Goal: Task Accomplishment & Management: Complete application form

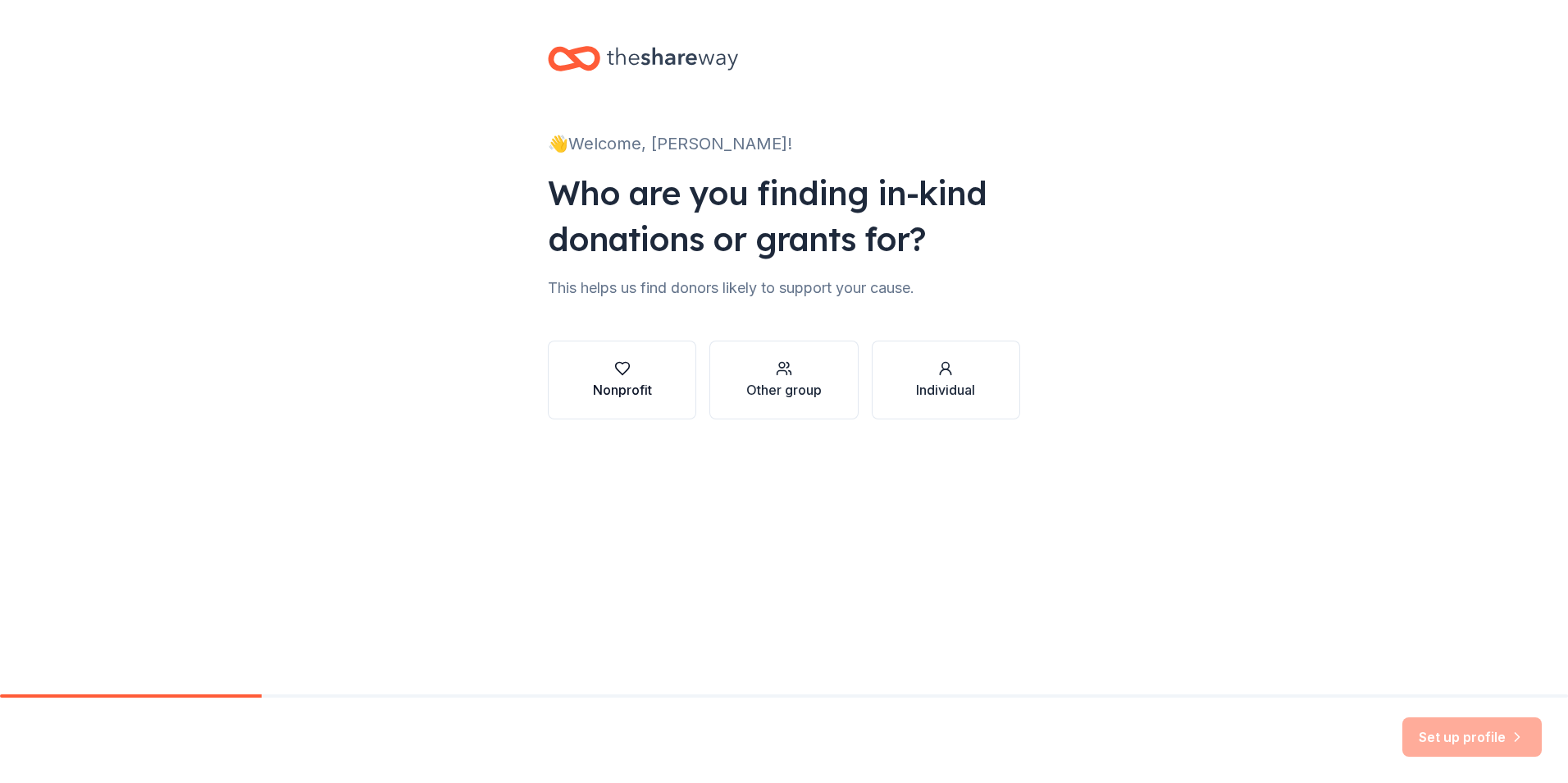
click at [649, 379] on div "Nonprofit" at bounding box center [623, 379] width 59 height 39
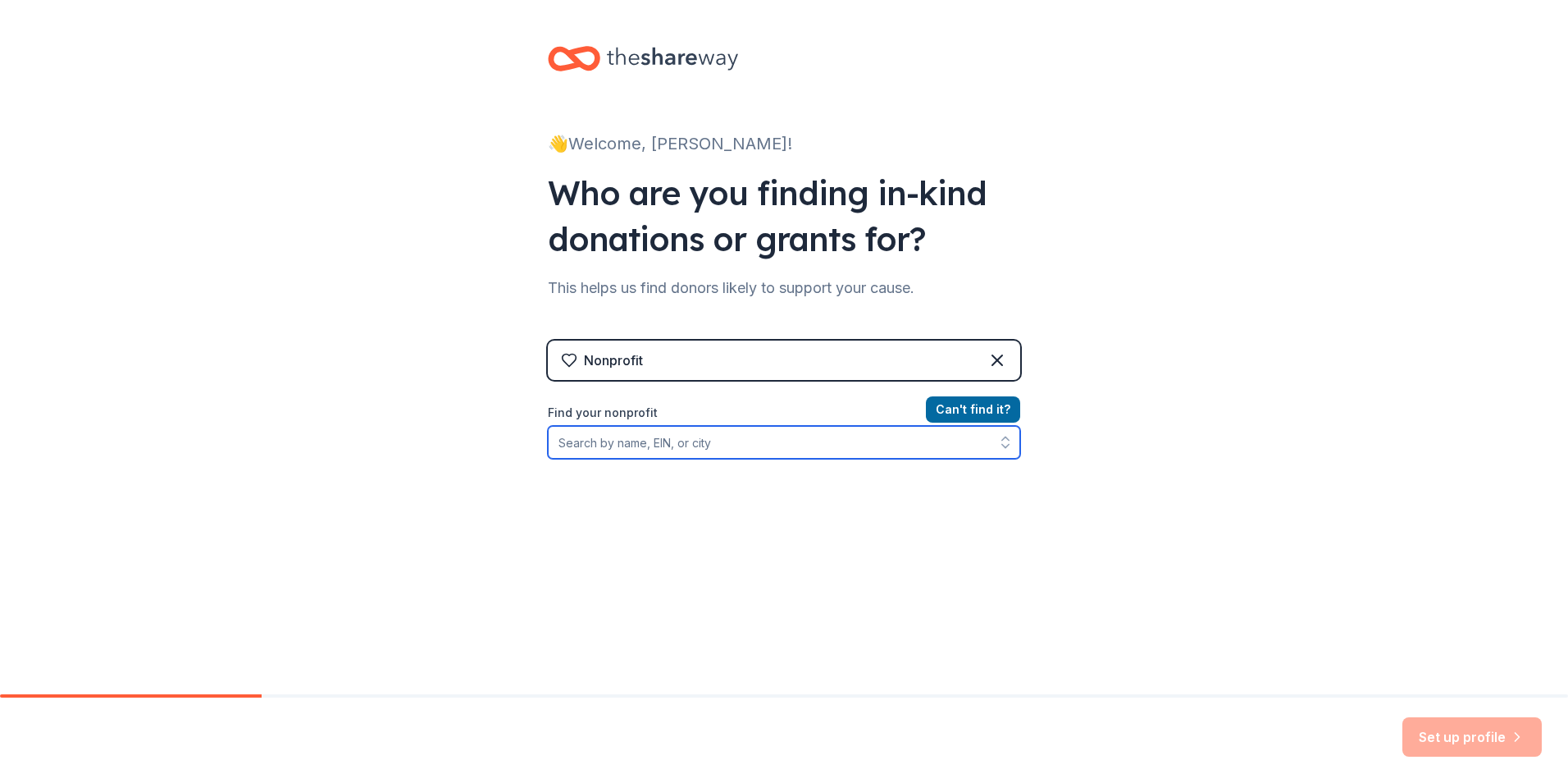
click at [659, 446] on input "Find your nonprofit" at bounding box center [784, 442] width 473 height 33
click at [708, 452] on input "Find your nonprofit" at bounding box center [784, 442] width 473 height 33
click at [708, 445] on input "Find your nonprofit" at bounding box center [784, 442] width 473 height 33
type input "v"
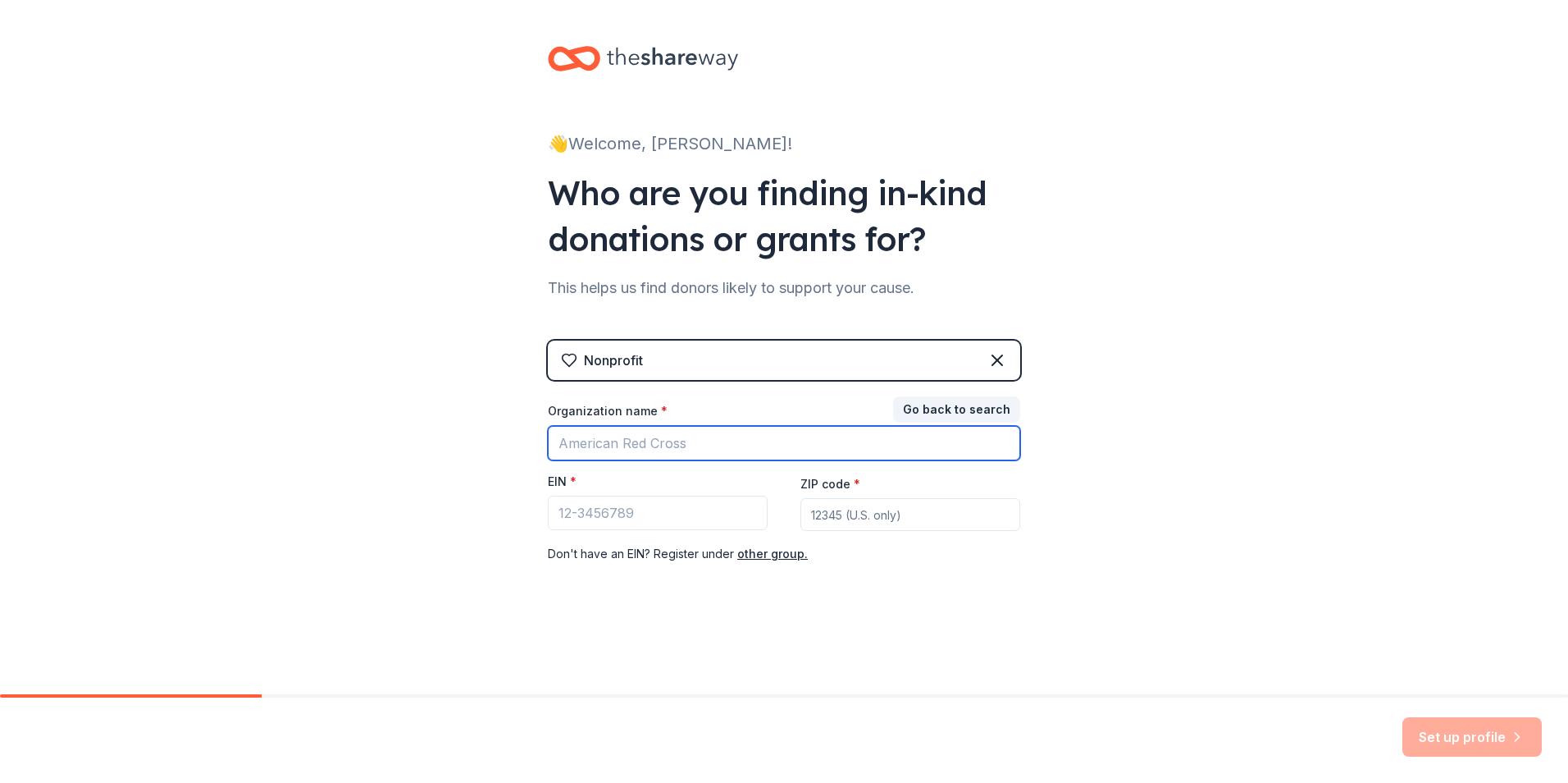
click at [708, 445] on input "Organization name *" at bounding box center [784, 443] width 473 height 34
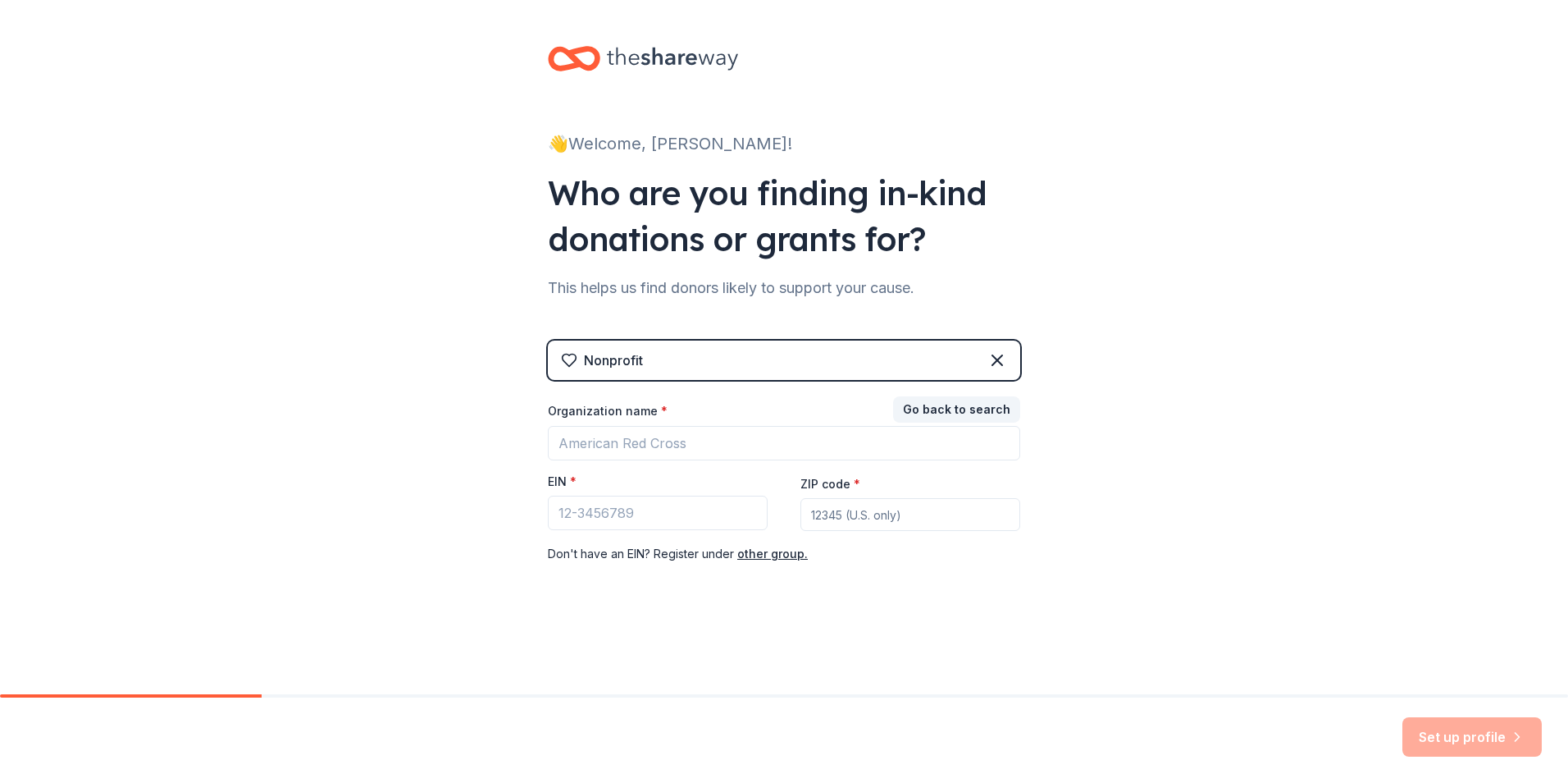
click at [1100, 561] on div "👋 Welcome, Kristian! Who are you finding in-kind donations or grants for? This …" at bounding box center [784, 337] width 1568 height 675
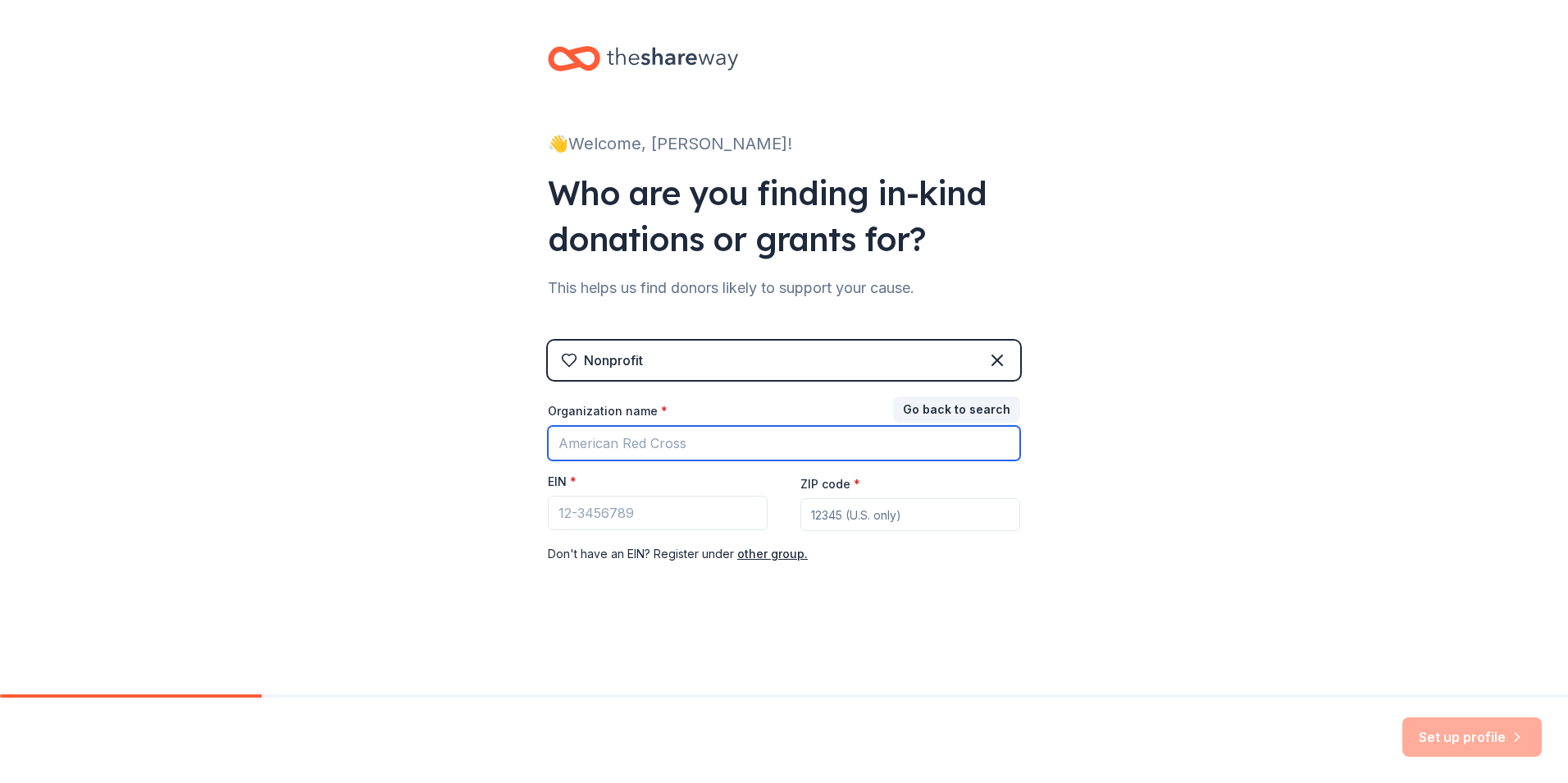
click at [711, 439] on input "Organization name *" at bounding box center [784, 443] width 473 height 34
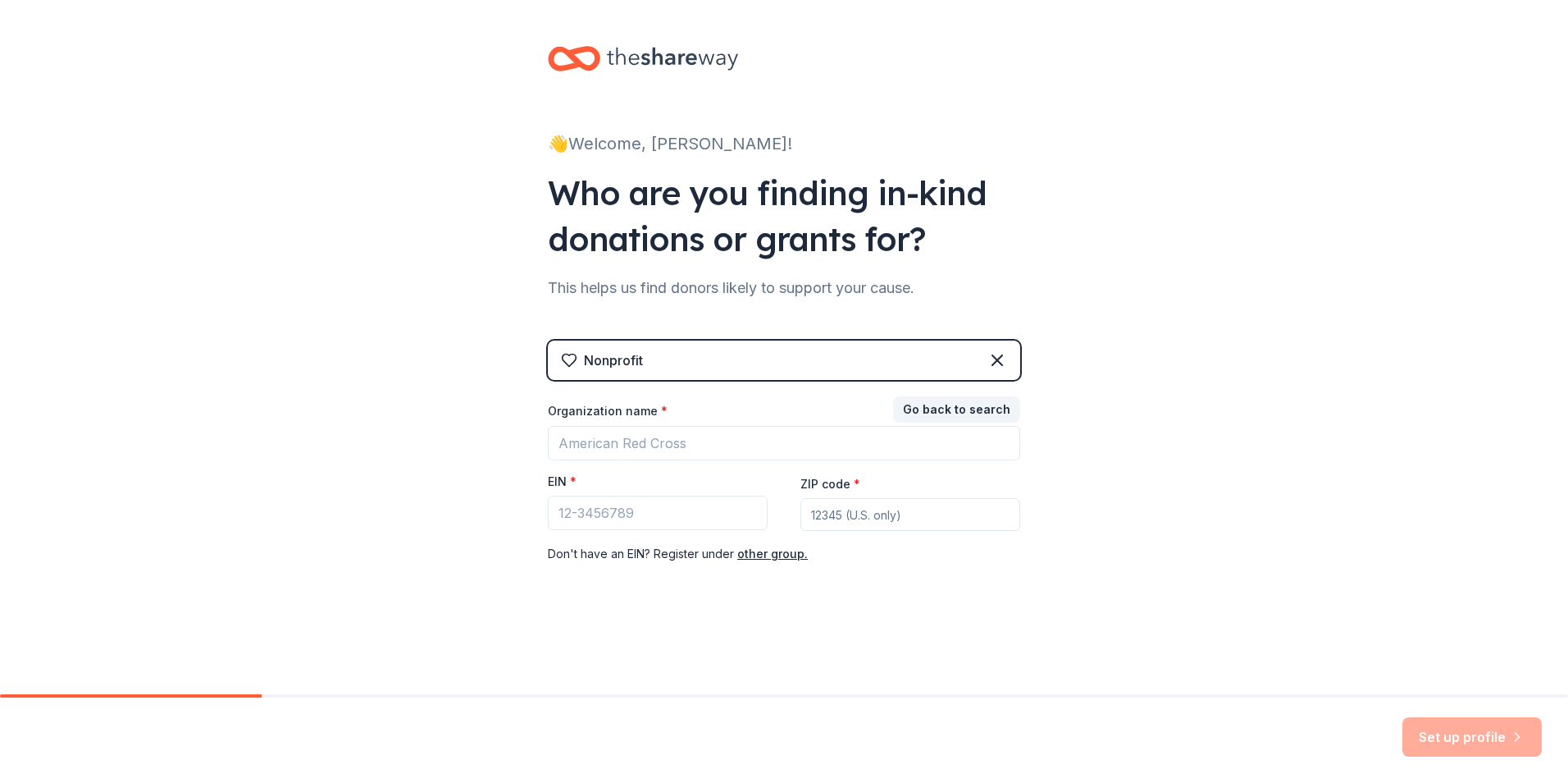
click at [1176, 480] on div "👋 Welcome, Kristian! Who are you finding in-kind donations or grants for? This …" at bounding box center [784, 337] width 1568 height 675
click at [712, 524] on input "EIN *" at bounding box center [658, 513] width 220 height 34
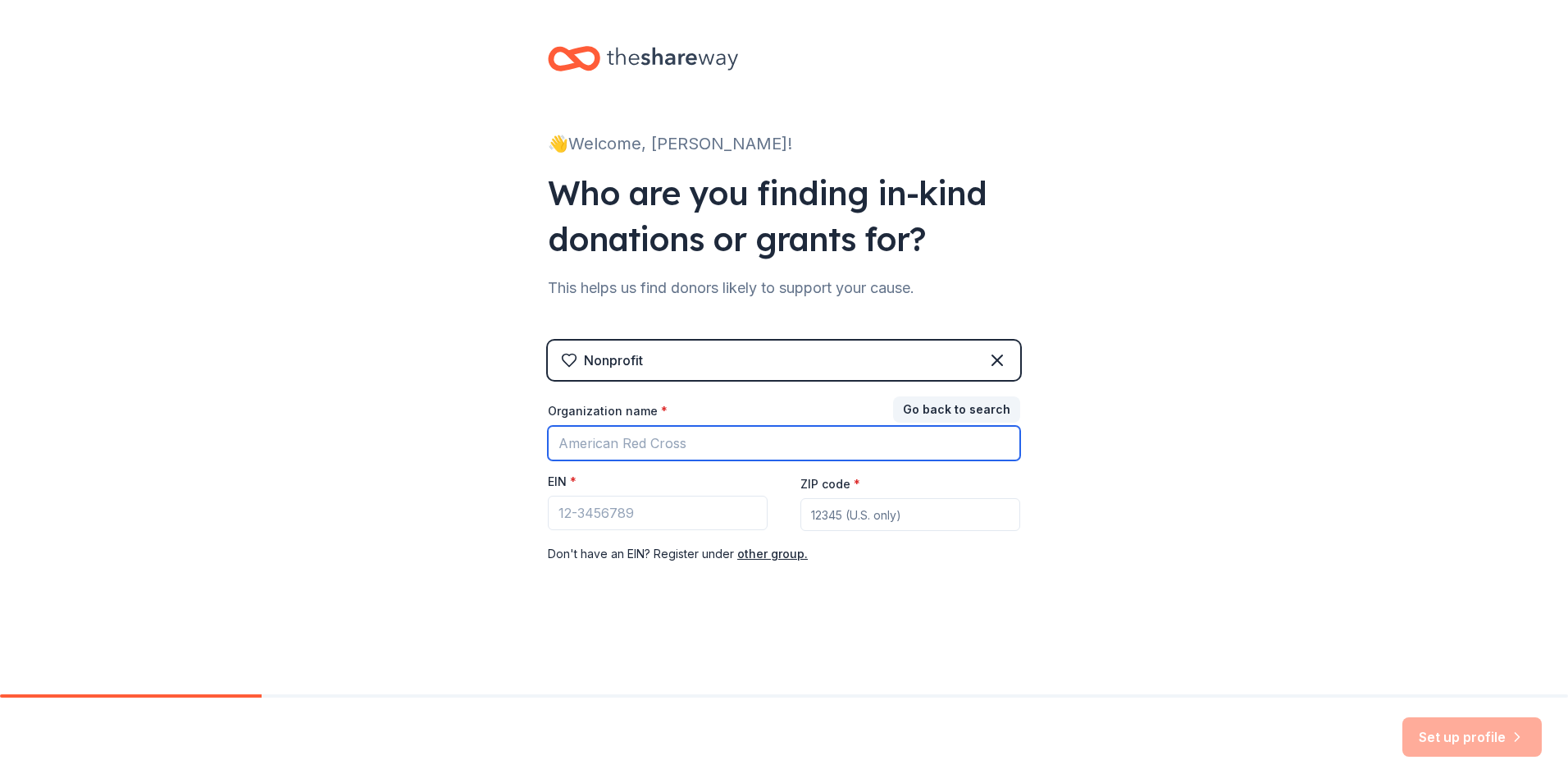
click at [739, 448] on input "Organization name *" at bounding box center [784, 443] width 473 height 34
type input "Town of Gates"
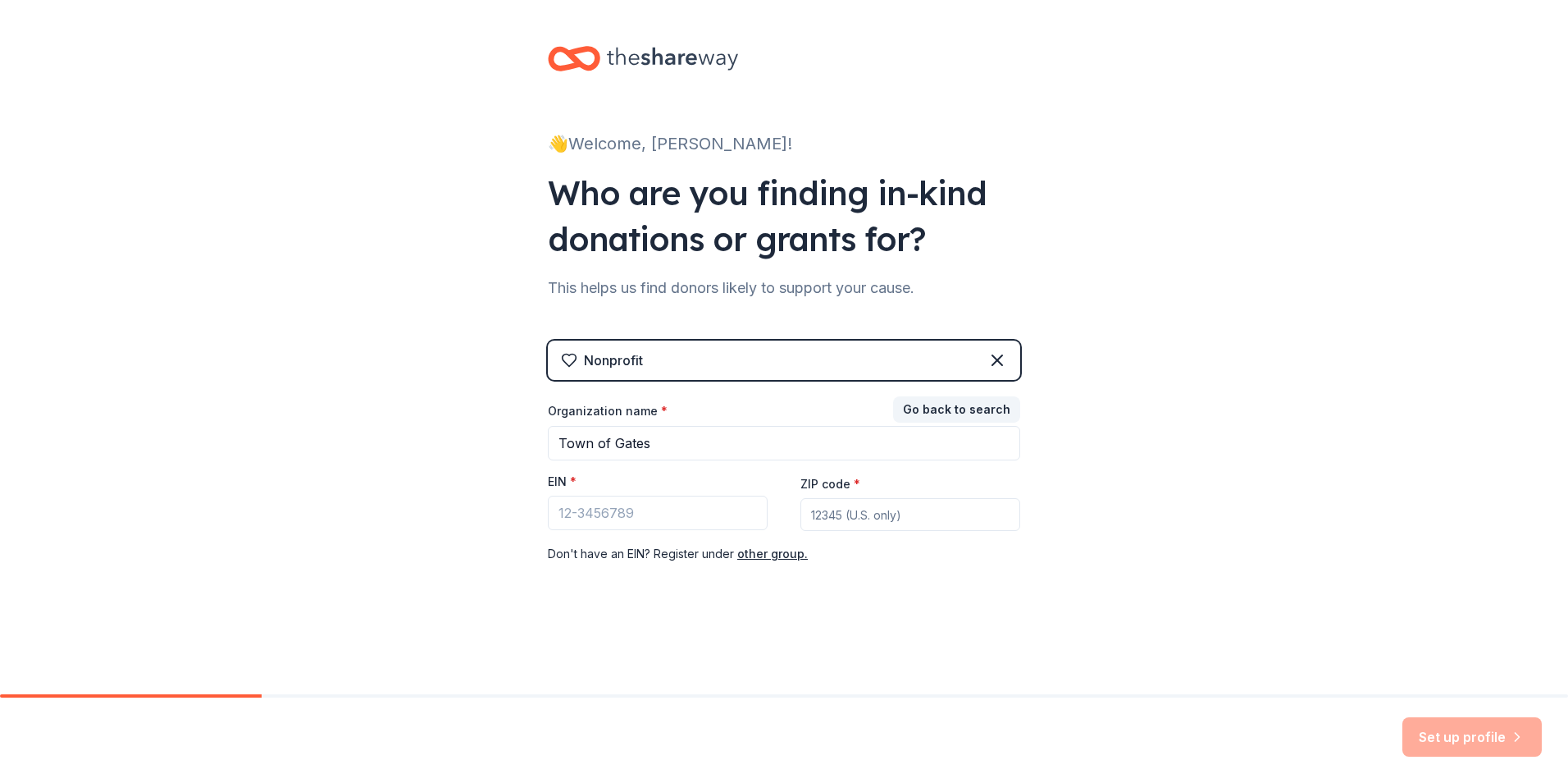
click at [1041, 485] on div "👋 Welcome, Kristian! Who are you finding in-kind donations or grants for? This …" at bounding box center [784, 337] width 525 height 675
click at [910, 526] on input "ZIP code *" at bounding box center [911, 514] width 220 height 33
type input "14624"
click at [634, 508] on input "EIN *" at bounding box center [658, 513] width 220 height 34
paste input "[US_EMPLOYER_IDENTIFICATION_NUMBER]"
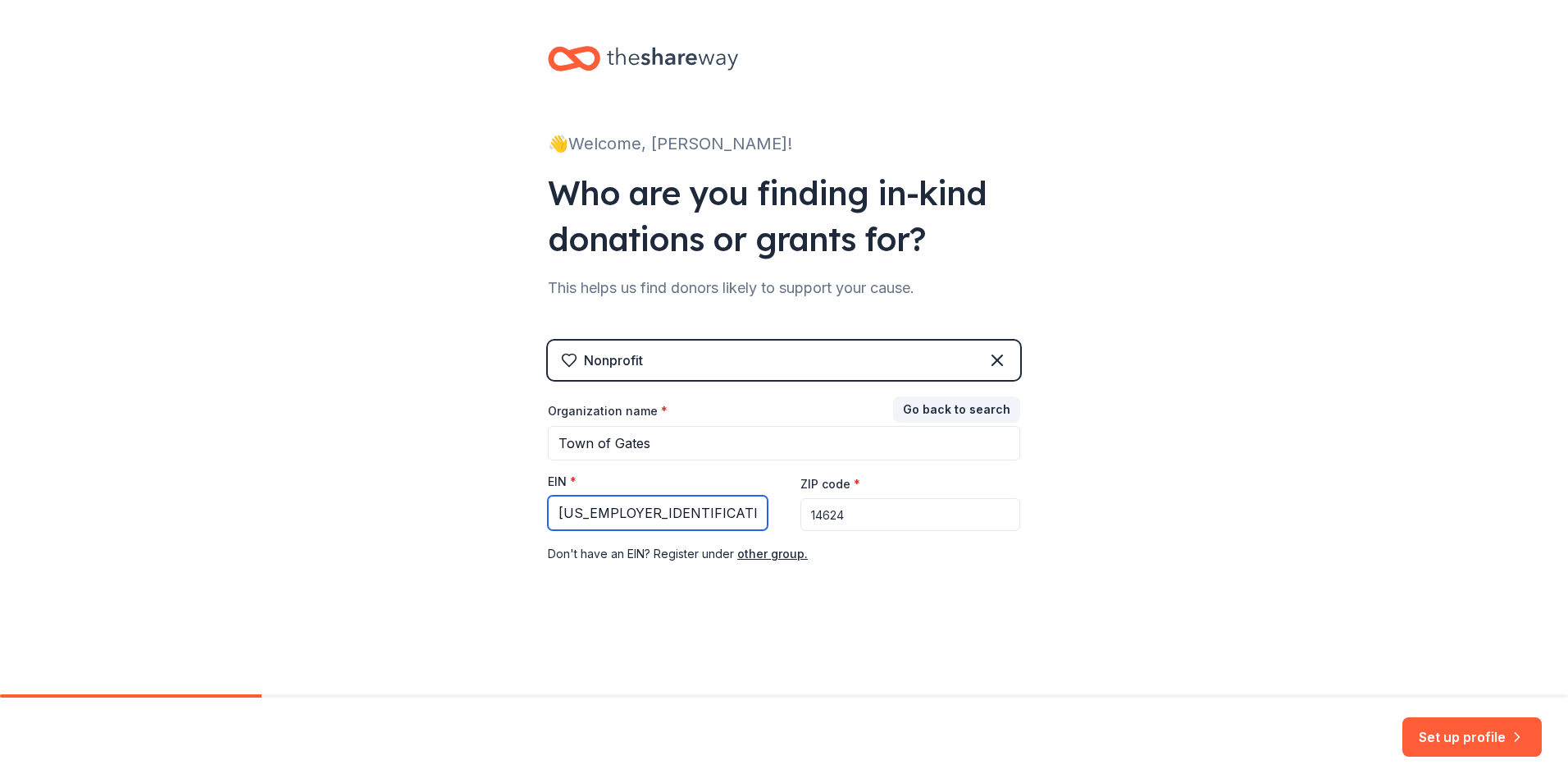
type input "[US_EMPLOYER_IDENTIFICATION_NUMBER]"
click at [905, 525] on input "14624" at bounding box center [911, 514] width 220 height 33
click at [773, 403] on div "Organization name *" at bounding box center [784, 414] width 473 height 23
click at [787, 347] on div "Nonprofit" at bounding box center [784, 360] width 473 height 39
click at [785, 363] on div "Nonprofit" at bounding box center [784, 360] width 473 height 39
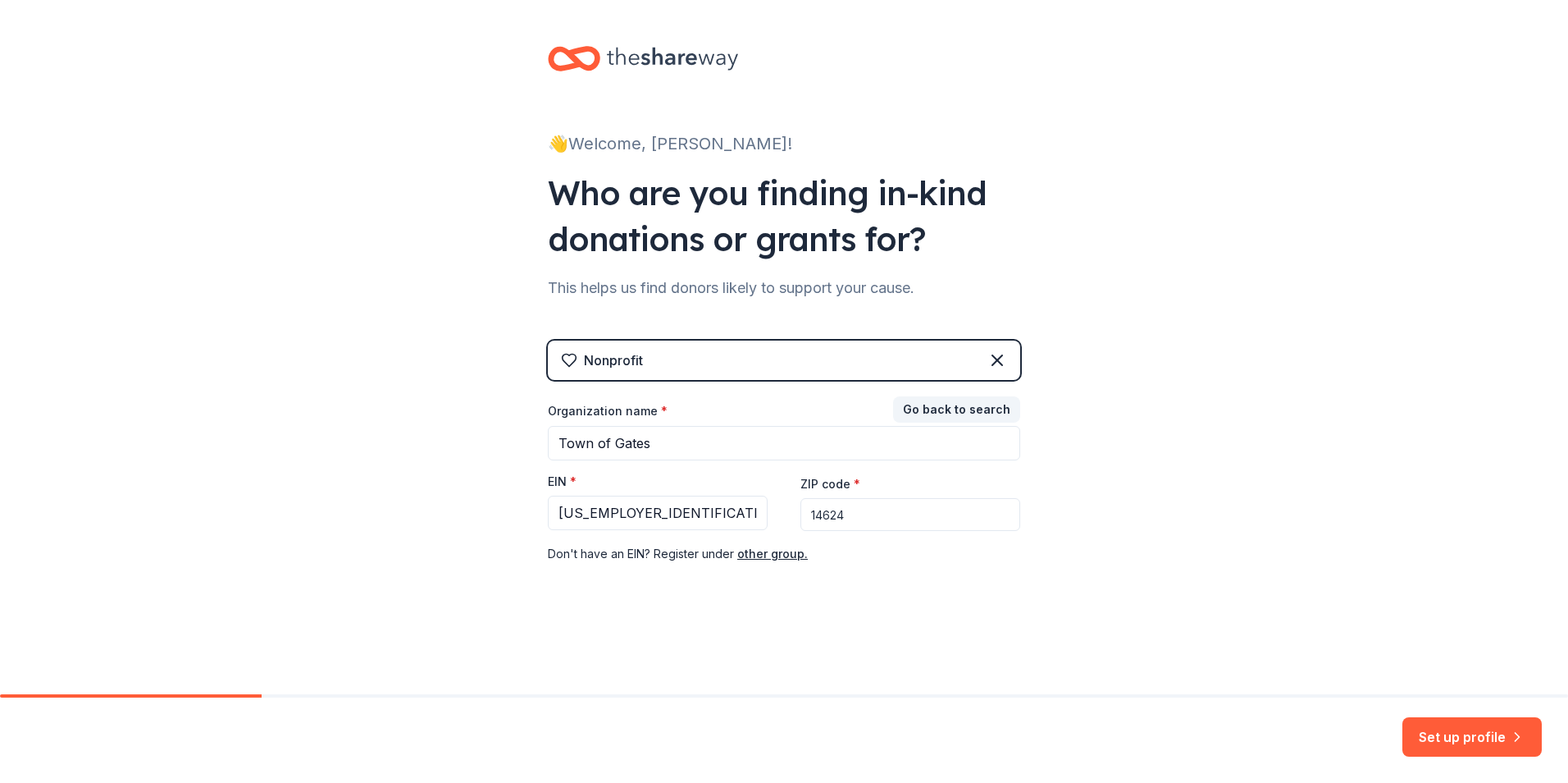
click at [894, 363] on div "Nonprofit" at bounding box center [784, 360] width 473 height 39
click at [644, 372] on div "Nonprofit" at bounding box center [784, 360] width 473 height 39
click at [1453, 732] on button "Set up profile" at bounding box center [1472, 736] width 140 height 39
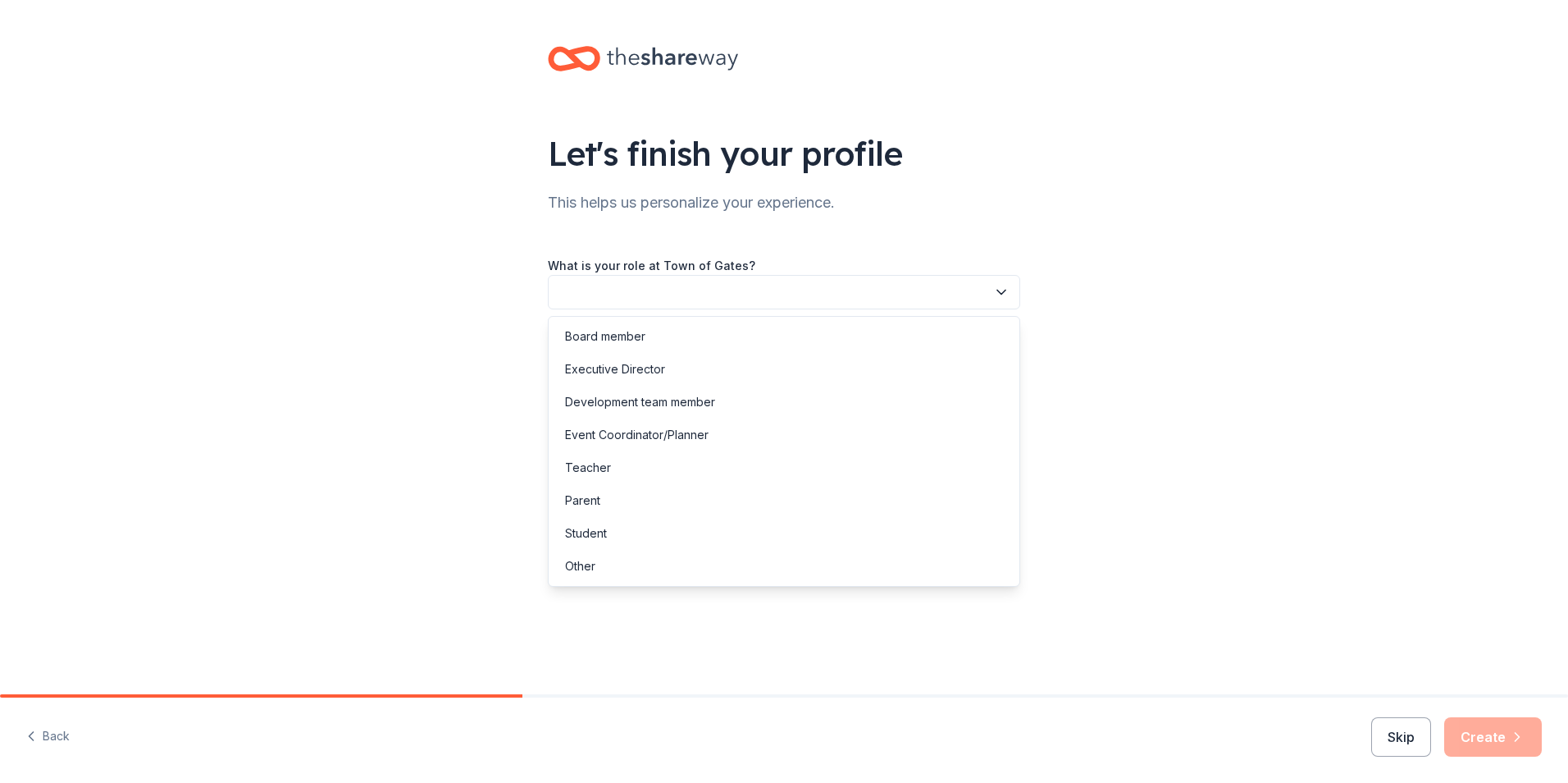
click at [720, 296] on button "button" at bounding box center [784, 292] width 473 height 34
click at [672, 345] on div "Board member" at bounding box center [784, 336] width 464 height 33
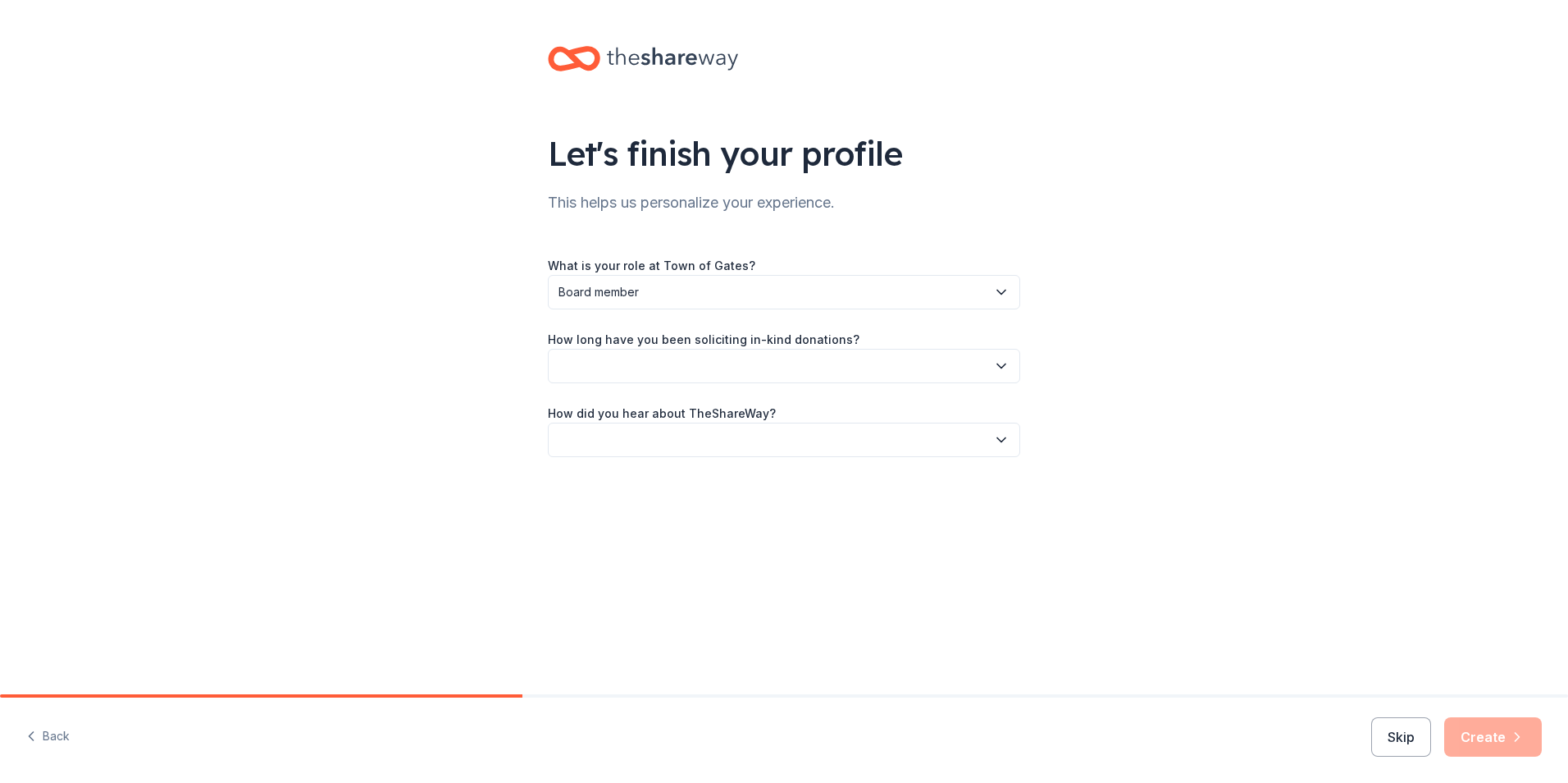
click at [674, 363] on button "button" at bounding box center [784, 366] width 473 height 34
click at [629, 416] on div "This is my first time!" at bounding box center [617, 410] width 104 height 20
click at [640, 435] on button "button" at bounding box center [784, 439] width 473 height 34
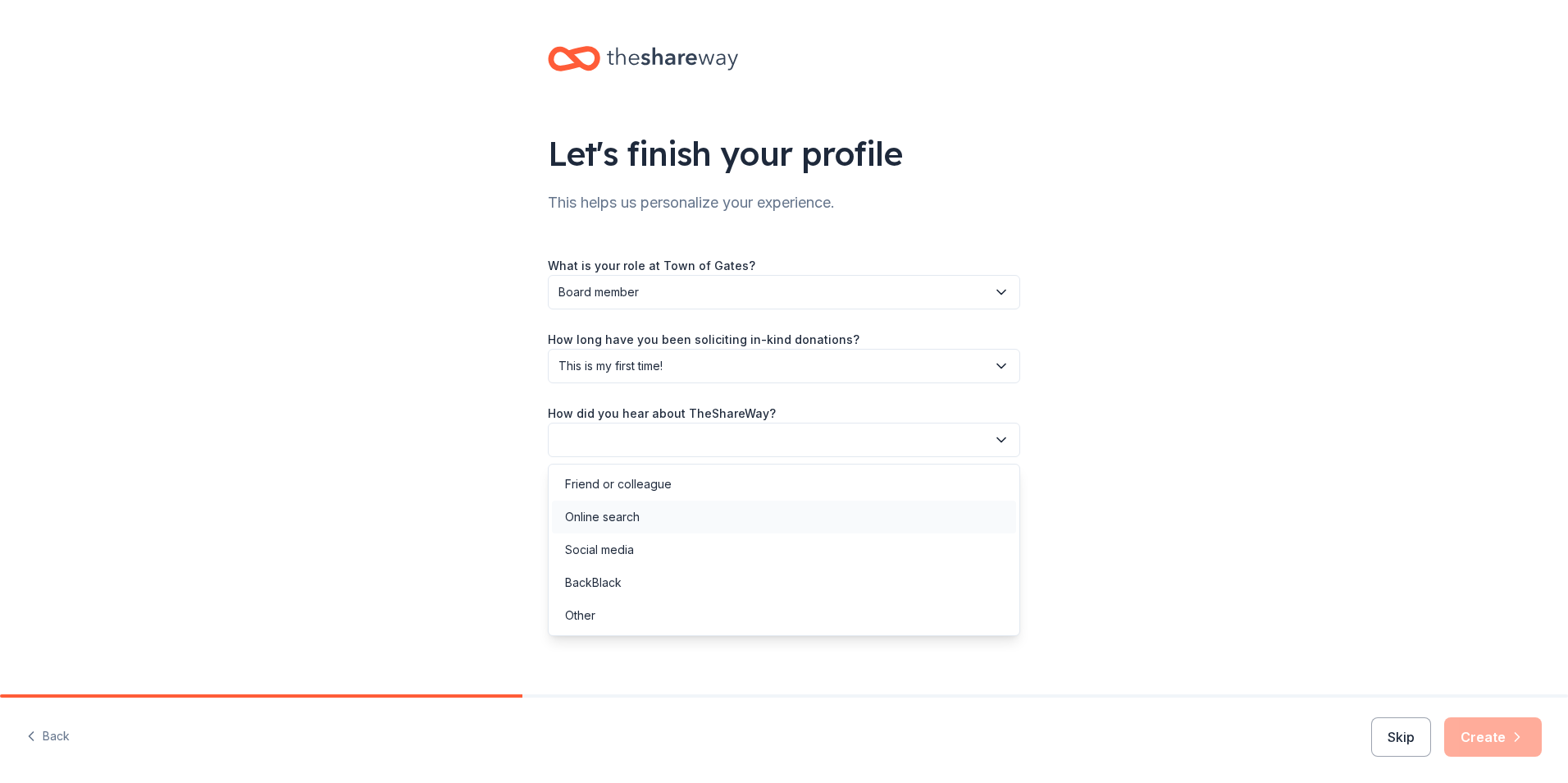
click at [634, 523] on div "Online search" at bounding box center [603, 517] width 75 height 20
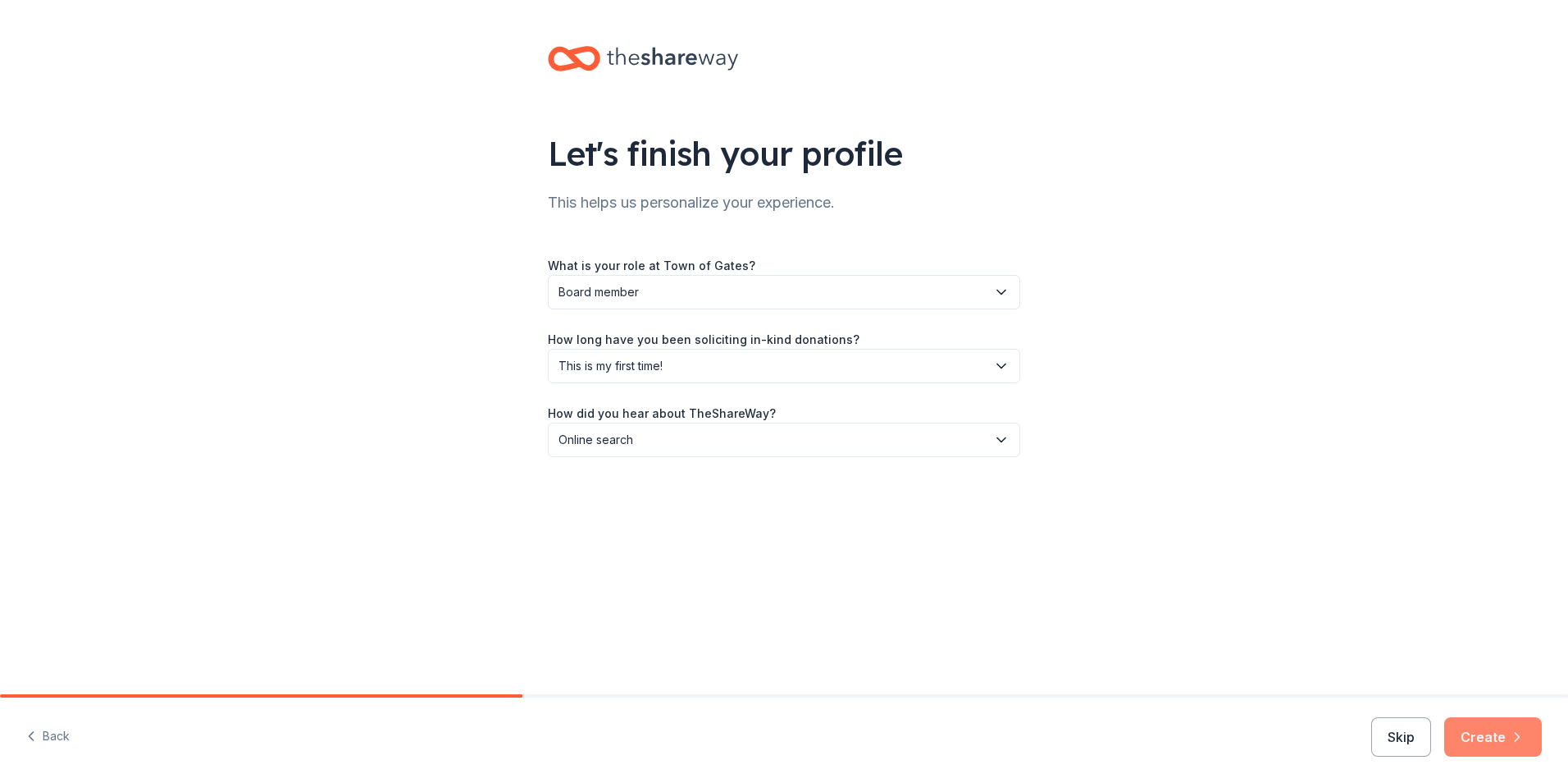
click at [1492, 740] on button "Create" at bounding box center [1492, 736] width 98 height 39
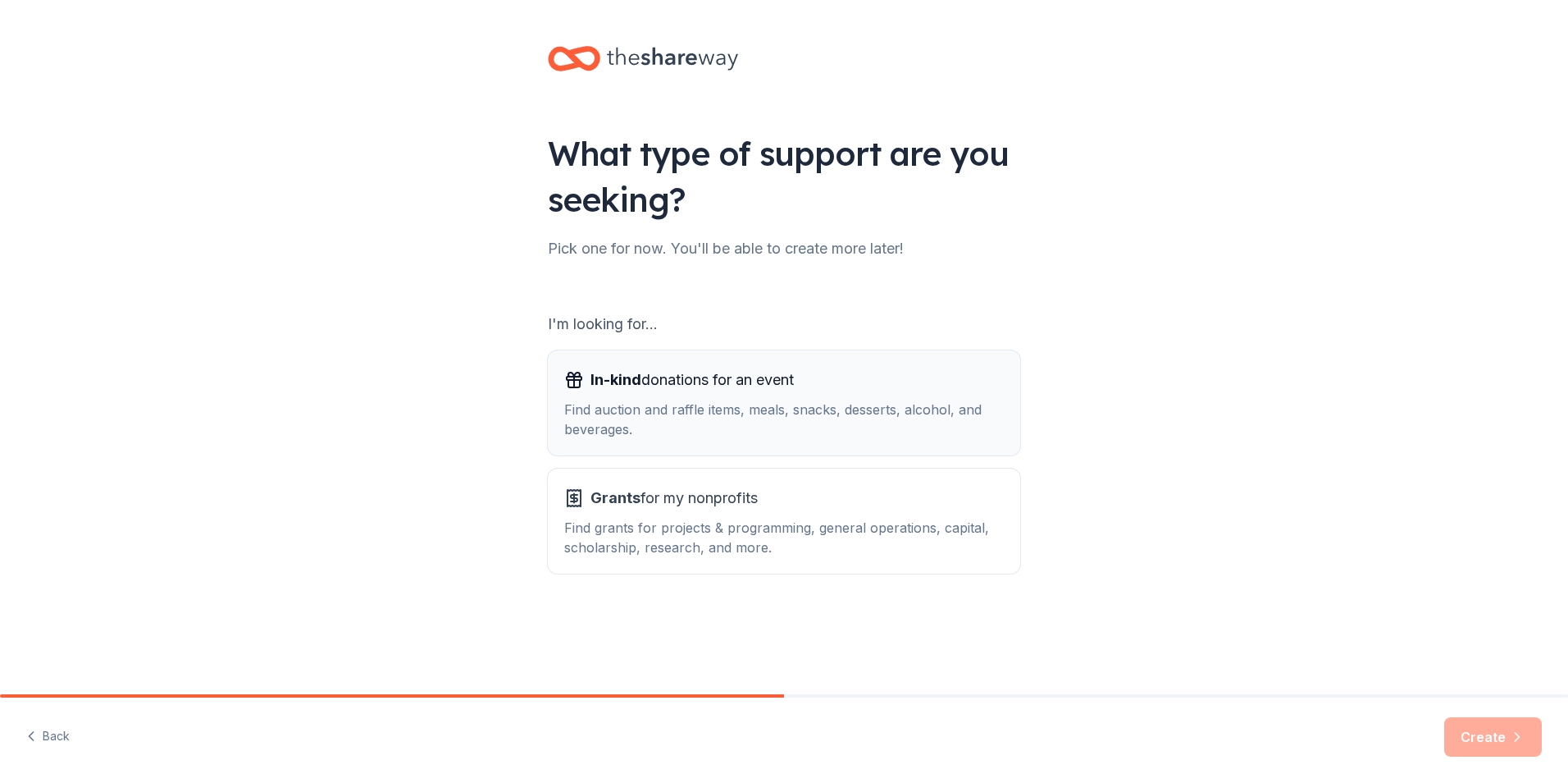
click at [715, 397] on div "In-kind donations for an event Find auction and raffle items, meals, snacks, de…" at bounding box center [784, 402] width 439 height 72
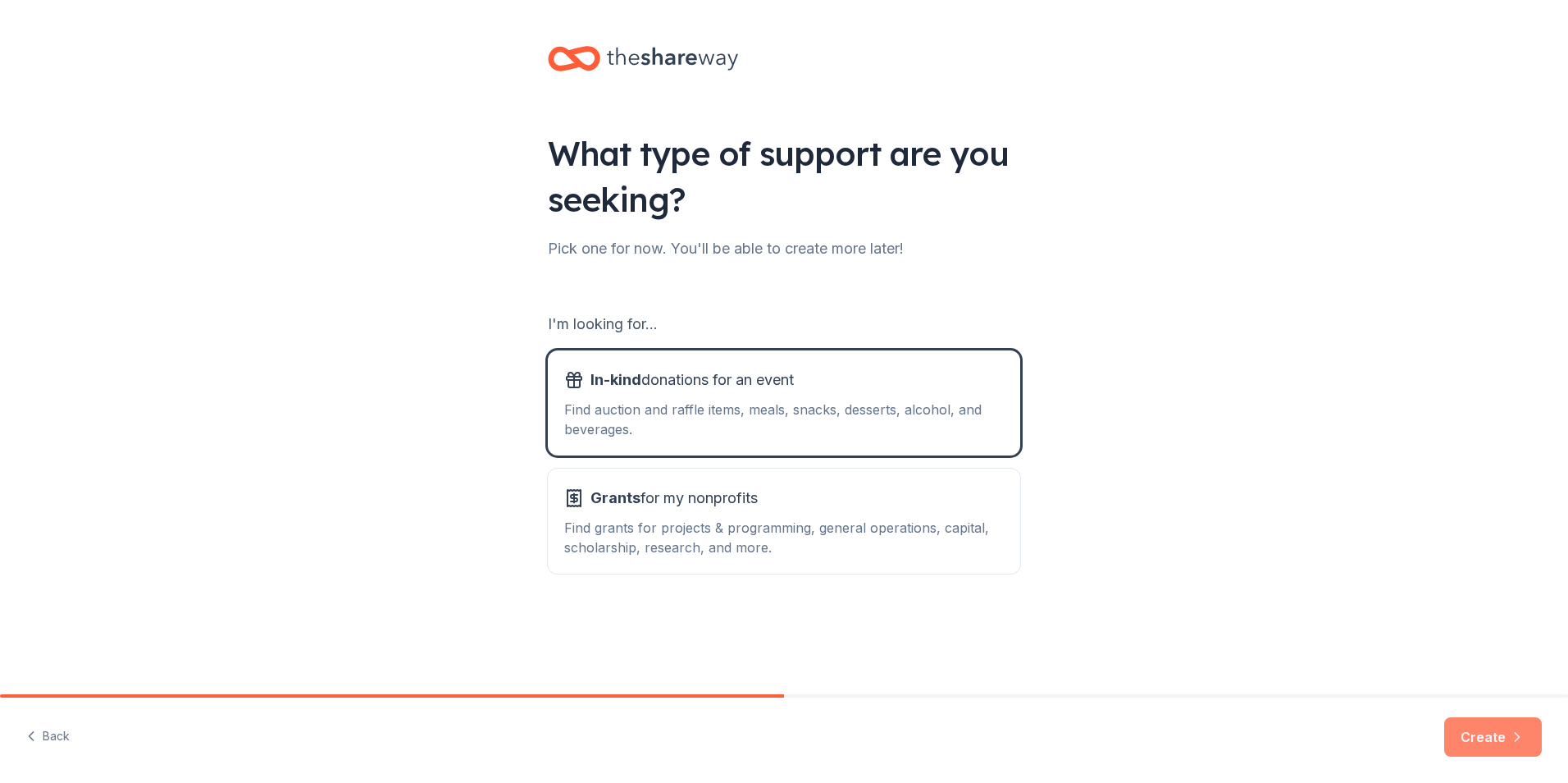
click at [1483, 727] on button "Create" at bounding box center [1492, 736] width 98 height 39
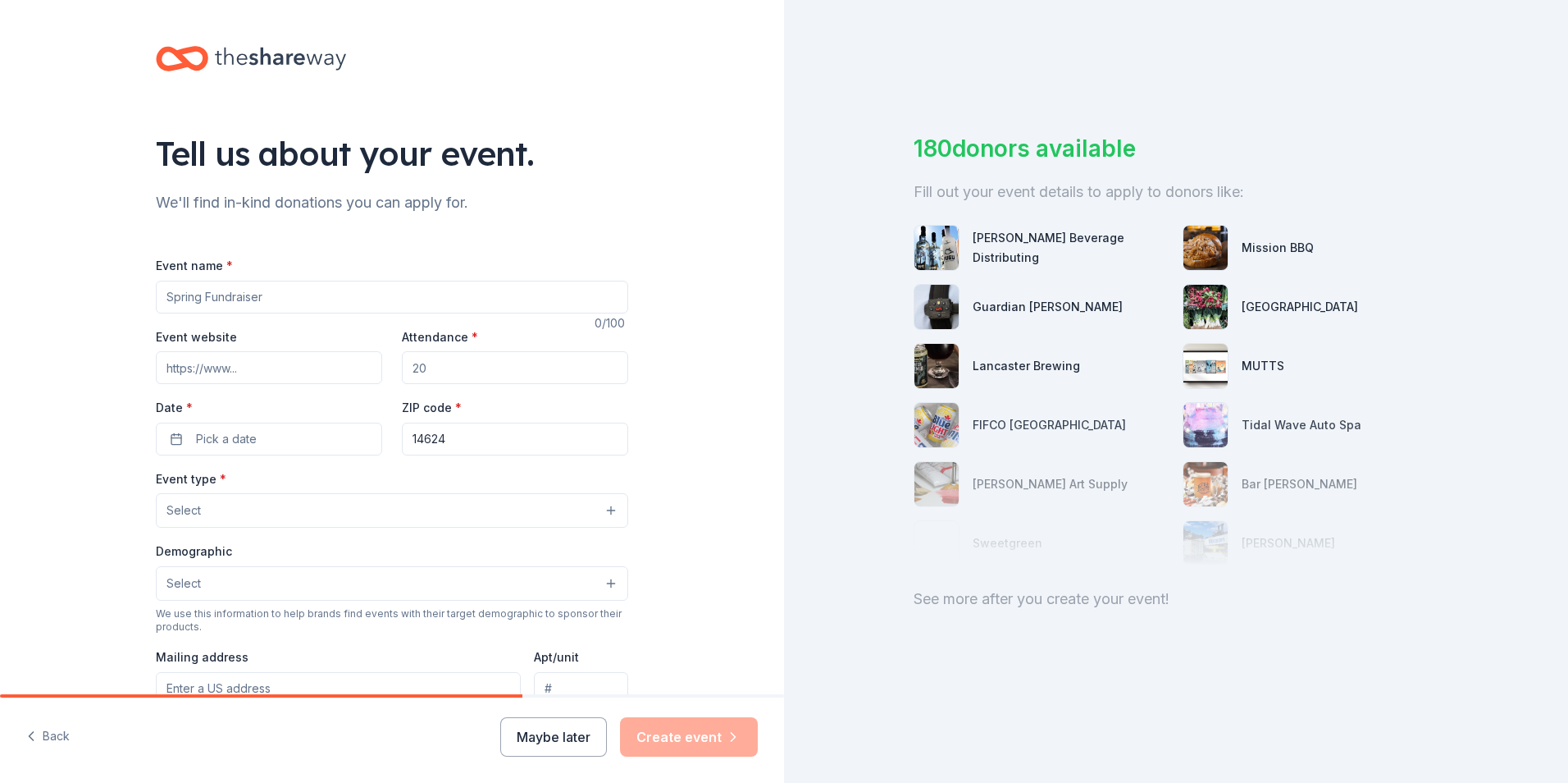
click at [468, 303] on input "Event name *" at bounding box center [392, 297] width 473 height 33
type input "Town Of Gates Annual staff Christmas Party"
click at [295, 365] on input "Event website" at bounding box center [269, 368] width 227 height 33
click at [439, 366] on input "Attendance *" at bounding box center [515, 368] width 227 height 33
type input "6"
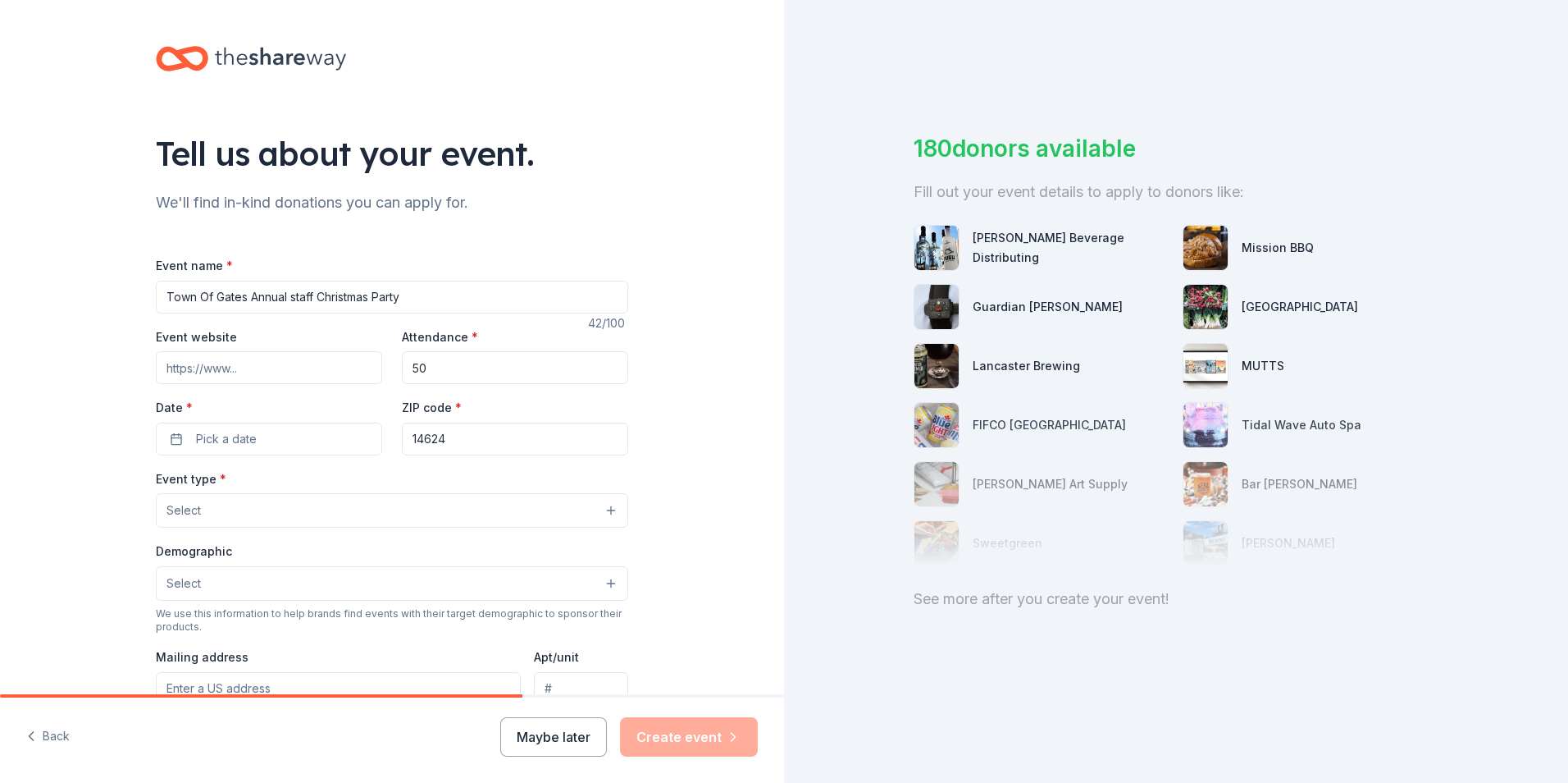
type input "5"
type input "60"
click at [247, 437] on span "Pick a date" at bounding box center [226, 438] width 60 height 20
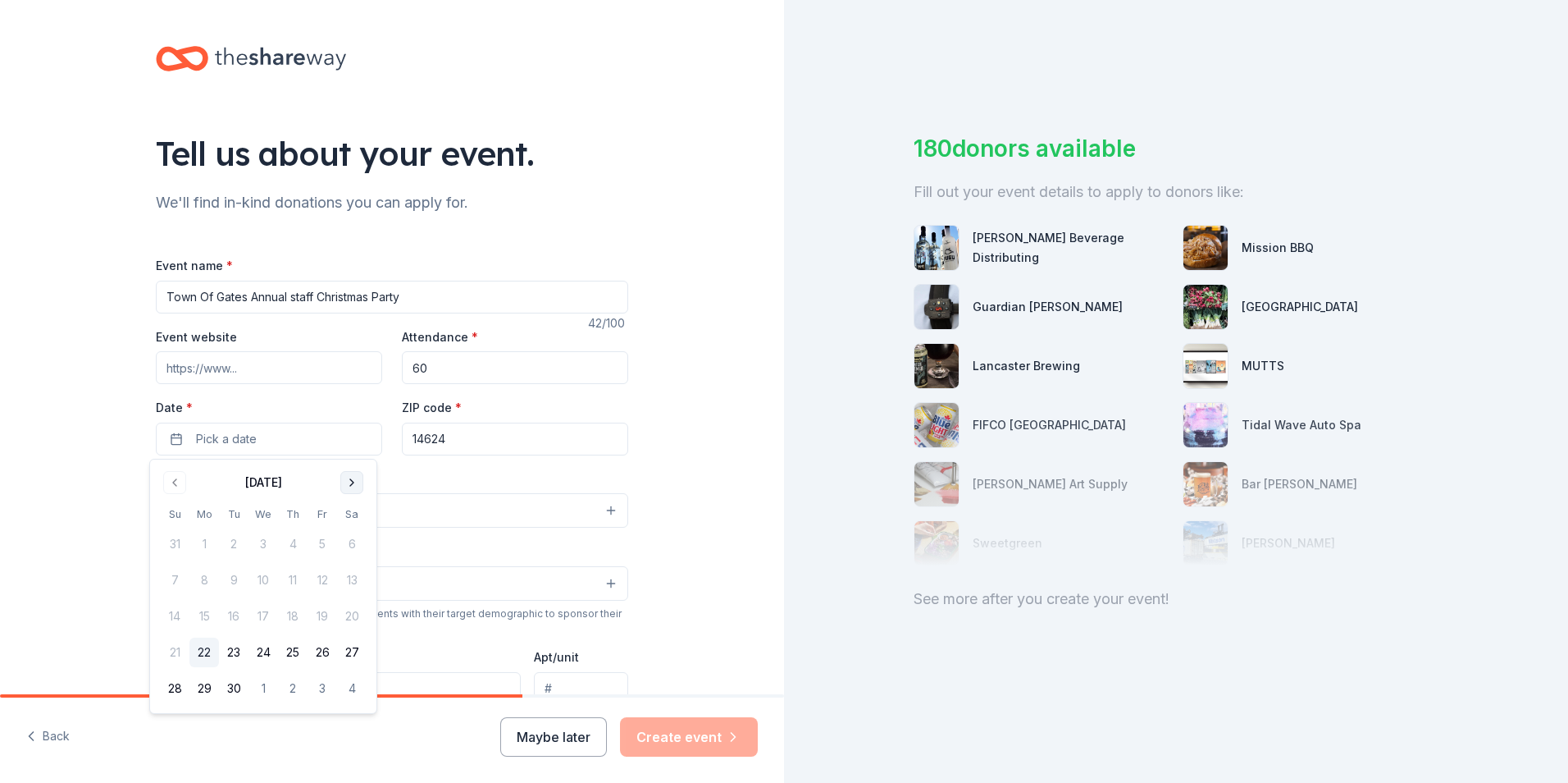
click at [350, 482] on button "Go to next month" at bounding box center [352, 482] width 23 height 23
click at [232, 649] on button "23" at bounding box center [233, 652] width 30 height 30
click at [415, 497] on button "Select" at bounding box center [392, 510] width 473 height 34
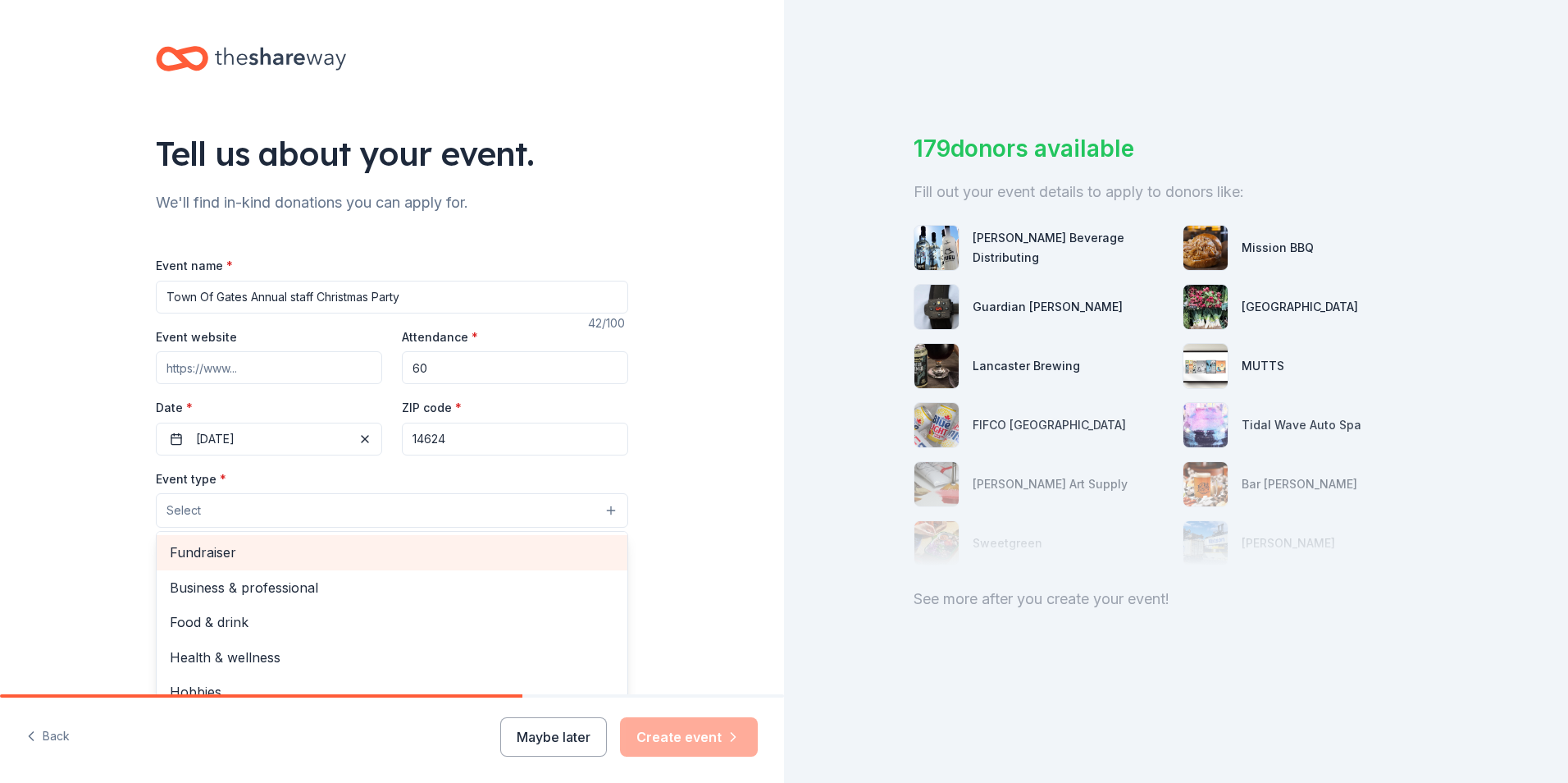
click at [351, 549] on span "Fundraiser" at bounding box center [391, 552] width 445 height 21
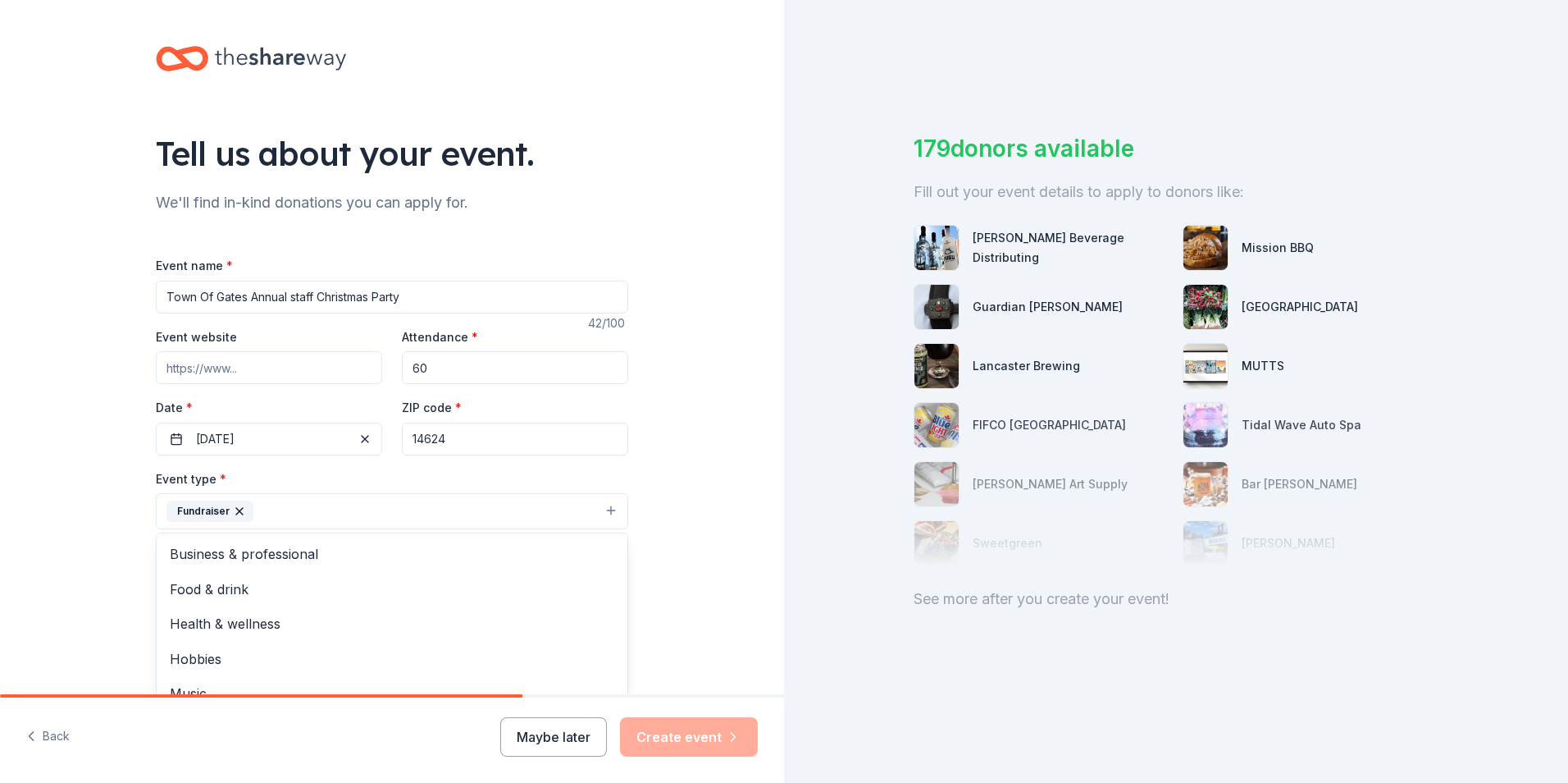
click at [750, 565] on div "Tell us about your event. We'll find in-kind donations you can apply for. Event…" at bounding box center [391, 547] width 784 height 1094
click at [564, 503] on button "Fundraiser" at bounding box center [392, 511] width 473 height 36
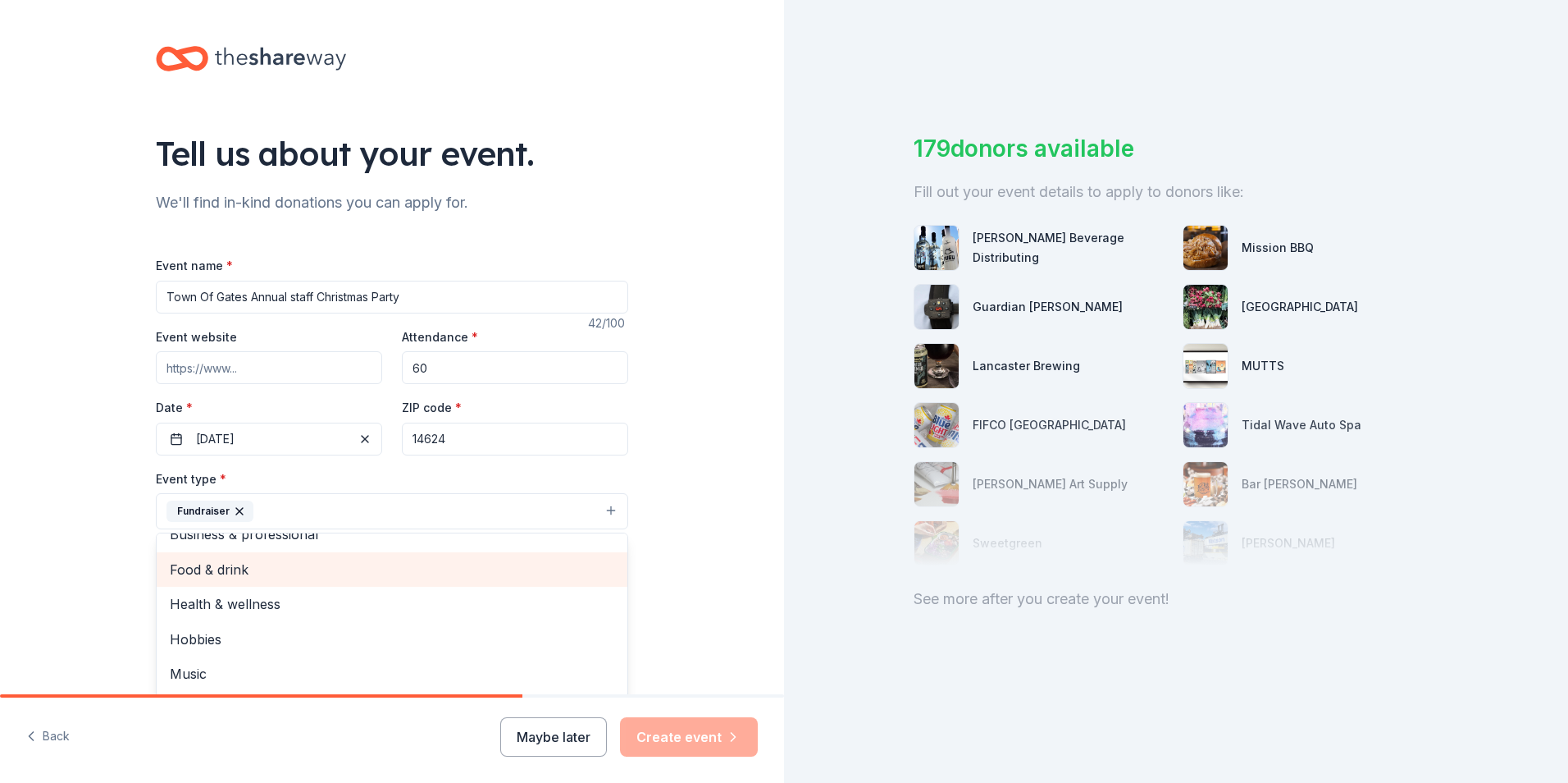
click at [455, 567] on span "Food & drink" at bounding box center [391, 570] width 445 height 21
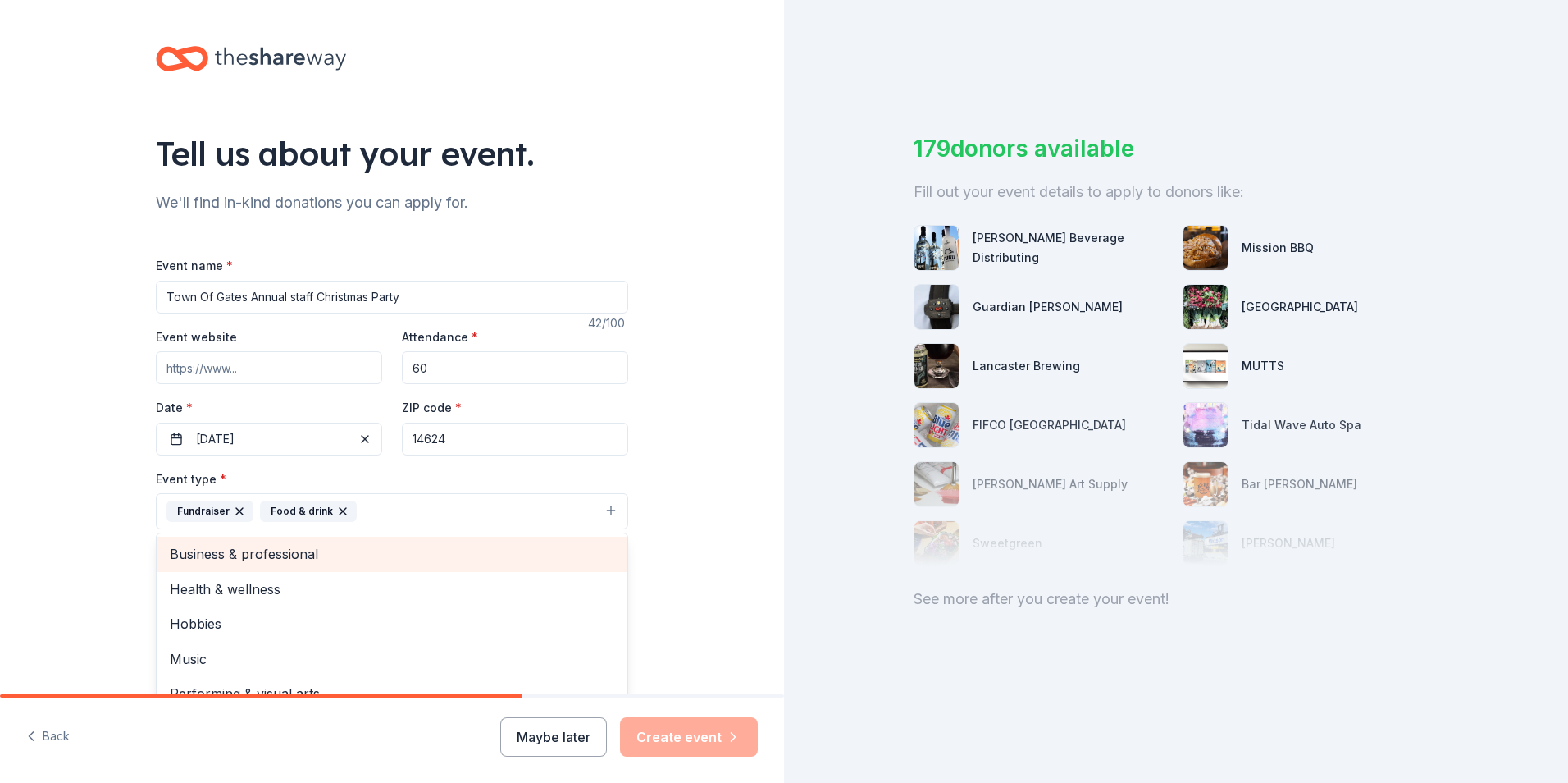
click at [460, 559] on span "Business & professional" at bounding box center [391, 553] width 445 height 21
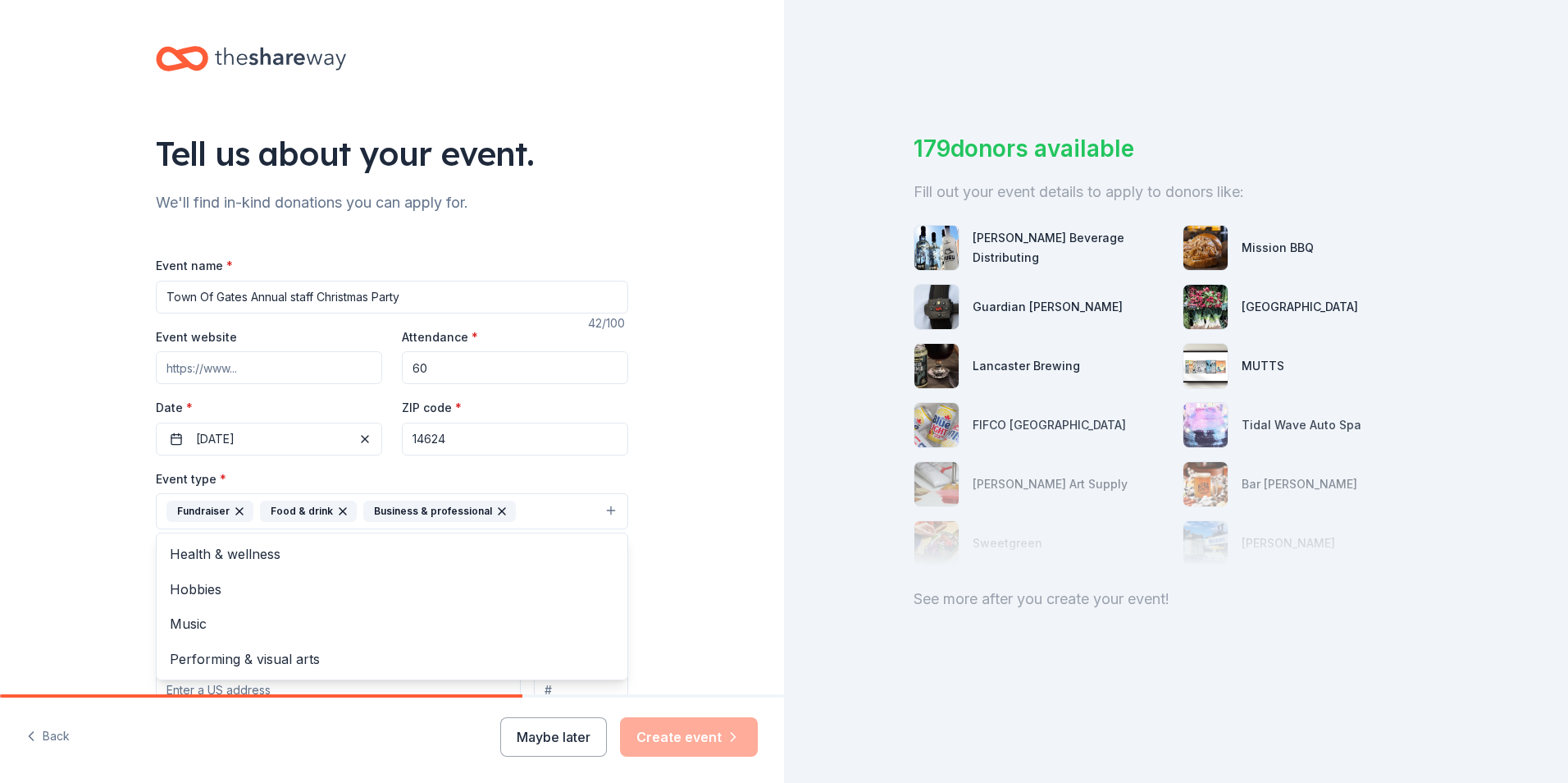
click at [703, 572] on div "Tell us about your event. We'll find in-kind donations you can apply for. Event…" at bounding box center [391, 547] width 784 height 1094
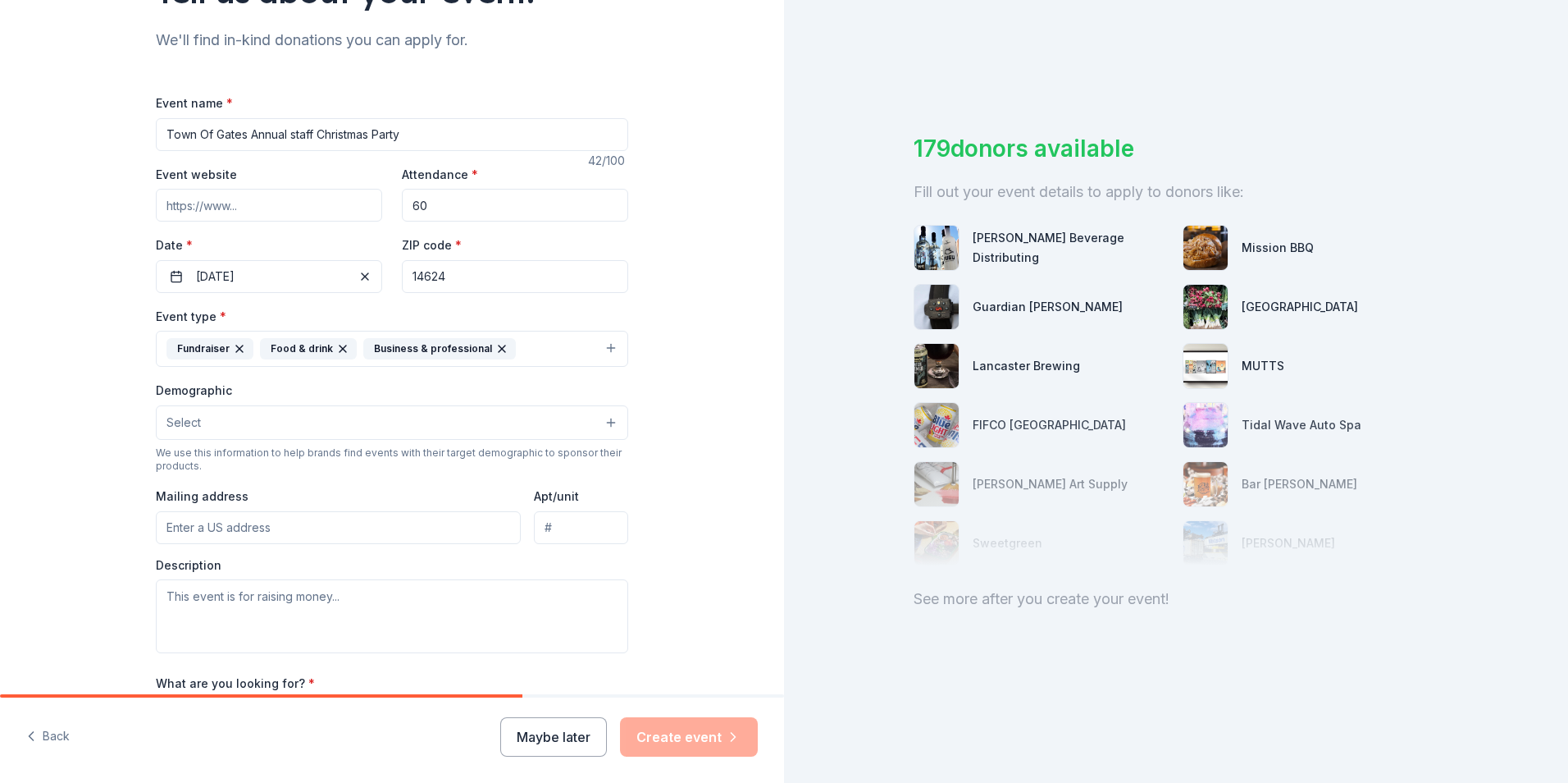
scroll to position [164, 0]
click at [606, 405] on button "Select" at bounding box center [392, 421] width 473 height 34
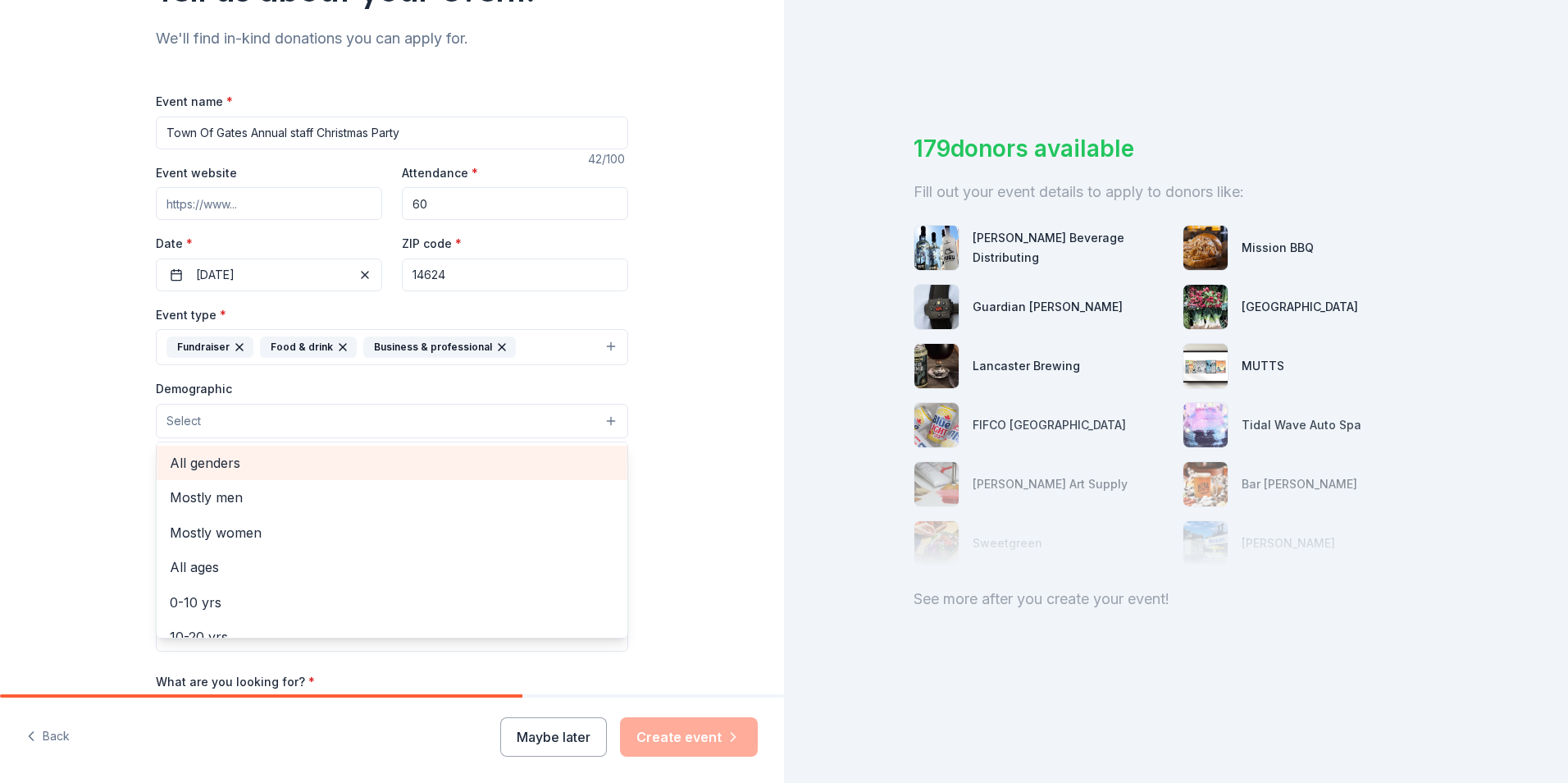
click at [540, 459] on span "All genders" at bounding box center [391, 462] width 445 height 21
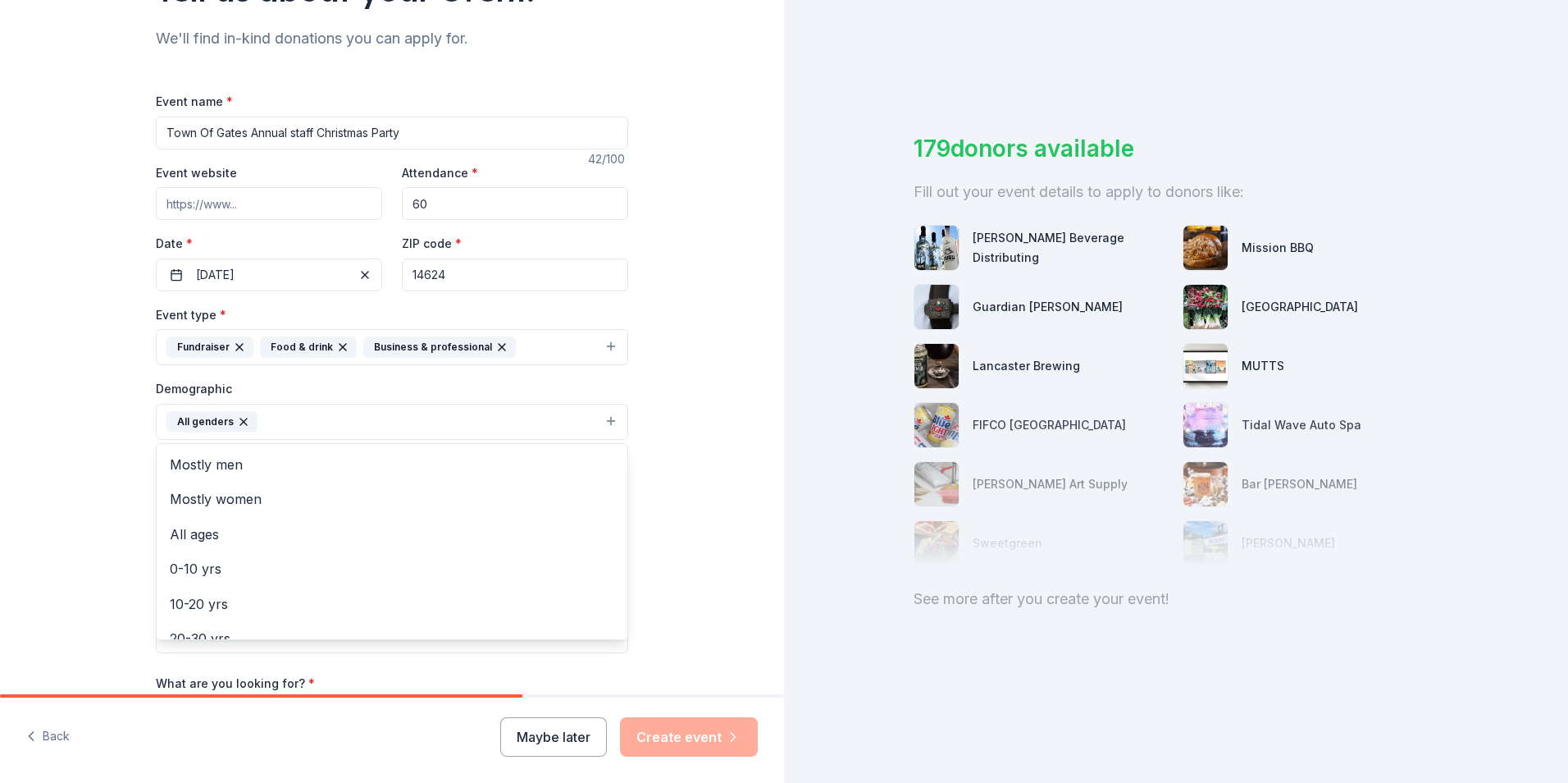
click at [700, 452] on div "Tell us about your event. We'll find in-kind donations you can apply for. Event…" at bounding box center [391, 384] width 784 height 1095
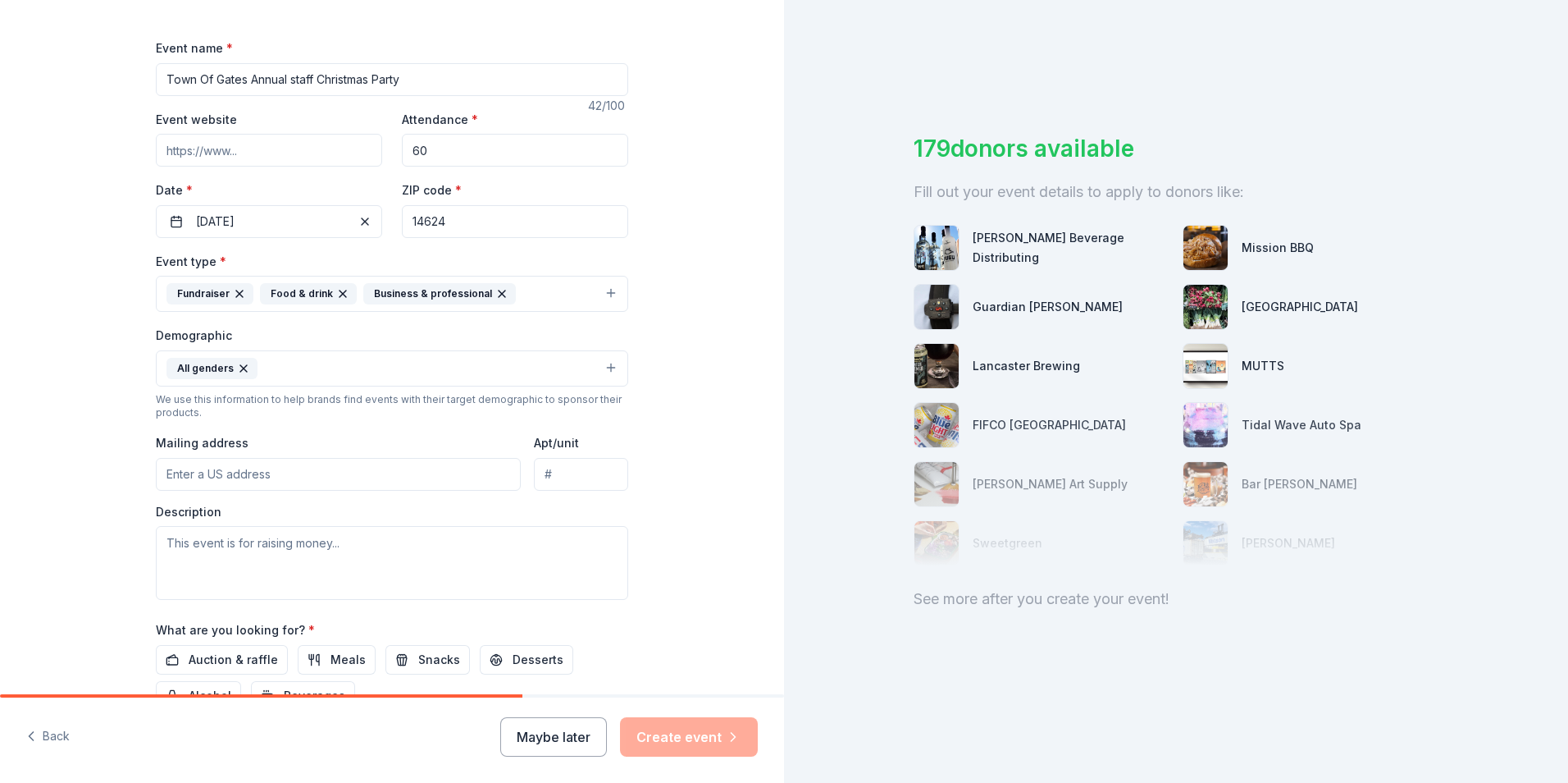
scroll to position [246, 0]
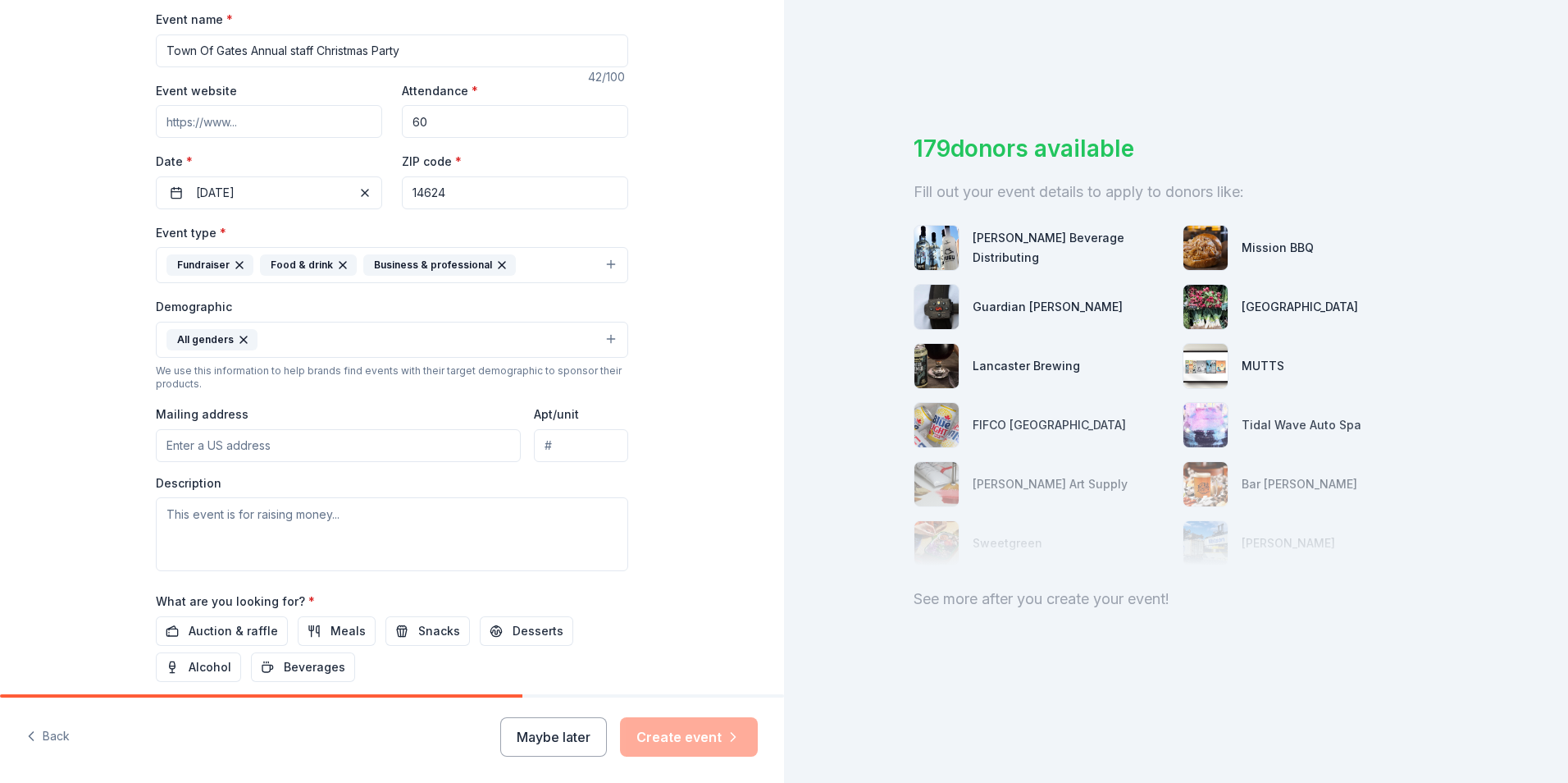
click at [405, 434] on input "Mailing address" at bounding box center [338, 445] width 364 height 33
type input "1605 Buffalo Rd, Rochester, NY"
click at [480, 529] on textarea at bounding box center [392, 533] width 473 height 74
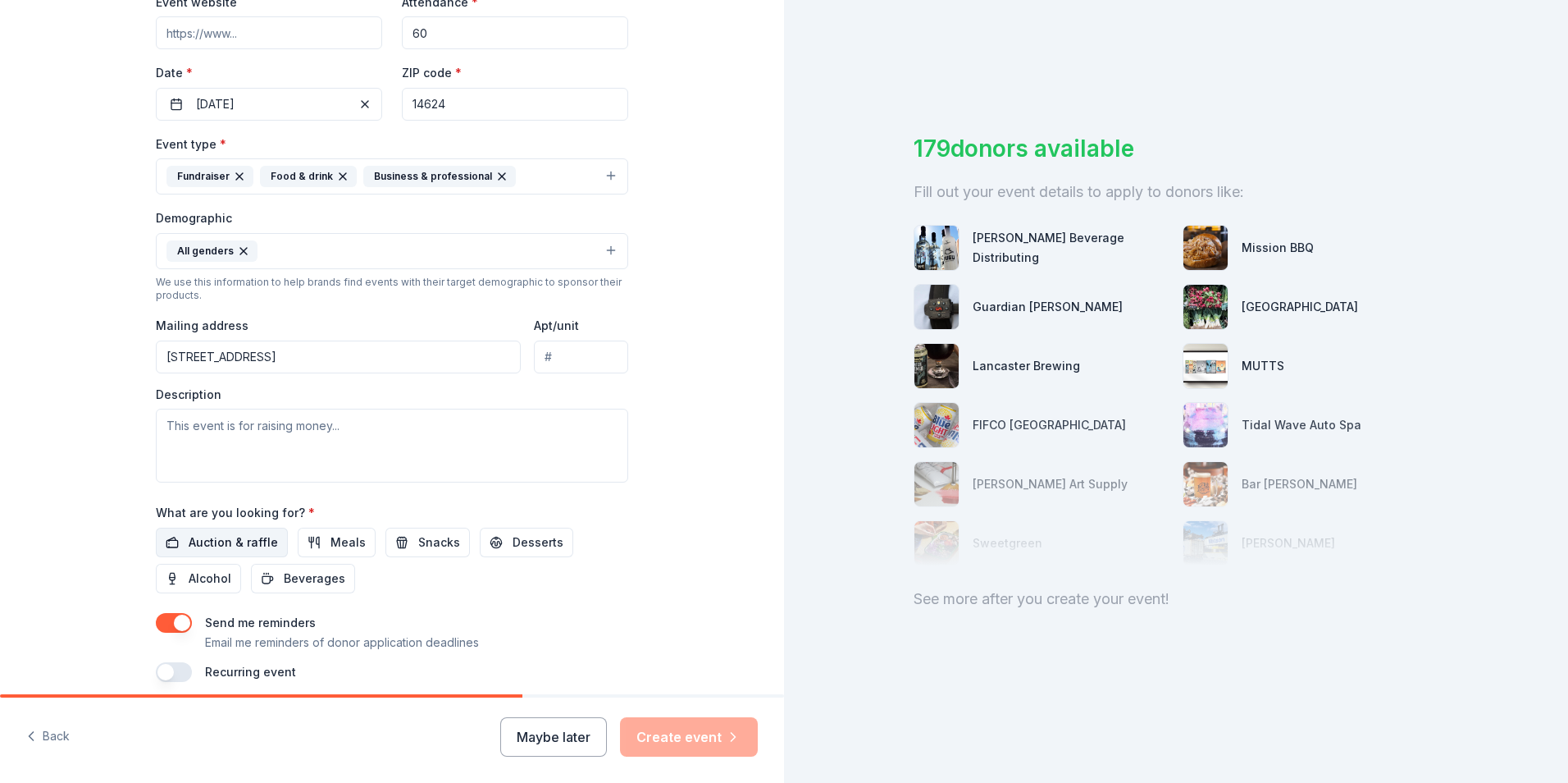
scroll to position [401, 0]
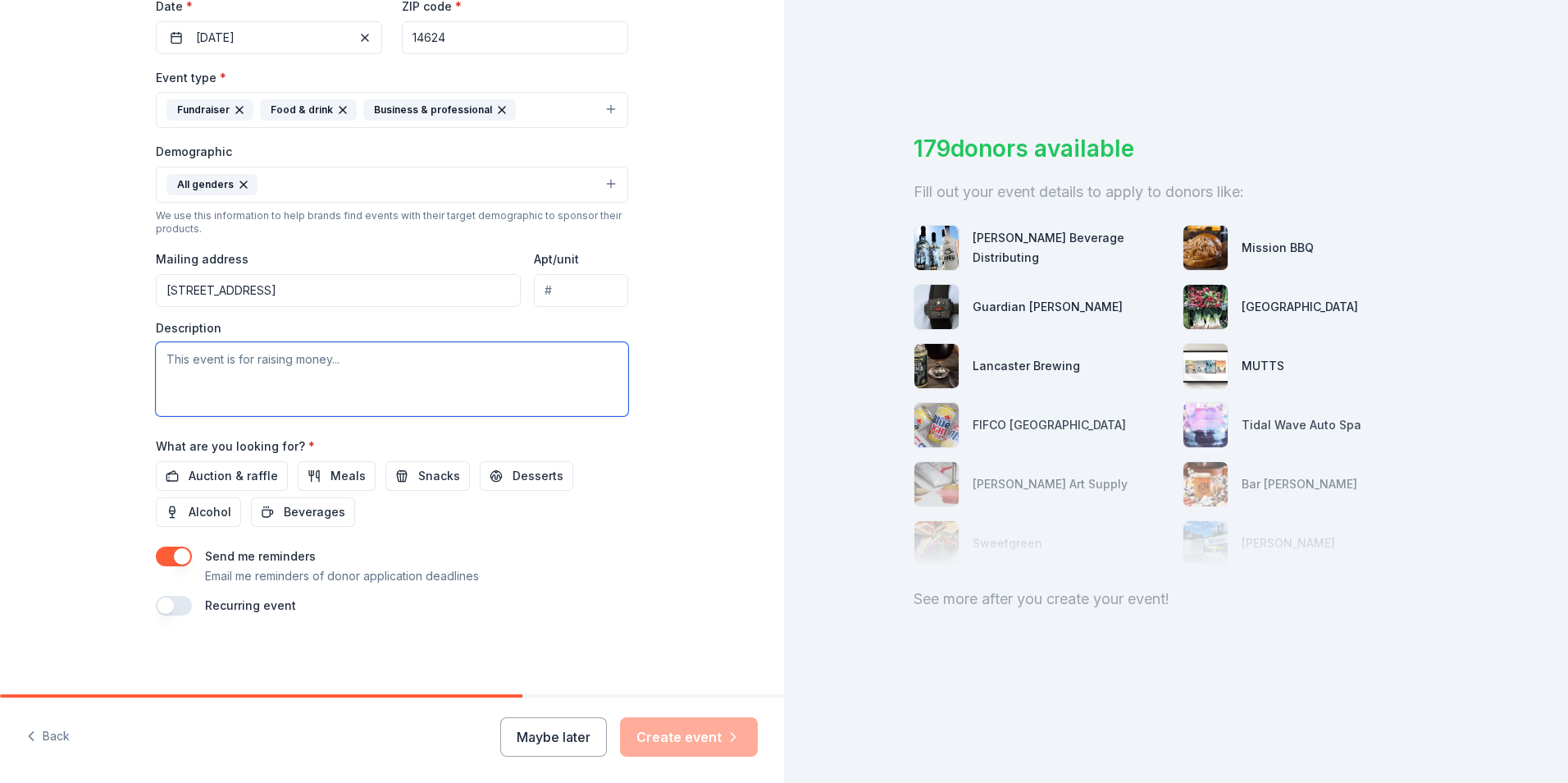
click at [280, 349] on textarea at bounding box center [392, 378] width 473 height 74
paste textarea "I hope this message finds you well. My name is Kristian Sarkis, and I help orga…"
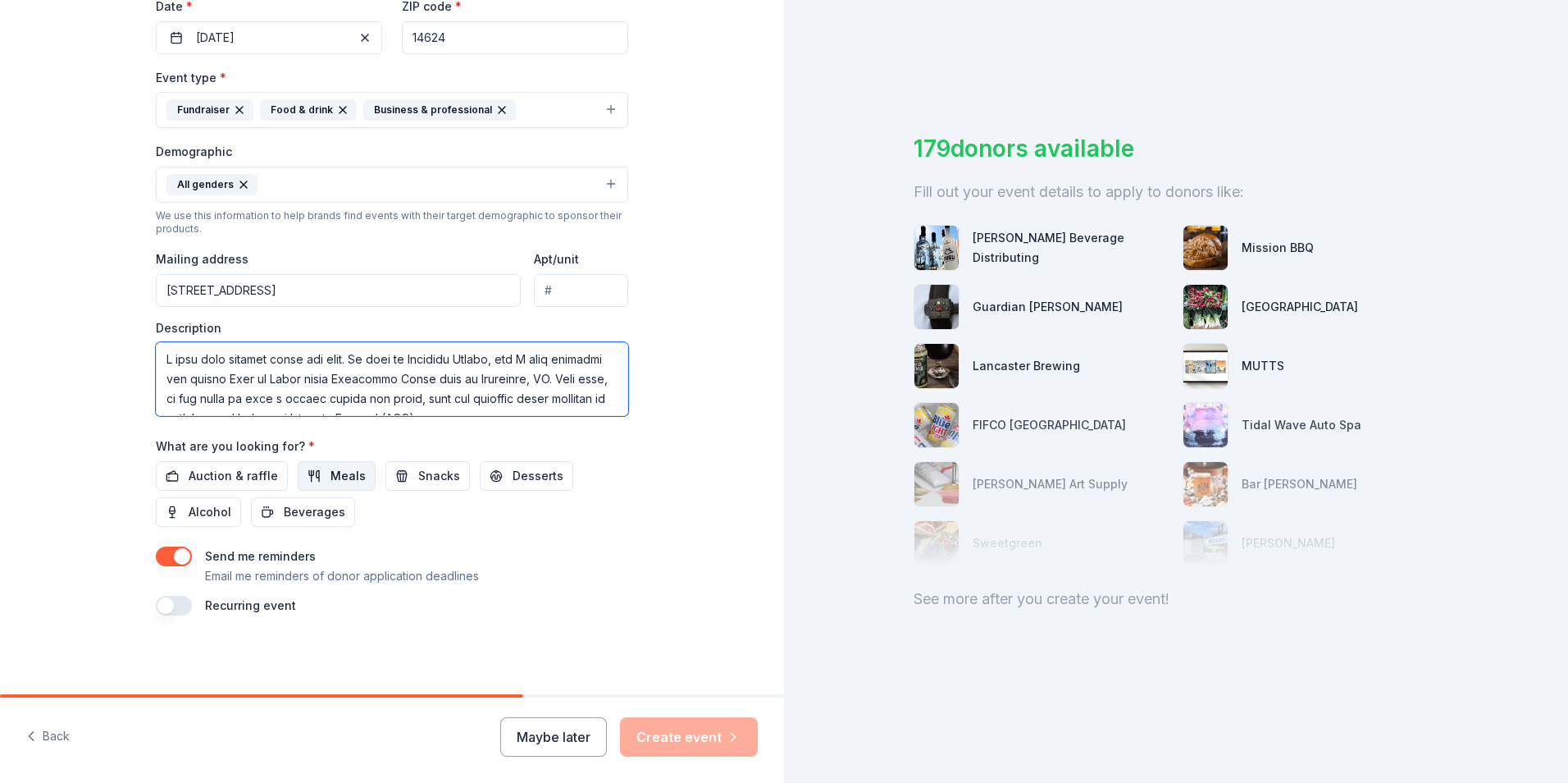
scroll to position [778, 0]
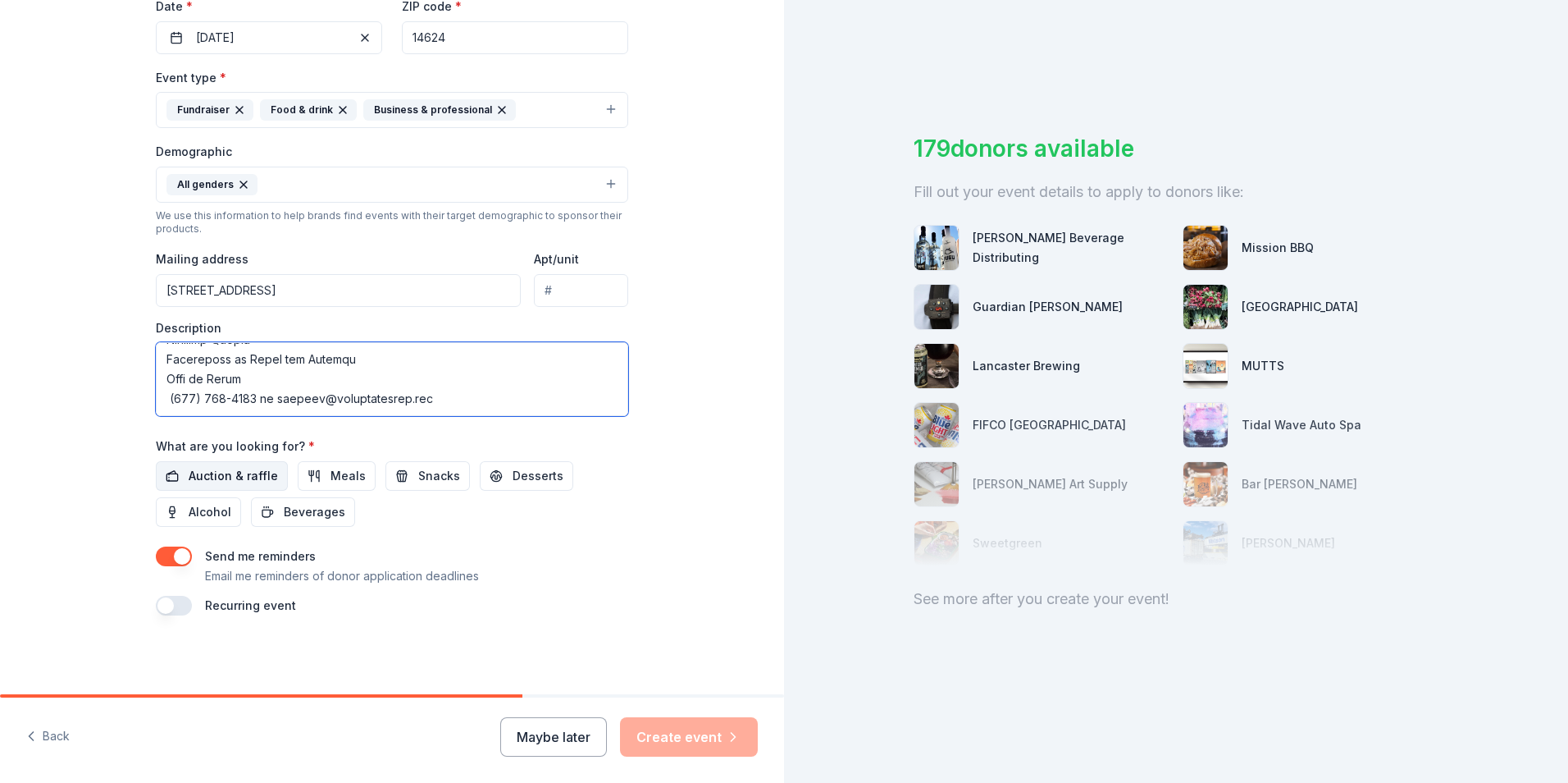
type textarea "I hope this message finds you well. My name is Kristian Sarkis, and I help orga…"
click at [237, 480] on span "Auction & raffle" at bounding box center [232, 476] width 89 height 20
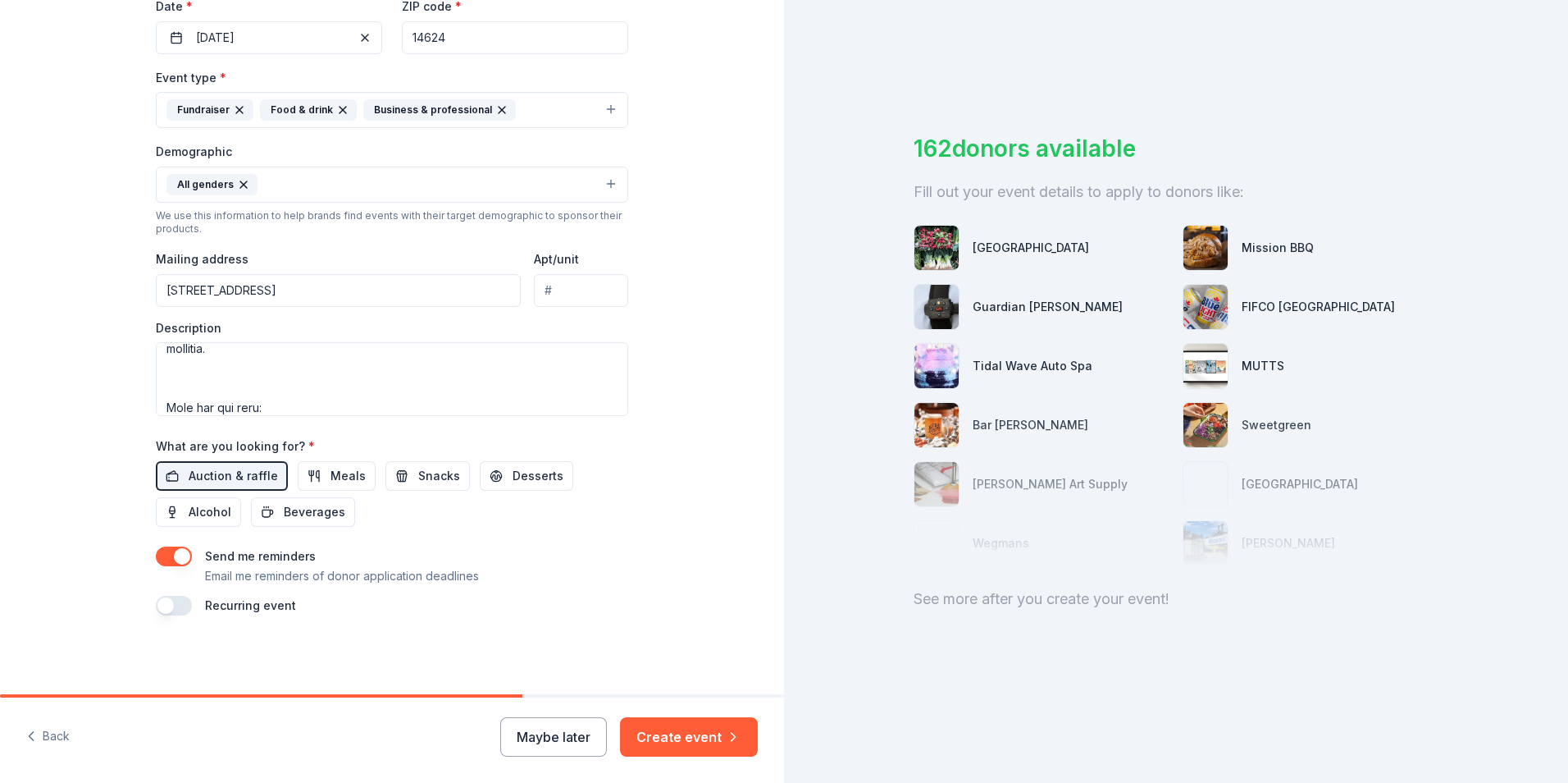
scroll to position [0, 0]
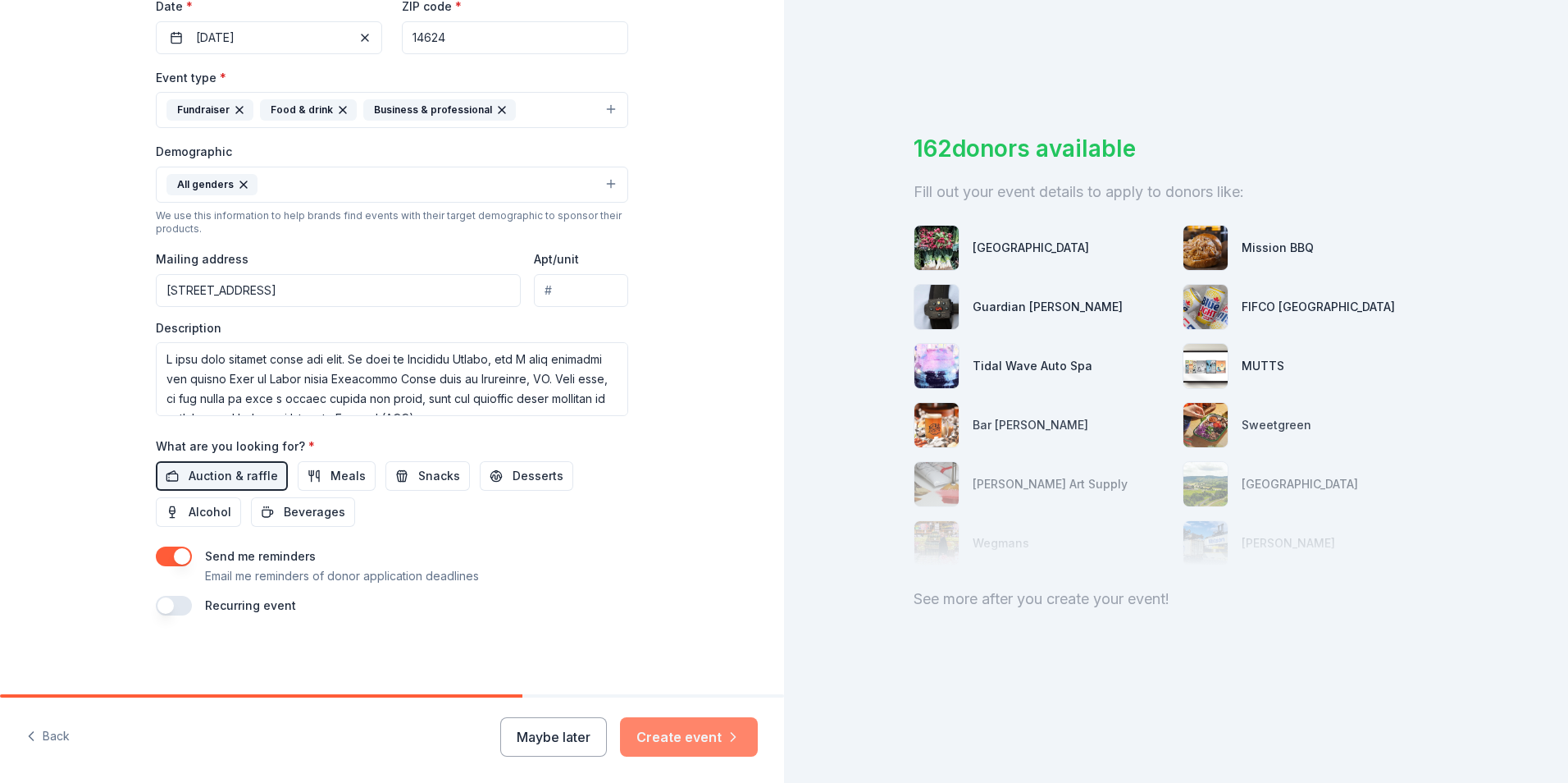
click at [676, 732] on button "Create event" at bounding box center [689, 736] width 138 height 39
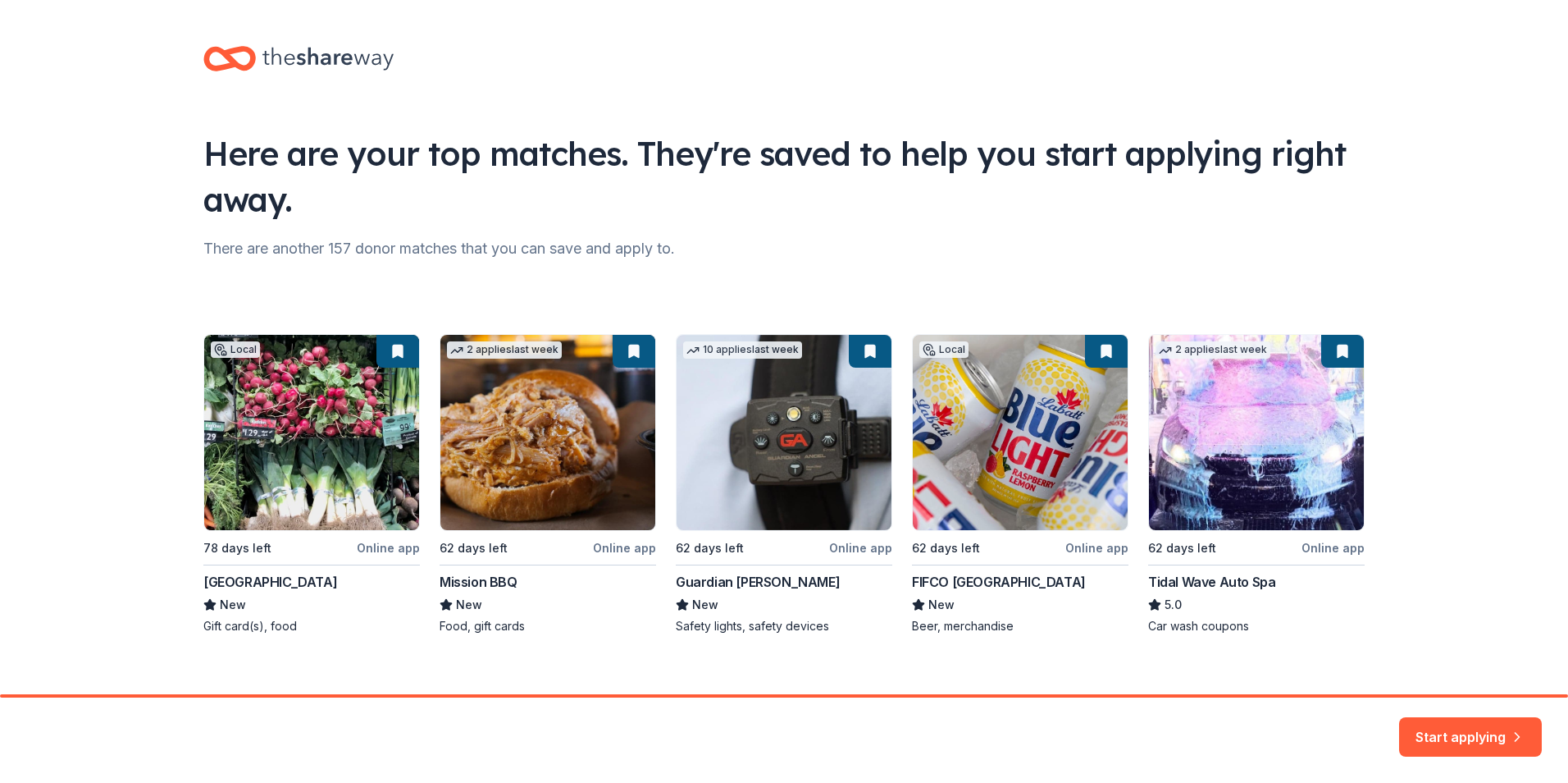
scroll to position [19, 0]
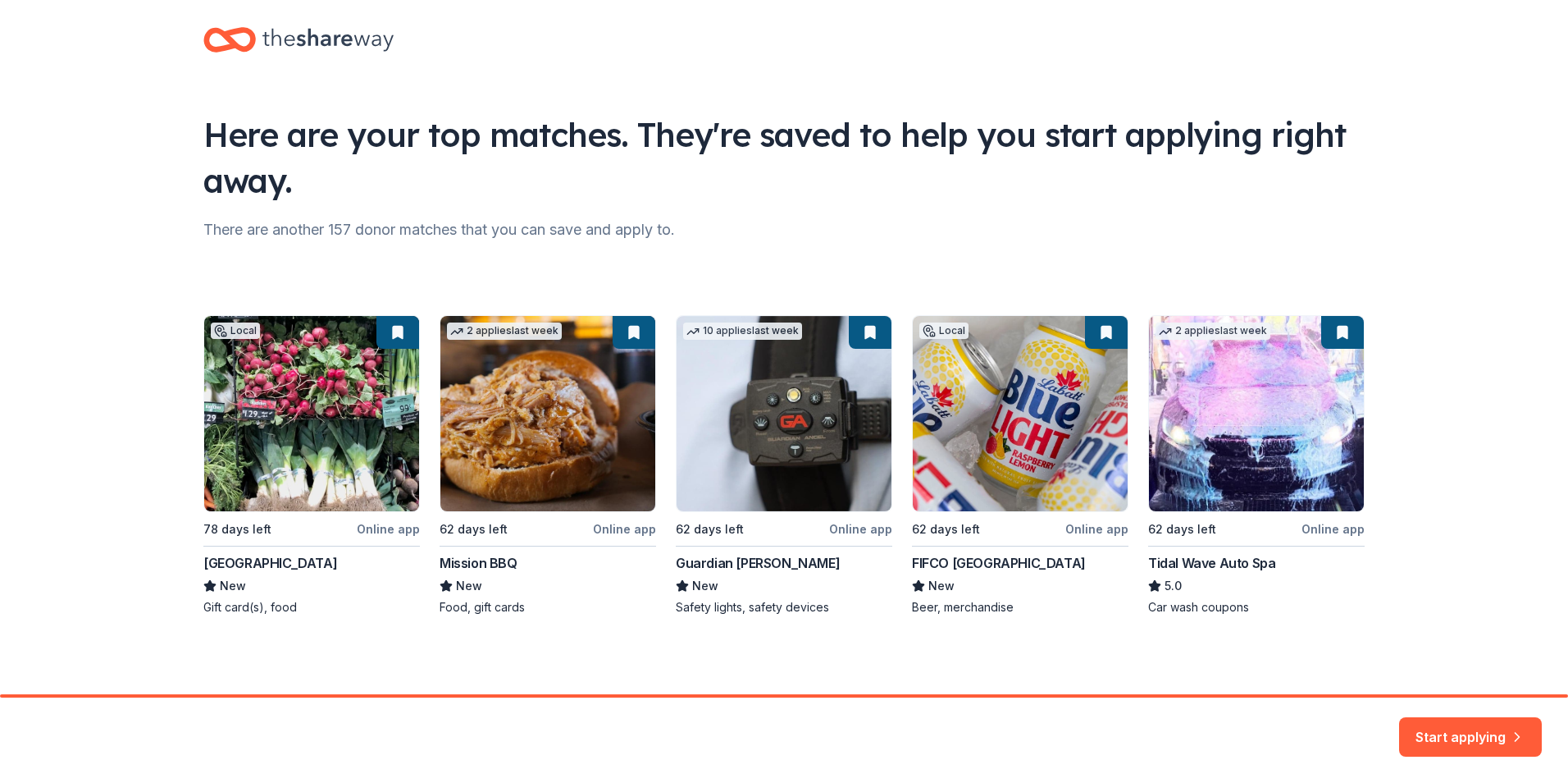
click at [533, 425] on div "Local 78 days left Online app Honeoye Falls Market Place New Gift card(s), food…" at bounding box center [784, 465] width 1161 height 301
click at [1483, 728] on button "Start applying" at bounding box center [1469, 727] width 143 height 39
click at [1460, 735] on div "Start applying" at bounding box center [1469, 736] width 143 height 39
click at [1484, 739] on div "Start applying" at bounding box center [1469, 736] width 143 height 39
click at [267, 331] on div "Local 78 days left Online app Honeoye Falls Market Place New Gift card(s), food…" at bounding box center [784, 465] width 1161 height 301
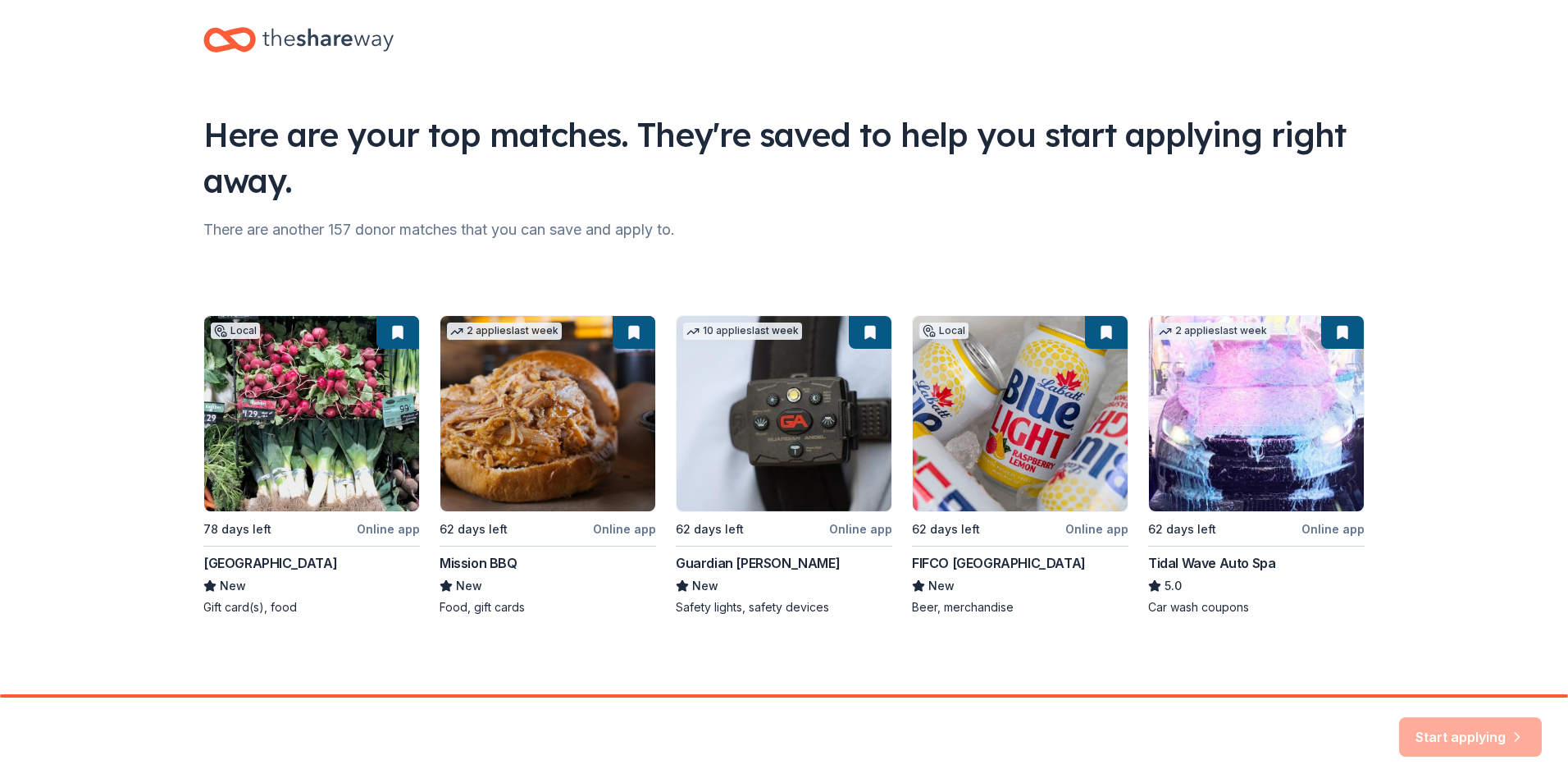
click at [320, 242] on div "There are another 157 donor matches that you can save and apply to." at bounding box center [784, 229] width 1161 height 26
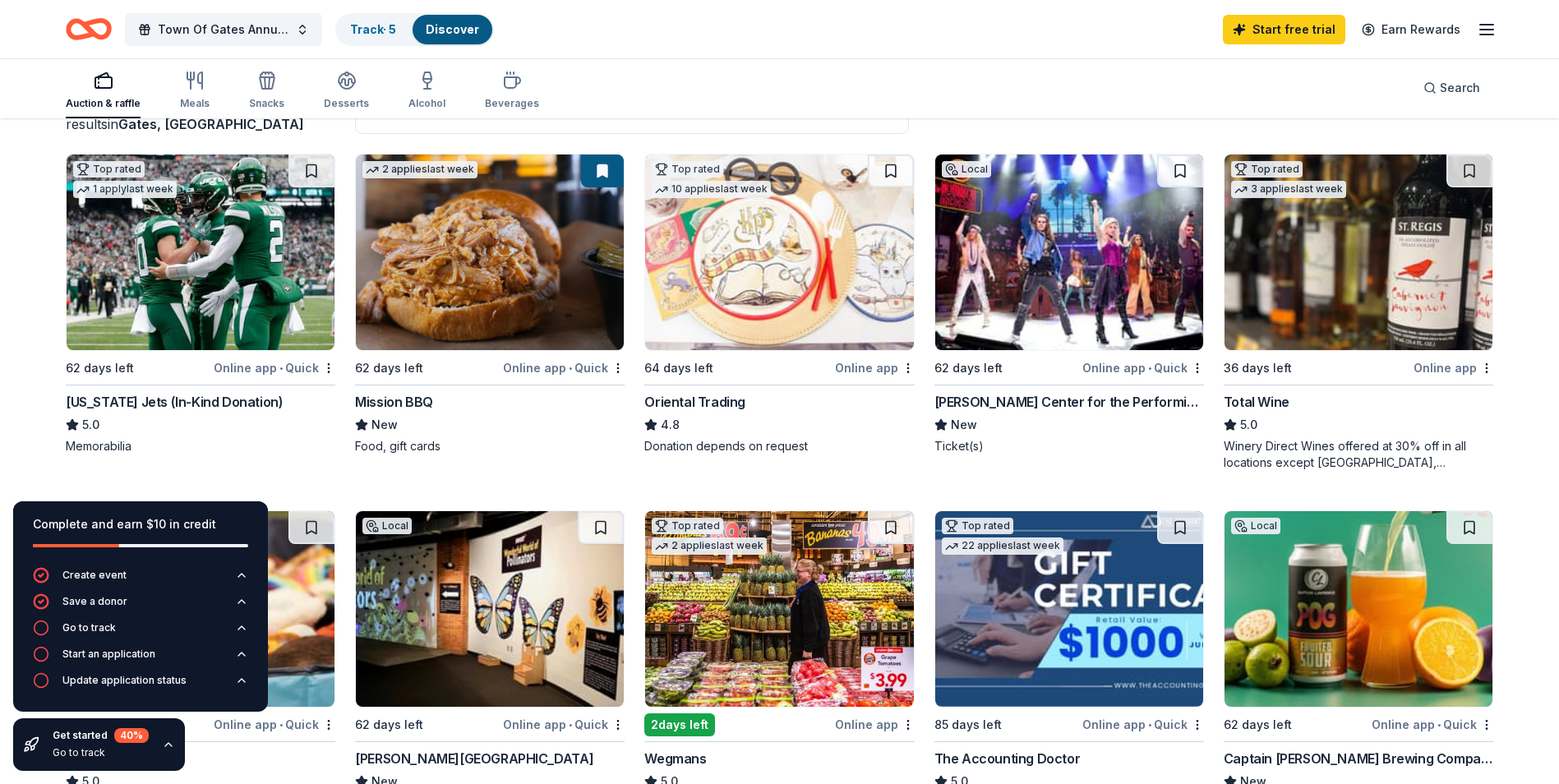
scroll to position [329, 0]
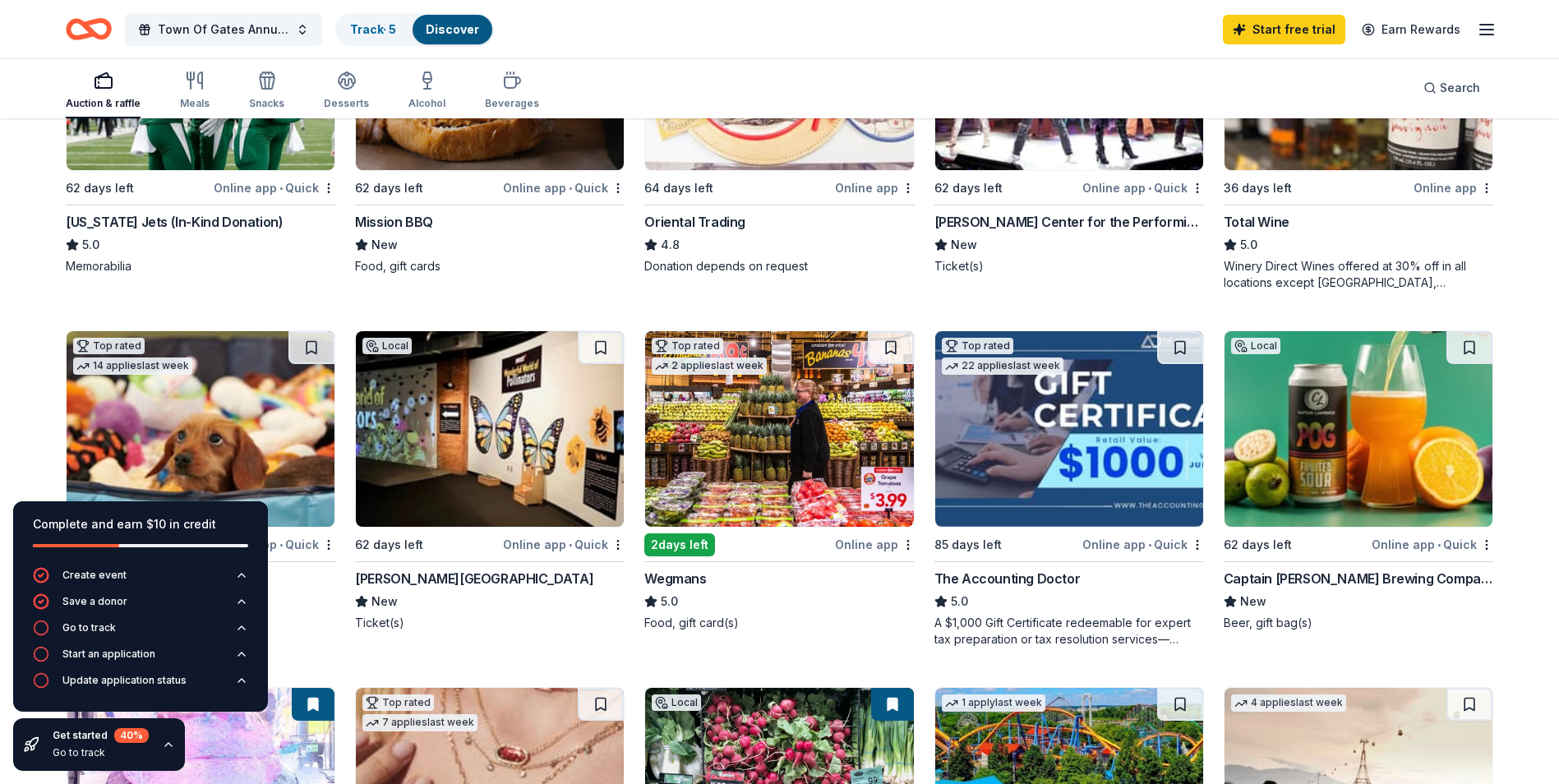
click at [0, 455] on html "Town Of Gates Annual staff Christmas Party Track · 5 Discover Start free trial …" at bounding box center [780, 63] width 1559 height 784
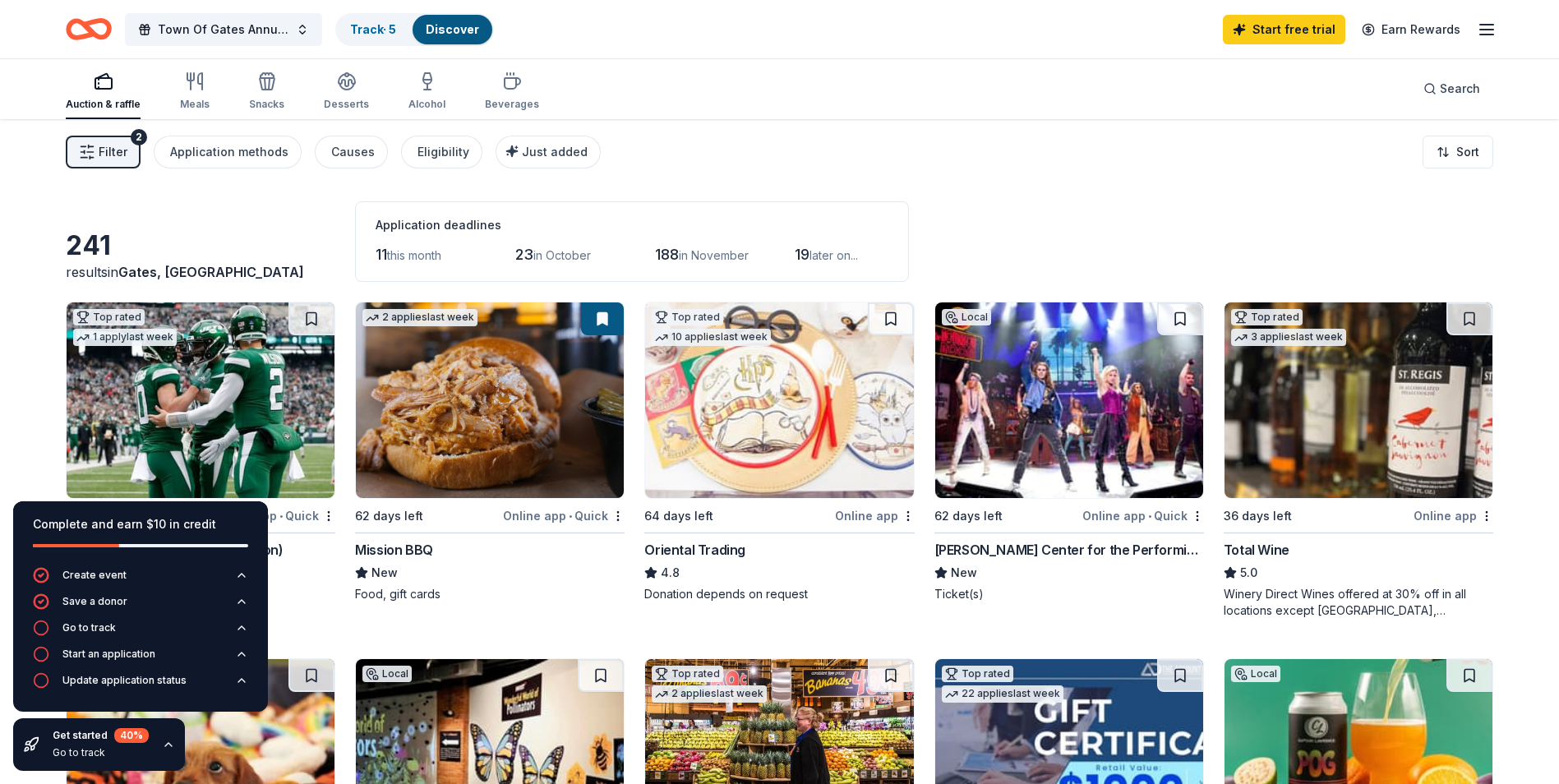
scroll to position [0, 0]
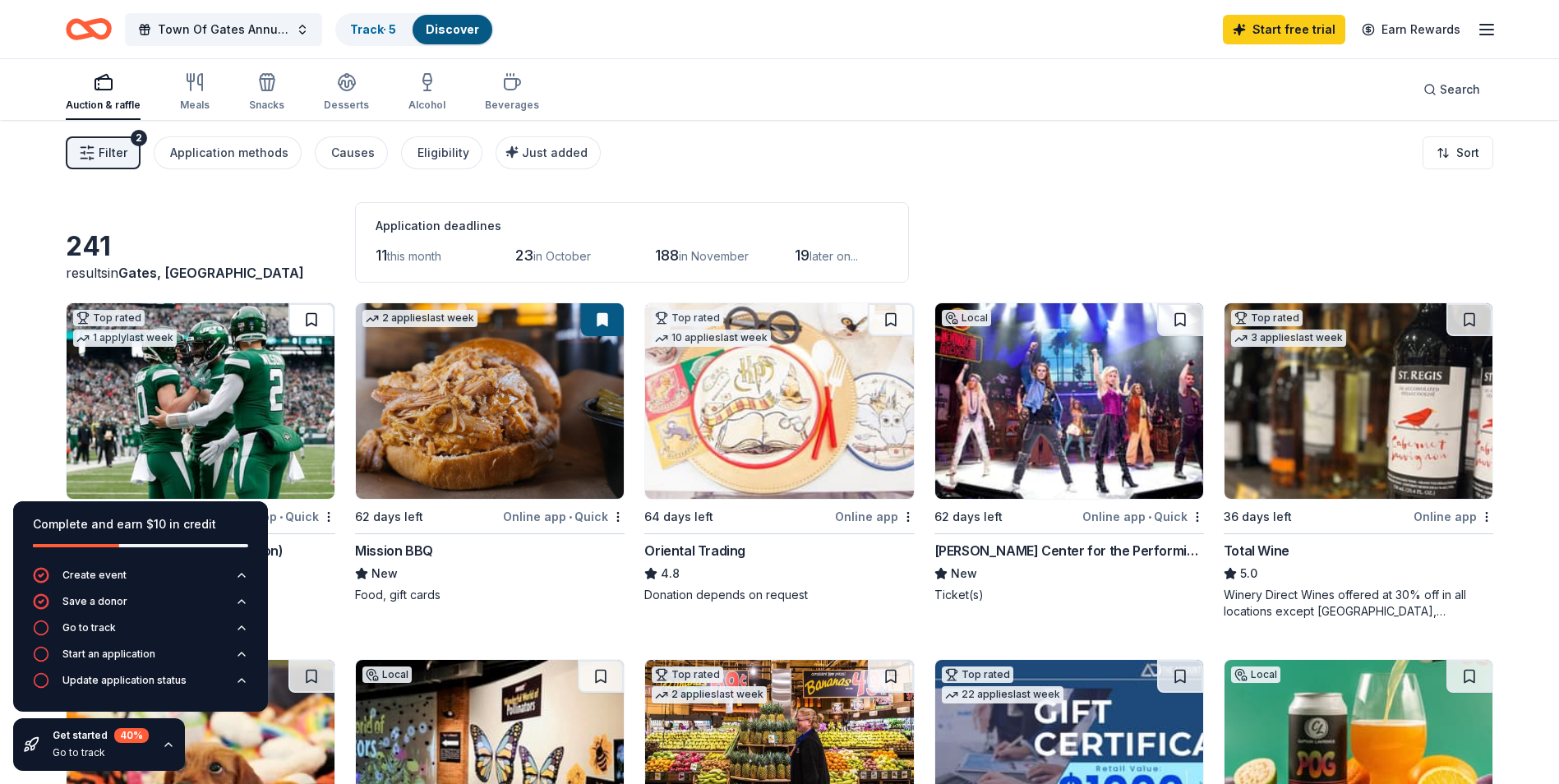
click at [320, 317] on button at bounding box center [312, 319] width 46 height 33
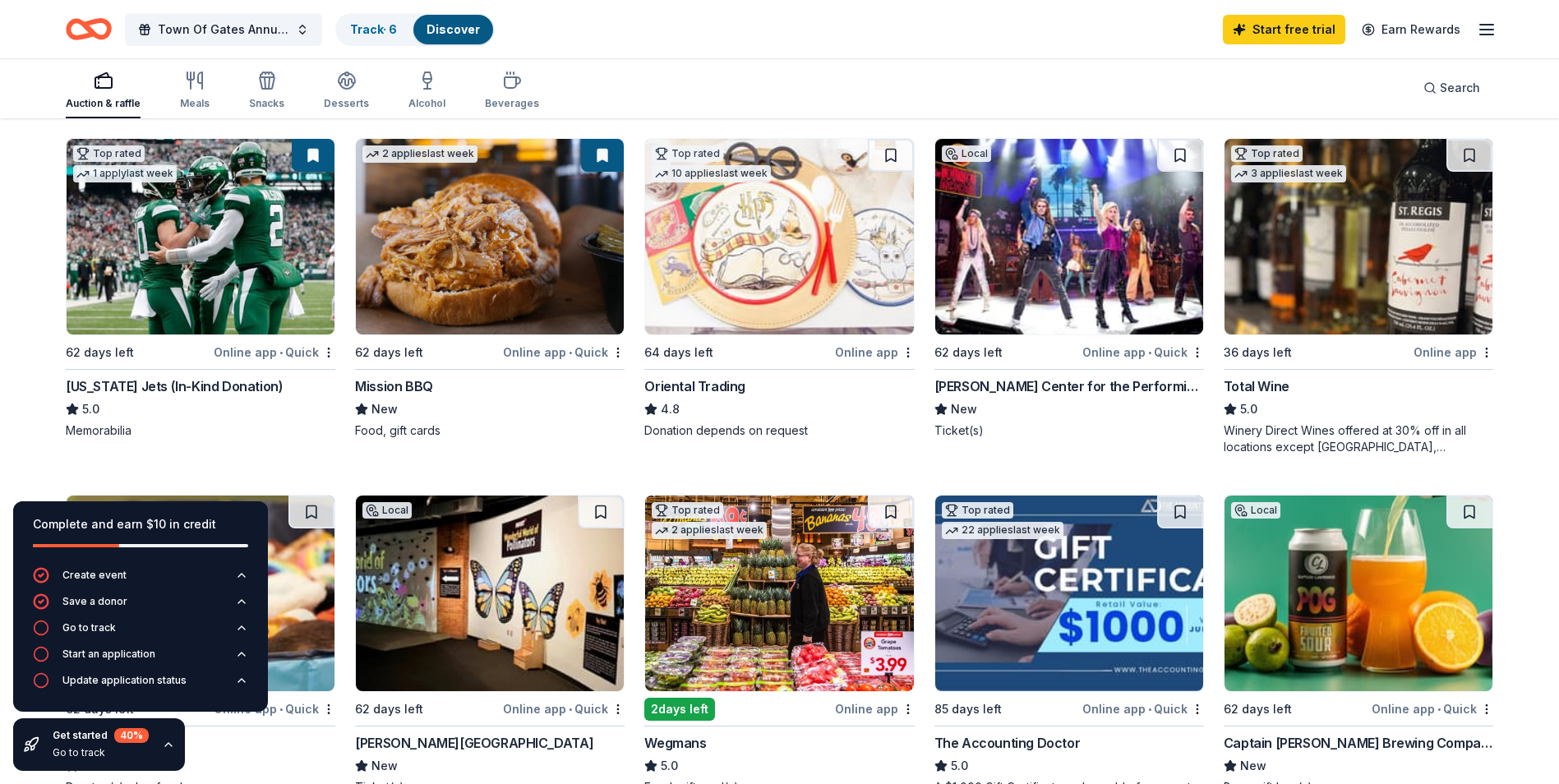
click at [243, 239] on img at bounding box center [199, 237] width 268 height 196
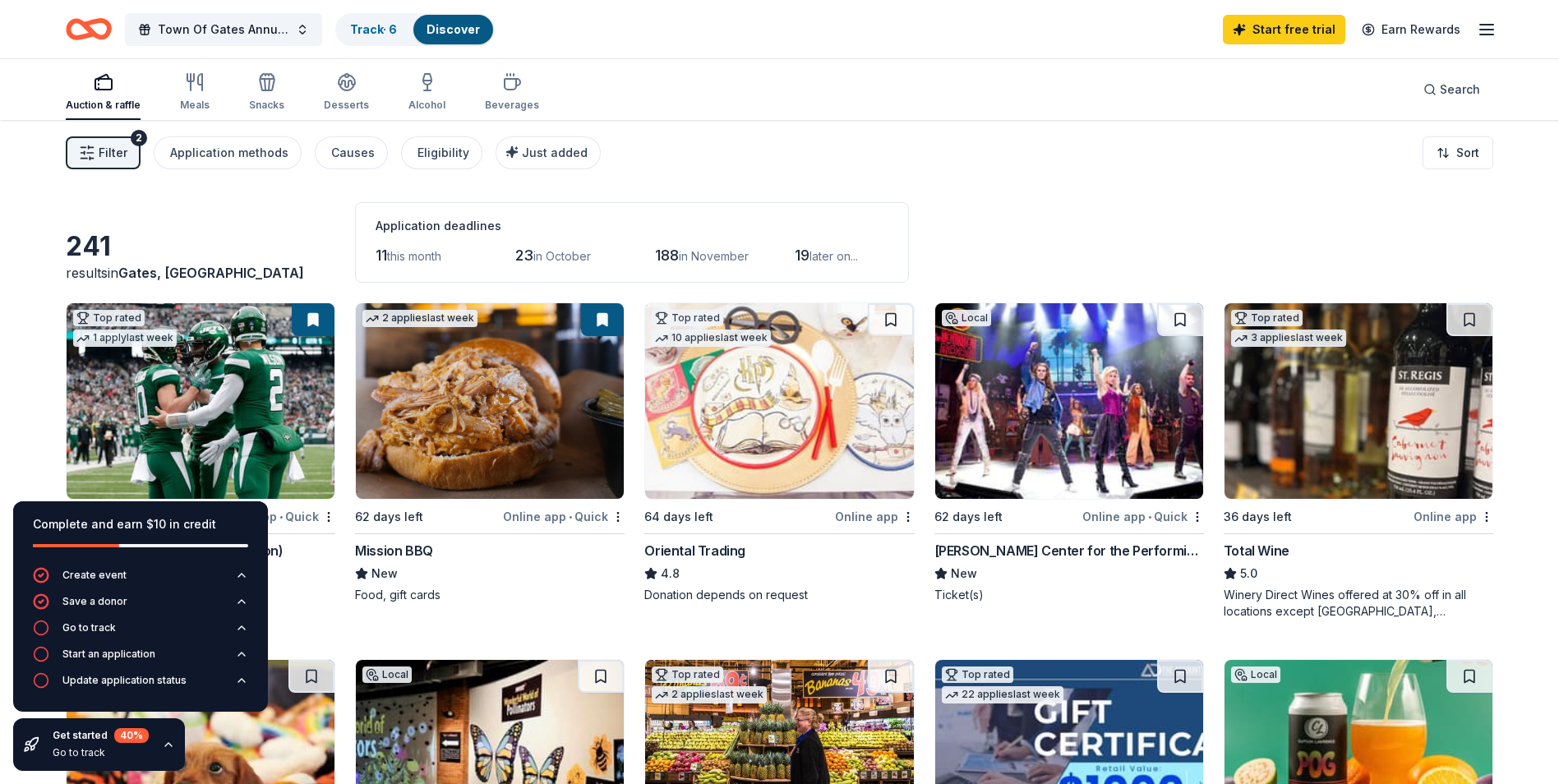
scroll to position [82, 0]
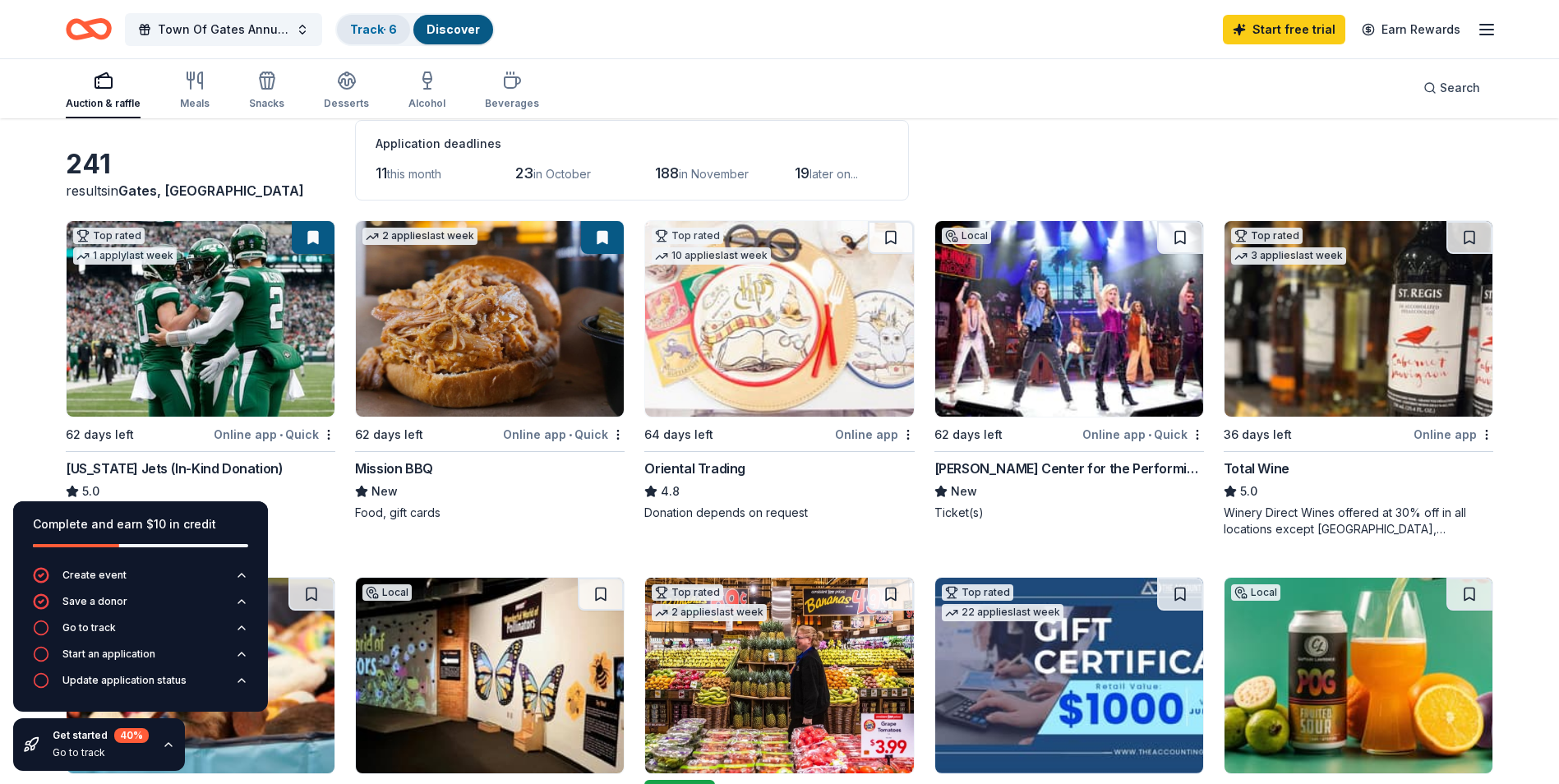
click at [380, 27] on link "Track · 6" at bounding box center [373, 29] width 47 height 14
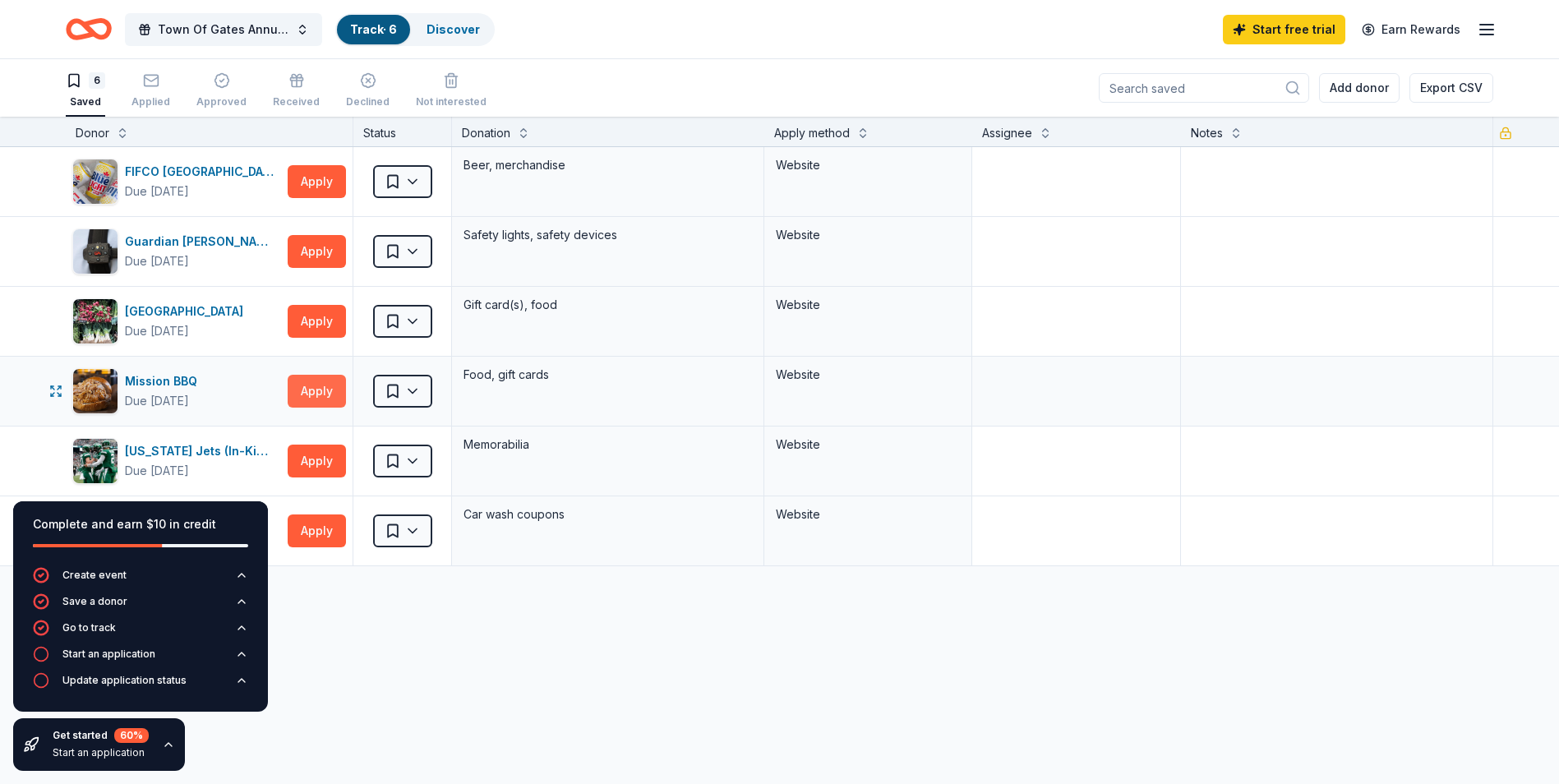
click at [302, 394] on button "Apply" at bounding box center [316, 391] width 58 height 33
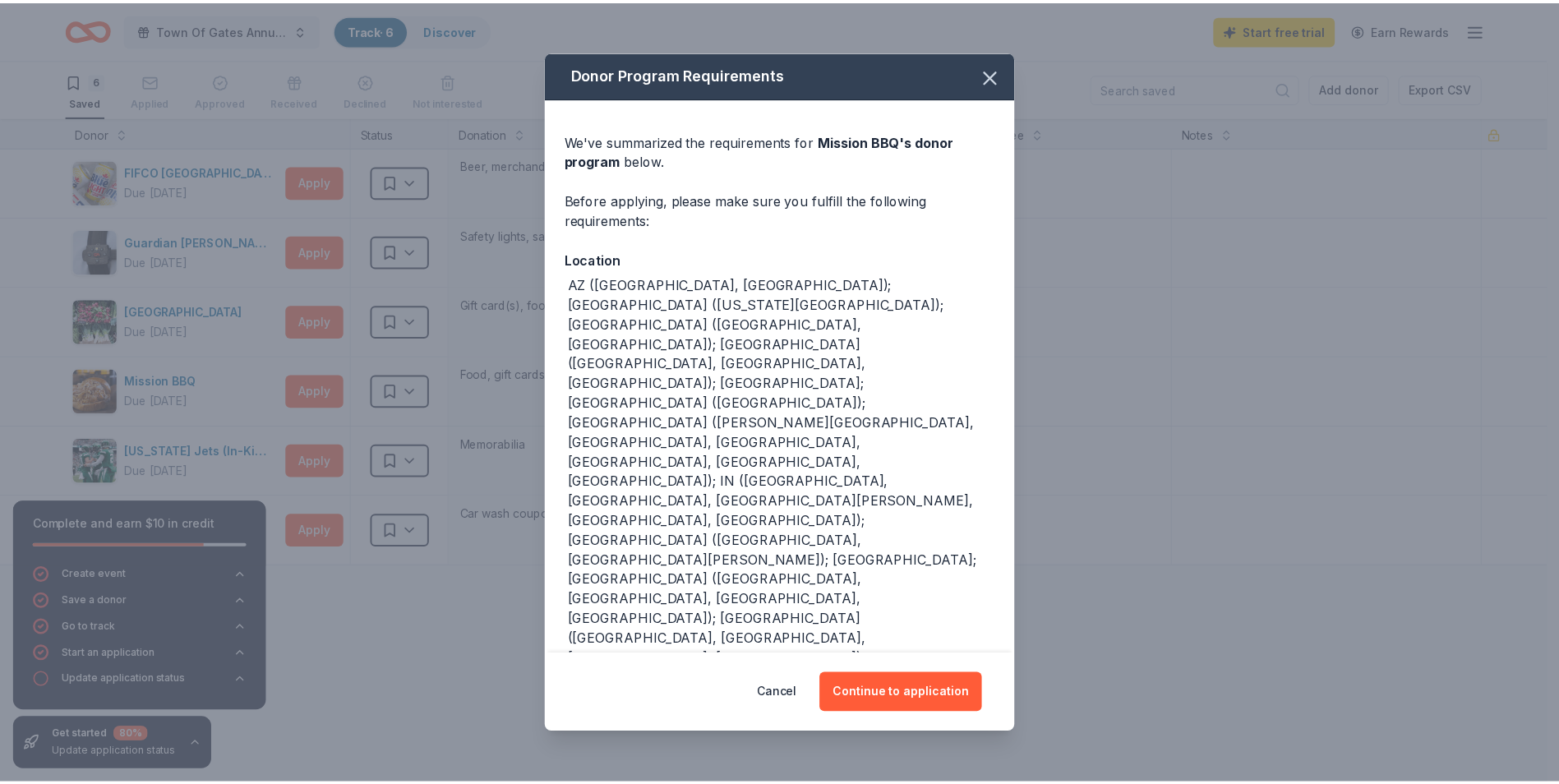
scroll to position [28, 0]
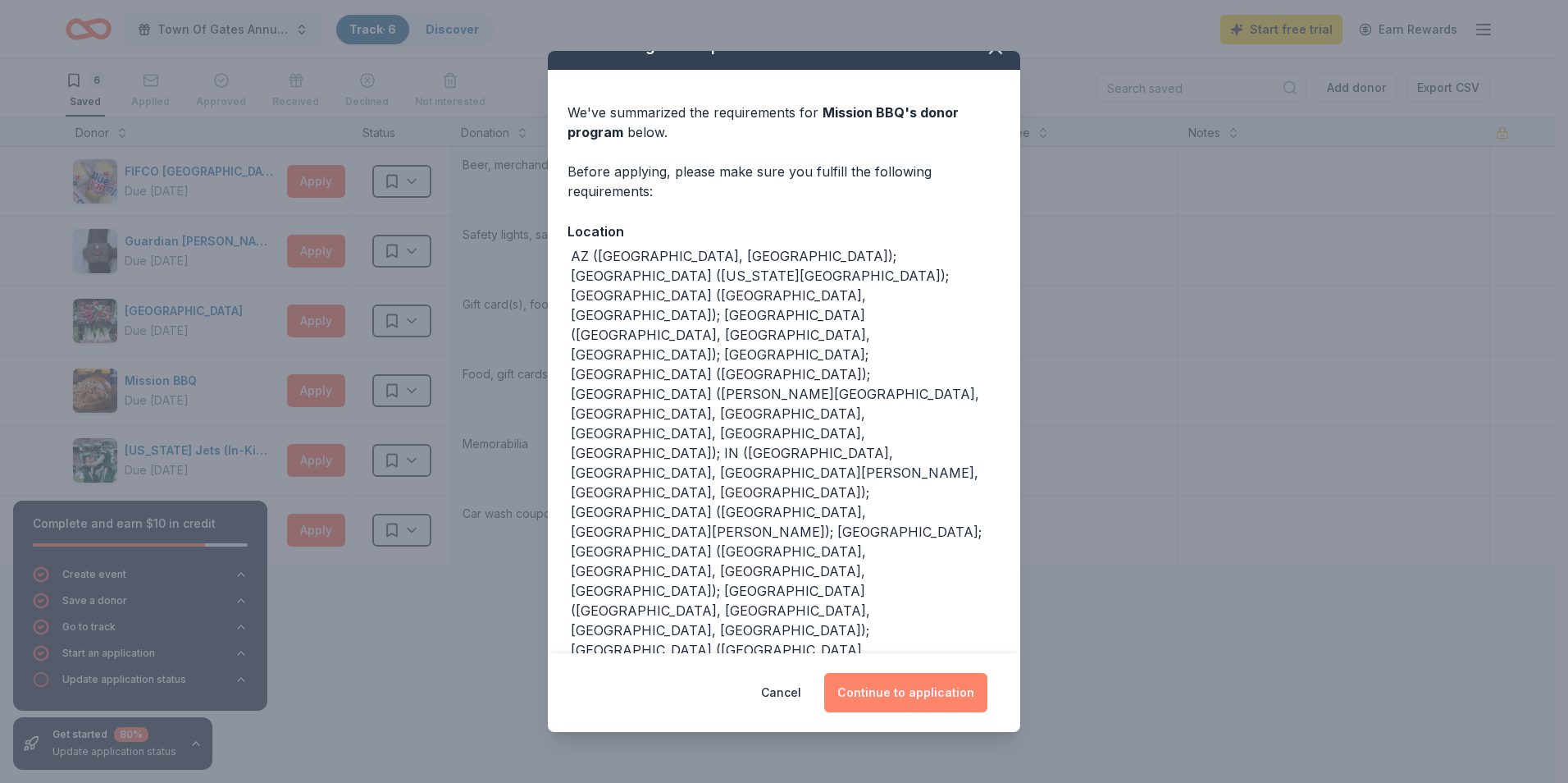
click at [922, 699] on button "Continue to application" at bounding box center [905, 692] width 164 height 39
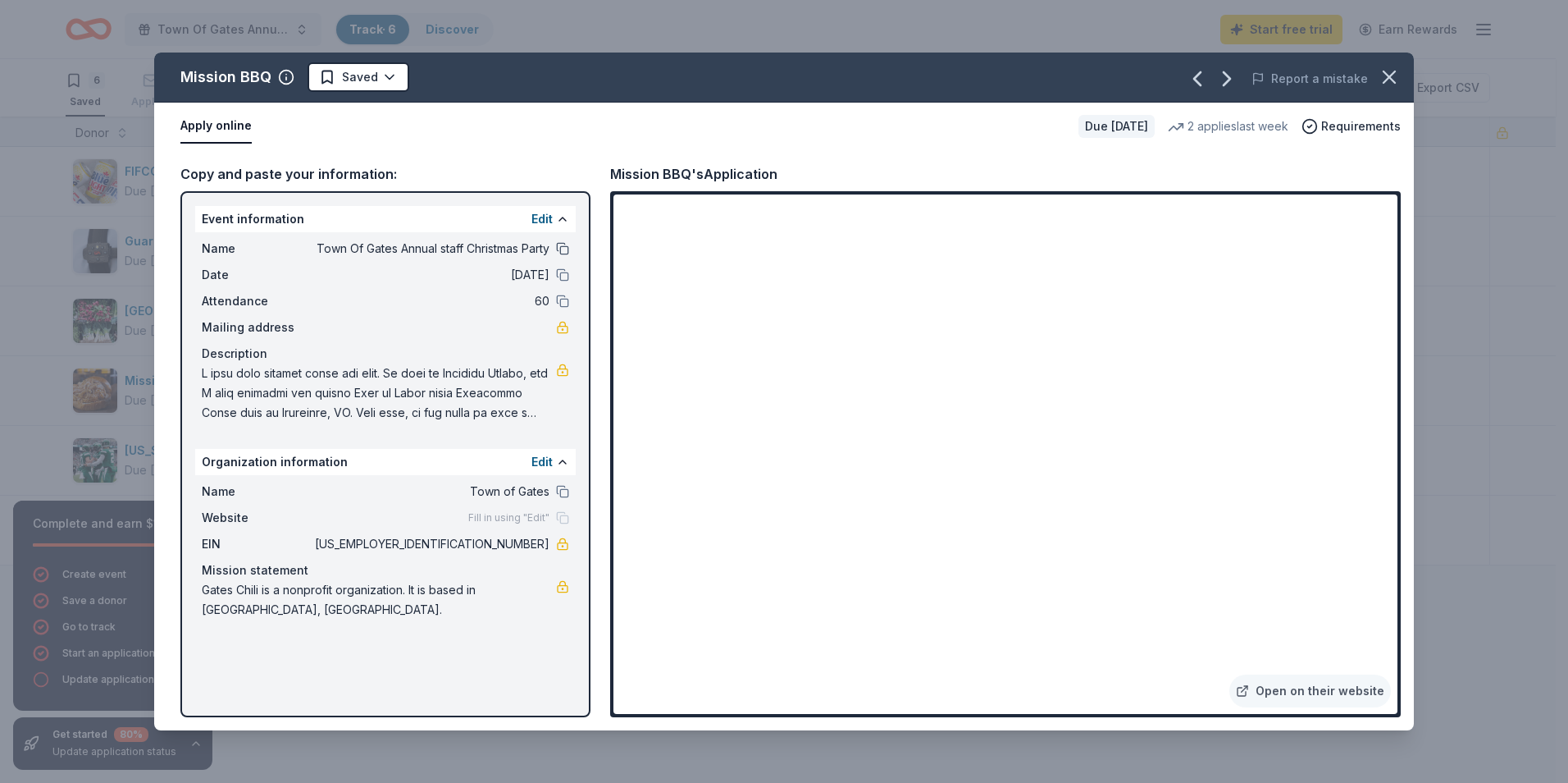
click at [560, 247] on button at bounding box center [563, 249] width 13 height 13
click at [1392, 72] on icon "button" at bounding box center [1389, 78] width 23 height 23
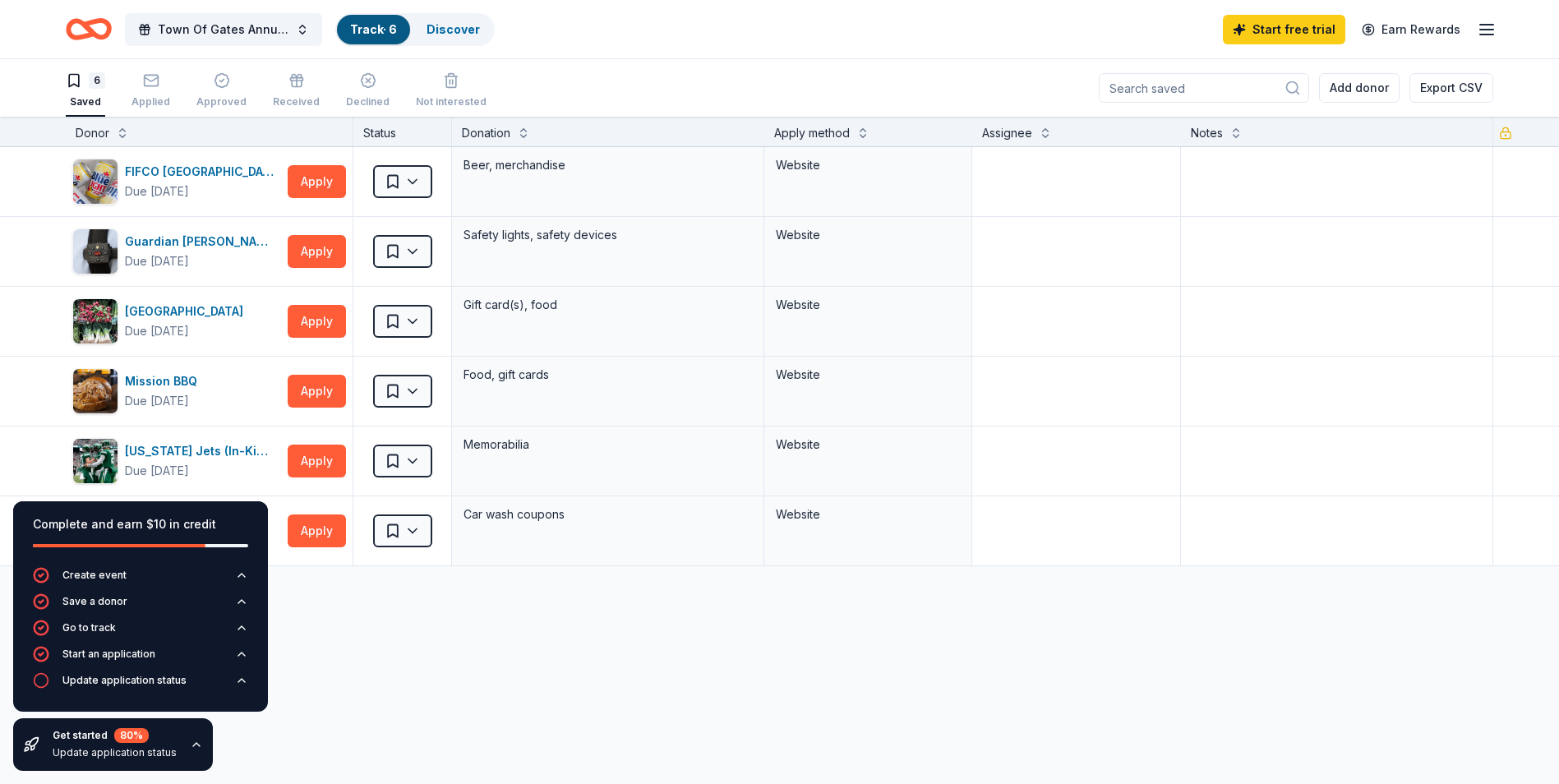
scroll to position [1, 0]
click at [584, 101] on div "6 Saved Applied Approved Received Declined Not interested Add donor Export CSV" at bounding box center [780, 87] width 1428 height 58
click at [457, 29] on link "Discover" at bounding box center [454, 29] width 54 height 14
click at [463, 23] on link "Discover" at bounding box center [454, 29] width 54 height 14
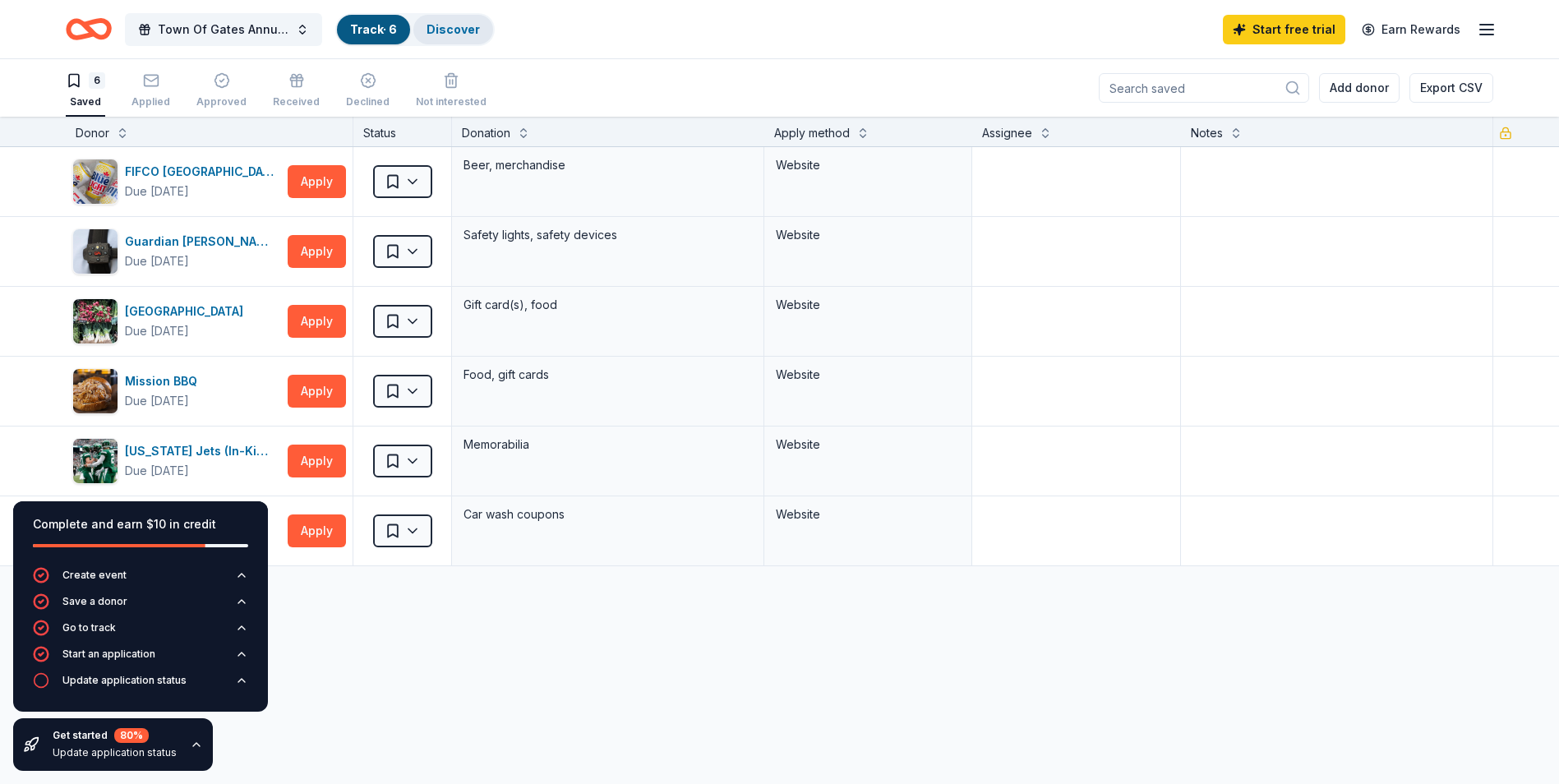
click at [458, 30] on link "Discover" at bounding box center [454, 29] width 54 height 14
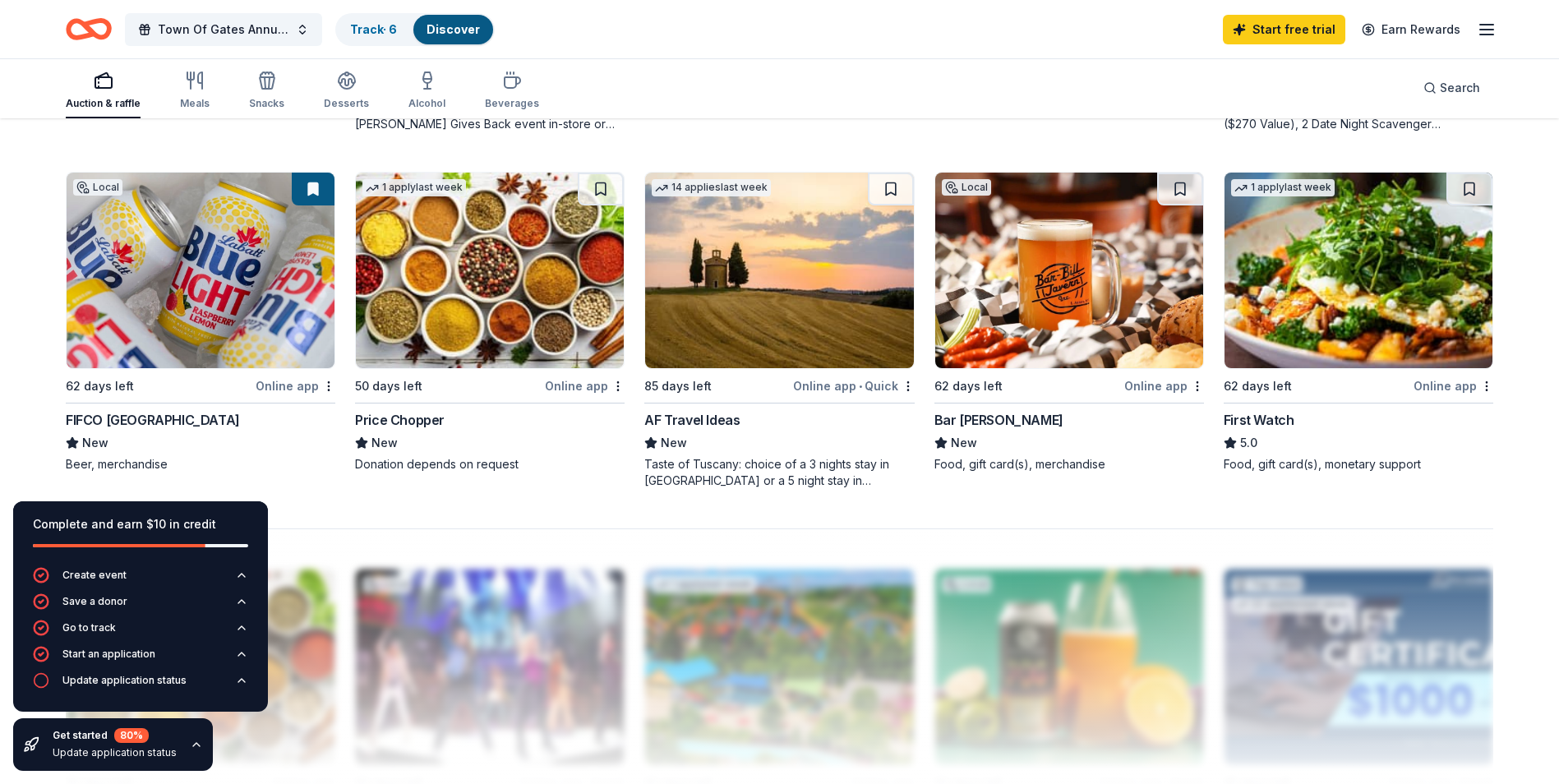
scroll to position [1193, 0]
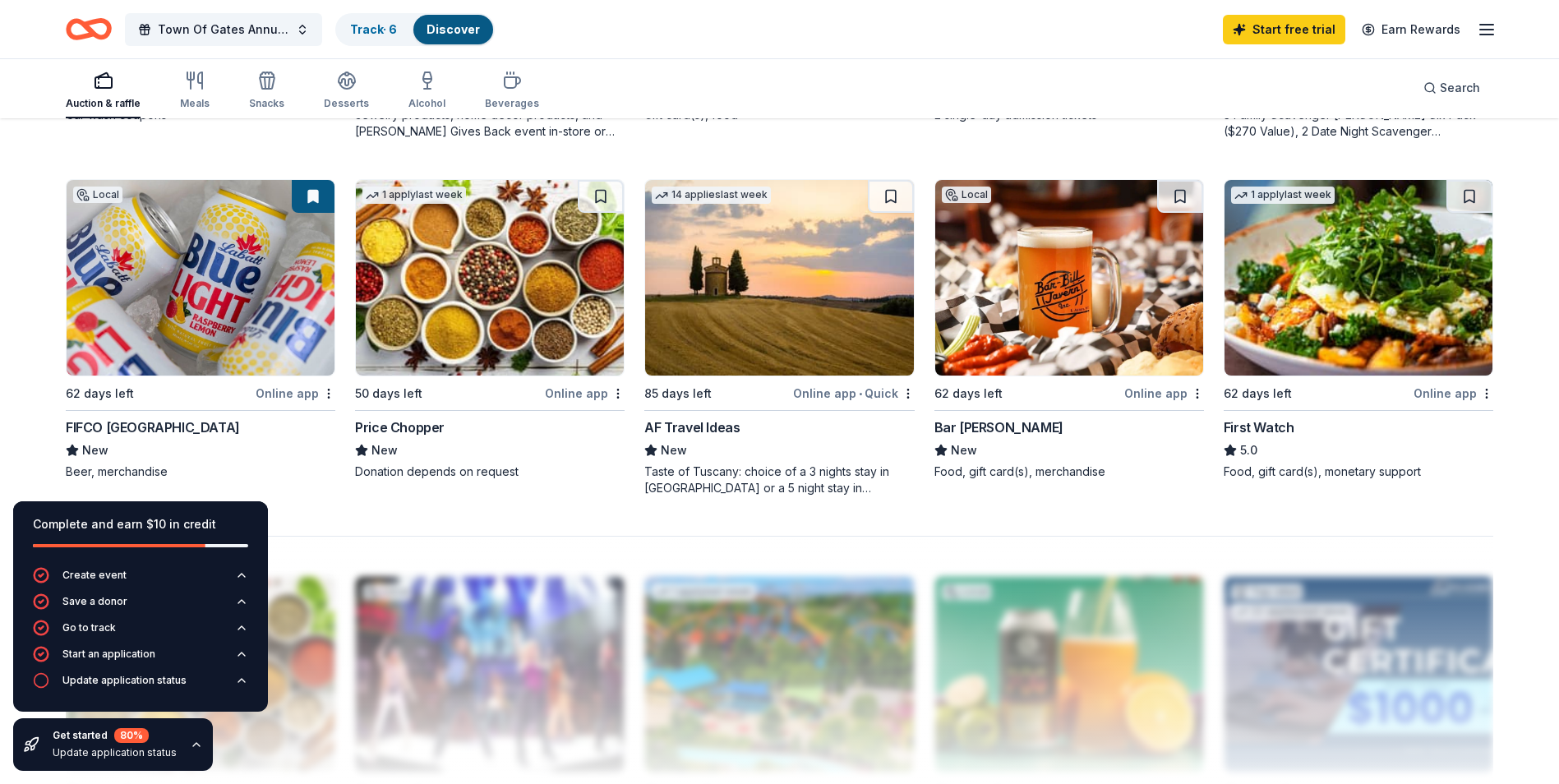
click at [1030, 274] on img at bounding box center [1068, 278] width 268 height 196
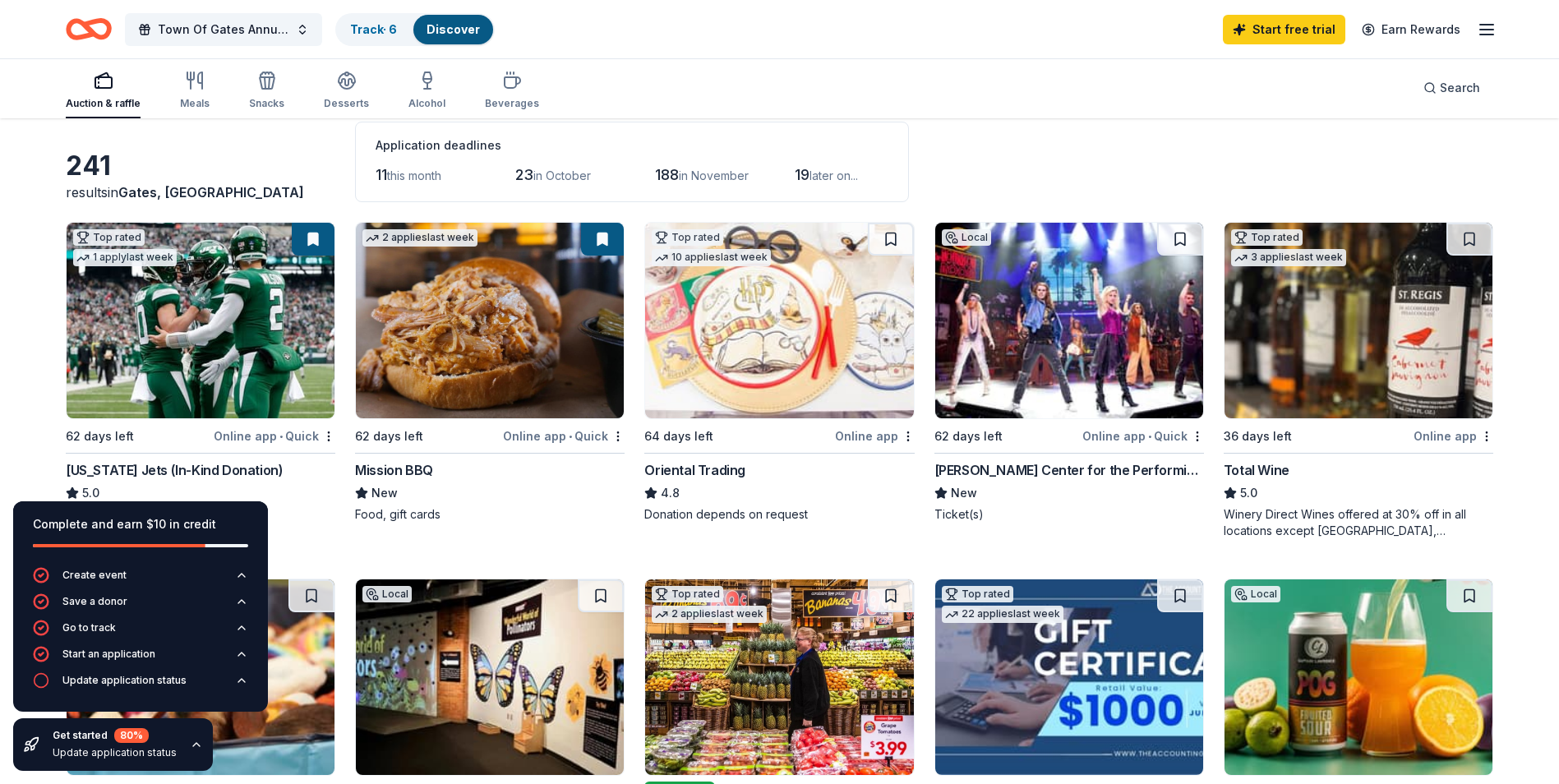
scroll to position [0, 0]
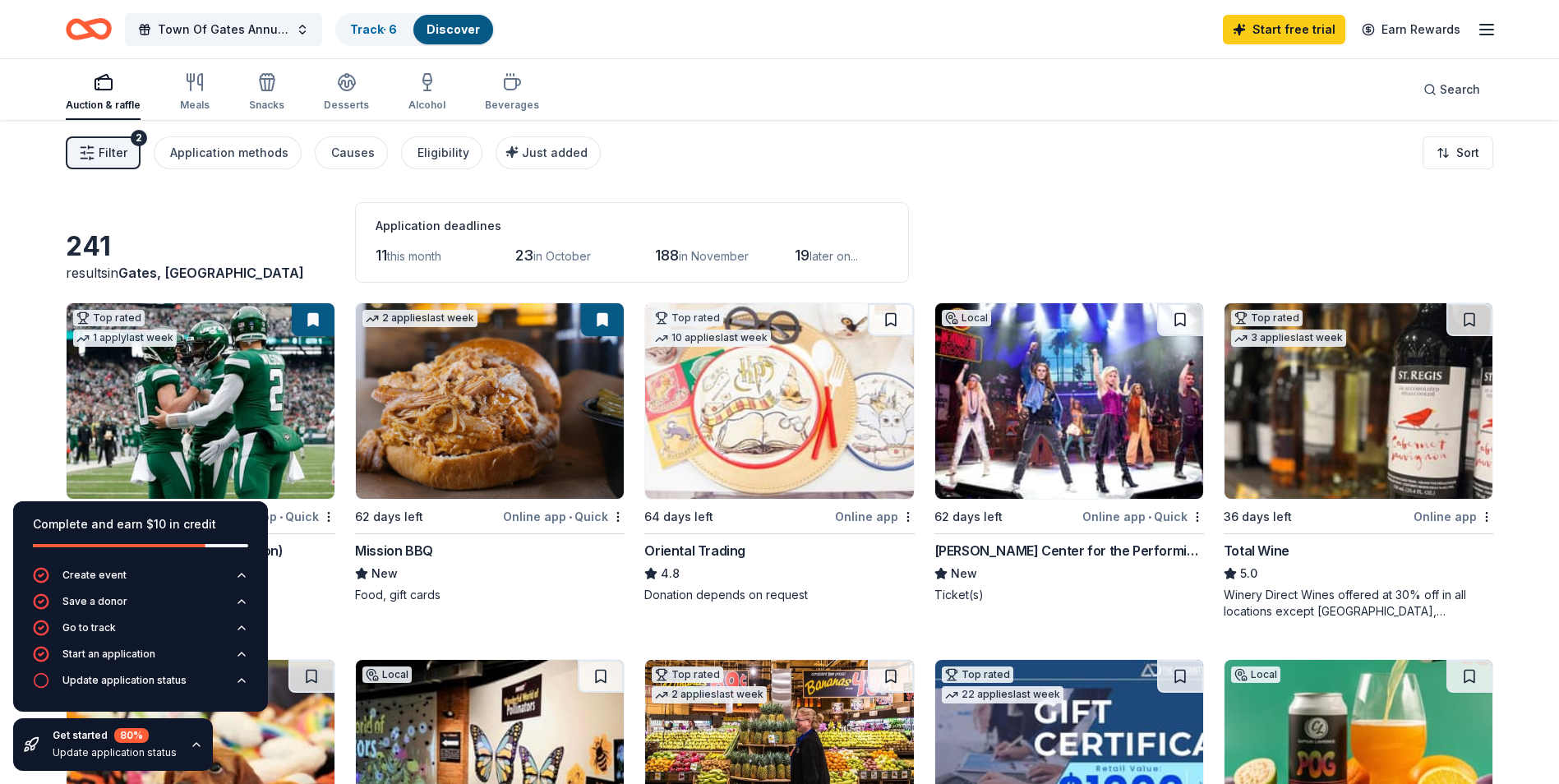
click at [92, 93] on div "Auction & raffle" at bounding box center [104, 91] width 75 height 39
click at [809, 256] on span "19" at bounding box center [802, 255] width 14 height 17
click at [106, 91] on icon "button" at bounding box center [104, 81] width 20 height 20
click at [115, 150] on span "Filter" at bounding box center [113, 152] width 29 height 20
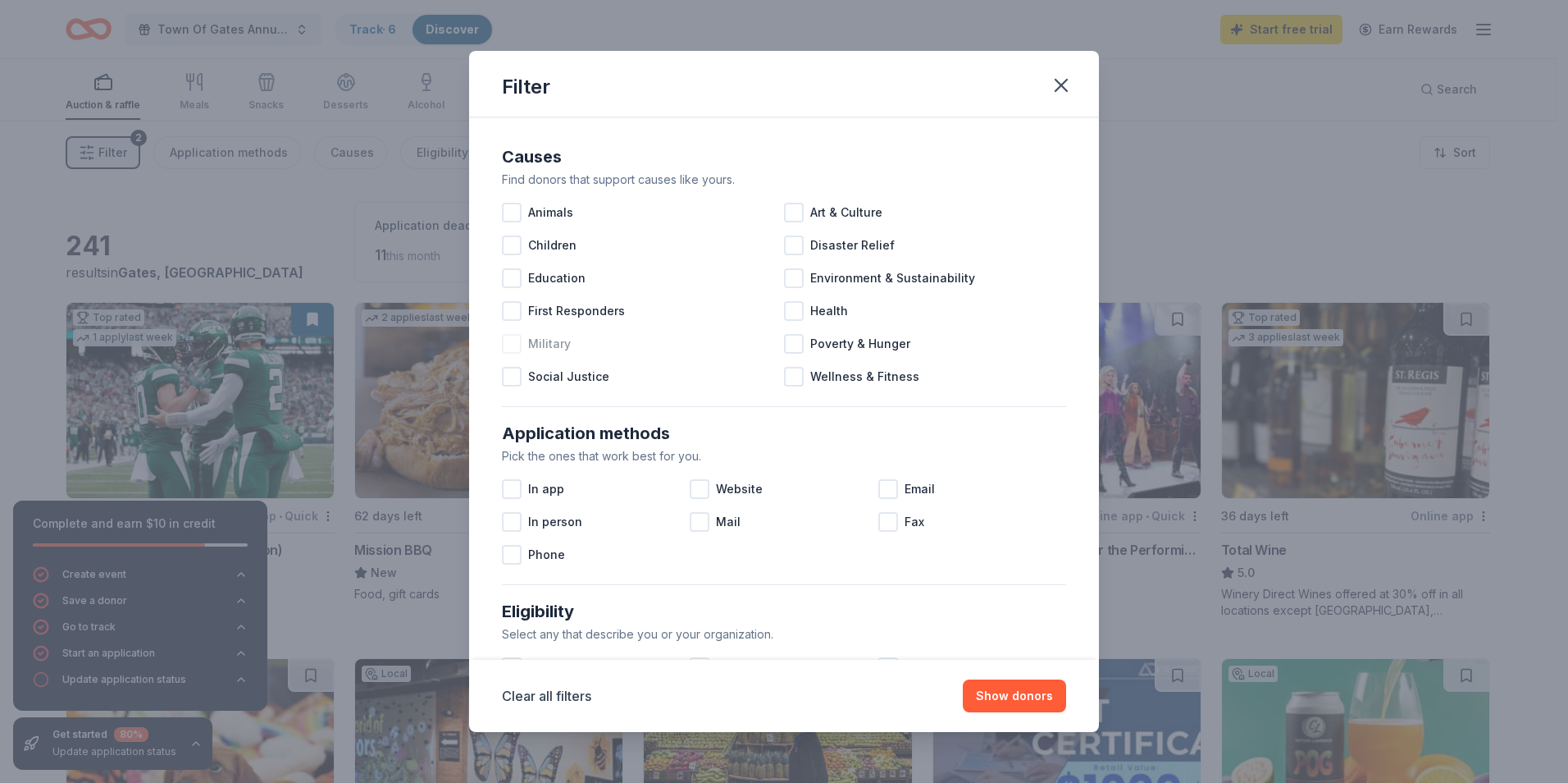
click at [515, 346] on div at bounding box center [512, 344] width 20 height 20
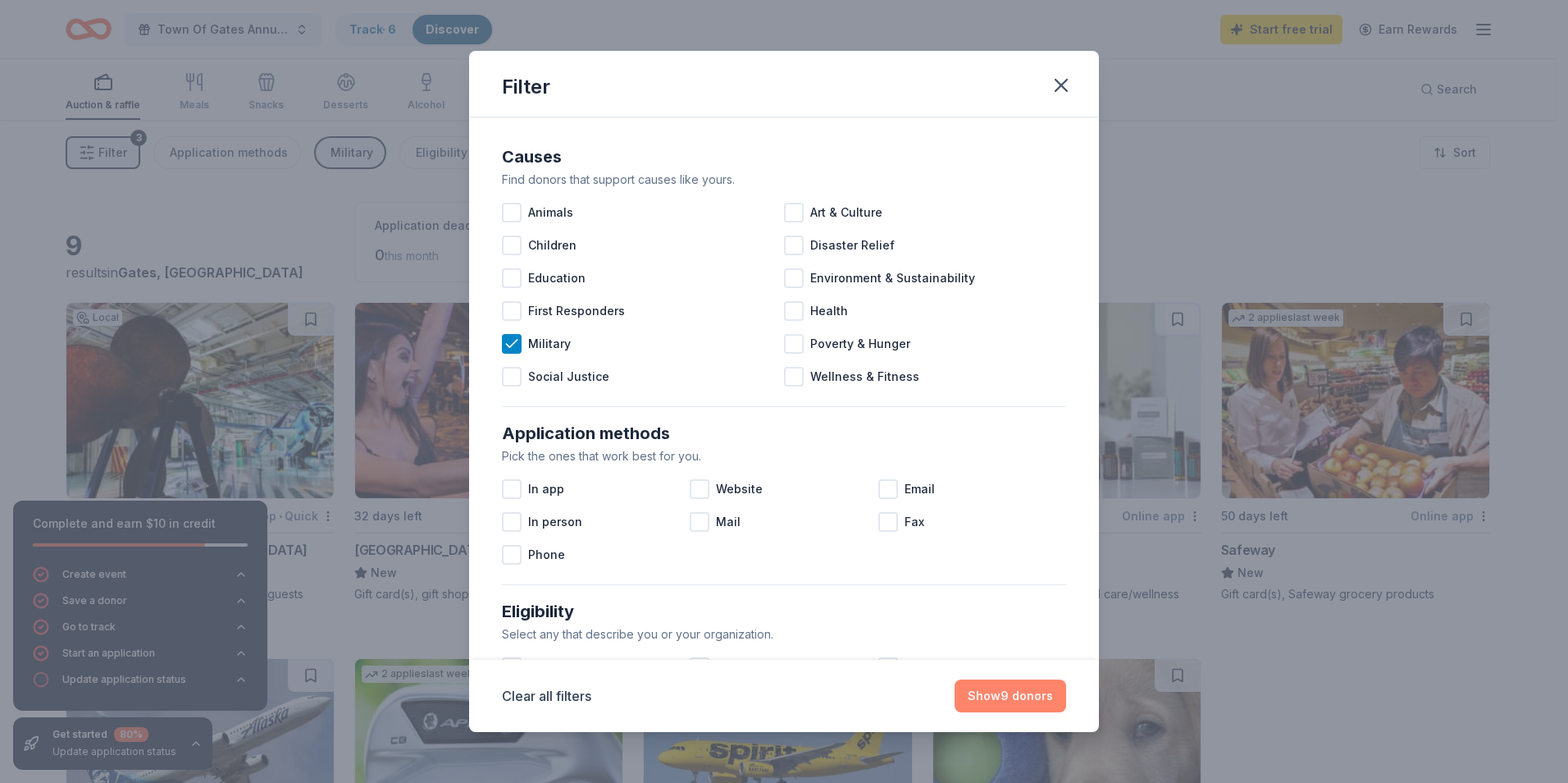
click at [1027, 698] on button "Show 9 donors" at bounding box center [1010, 696] width 112 height 33
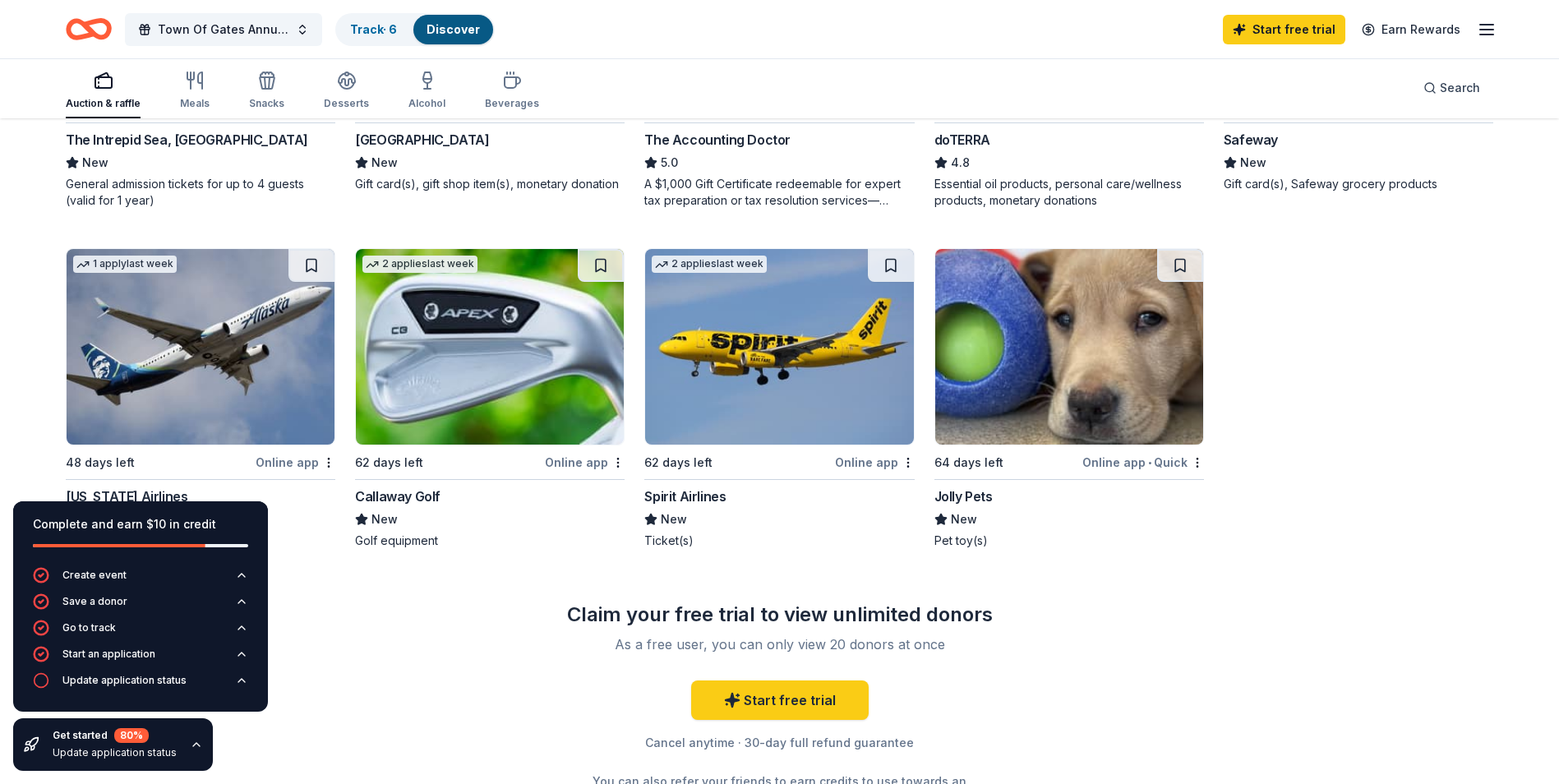
scroll to position [493, 0]
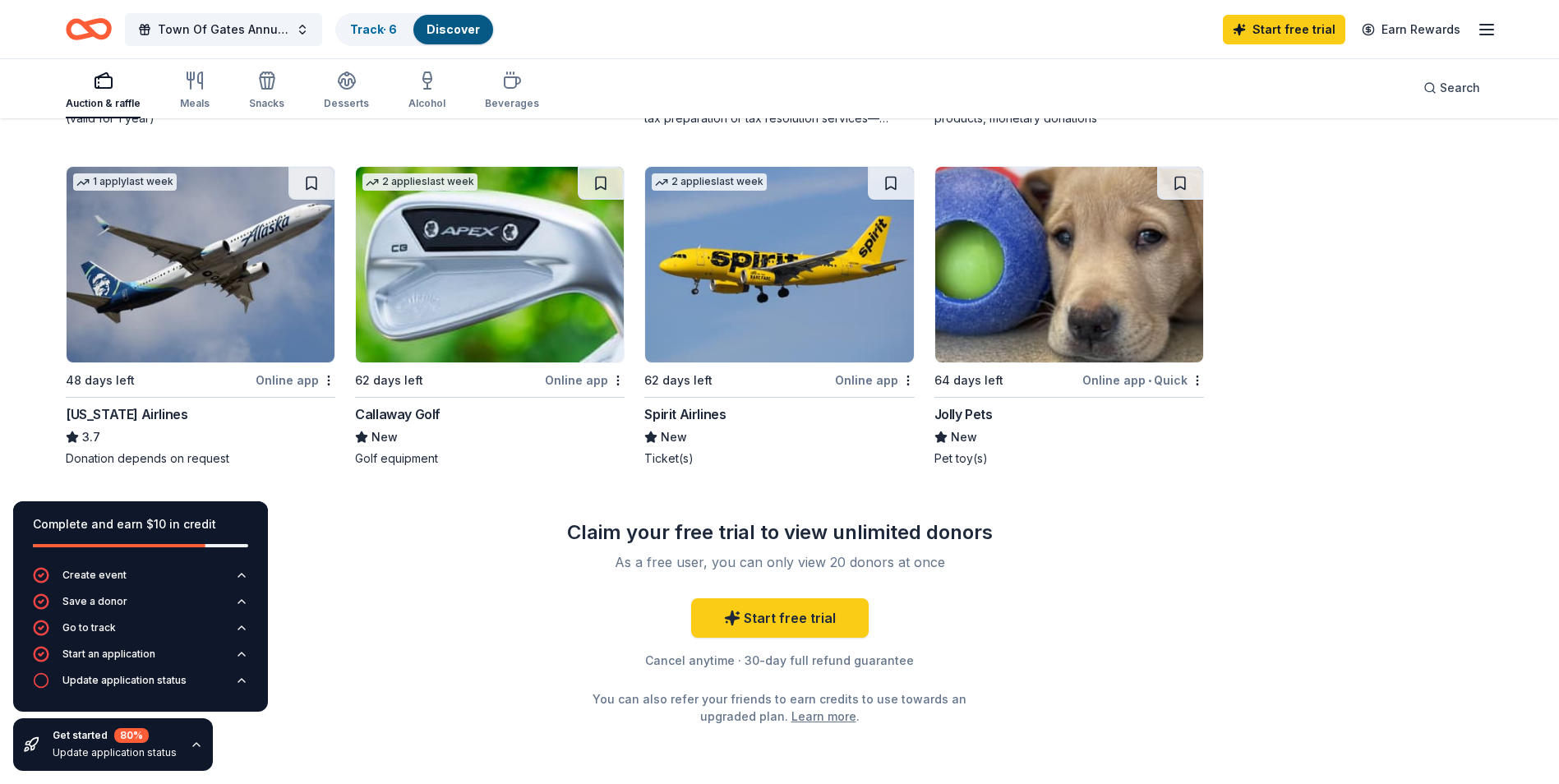
click at [500, 244] on img at bounding box center [489, 265] width 268 height 196
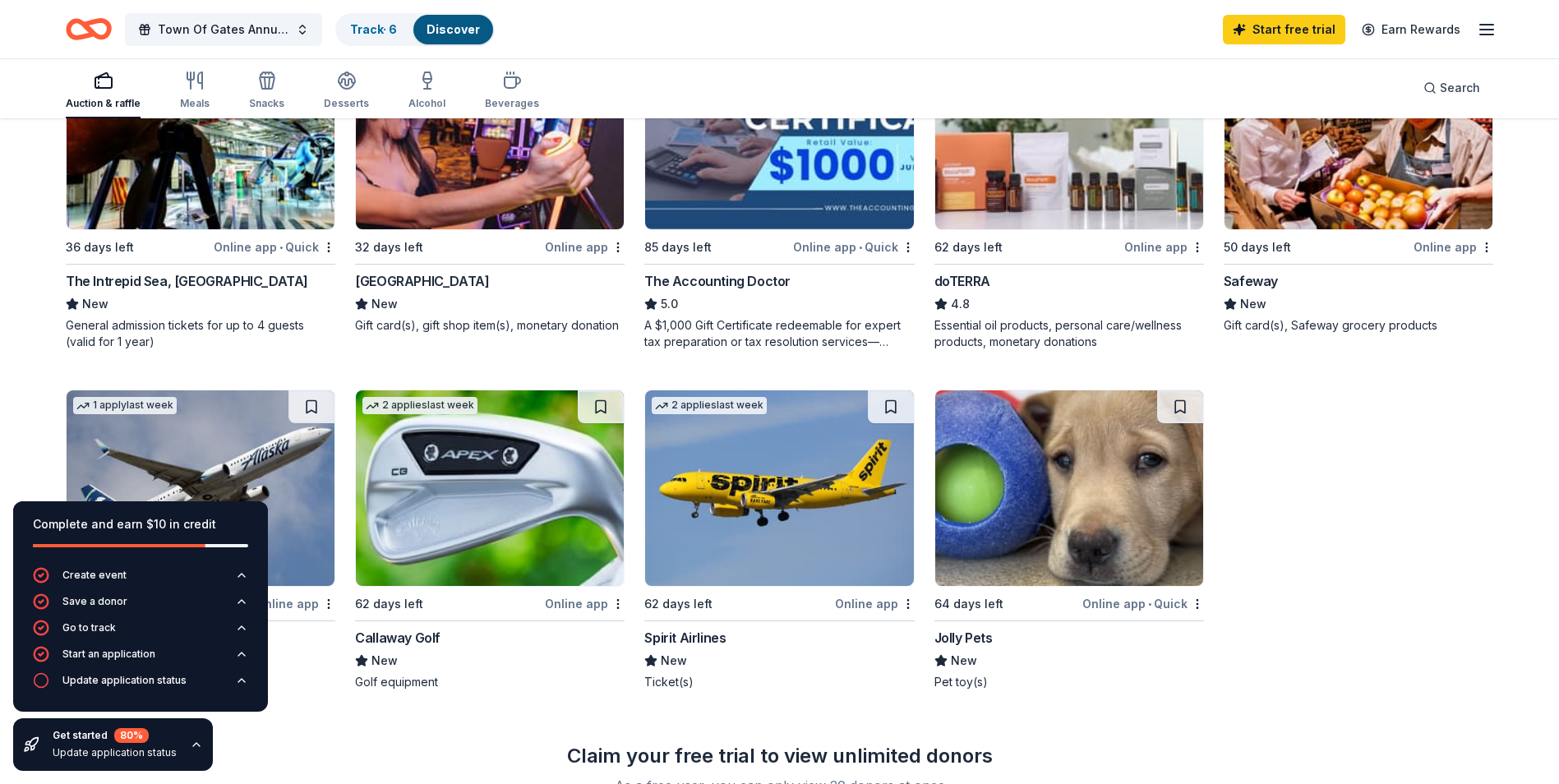
scroll to position [246, 0]
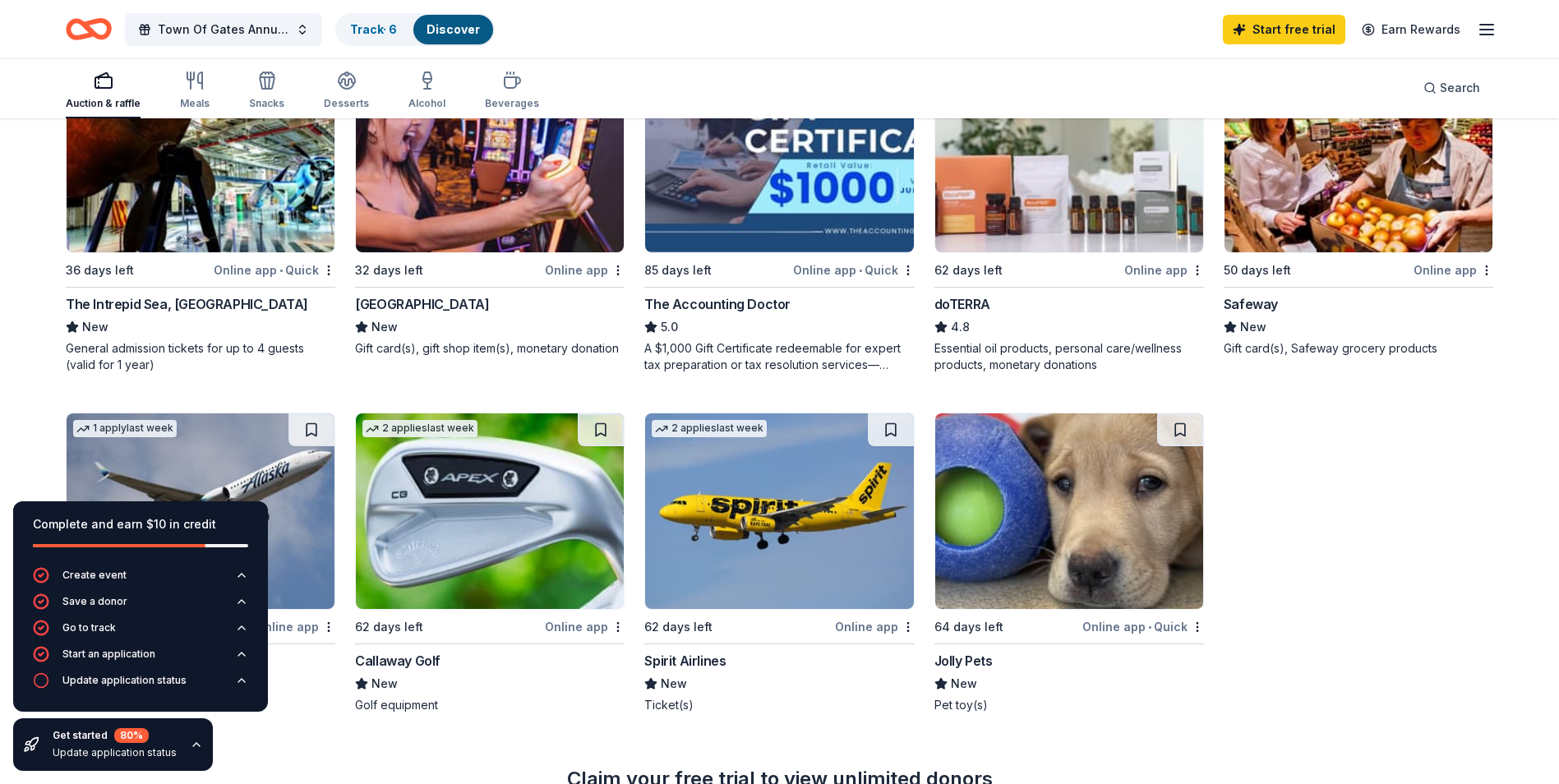
click at [723, 532] on img at bounding box center [779, 511] width 268 height 196
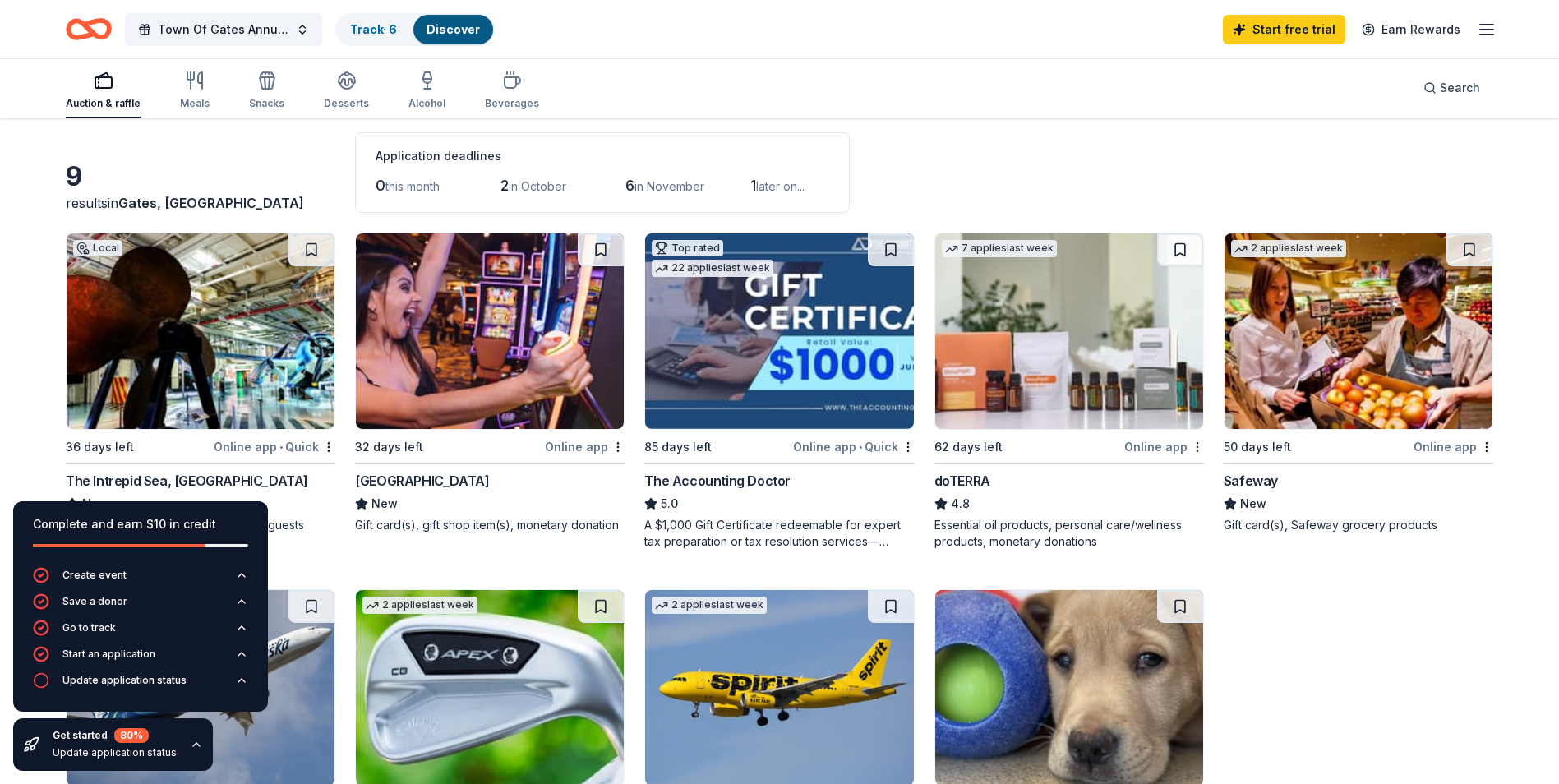
scroll to position [0, 0]
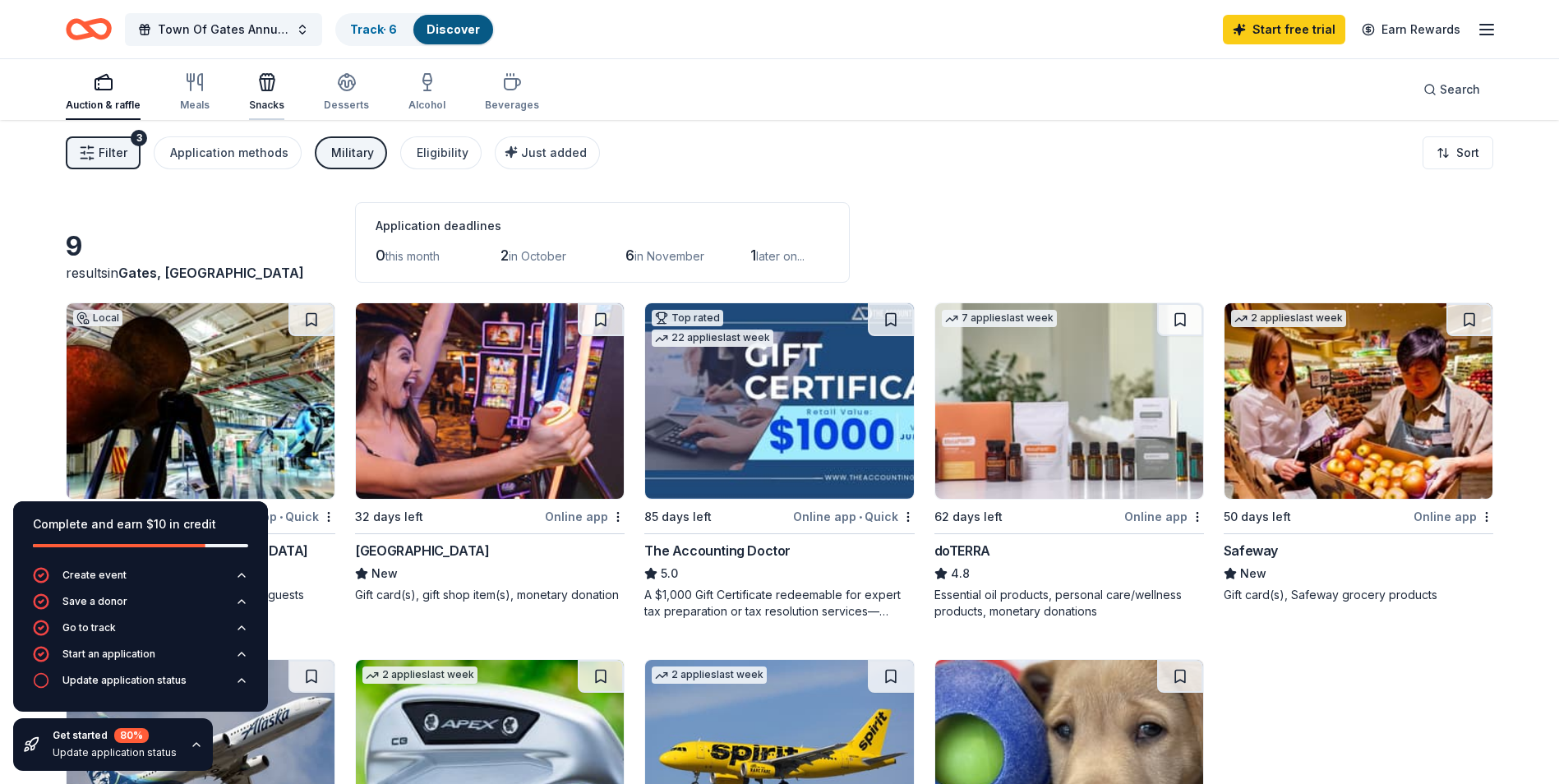
click at [278, 87] on div "button" at bounding box center [267, 81] width 35 height 20
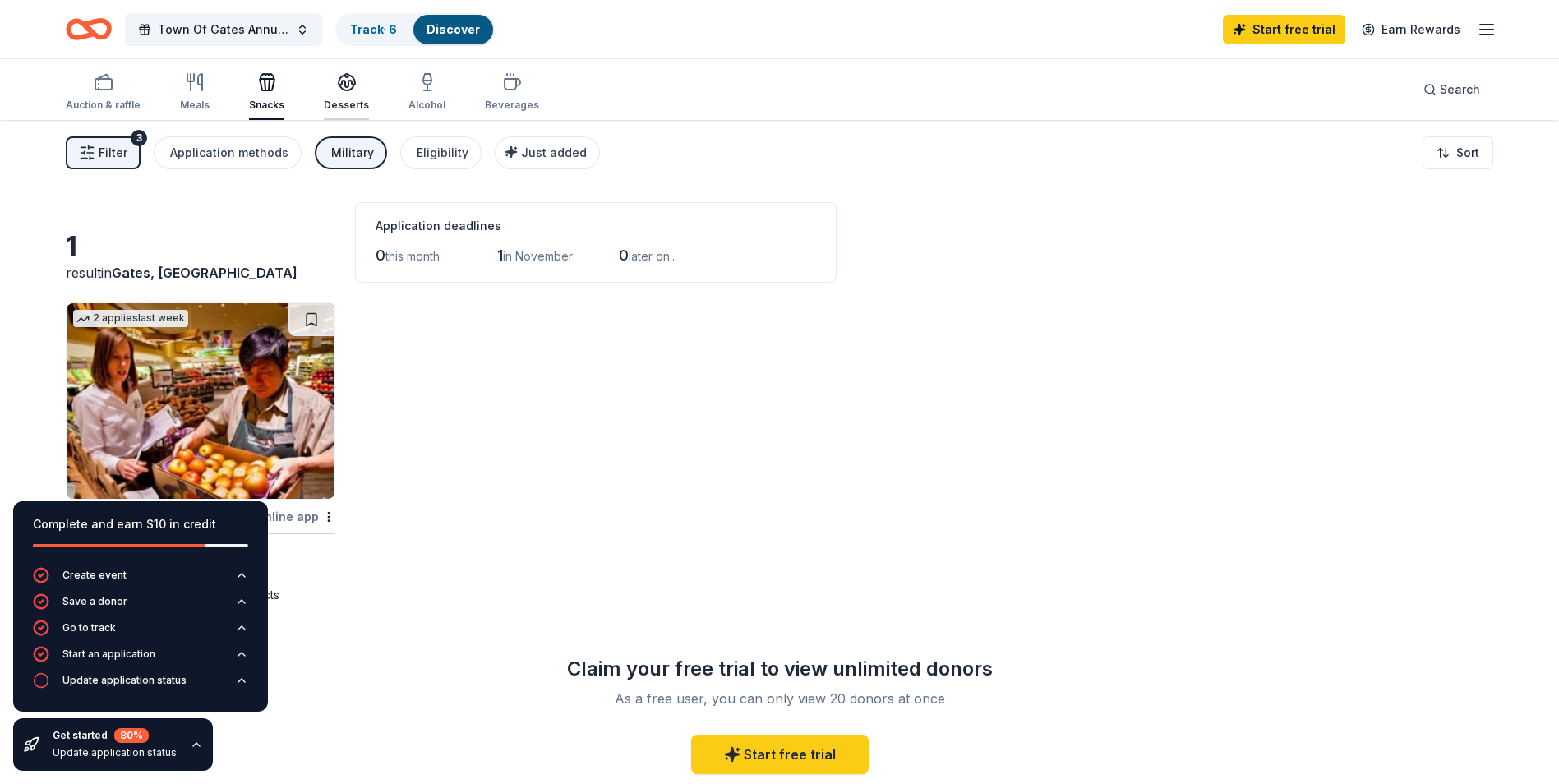
click at [332, 92] on div "Desserts" at bounding box center [346, 91] width 45 height 39
click at [423, 93] on div "Alcohol" at bounding box center [427, 91] width 37 height 39
click at [118, 94] on div "Auction & raffle" at bounding box center [104, 91] width 75 height 39
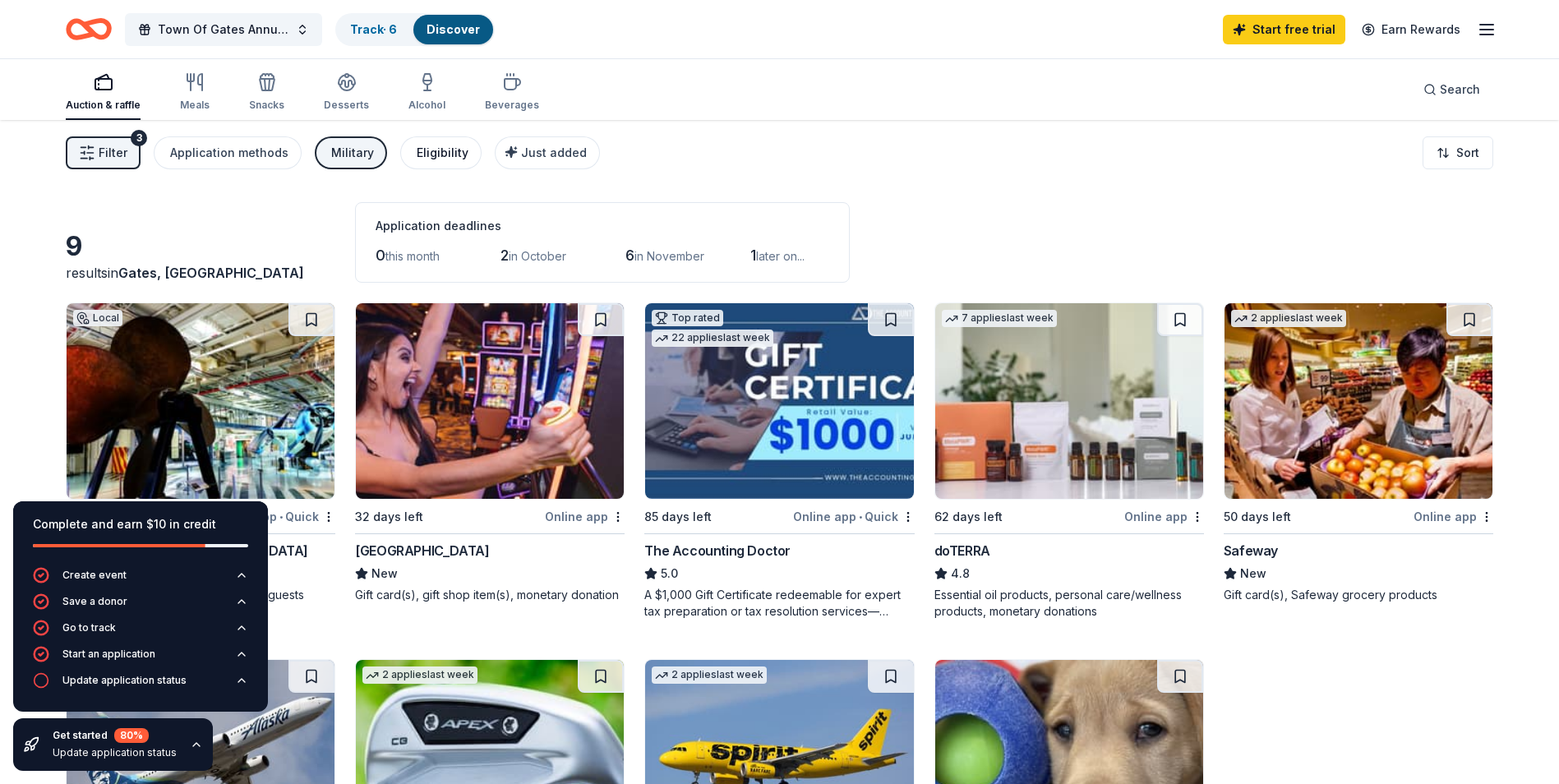
click at [452, 152] on div "Eligibility" at bounding box center [443, 152] width 52 height 20
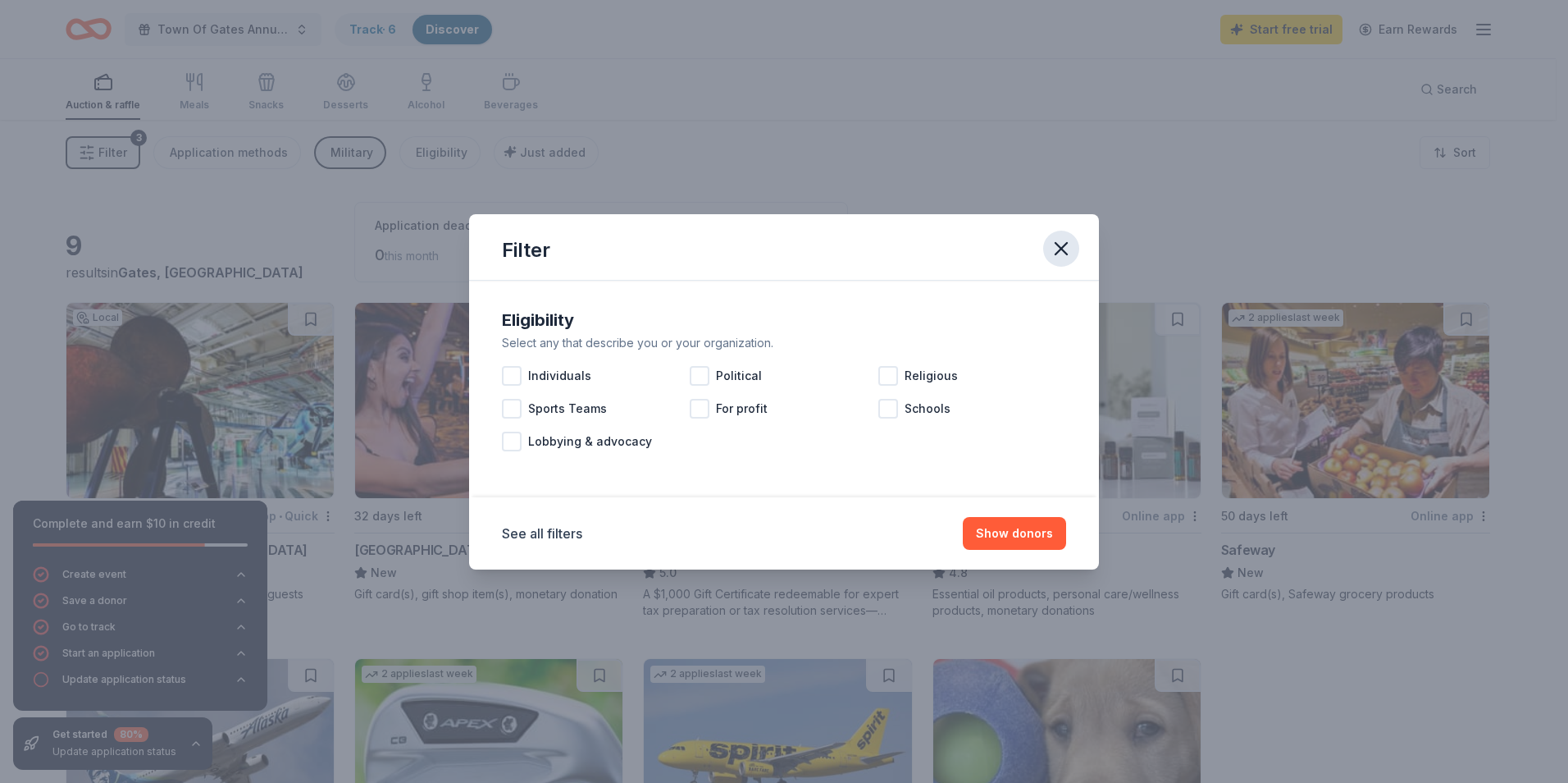
click at [1042, 253] on div "Filter" at bounding box center [784, 247] width 629 height 66
click at [1065, 254] on icon "button" at bounding box center [1061, 249] width 23 height 23
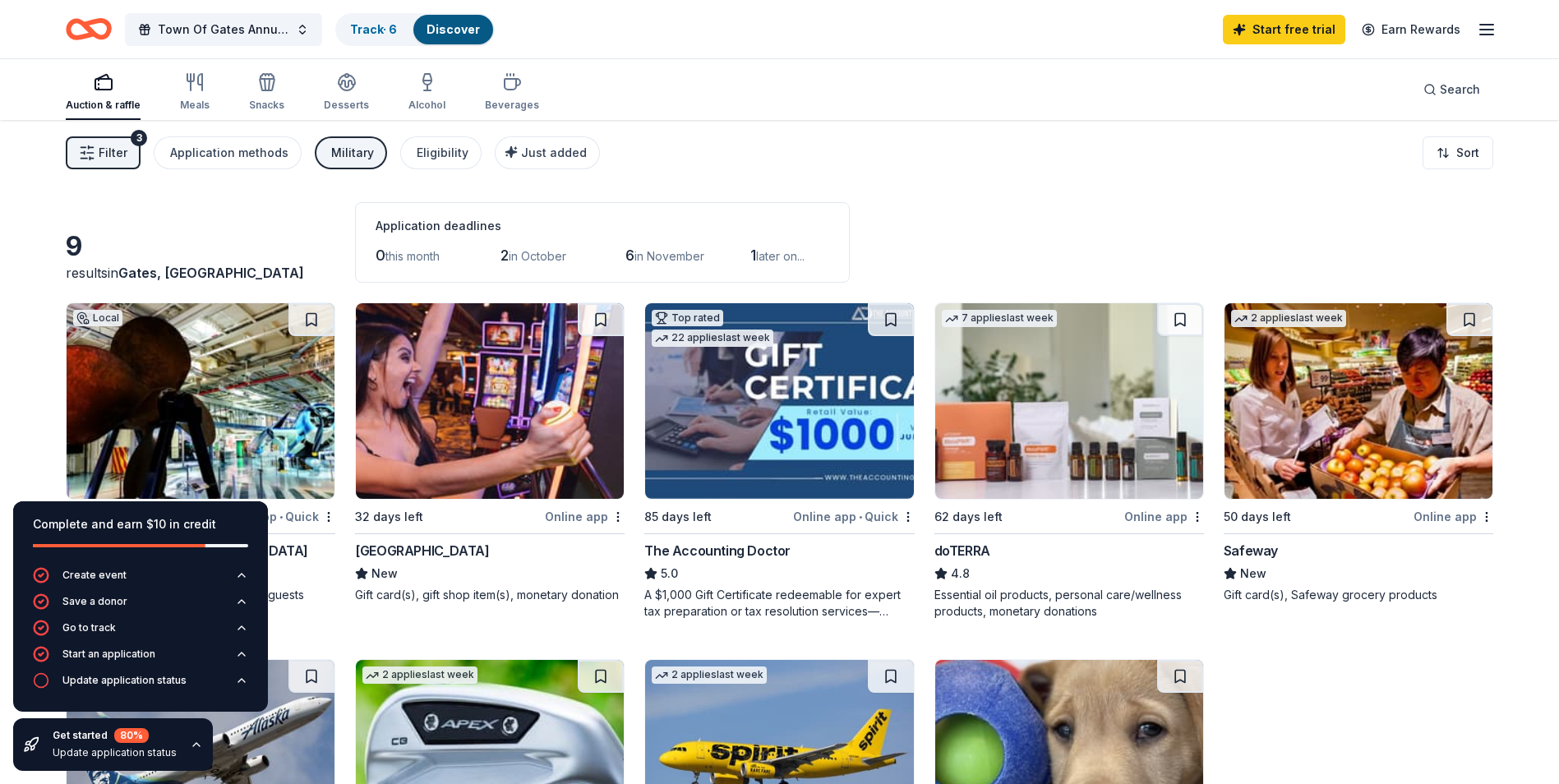
click at [124, 151] on span "Filter" at bounding box center [113, 152] width 29 height 20
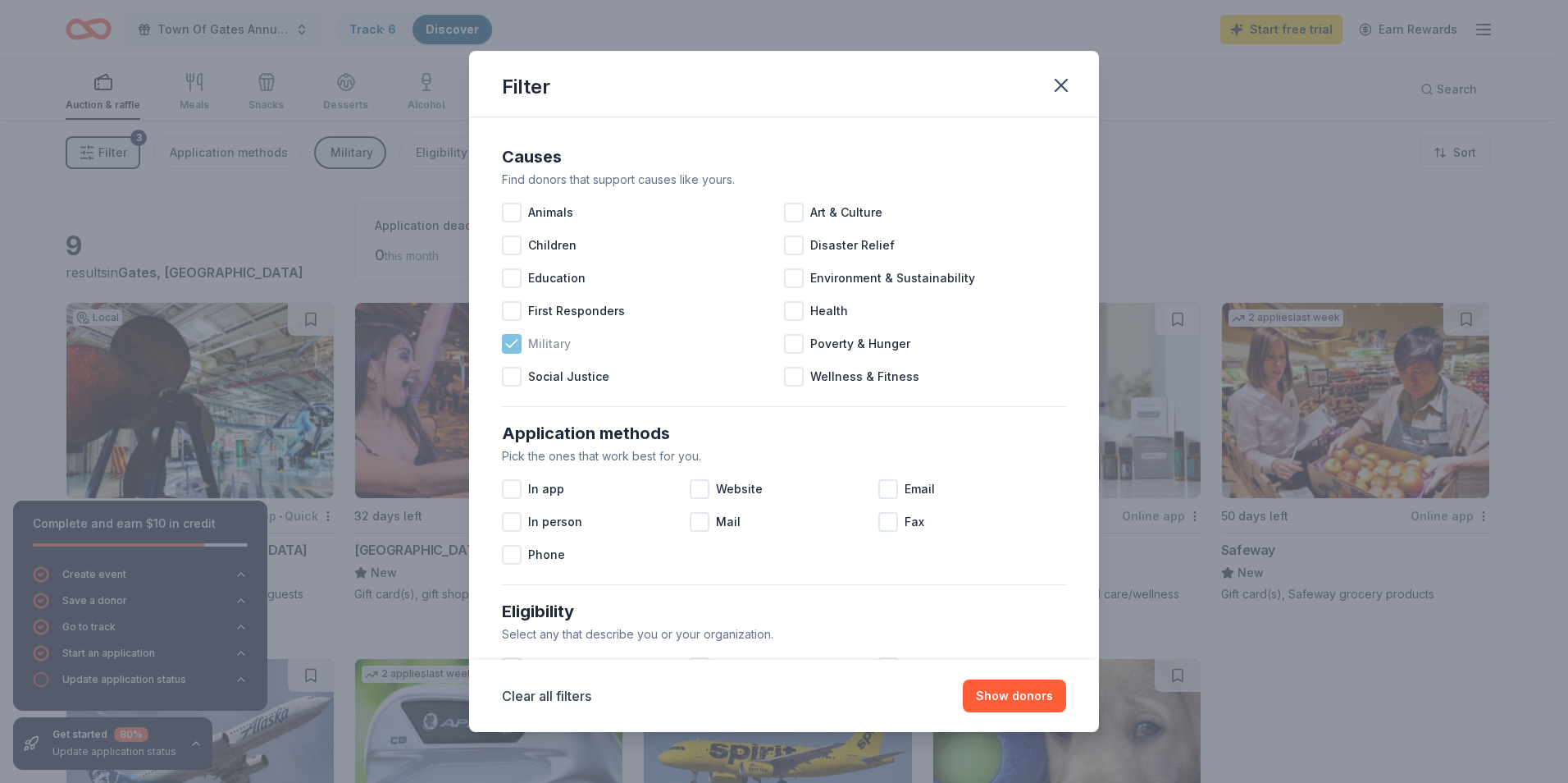
click at [514, 344] on icon at bounding box center [511, 344] width 16 height 16
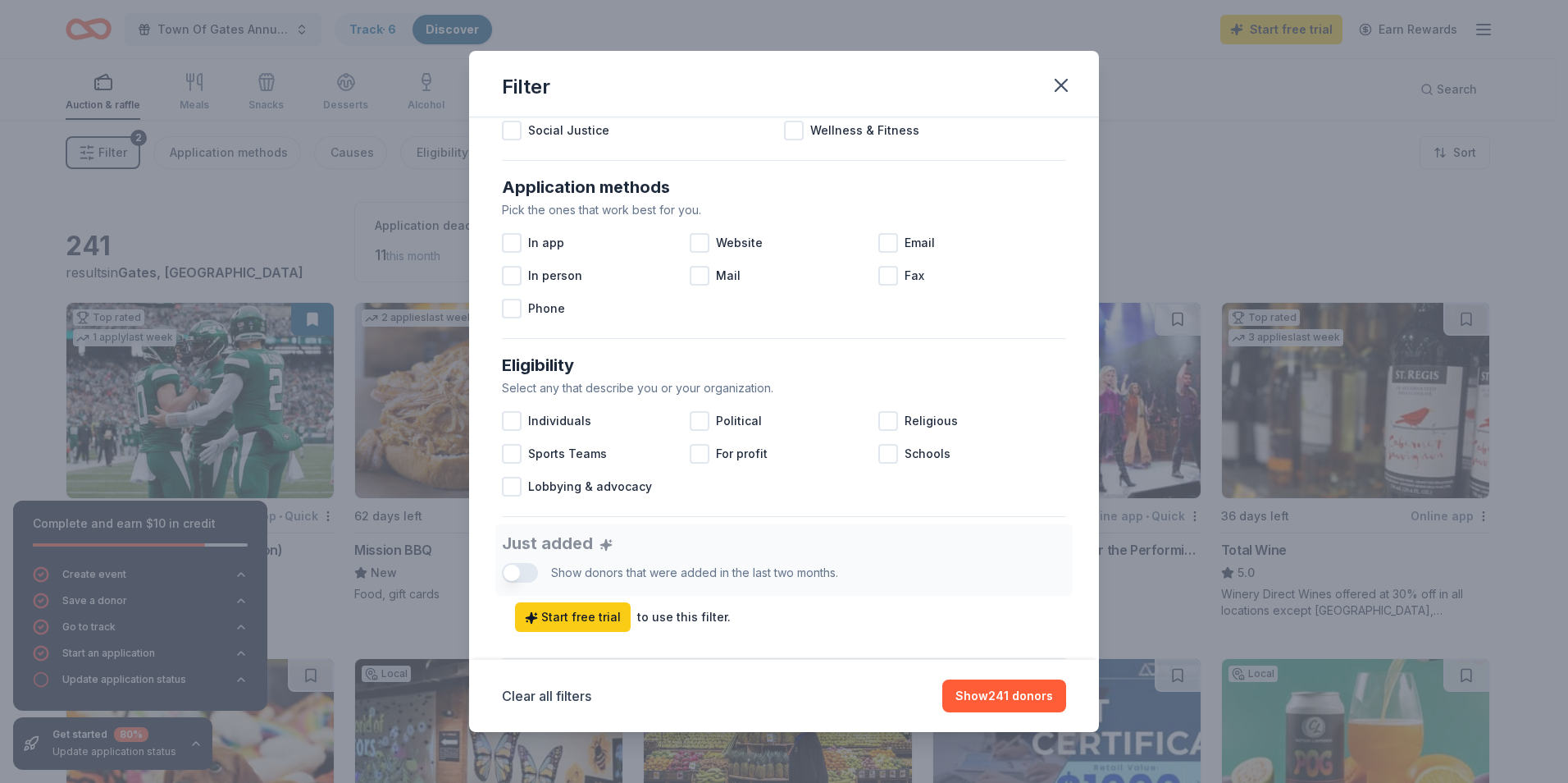
scroll to position [411, 0]
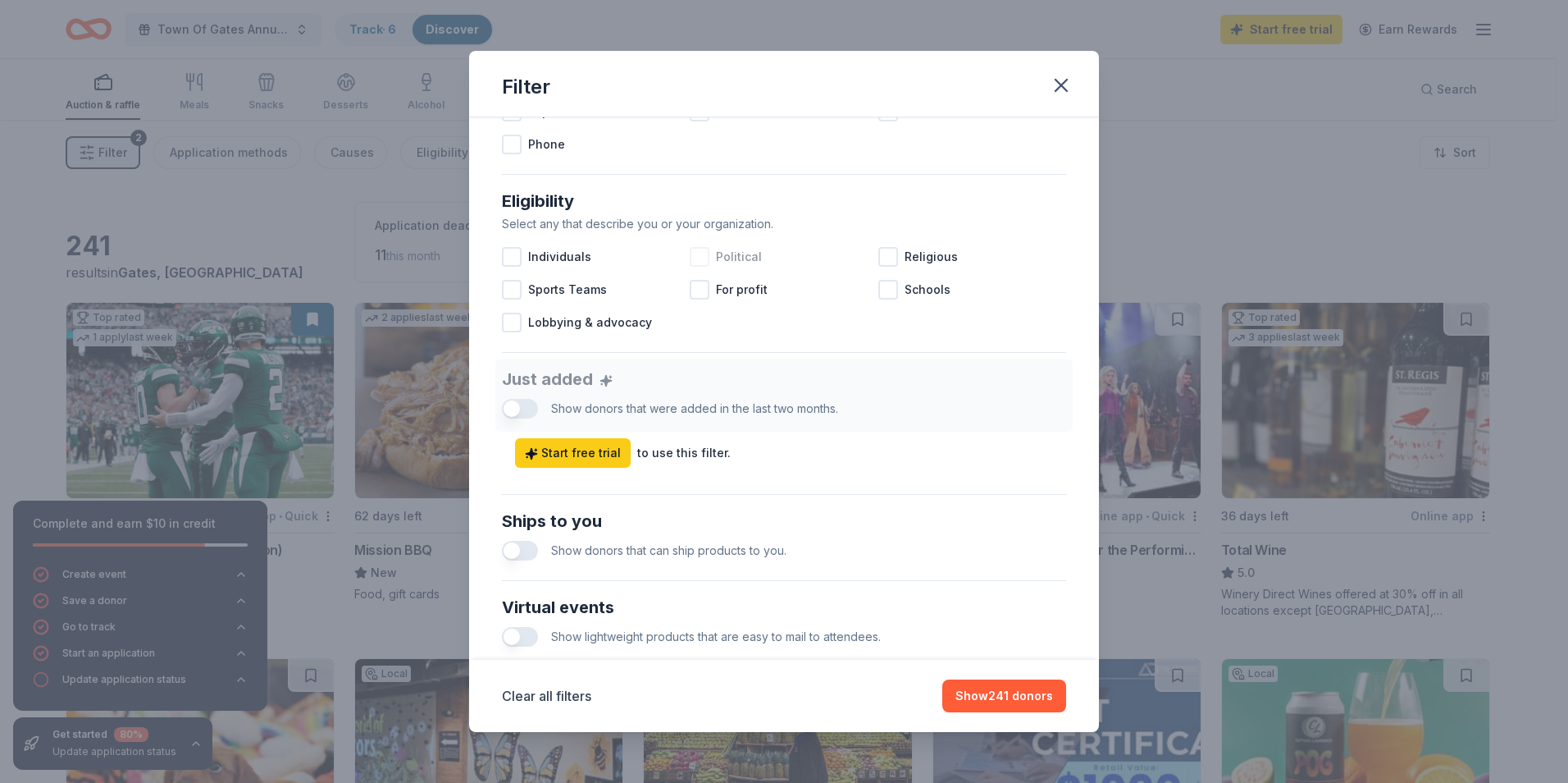
click at [702, 258] on div at bounding box center [699, 257] width 20 height 20
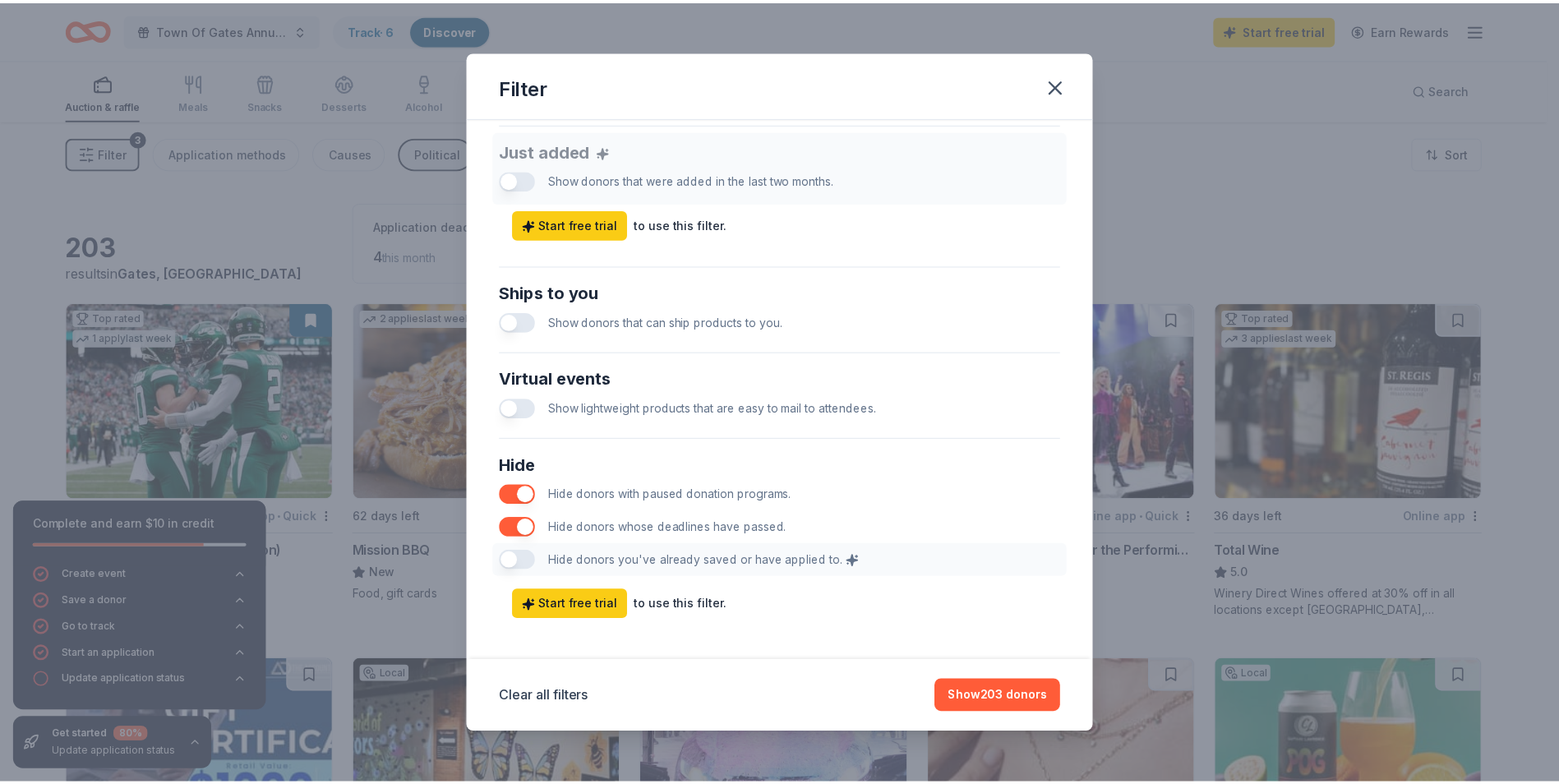
scroll to position [652, 0]
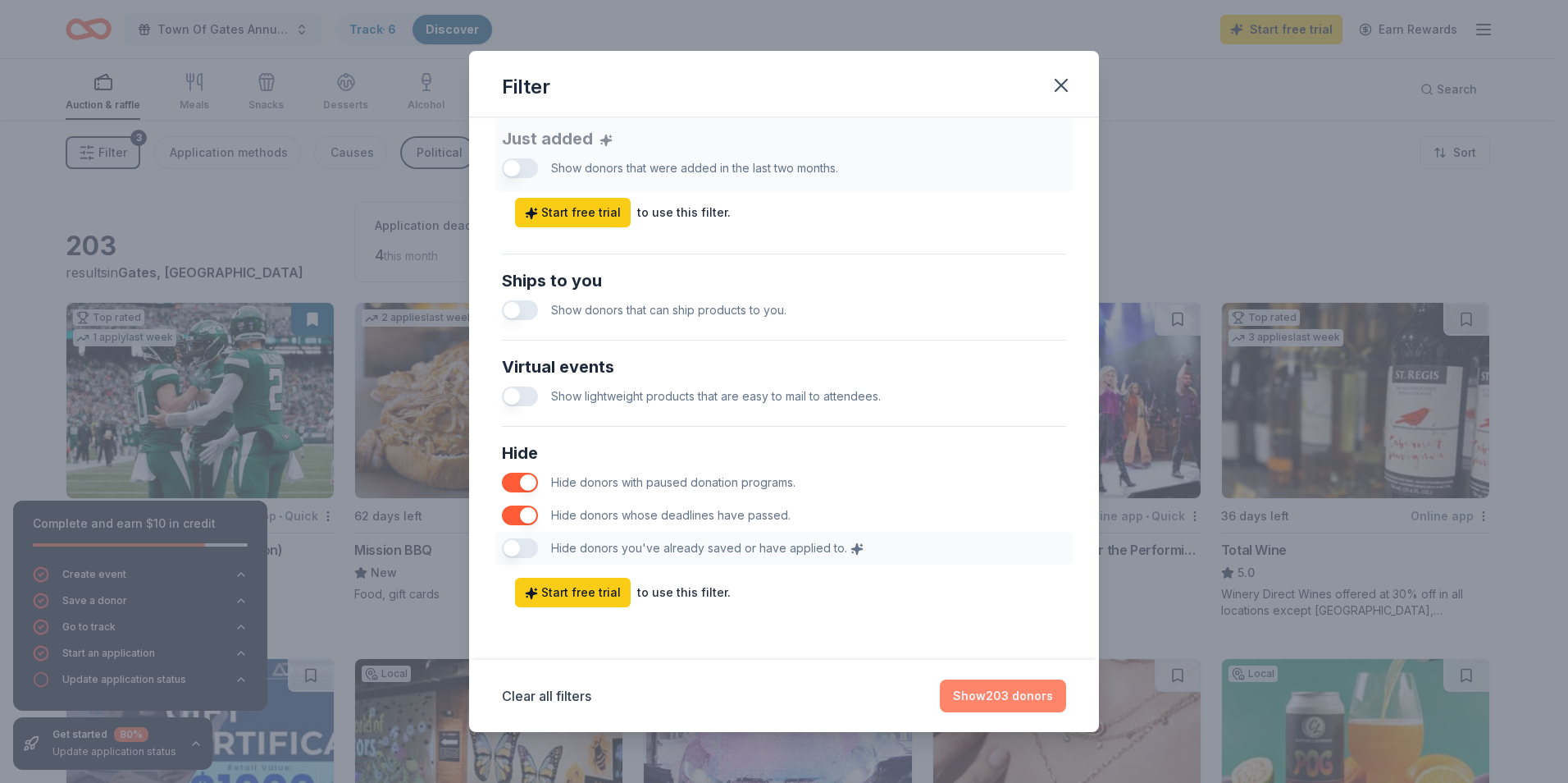
click at [996, 697] on button "Show 203 donors" at bounding box center [1003, 696] width 126 height 33
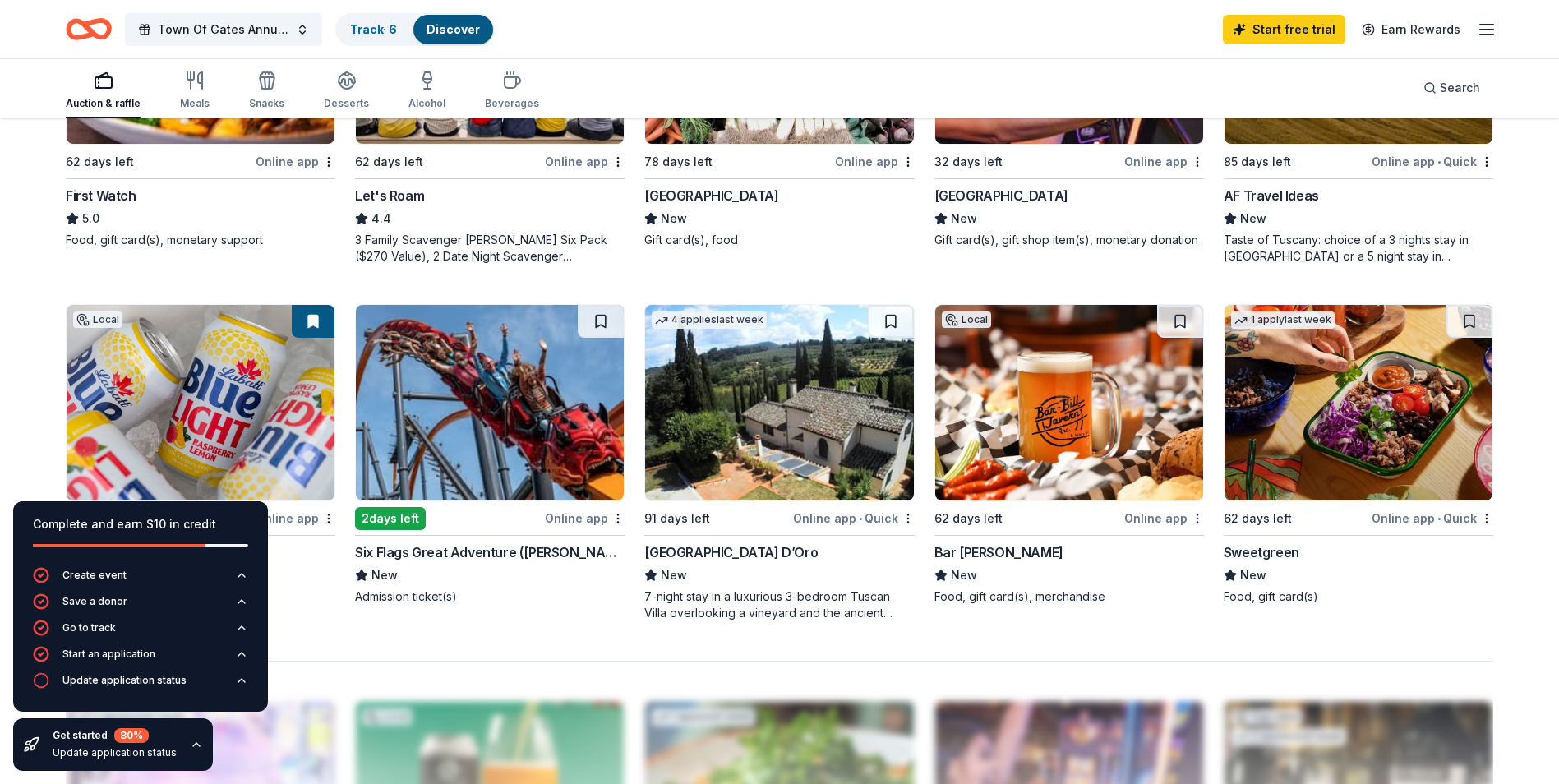
scroll to position [1150, 0]
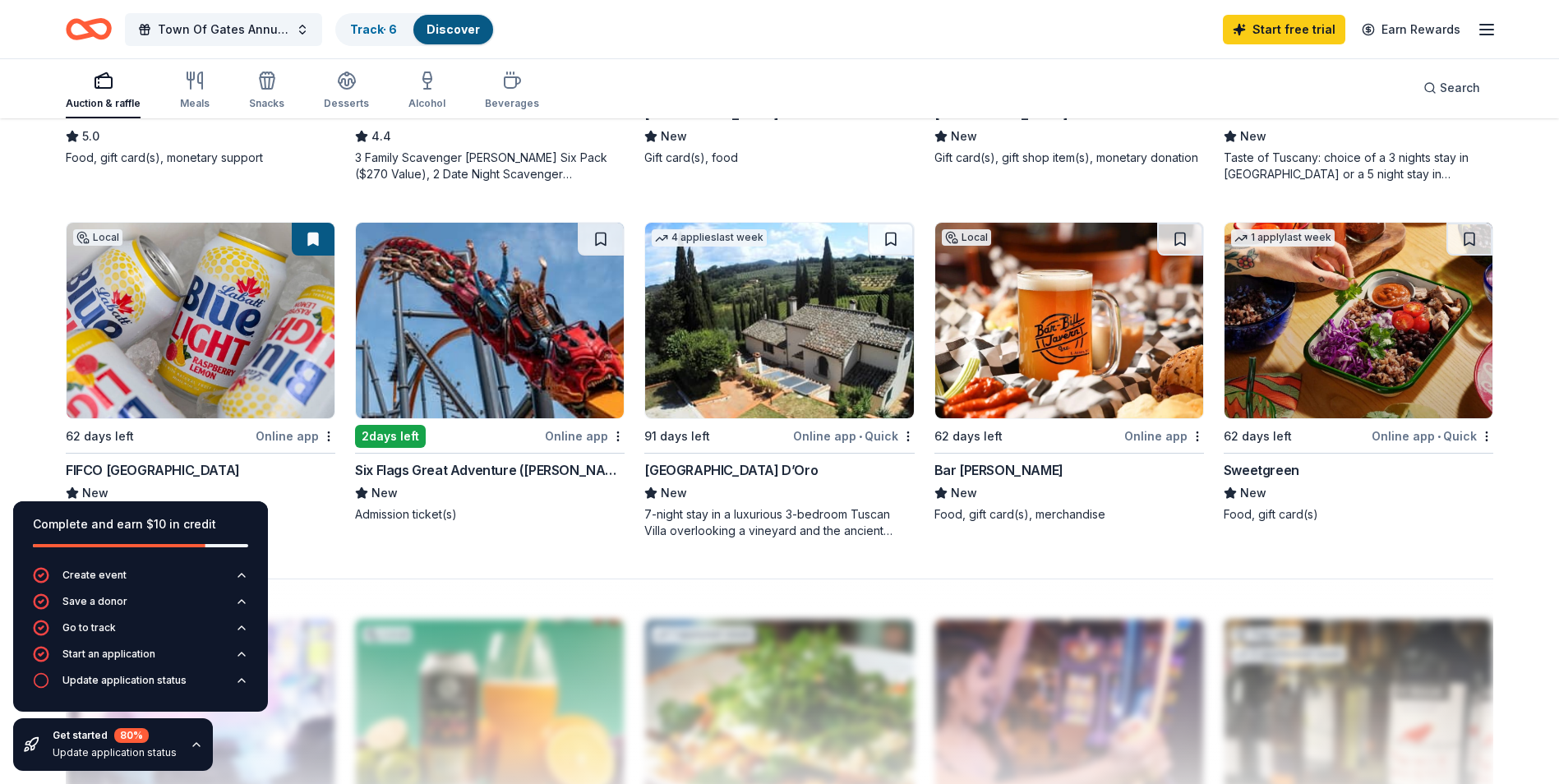
click at [486, 340] on img at bounding box center [489, 320] width 268 height 196
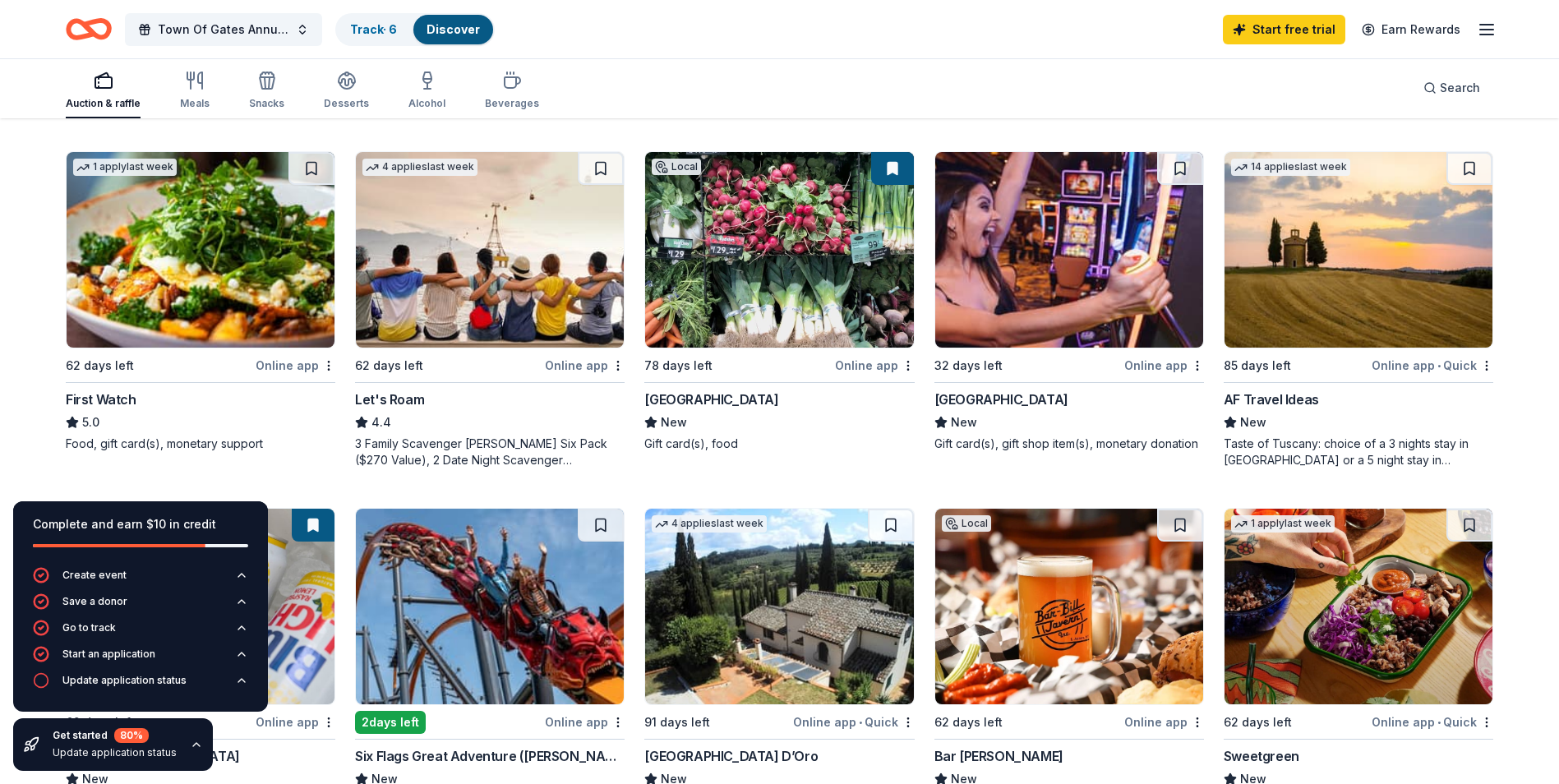
scroll to position [371, 0]
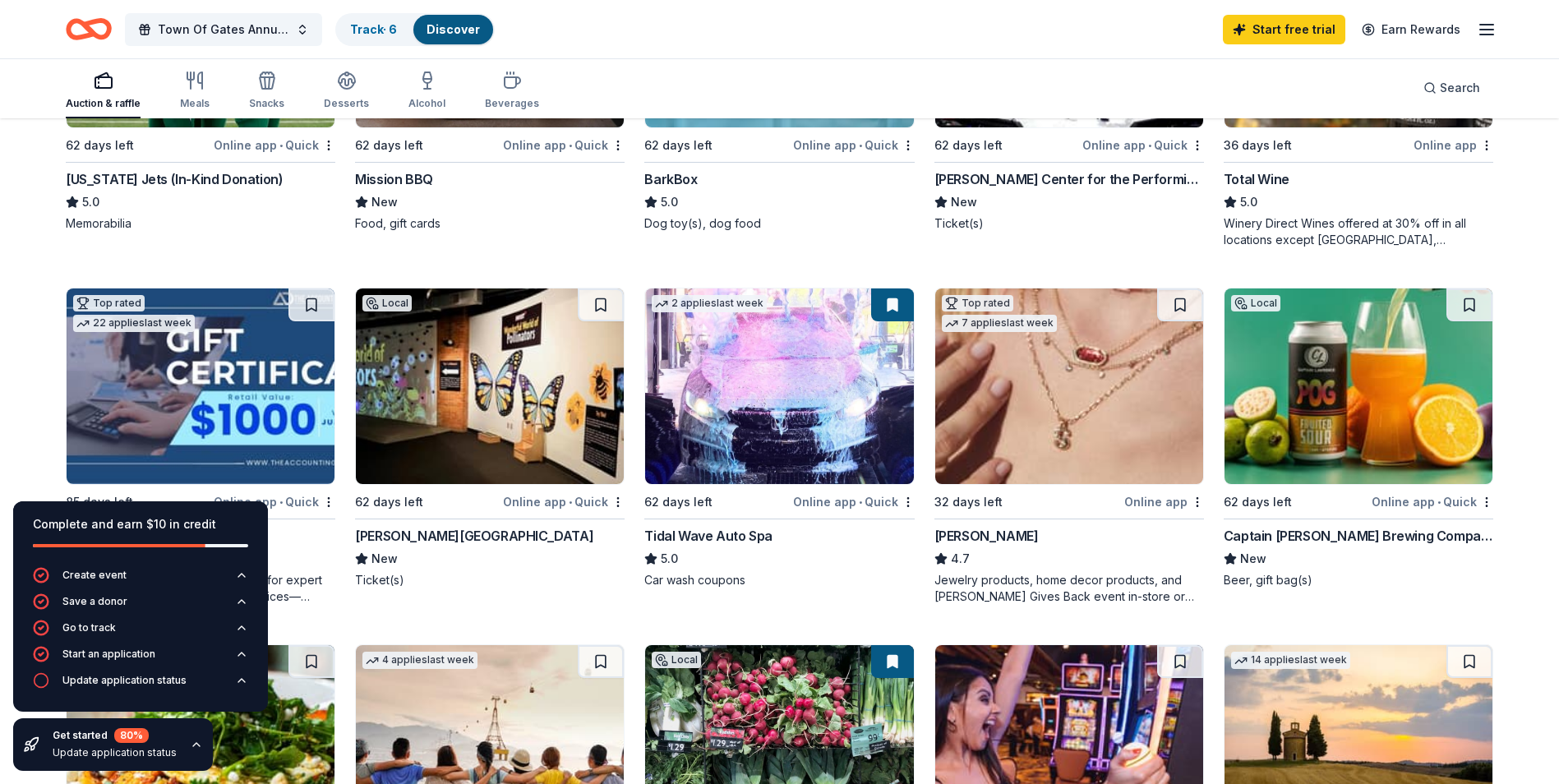
click at [1495, 28] on icon "button" at bounding box center [1486, 30] width 20 height 20
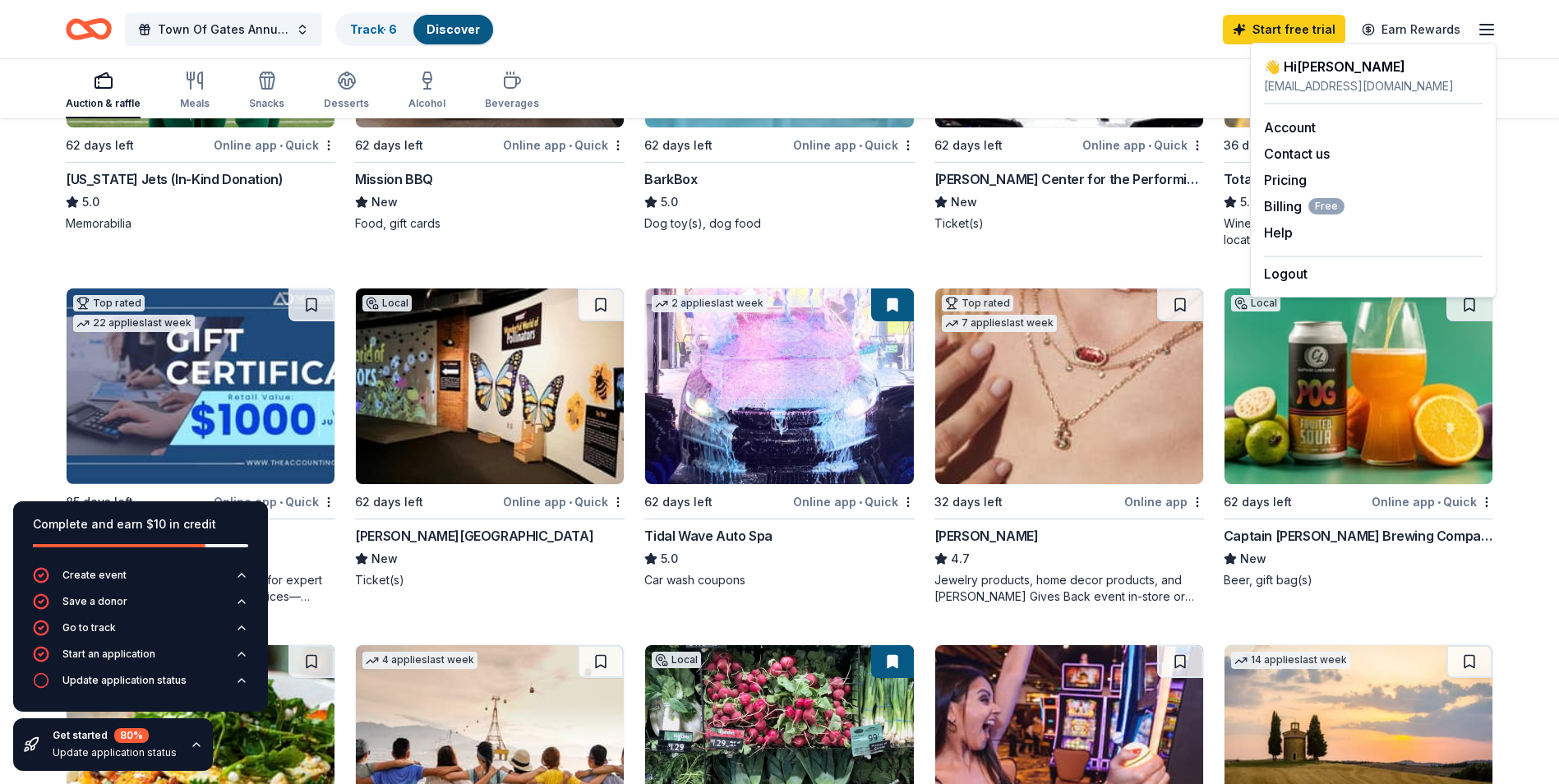
click at [1075, 62] on div "Auction & raffle Meals Snacks Desserts Alcohol Beverages Search" at bounding box center [780, 87] width 1428 height 60
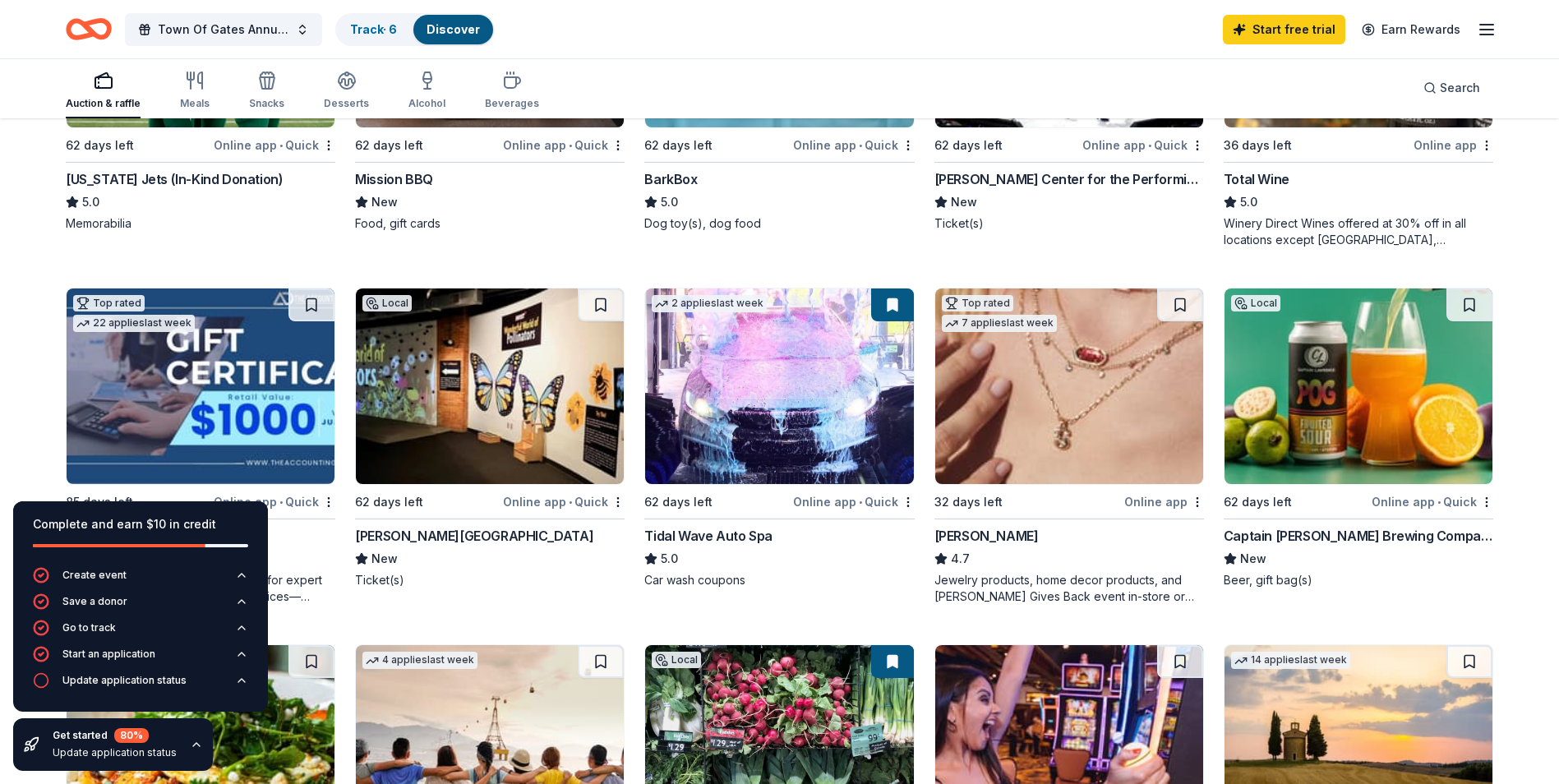
scroll to position [0, 0]
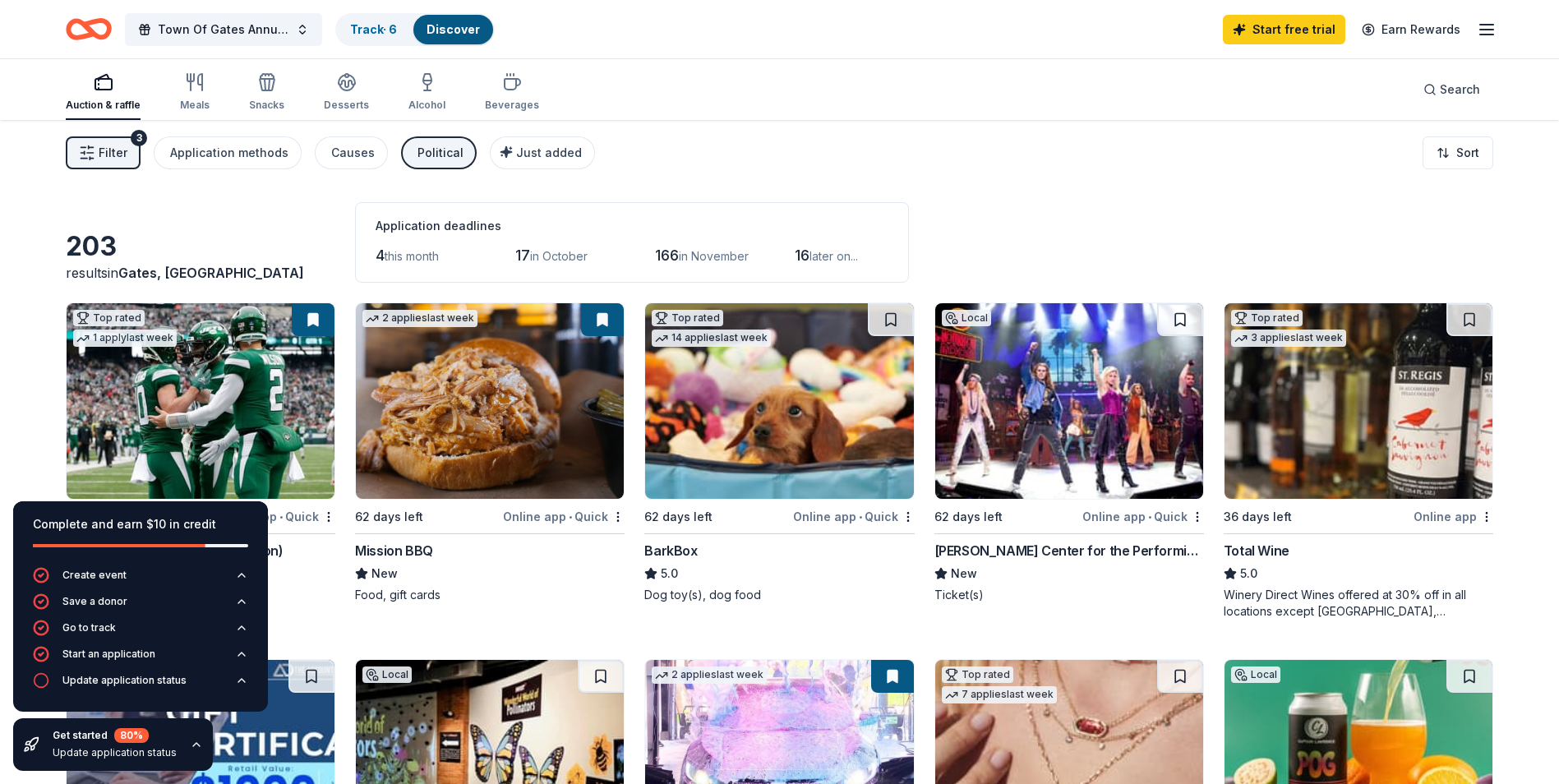
click at [569, 252] on span "in October" at bounding box center [559, 256] width 58 height 14
click at [433, 213] on div "Application deadlines 4 this month 17 in October 166 in November 16 later on..." at bounding box center [632, 242] width 554 height 81
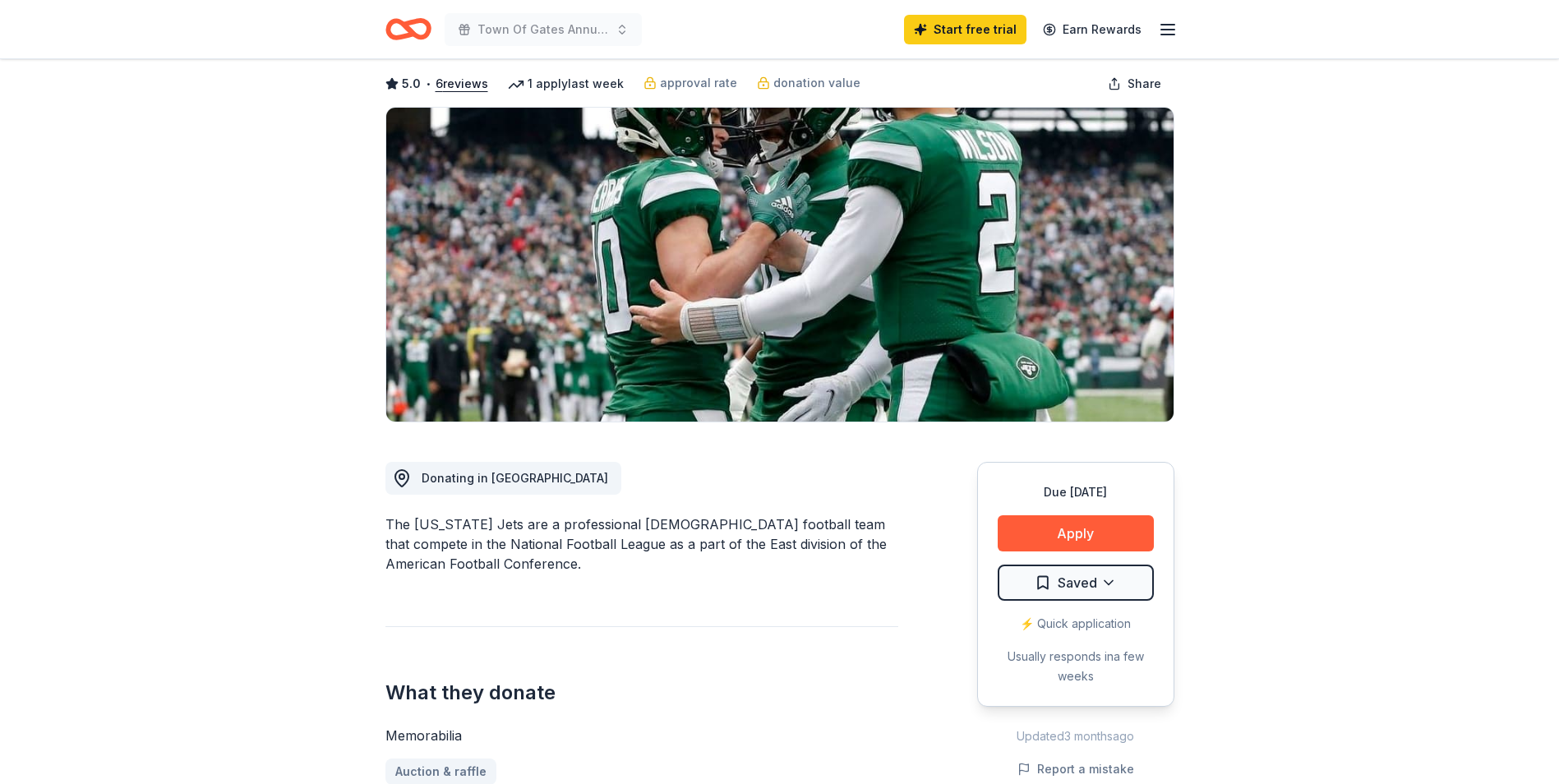
scroll to position [246, 0]
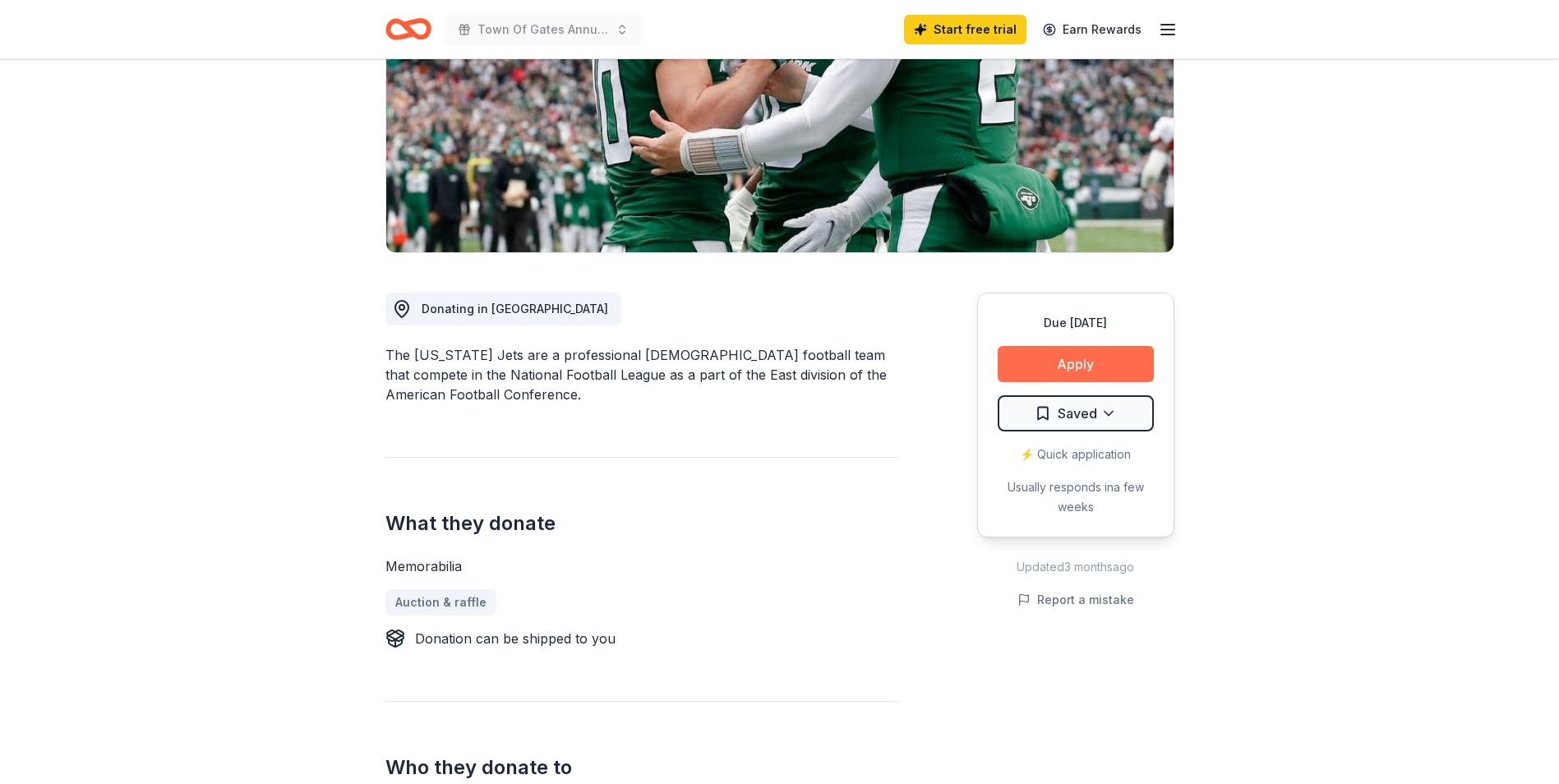
click at [1059, 359] on button "Apply" at bounding box center [1076, 364] width 156 height 36
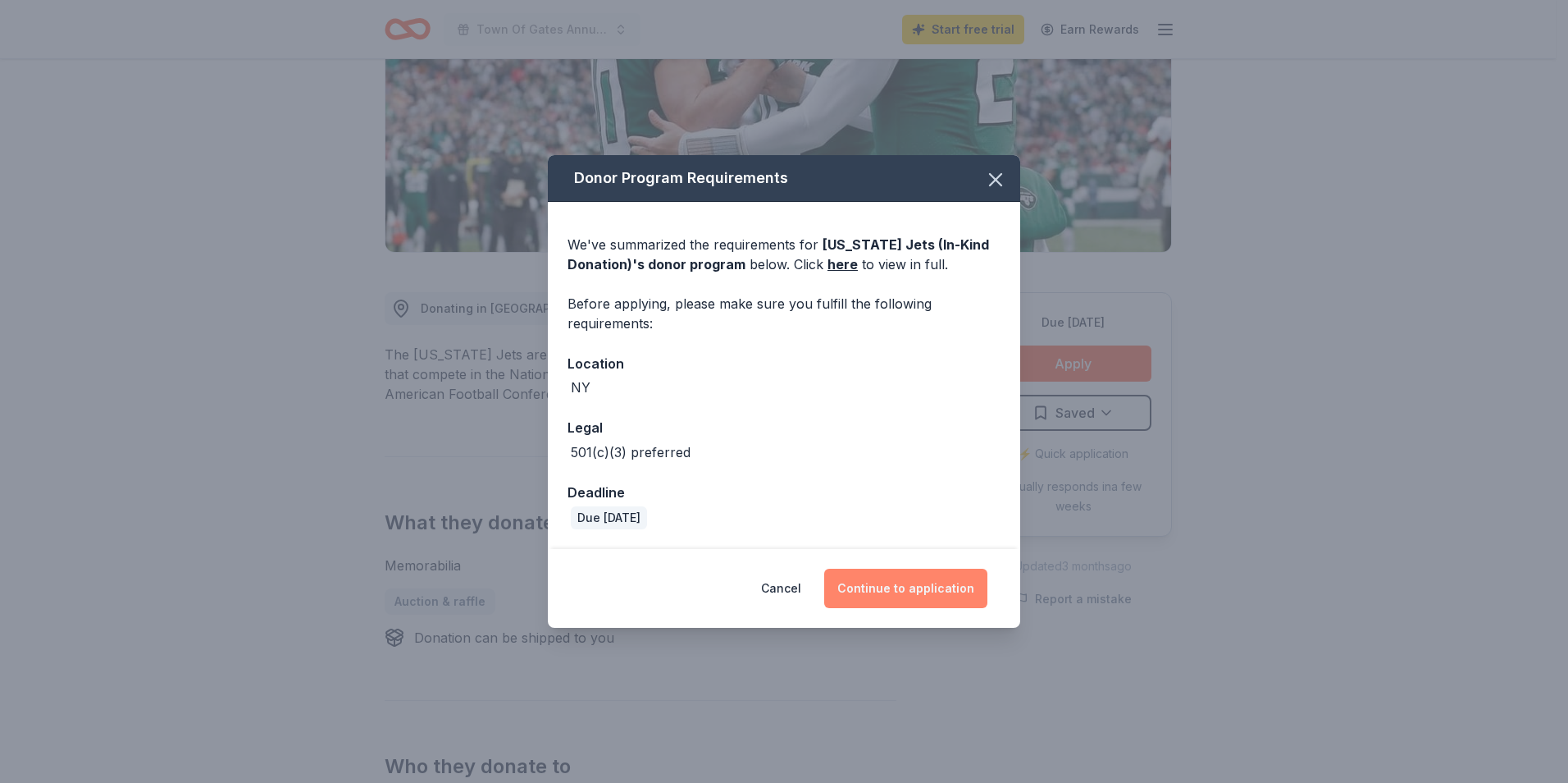
click at [888, 589] on button "Continue to application" at bounding box center [905, 588] width 164 height 39
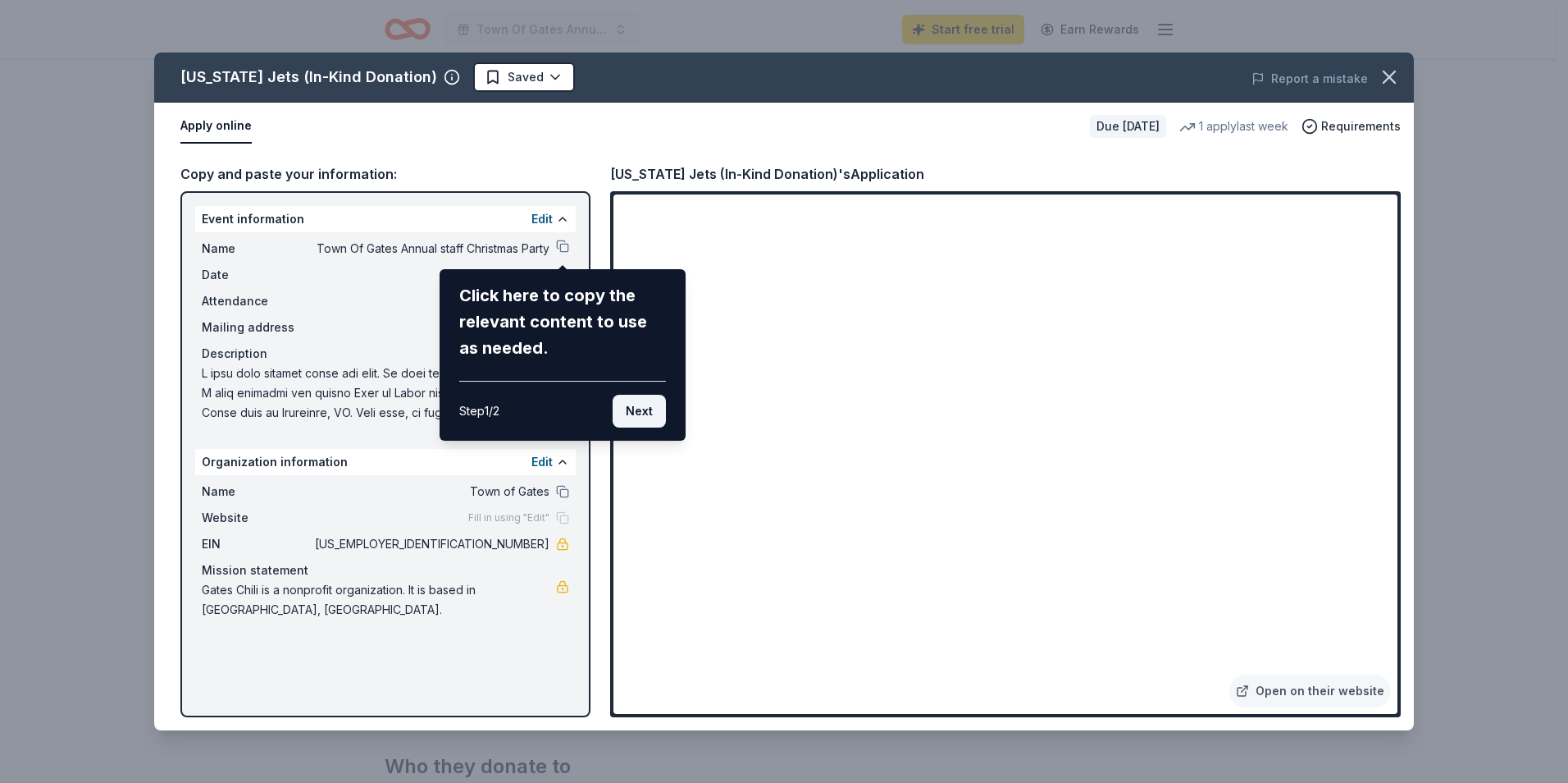
click at [636, 411] on button "Next" at bounding box center [639, 411] width 54 height 33
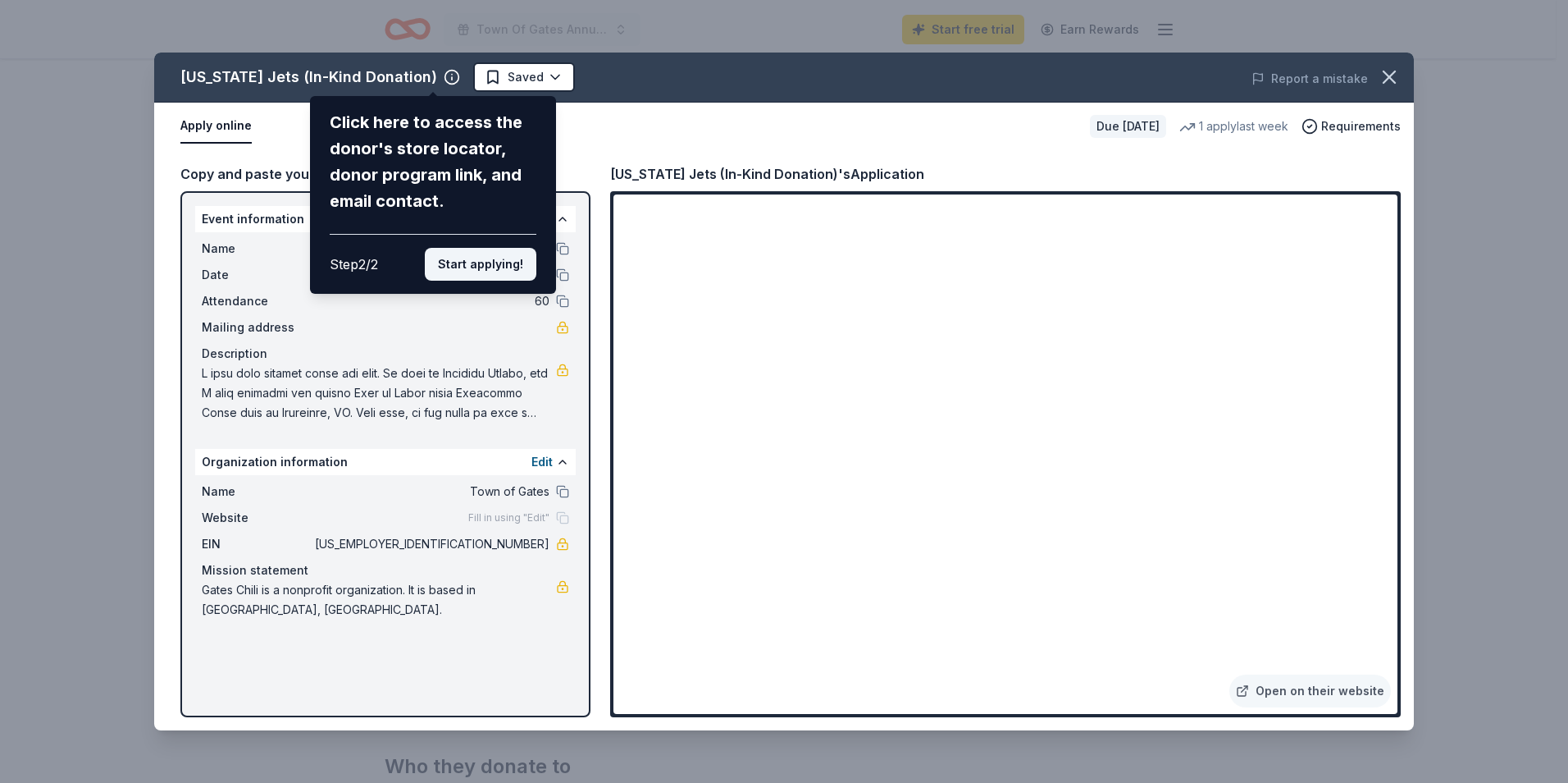
click at [452, 262] on button "Start applying!" at bounding box center [480, 264] width 112 height 33
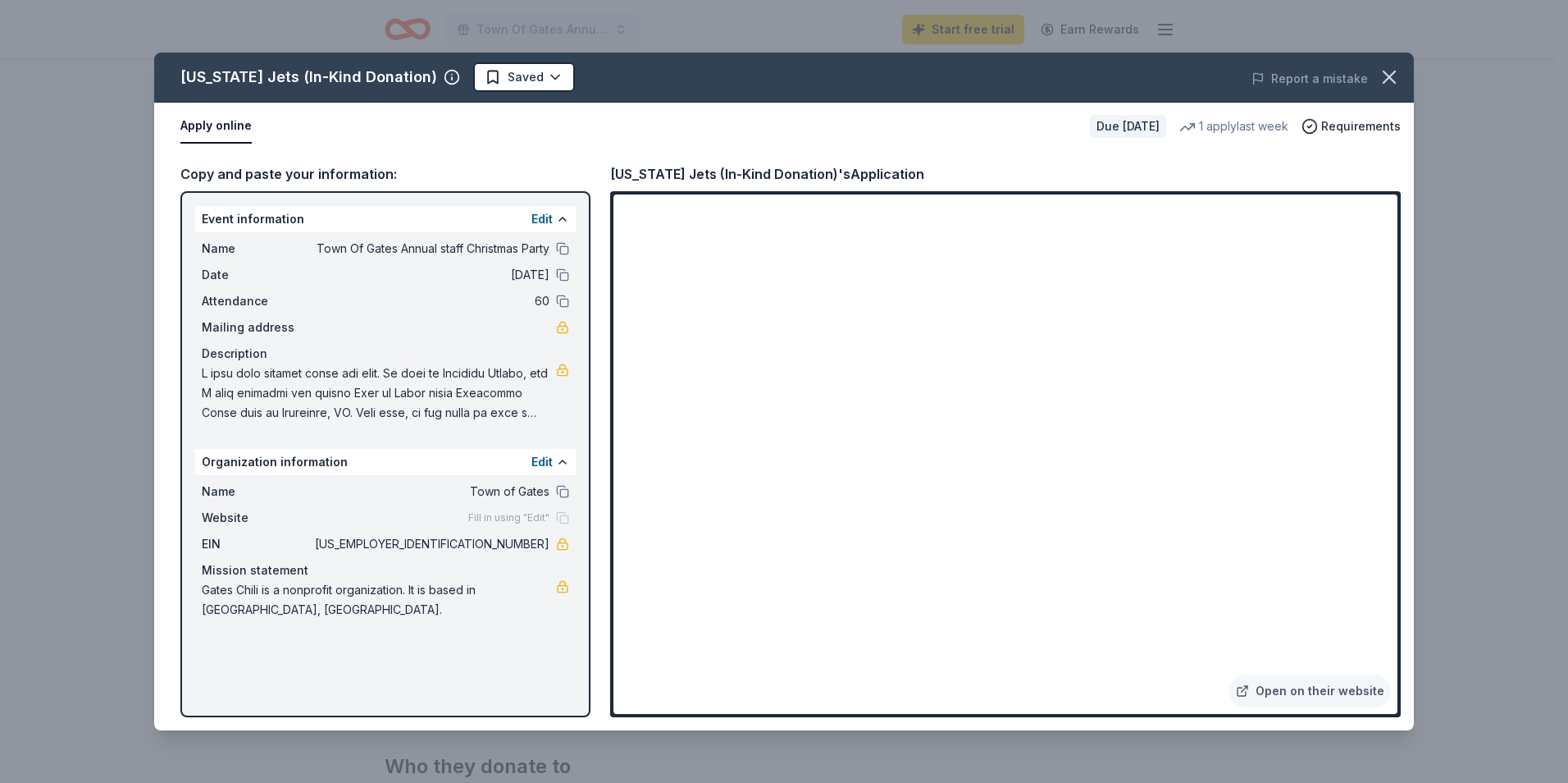
click at [1365, 629] on div "New York Jets (In-Kind Donation) Saved Report a mistake Apply online Due in 62 …" at bounding box center [784, 392] width 1260 height 678
click at [1187, 674] on div "New York Jets (In-Kind Donation) Saved Report a mistake Apply online Due in 62 …" at bounding box center [784, 392] width 1260 height 678
click at [1188, 684] on div "New York Jets (In-Kind Donation) Saved Report a mistake Apply online Due in 62 …" at bounding box center [784, 392] width 1260 height 678
click at [1390, 74] on icon "button" at bounding box center [1389, 78] width 23 height 23
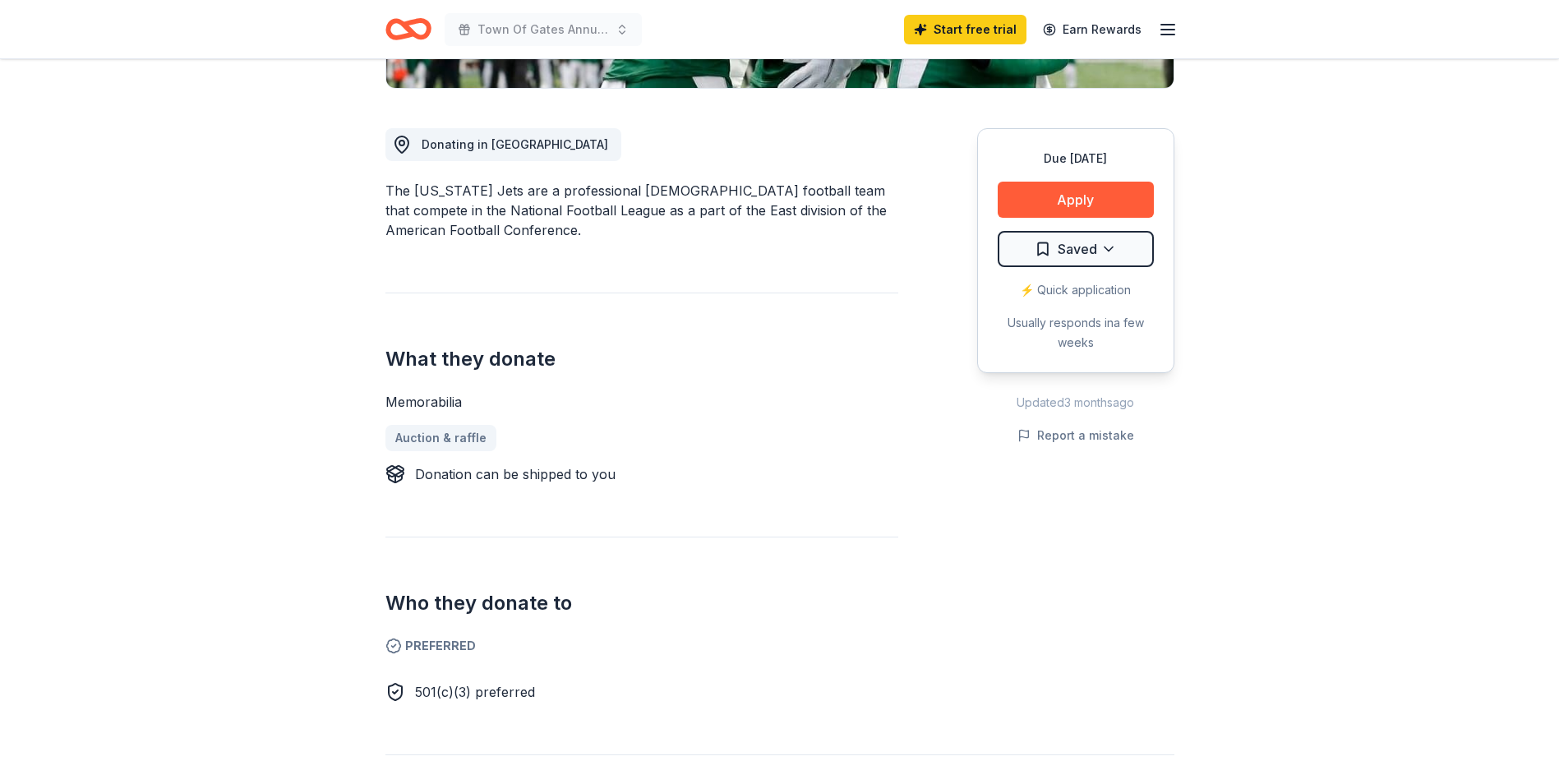
scroll to position [0, 0]
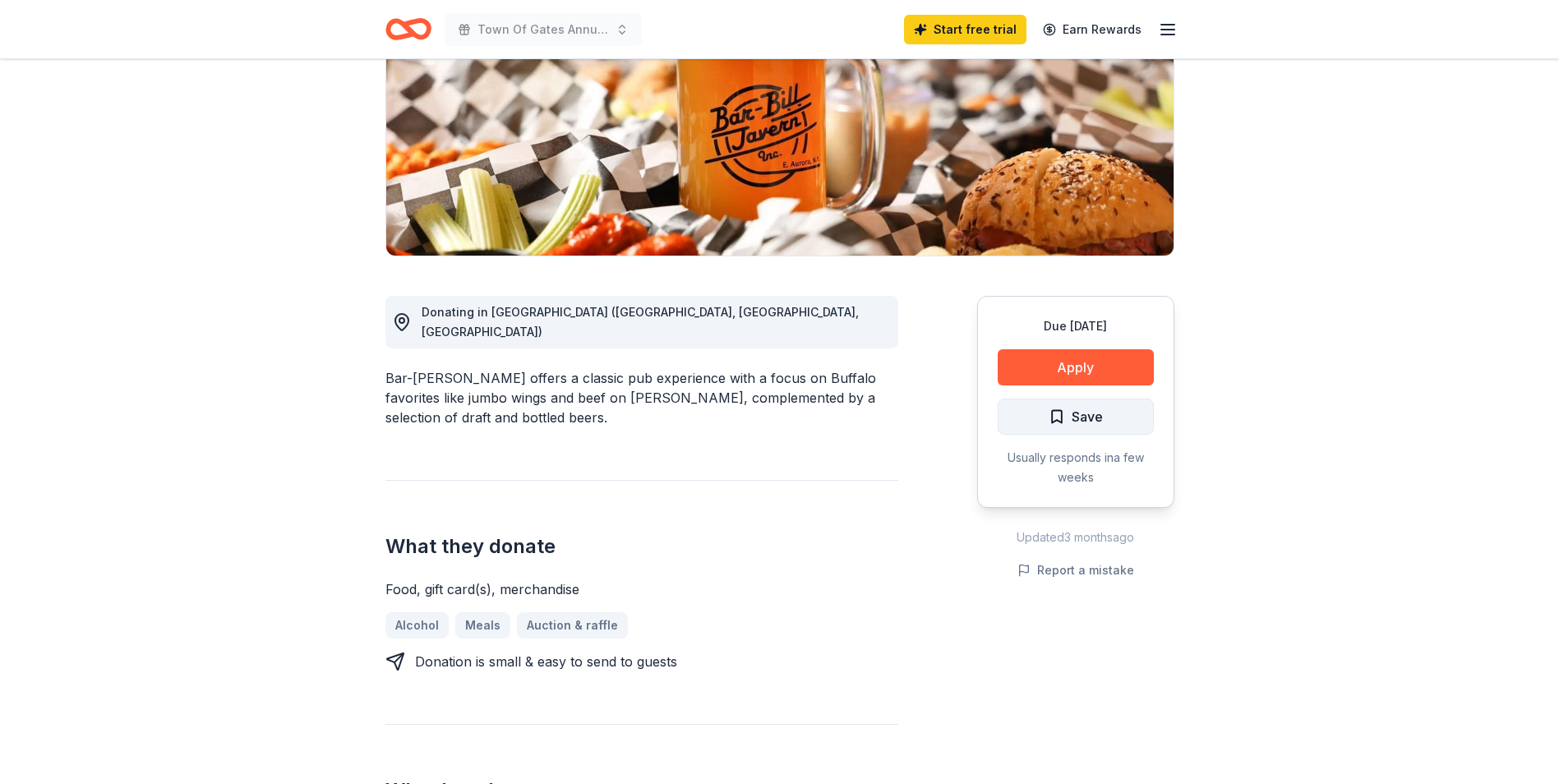
scroll to position [246, 0]
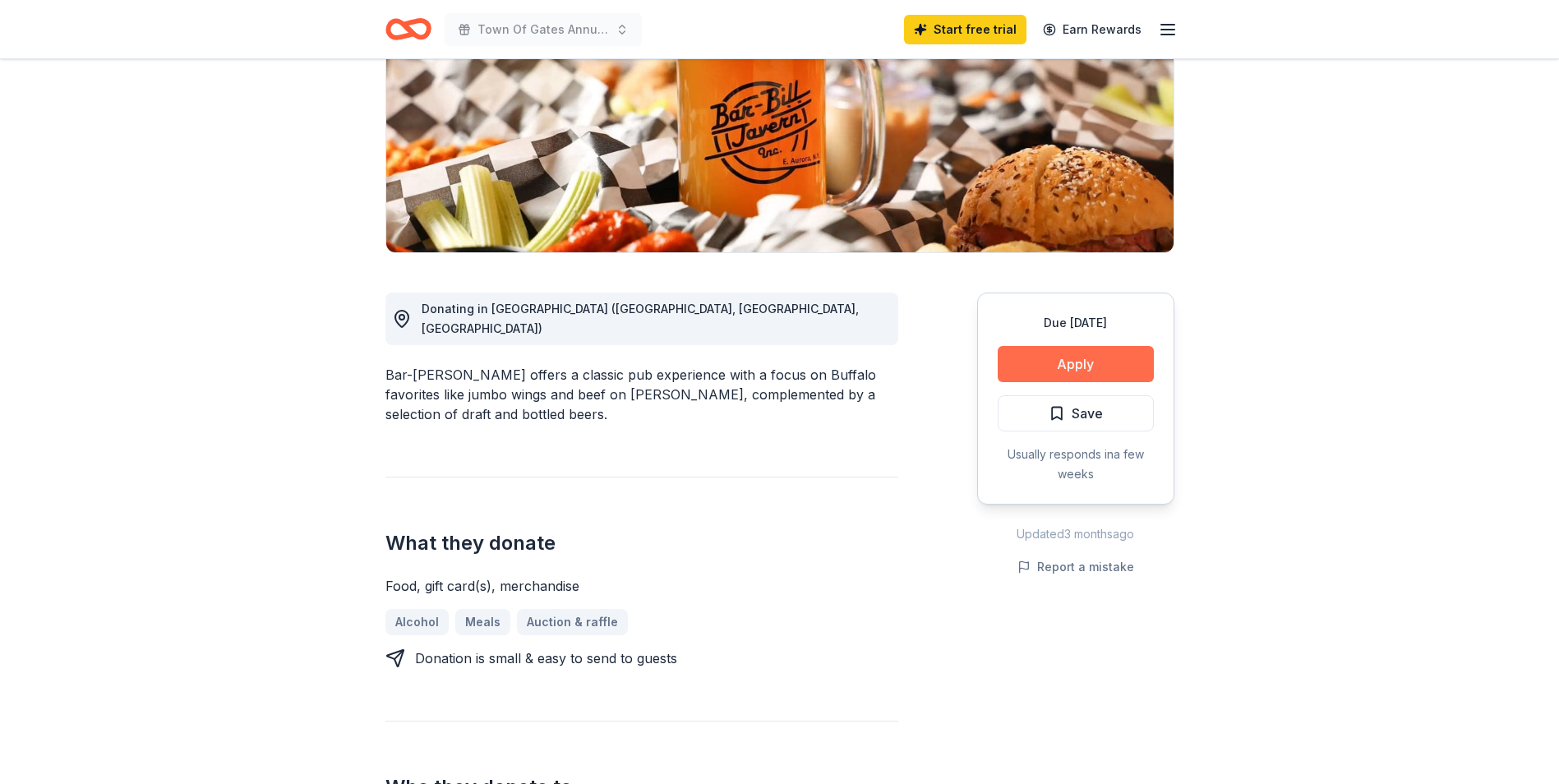
click at [1072, 357] on button "Apply" at bounding box center [1076, 364] width 156 height 36
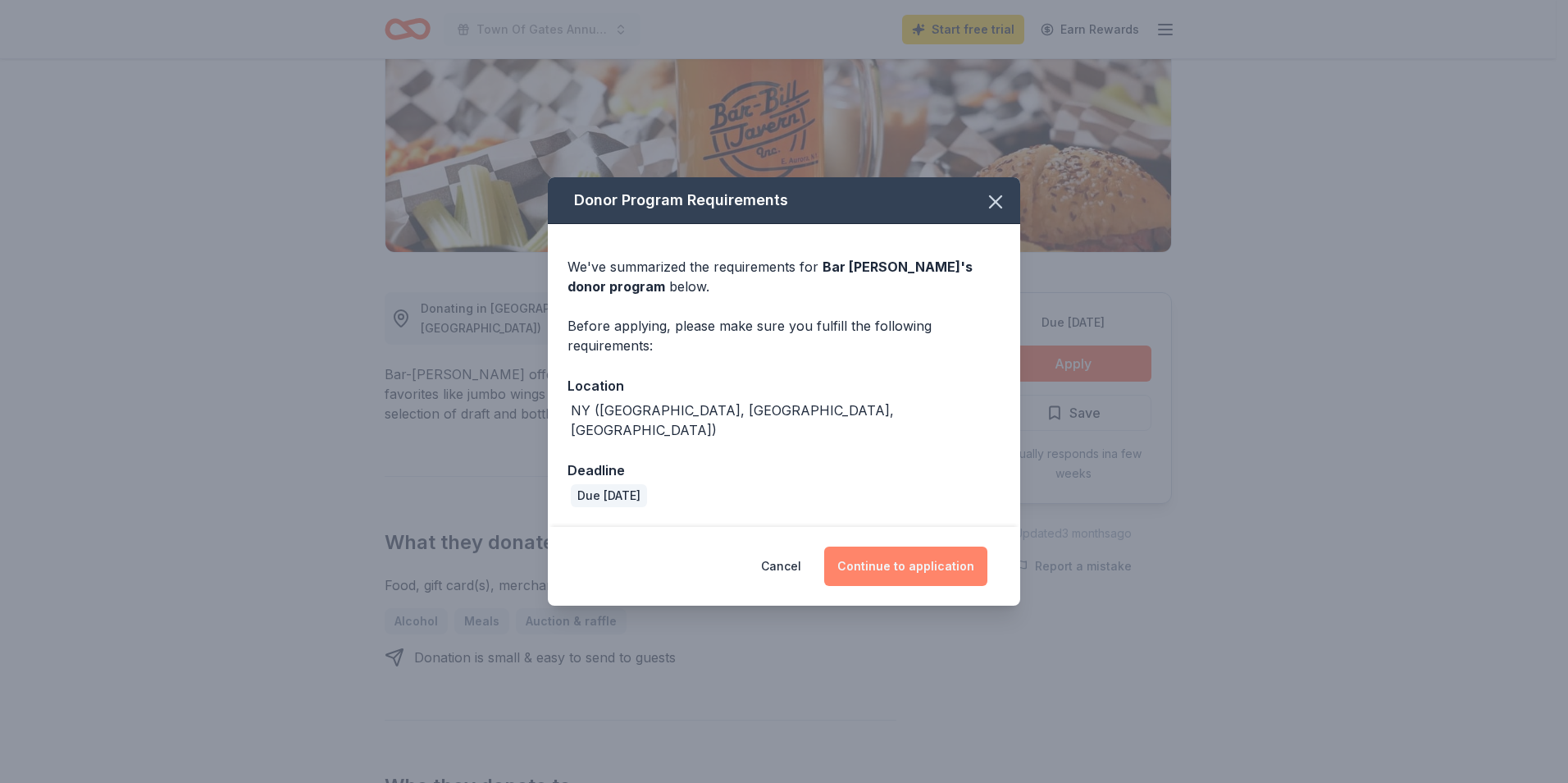
click at [901, 558] on button "Continue to application" at bounding box center [905, 566] width 164 height 39
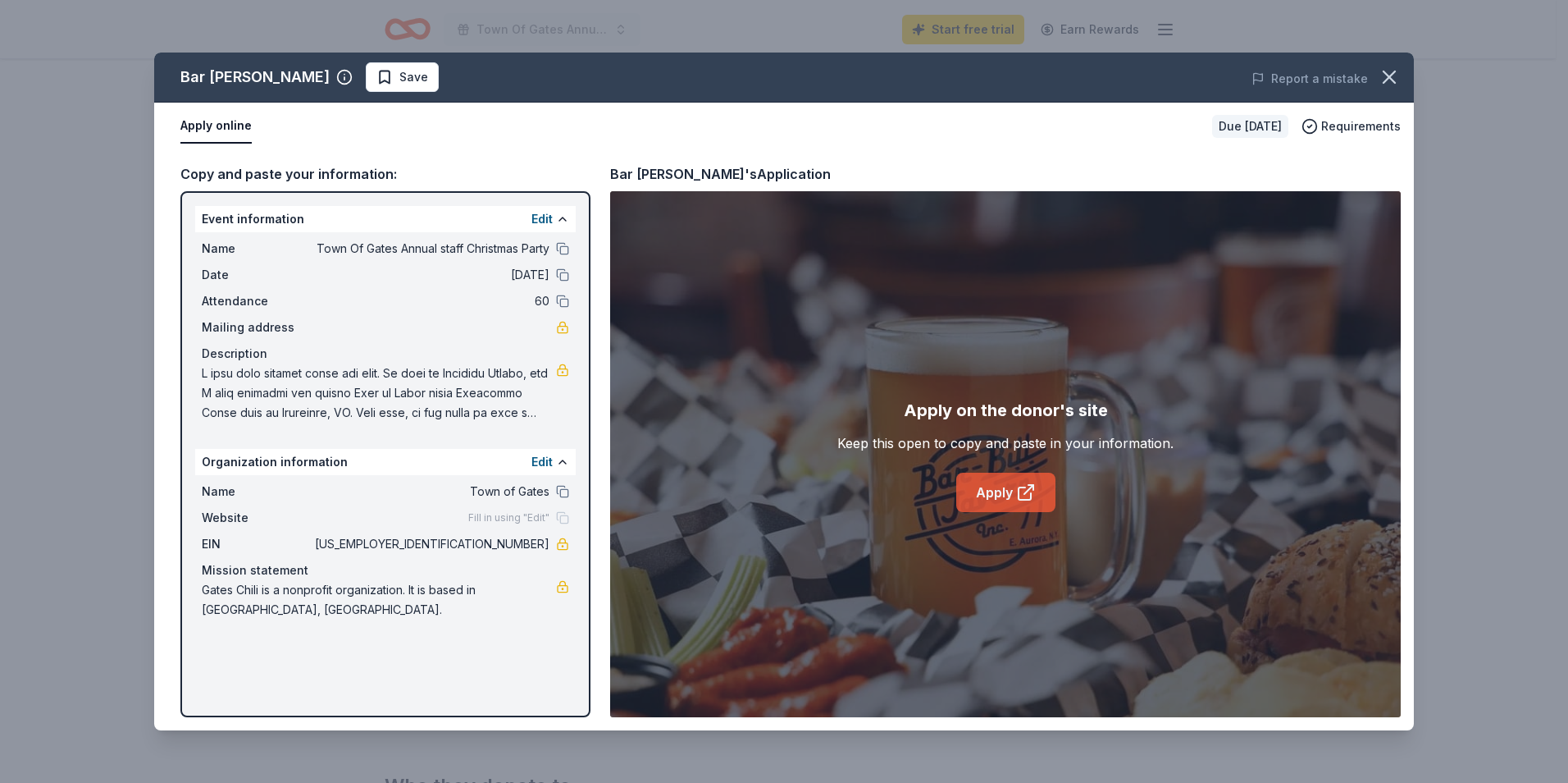
click at [1007, 490] on link "Apply" at bounding box center [1005, 492] width 99 height 39
click at [387, 37] on div "Bar Bill Tavern Save Report a mistake Apply online Due in 62 days Requirements …" at bounding box center [784, 392] width 1568 height 783
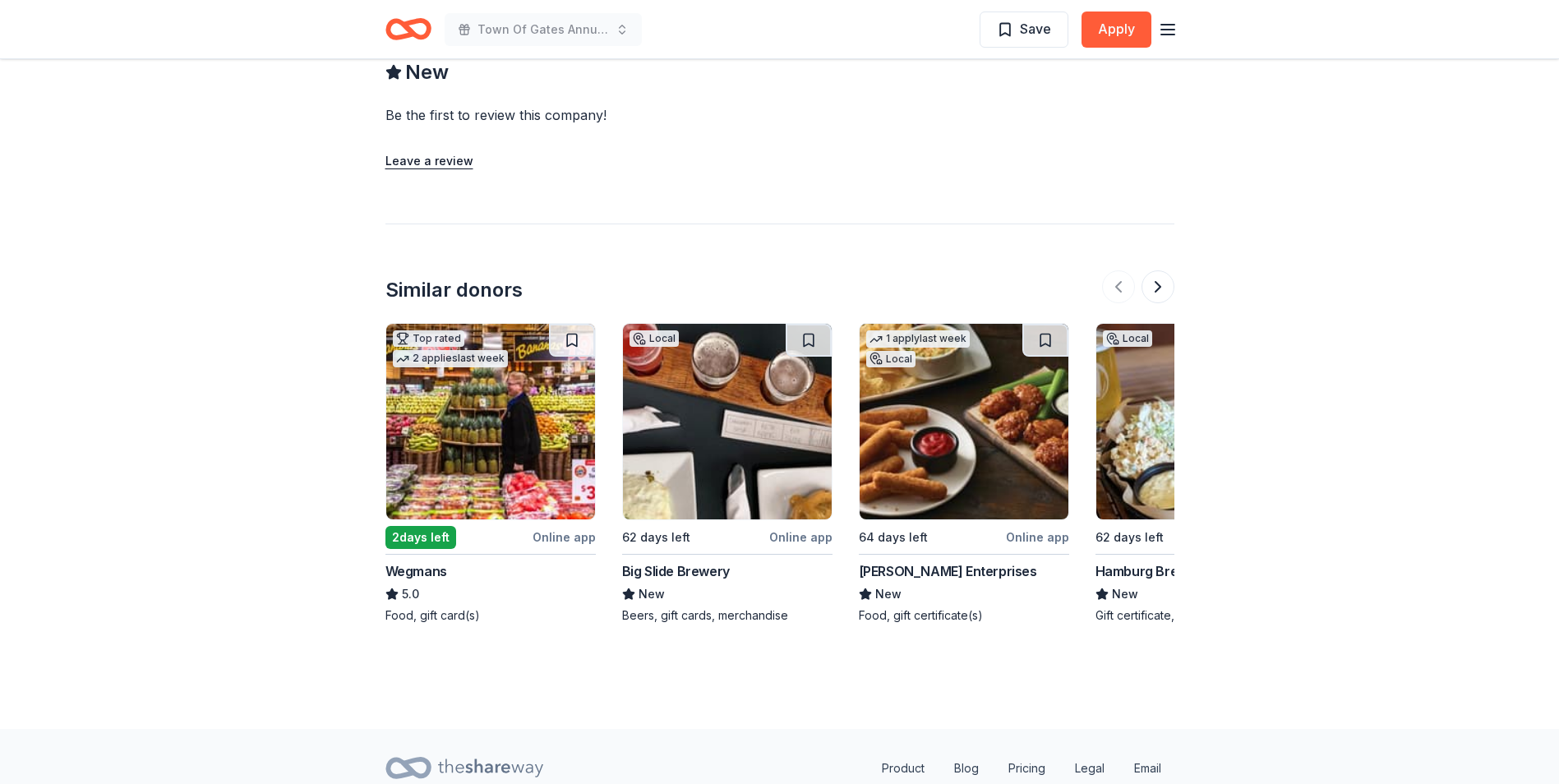
scroll to position [1358, 0]
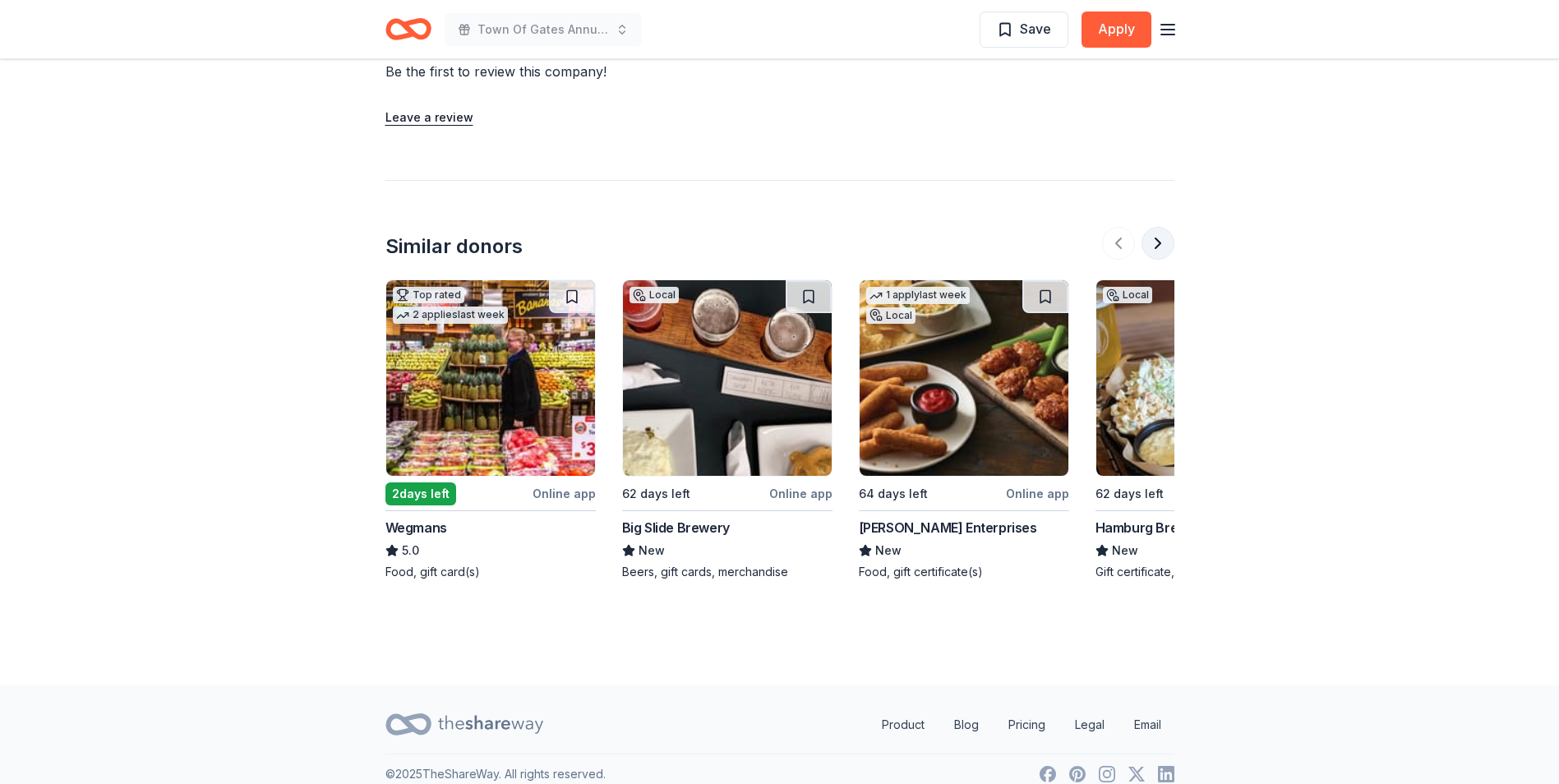
click at [1163, 227] on button at bounding box center [1158, 243] width 33 height 33
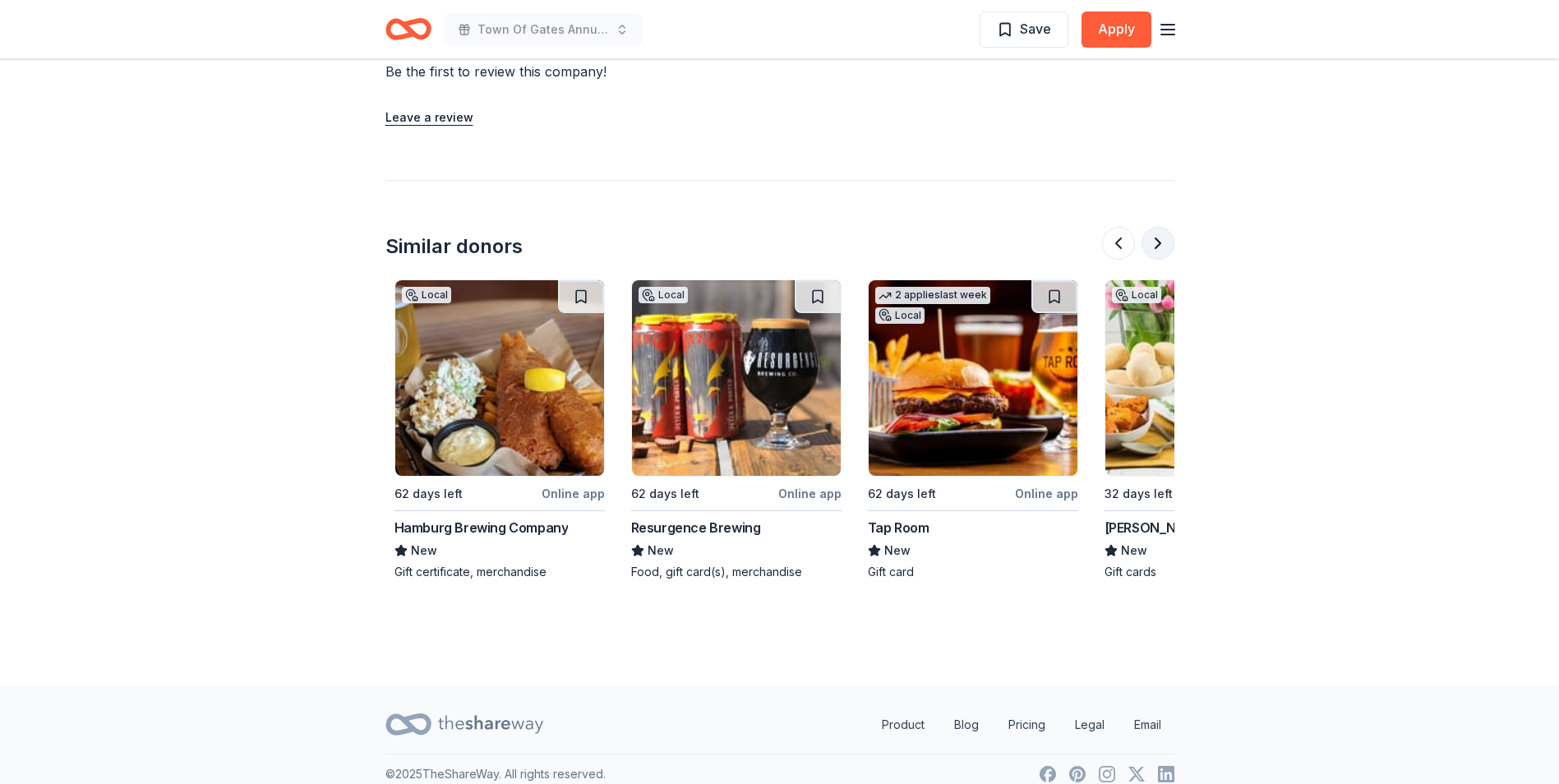
click at [1163, 227] on button at bounding box center [1158, 243] width 33 height 33
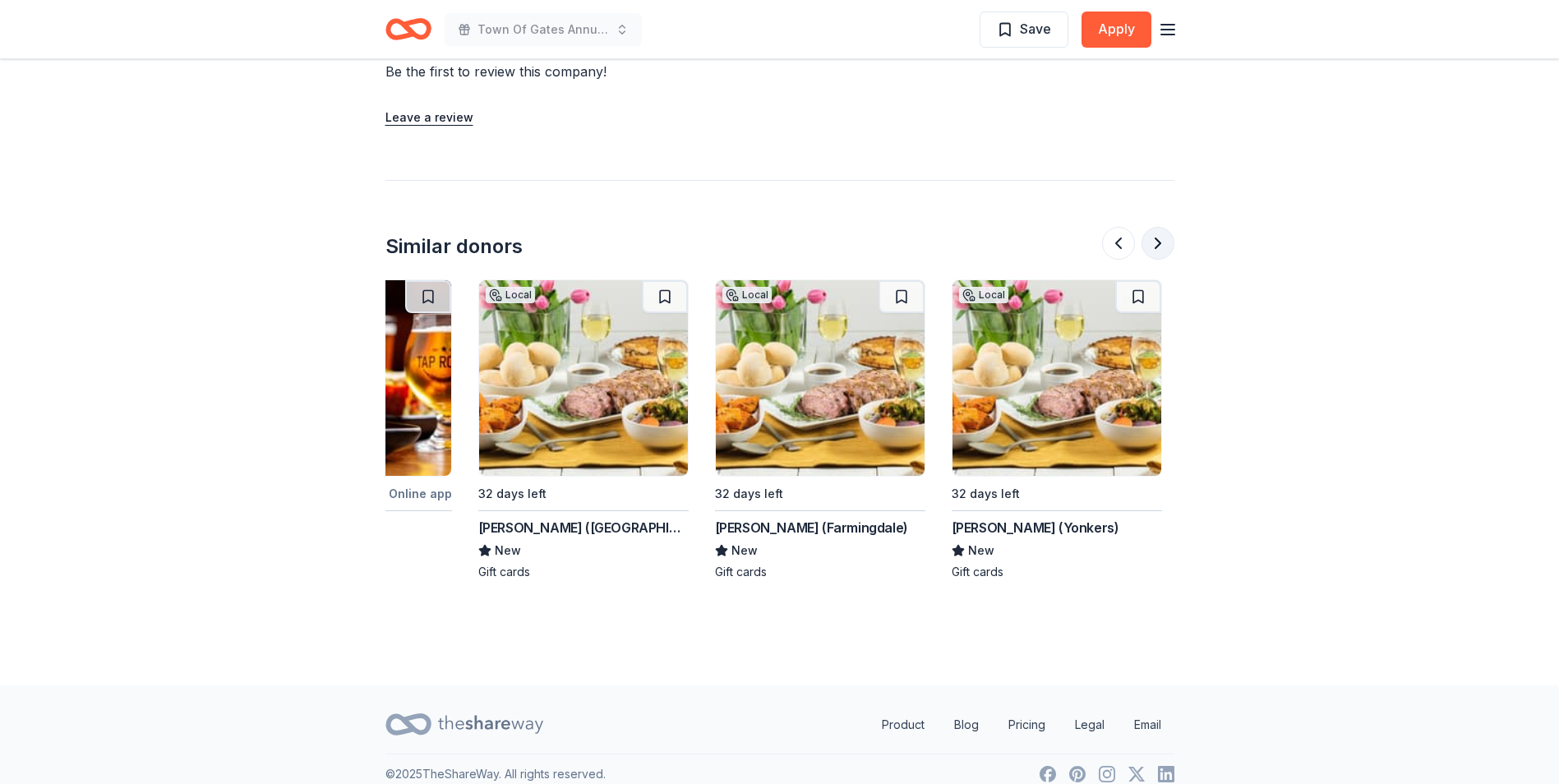
scroll to position [0, 1420]
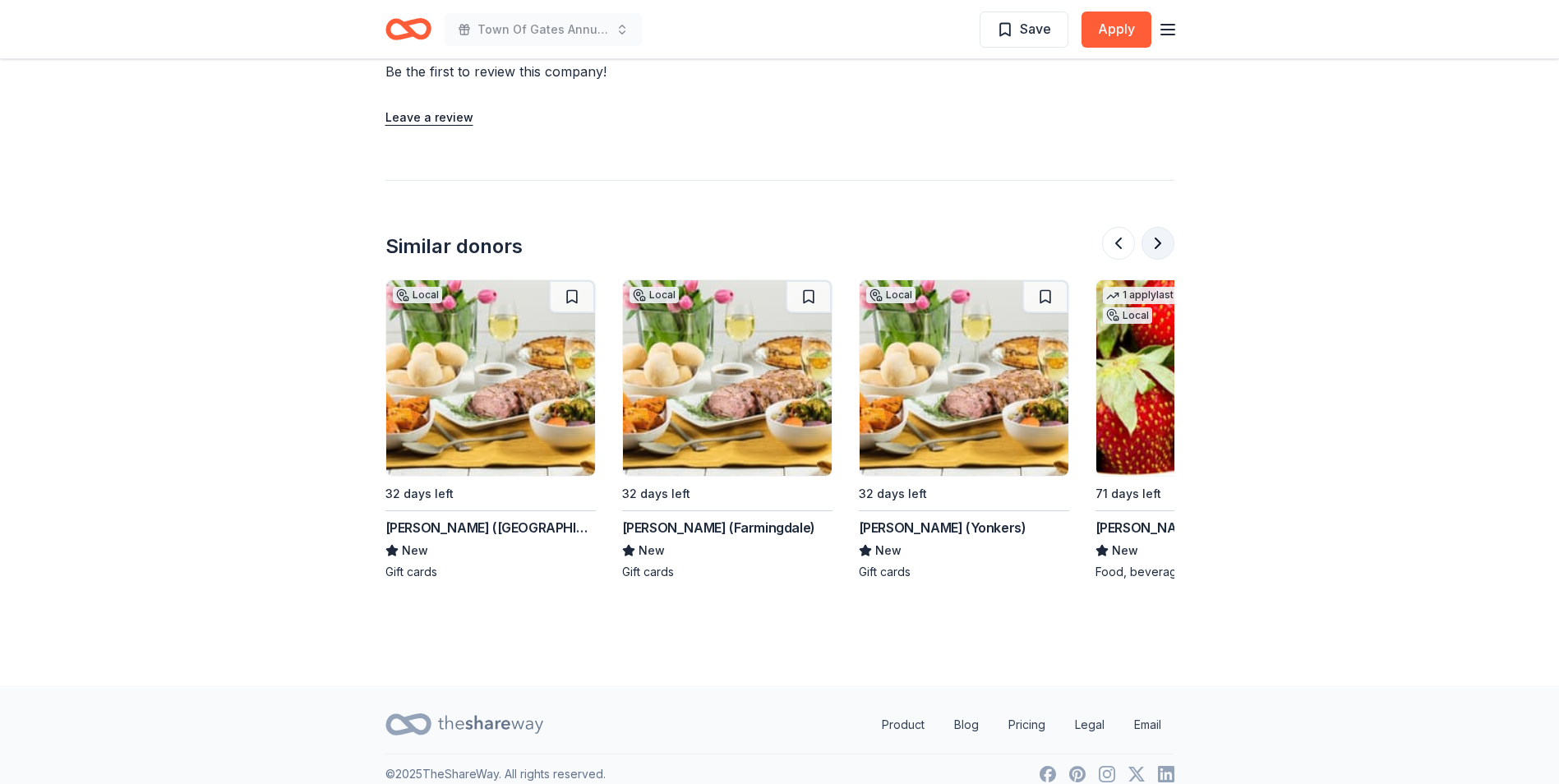
click at [1163, 227] on button at bounding box center [1158, 243] width 33 height 33
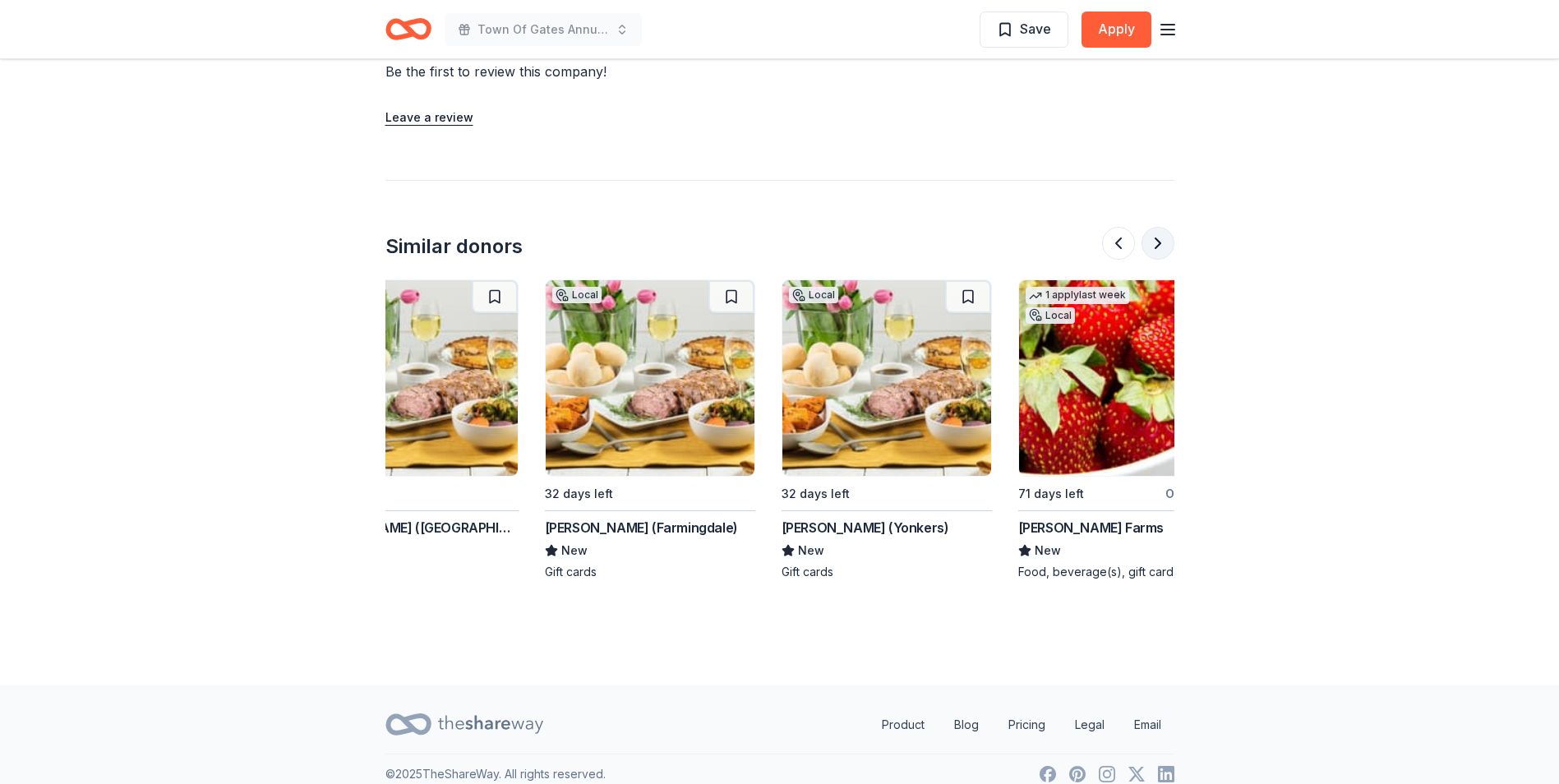
scroll to position [0, 1551]
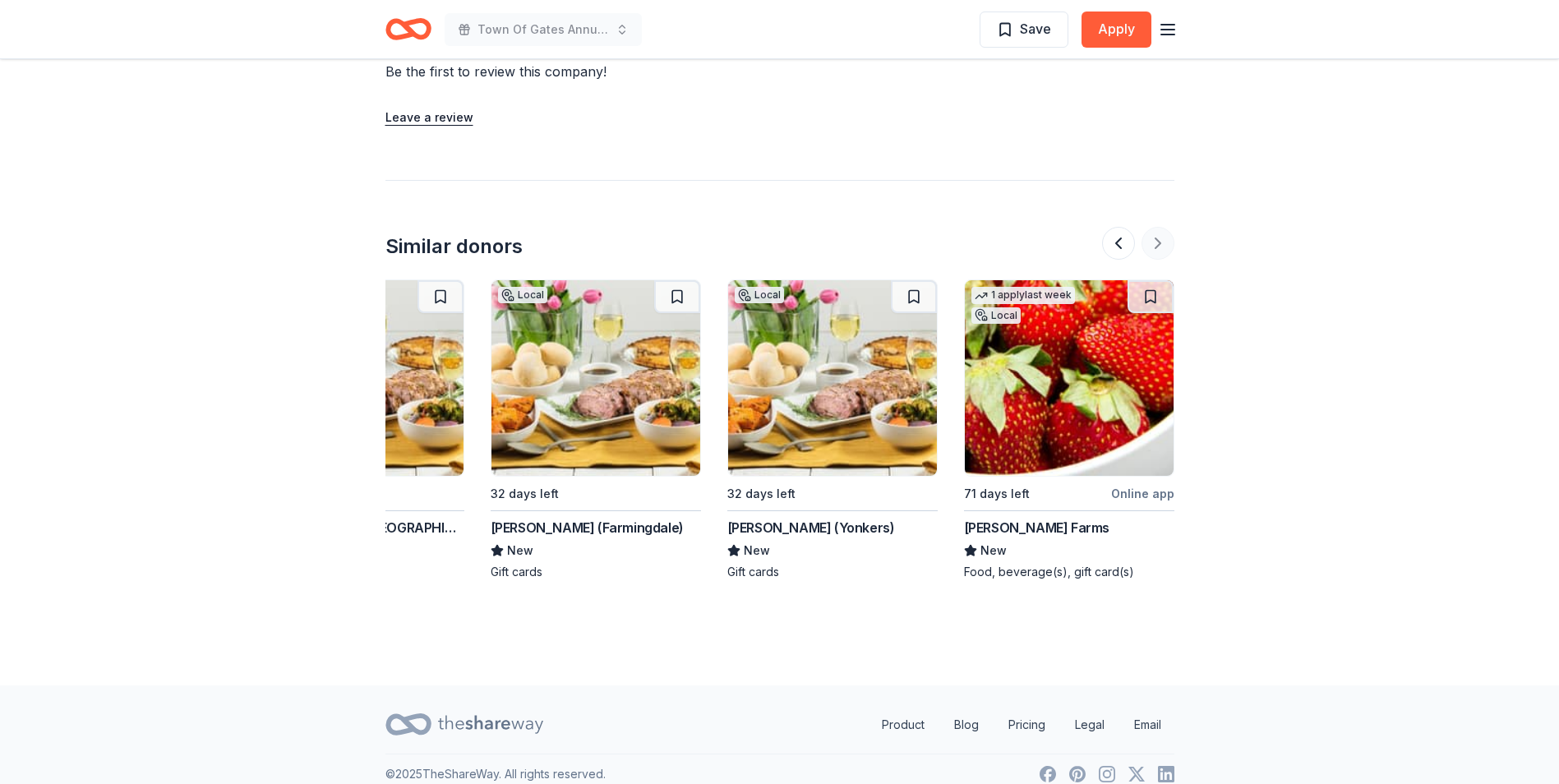
click at [1163, 227] on div at bounding box center [1137, 243] width 72 height 33
click at [1096, 207] on div "Similar donors Top rated 2 applies last week 2 days left Online app Wegmans 5.0…" at bounding box center [780, 380] width 789 height 400
click at [1108, 227] on button at bounding box center [1118, 243] width 33 height 33
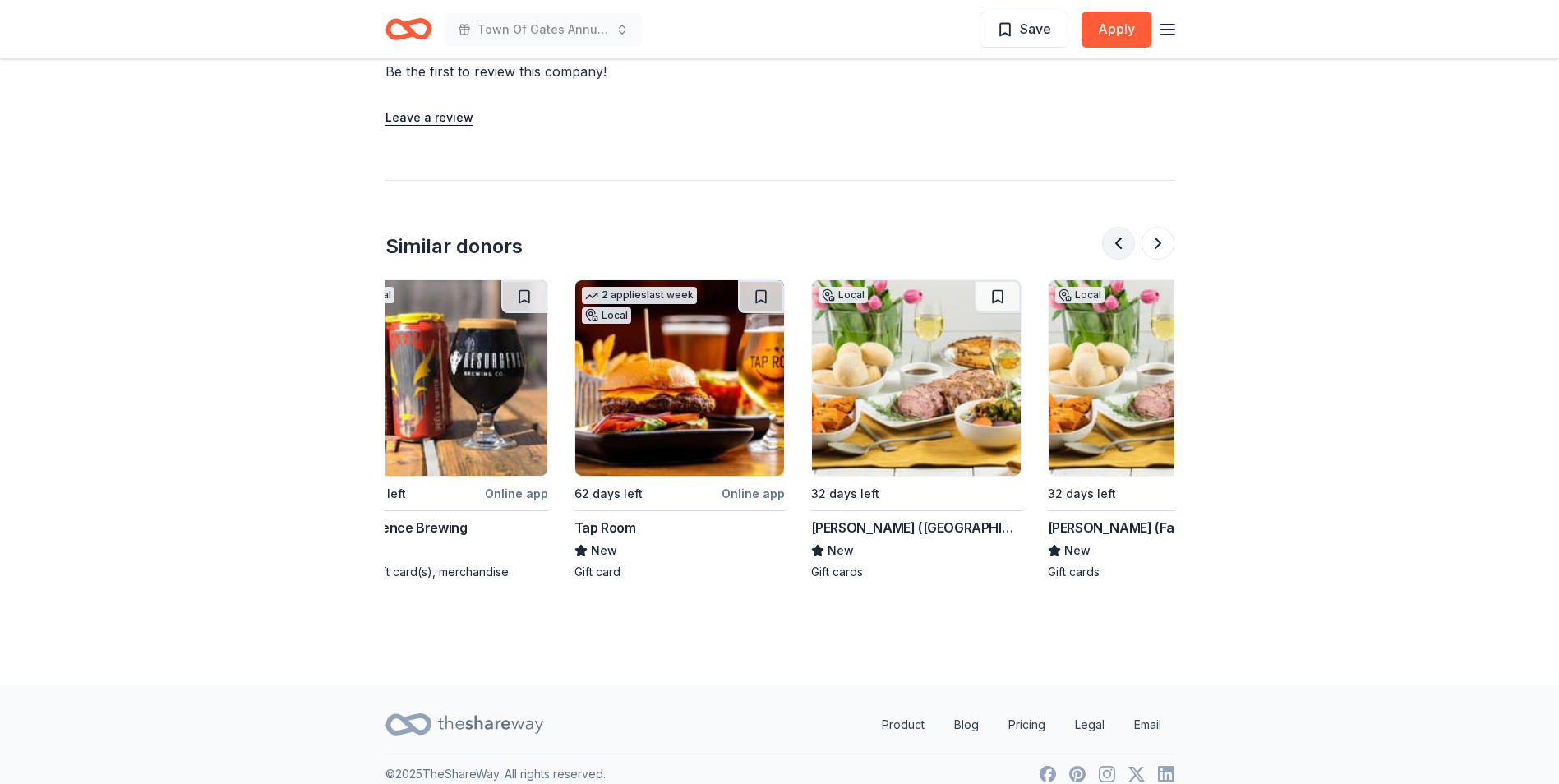
click at [1108, 227] on button at bounding box center [1118, 243] width 33 height 33
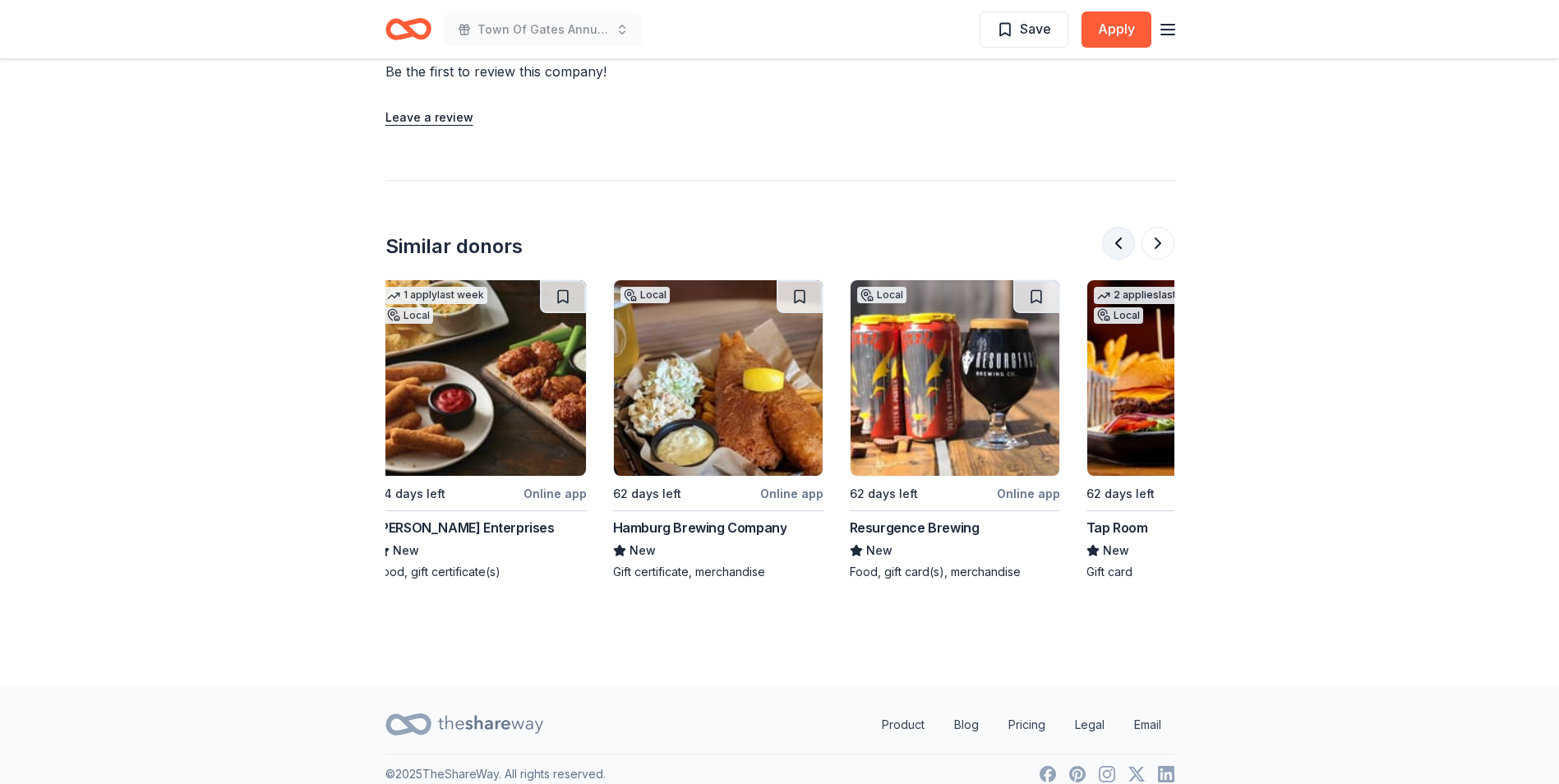
scroll to position [0, 474]
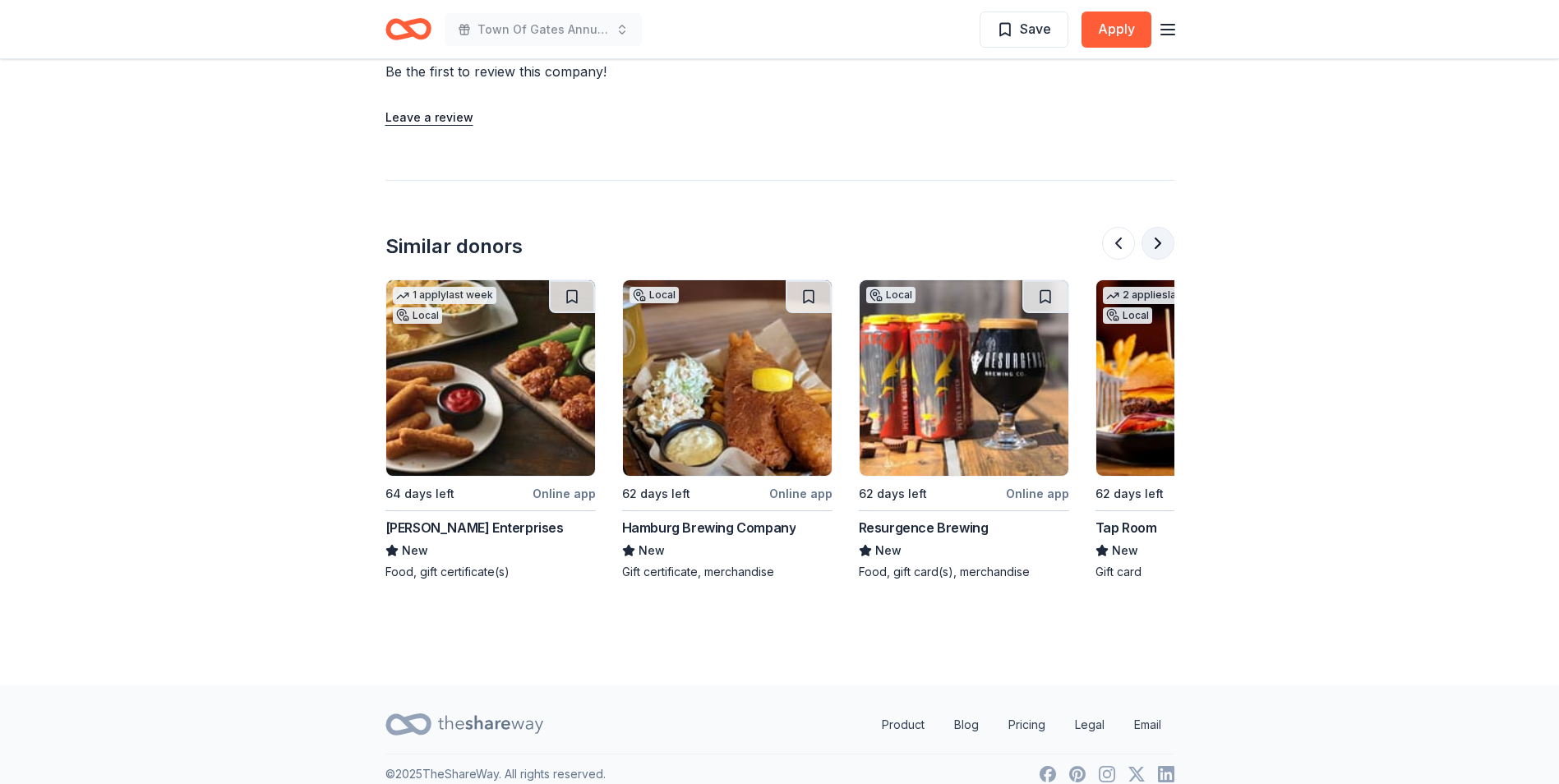
click at [1158, 227] on button at bounding box center [1158, 243] width 33 height 33
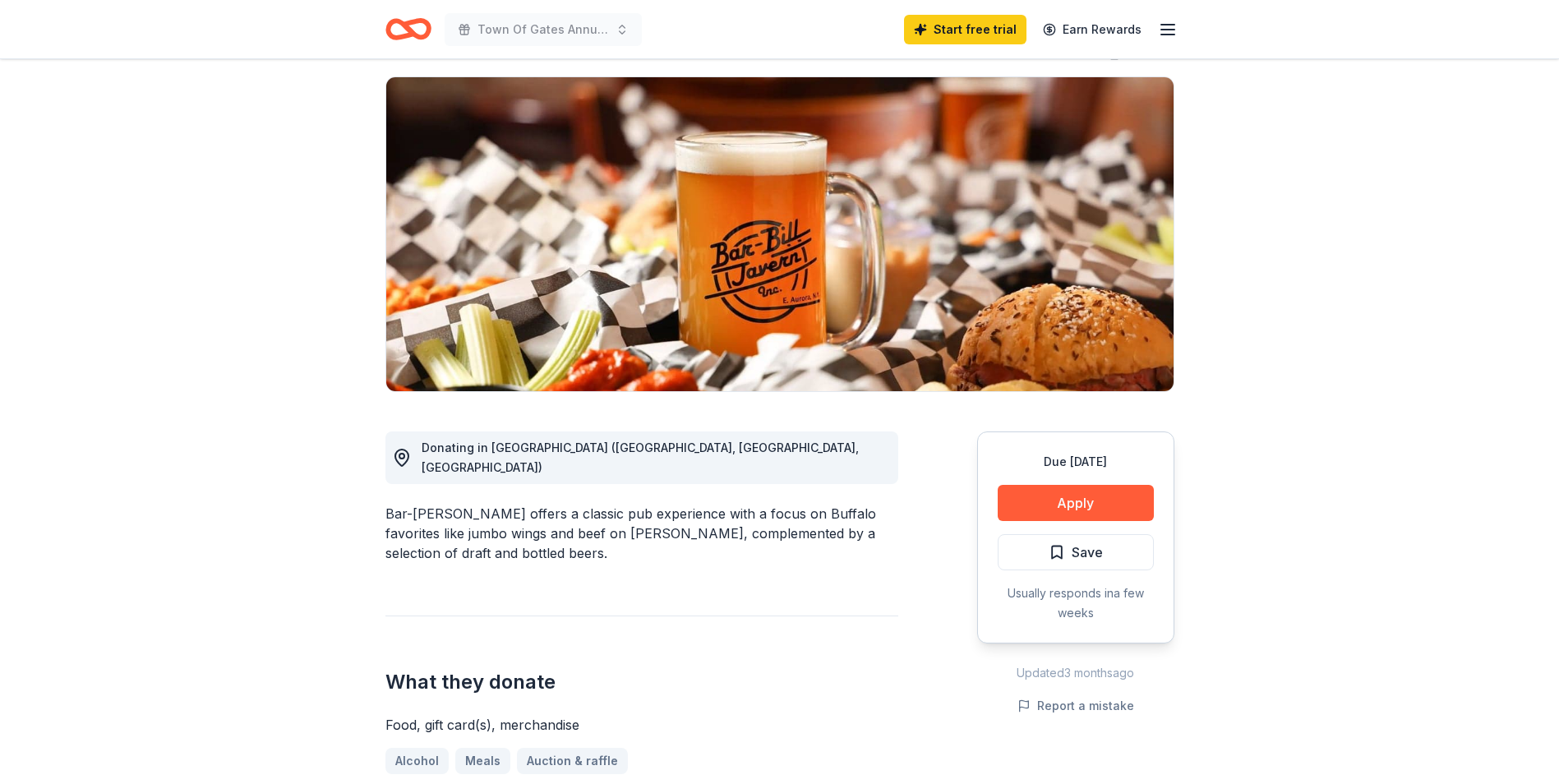
scroll to position [0, 0]
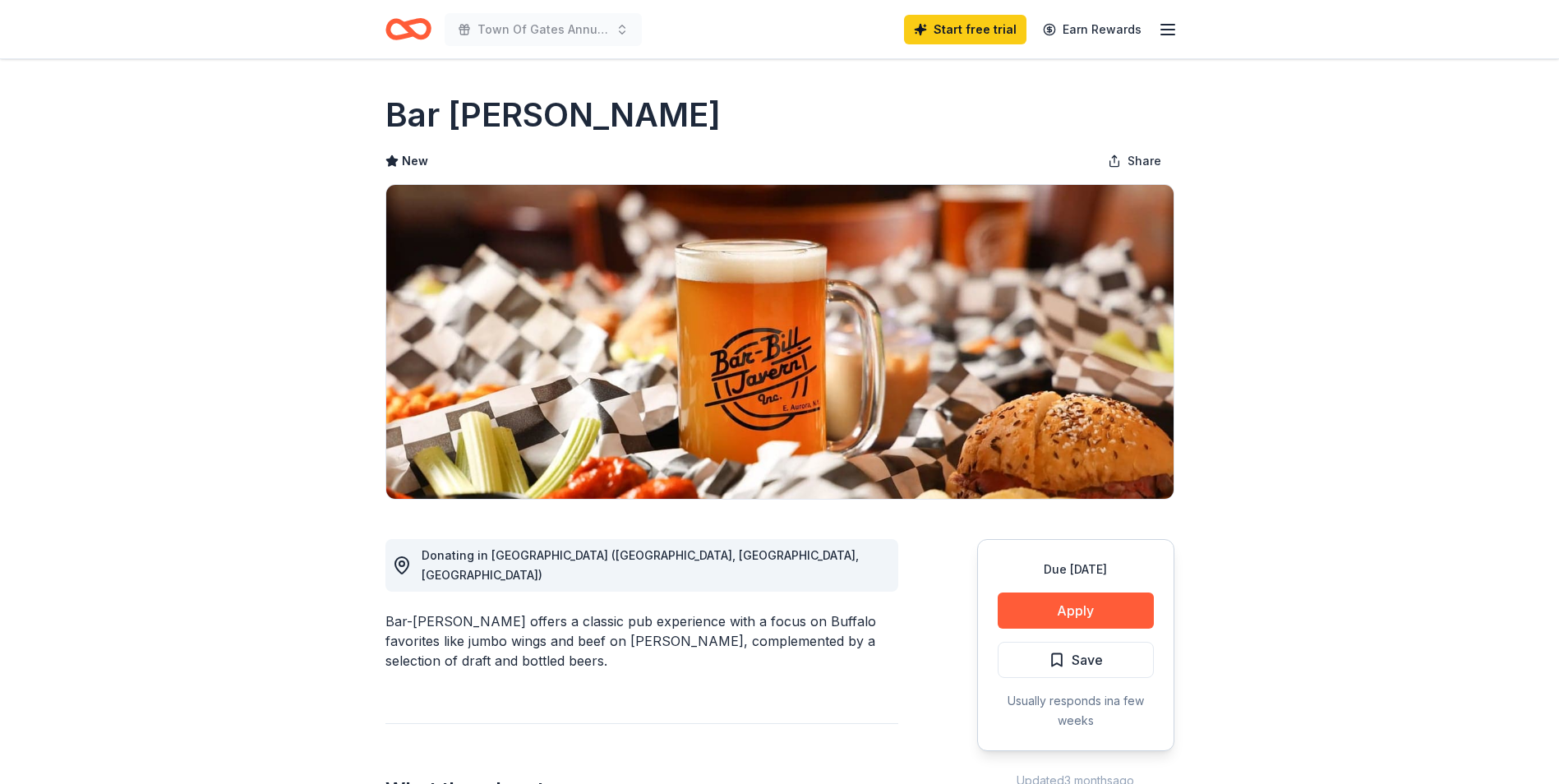
click at [1171, 35] on icon "button" at bounding box center [1168, 30] width 20 height 20
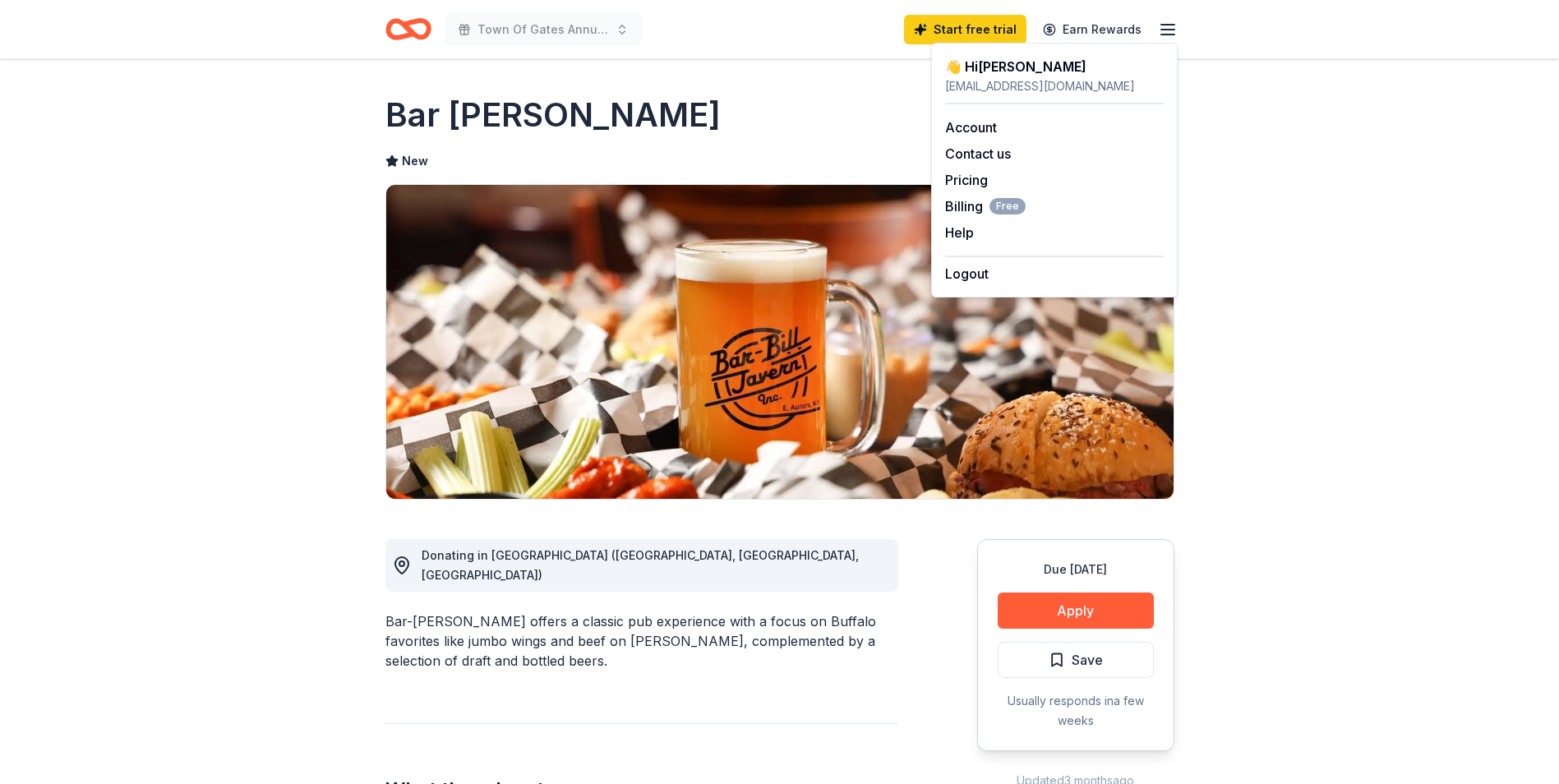
click at [820, 129] on div "Bar Bill Tavern" at bounding box center [780, 115] width 789 height 46
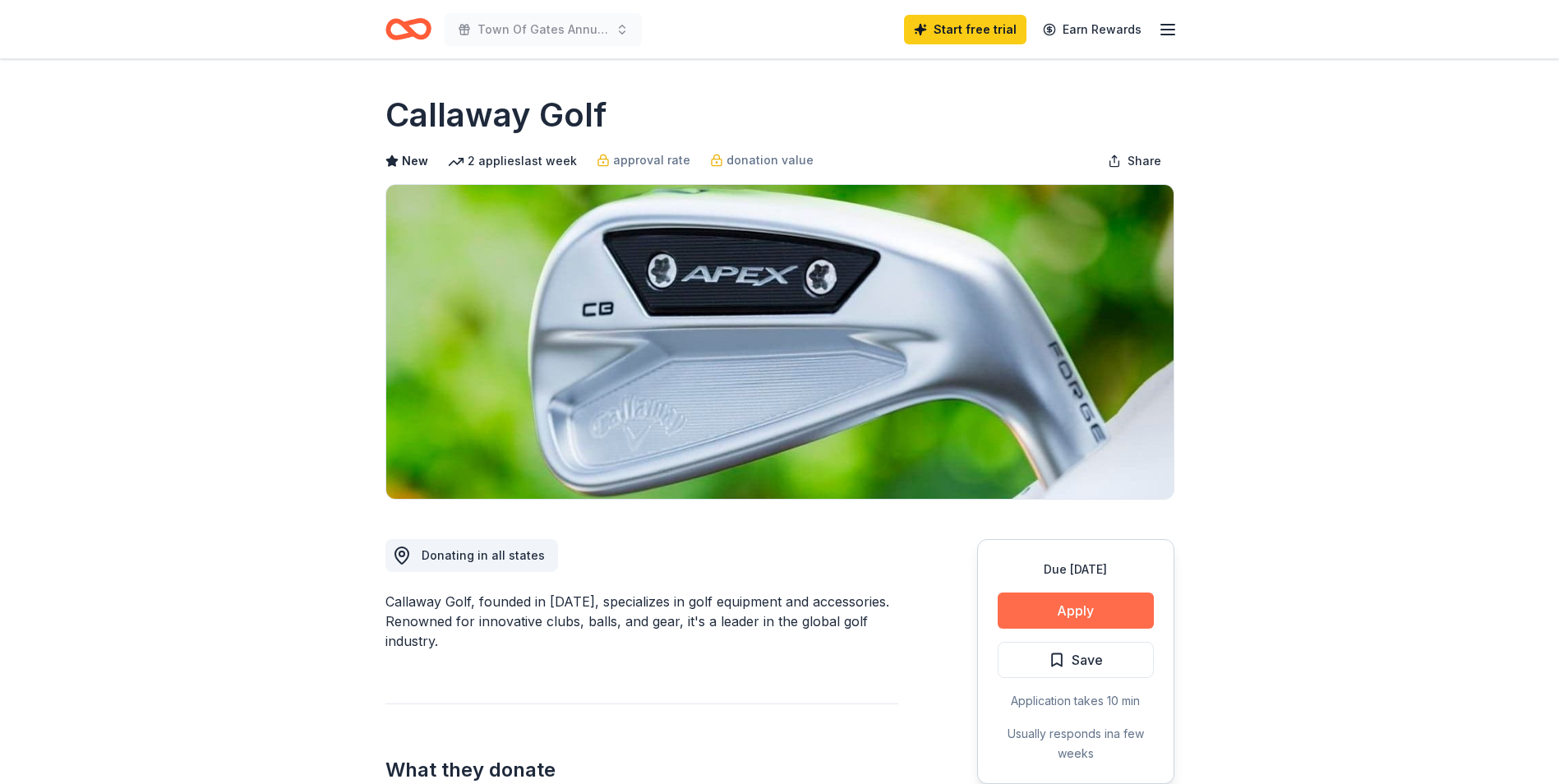
click at [1094, 604] on button "Apply" at bounding box center [1076, 611] width 156 height 36
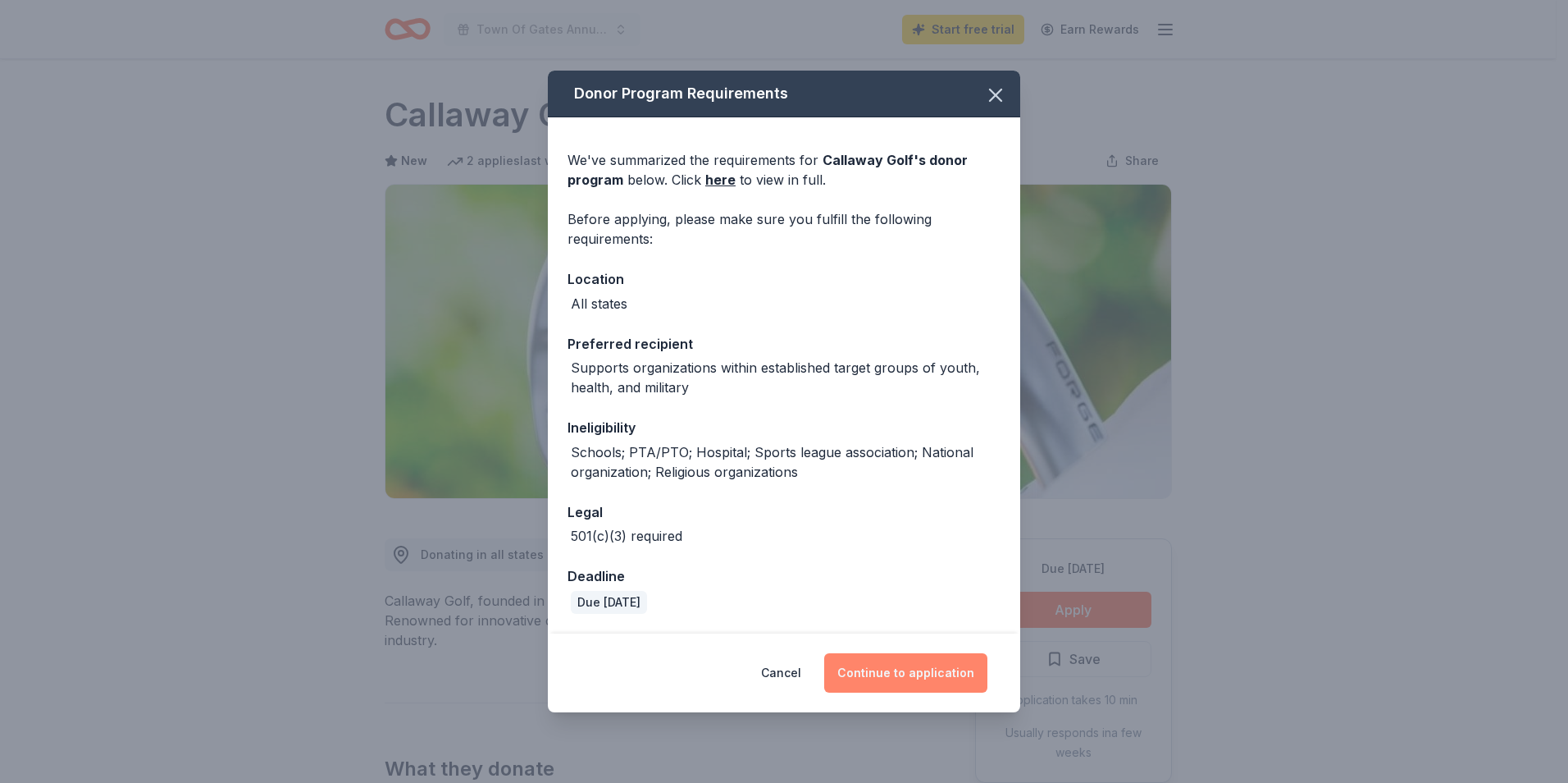
click at [915, 669] on button "Continue to application" at bounding box center [905, 672] width 164 height 39
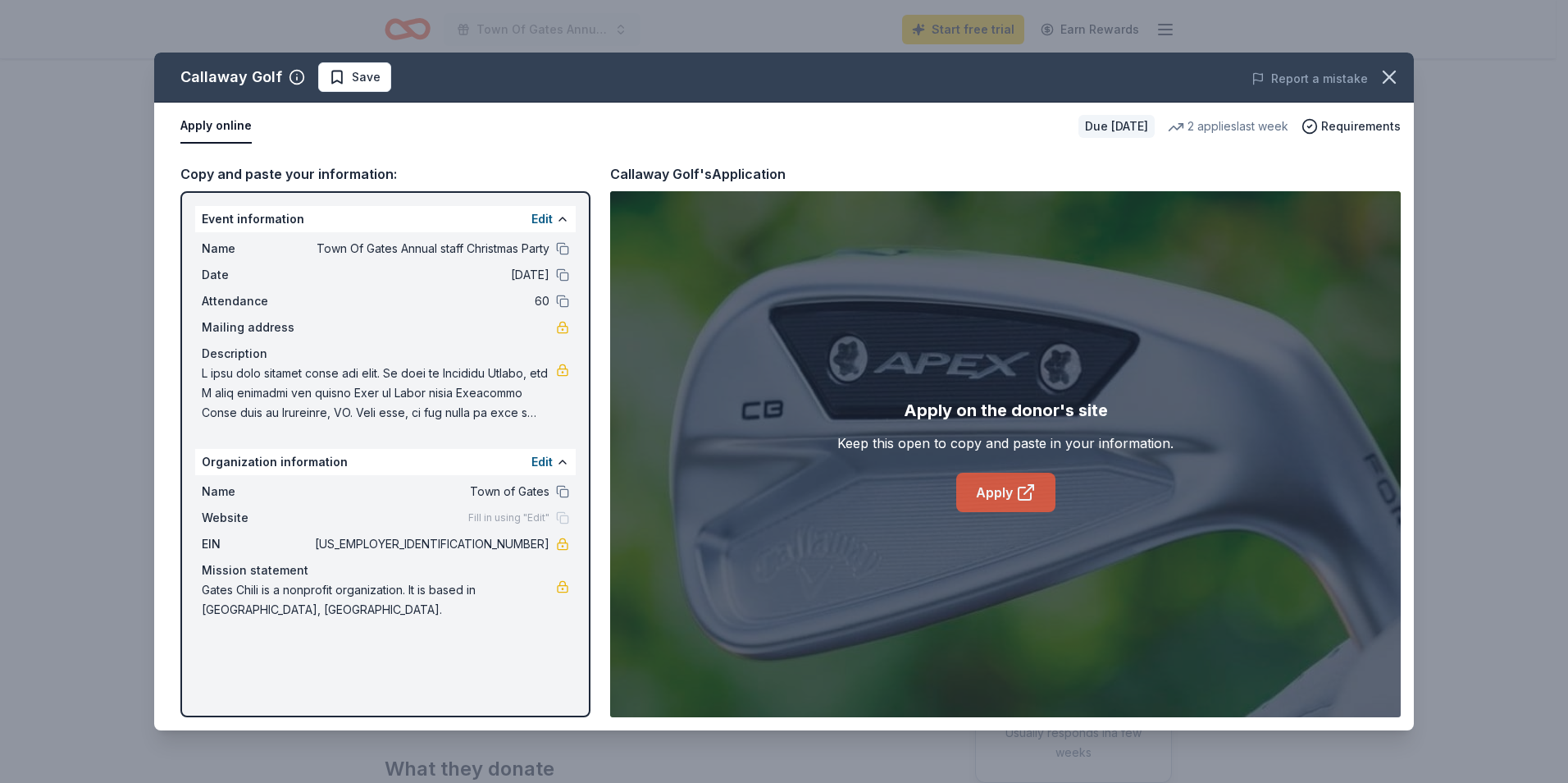
click at [1020, 484] on icon at bounding box center [1026, 492] width 20 height 20
click at [1392, 75] on icon "button" at bounding box center [1389, 78] width 11 height 11
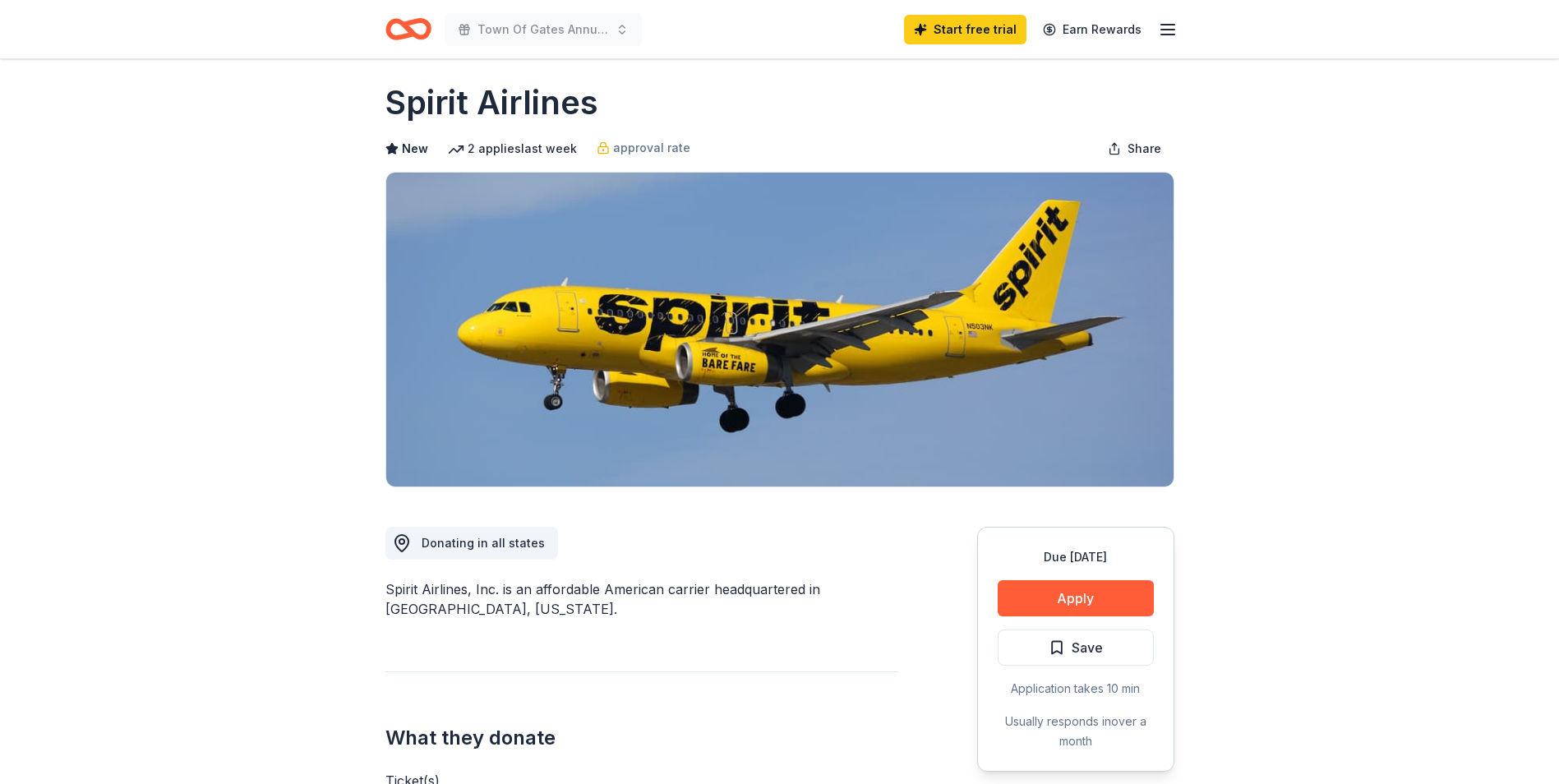
scroll to position [164, 0]
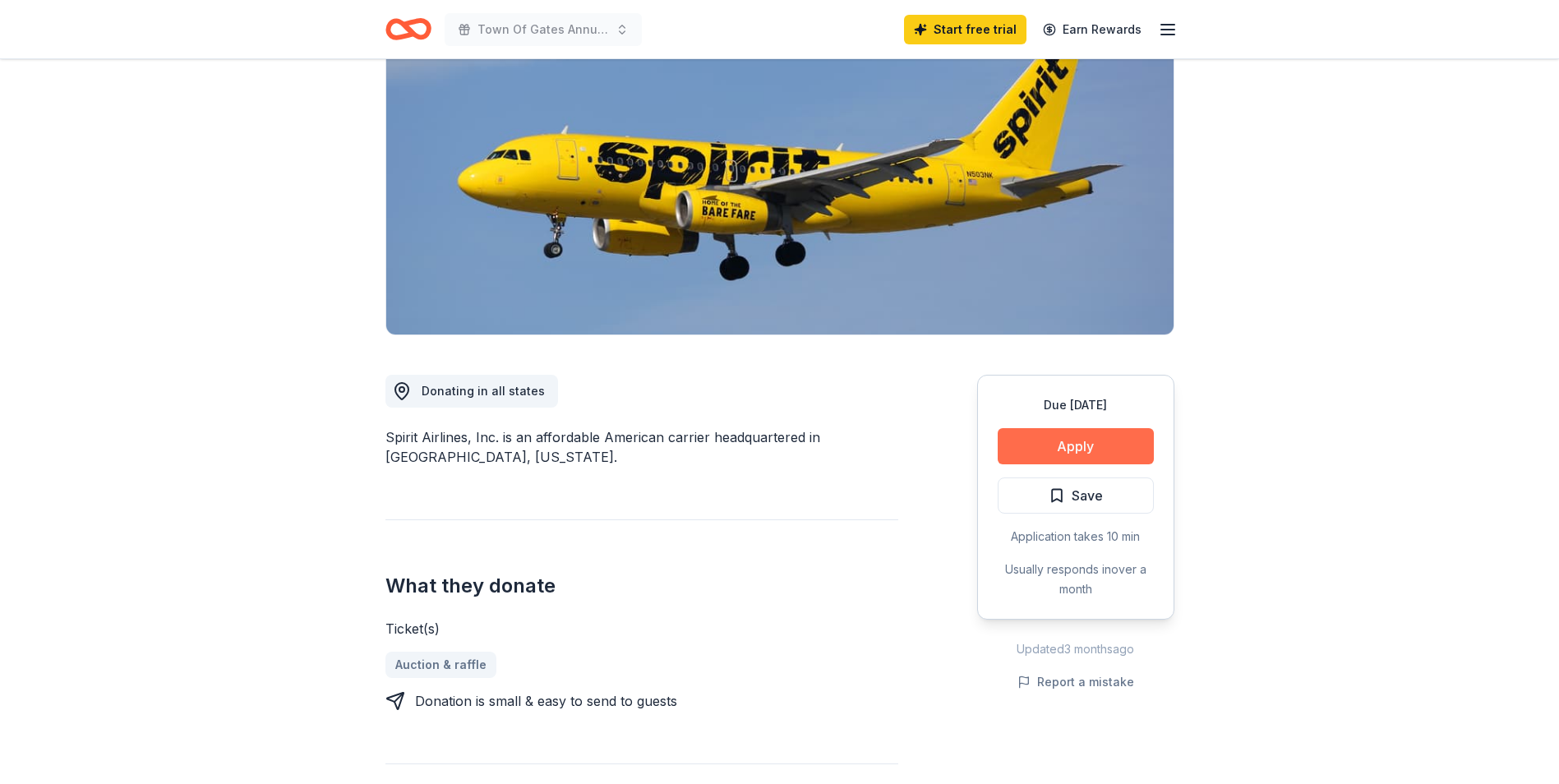
click at [1113, 440] on button "Apply" at bounding box center [1076, 447] width 156 height 36
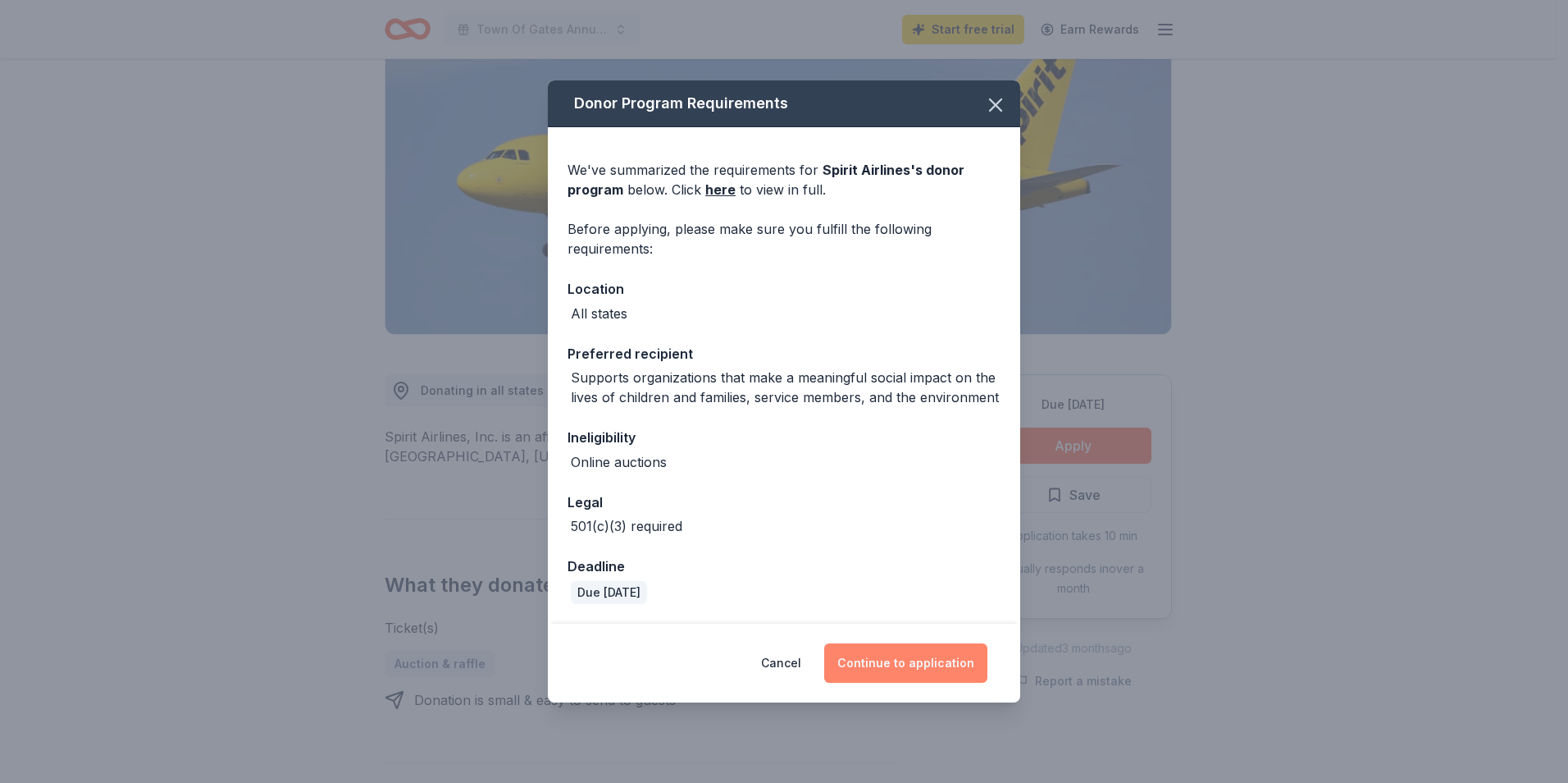
click at [905, 666] on button "Continue to application" at bounding box center [905, 662] width 164 height 39
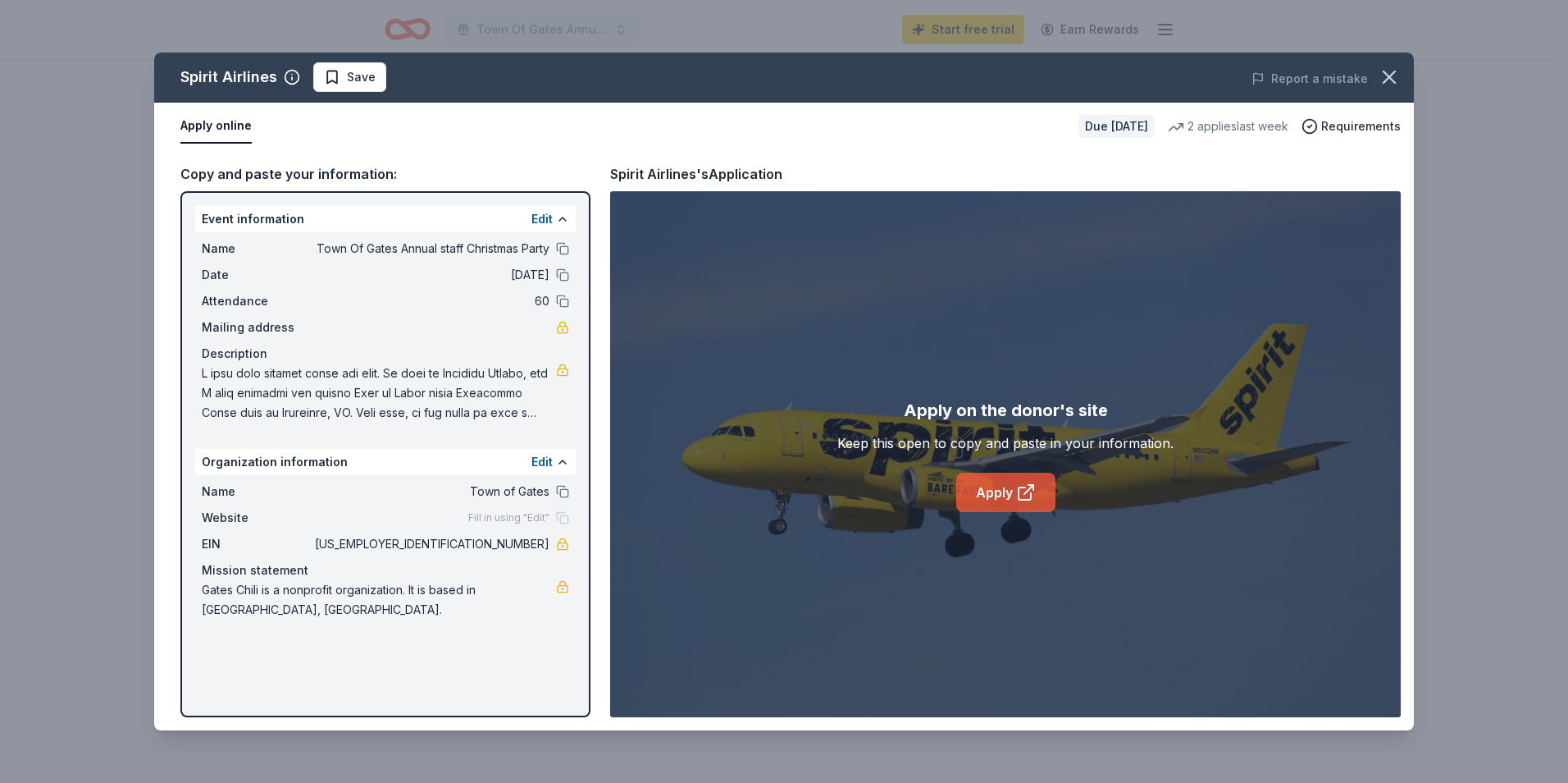
click at [979, 497] on link "Apply" at bounding box center [1005, 492] width 99 height 39
click at [1390, 76] on icon "button" at bounding box center [1389, 78] width 11 height 11
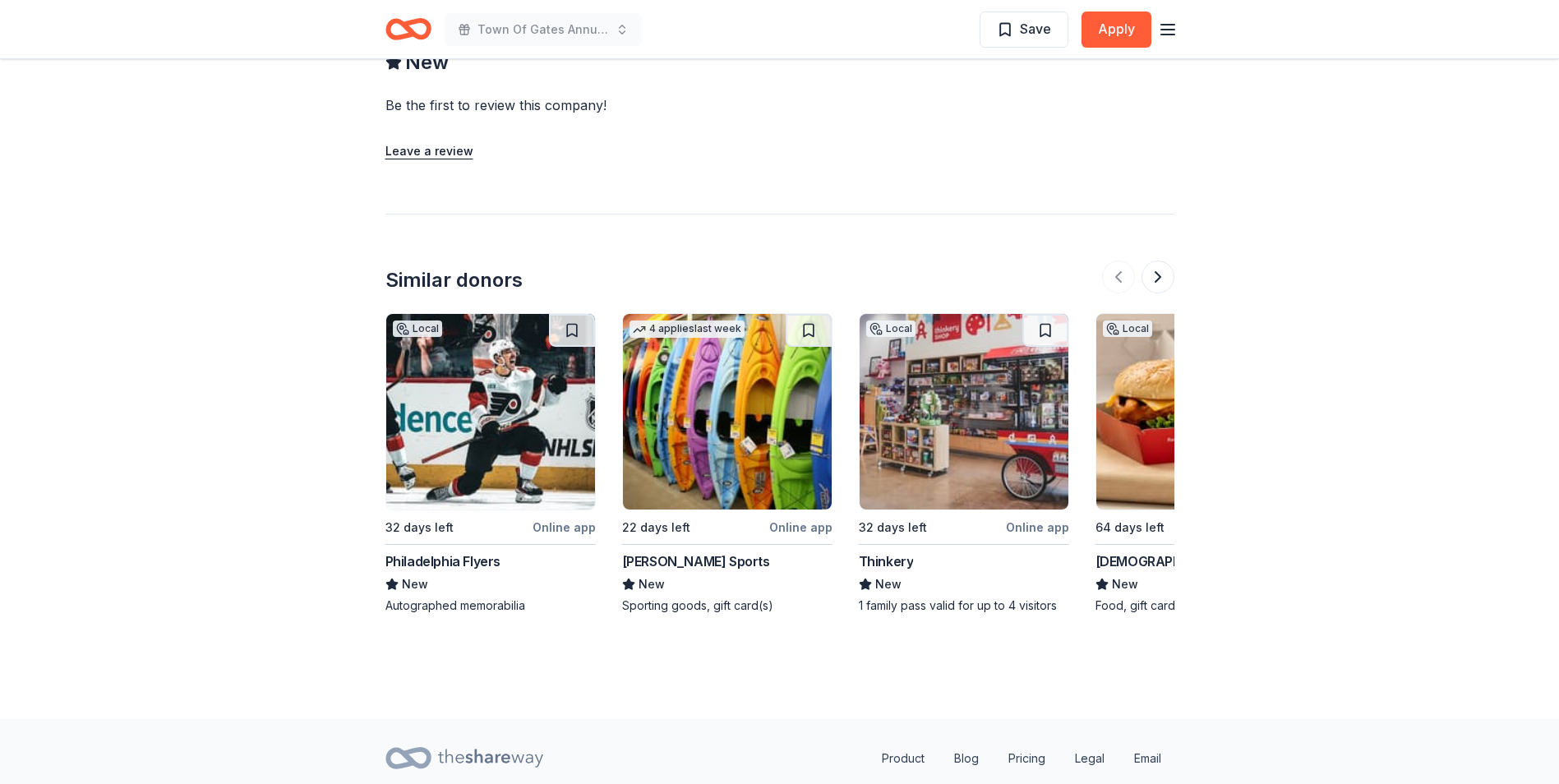
scroll to position [1662, 0]
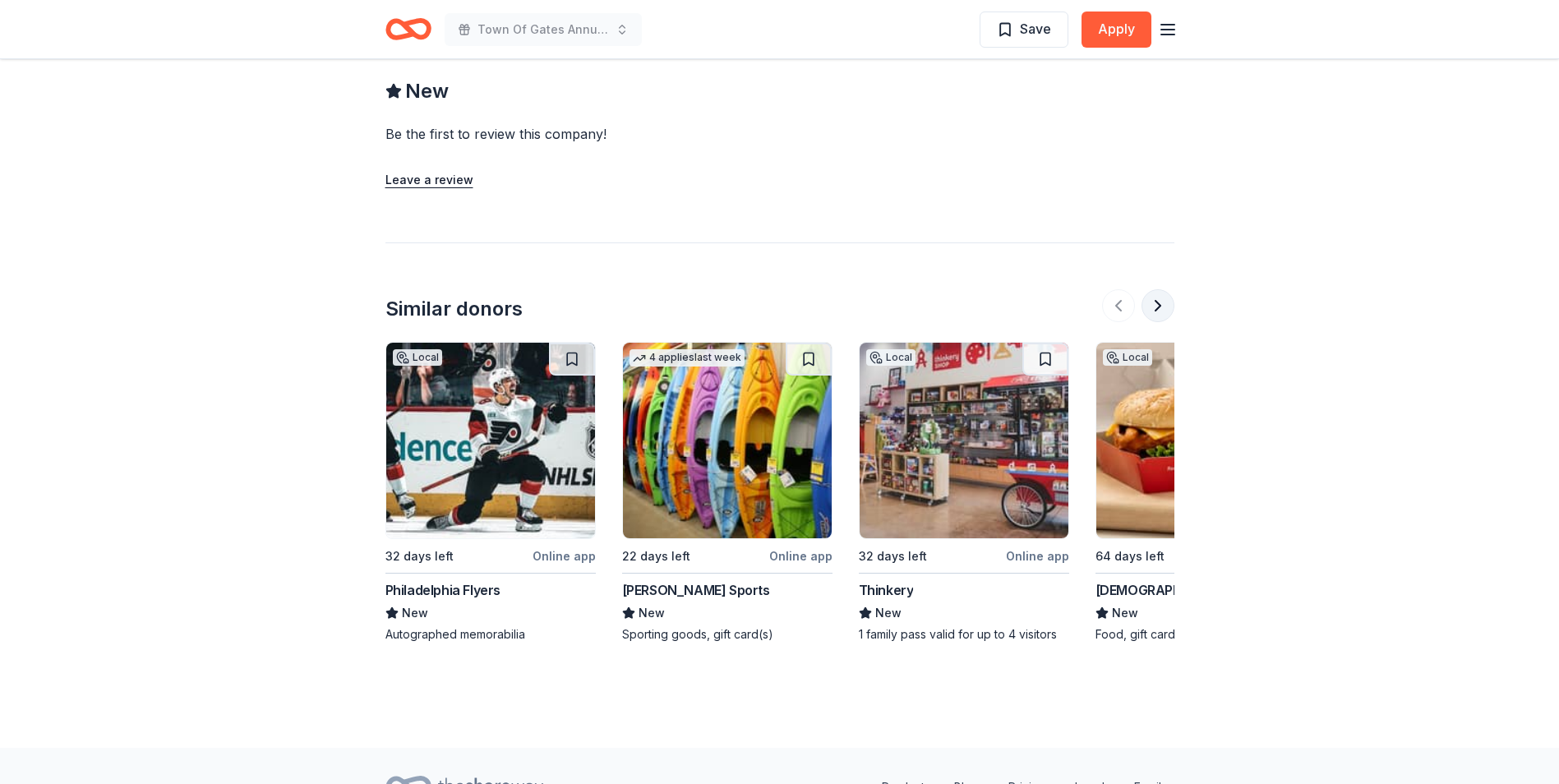
click at [1147, 304] on button at bounding box center [1158, 306] width 33 height 33
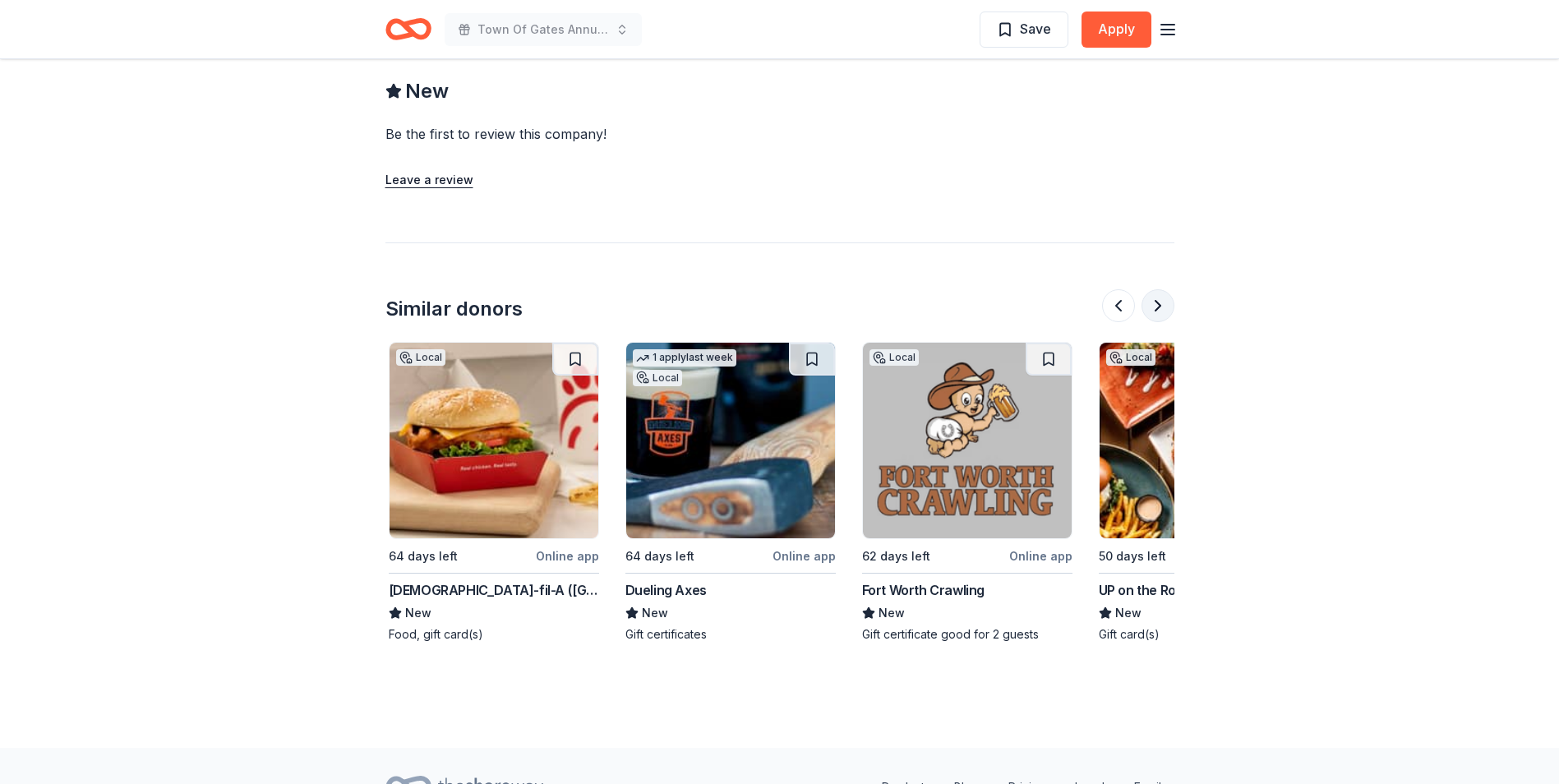
scroll to position [0, 710]
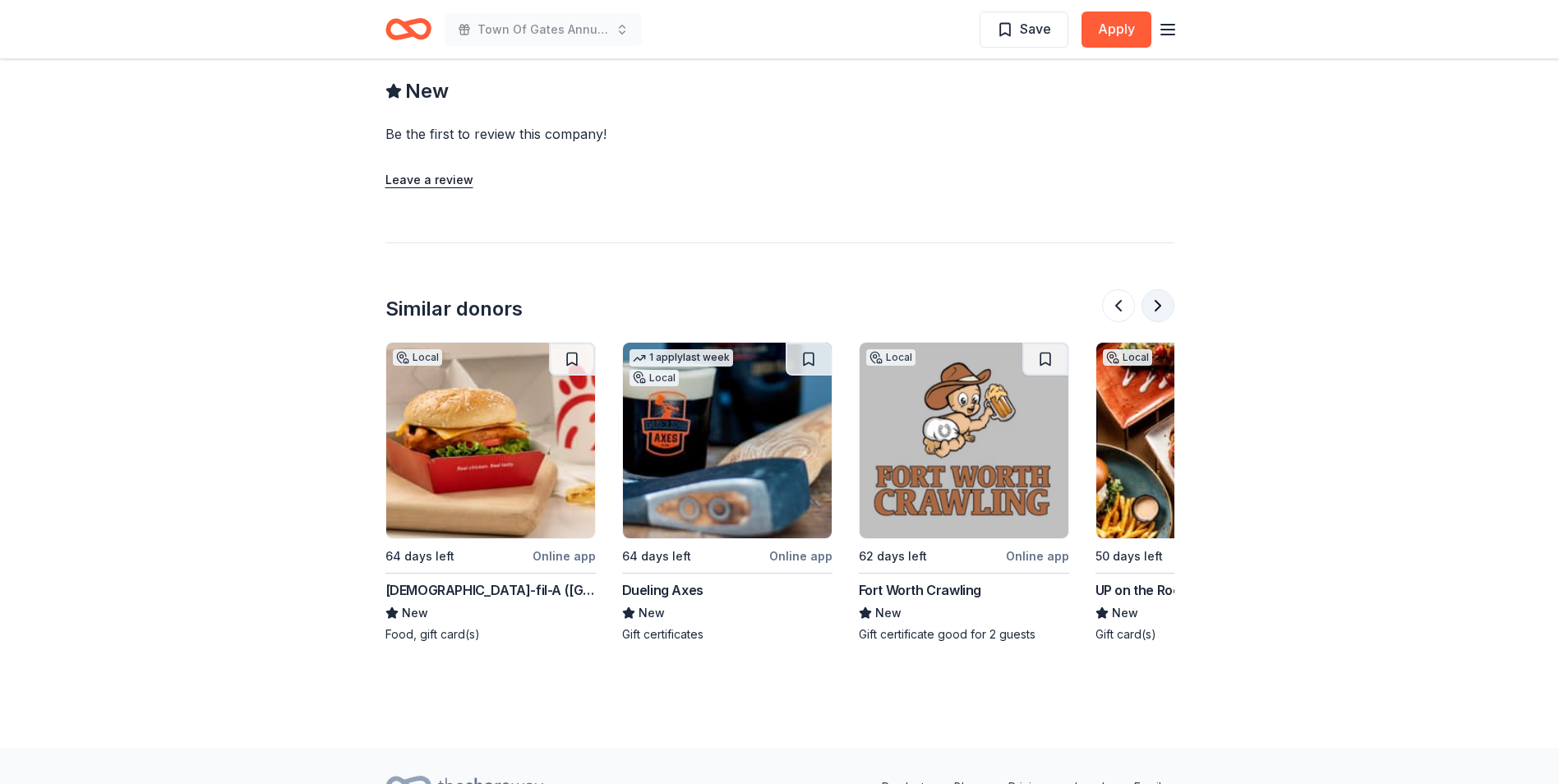
click at [1163, 304] on button at bounding box center [1158, 306] width 33 height 33
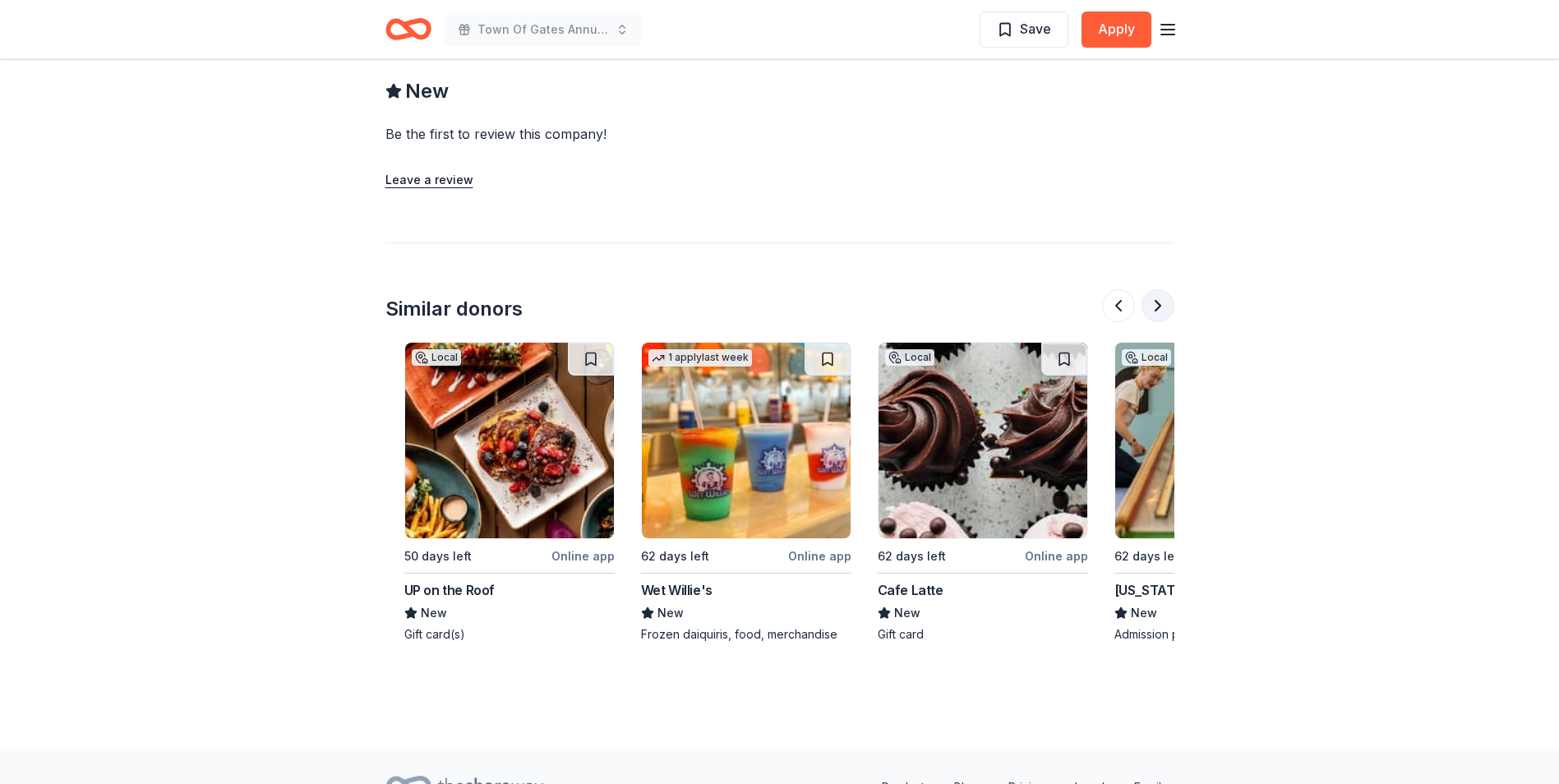
scroll to position [0, 1420]
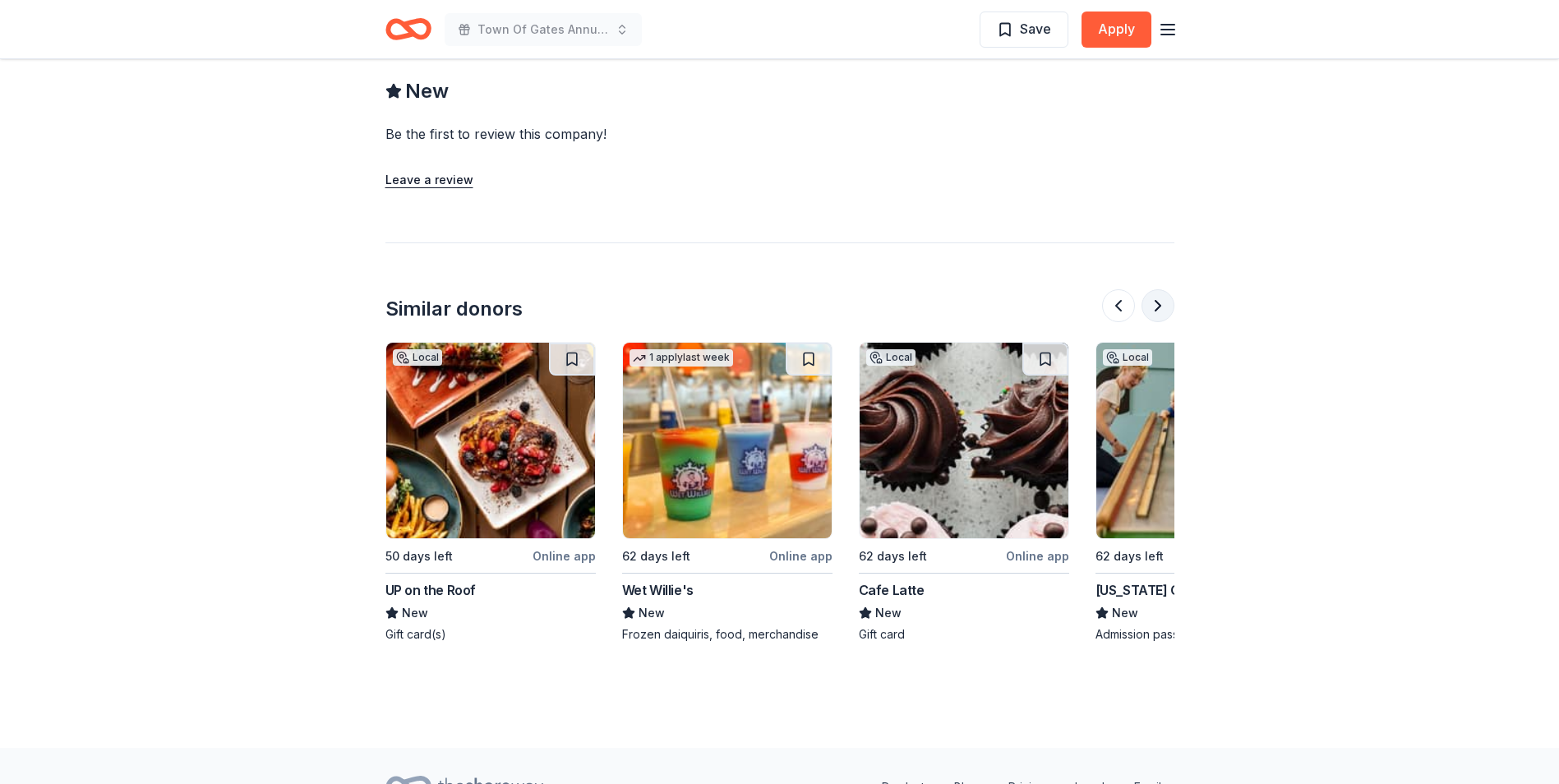
click at [1163, 304] on button at bounding box center [1158, 306] width 33 height 33
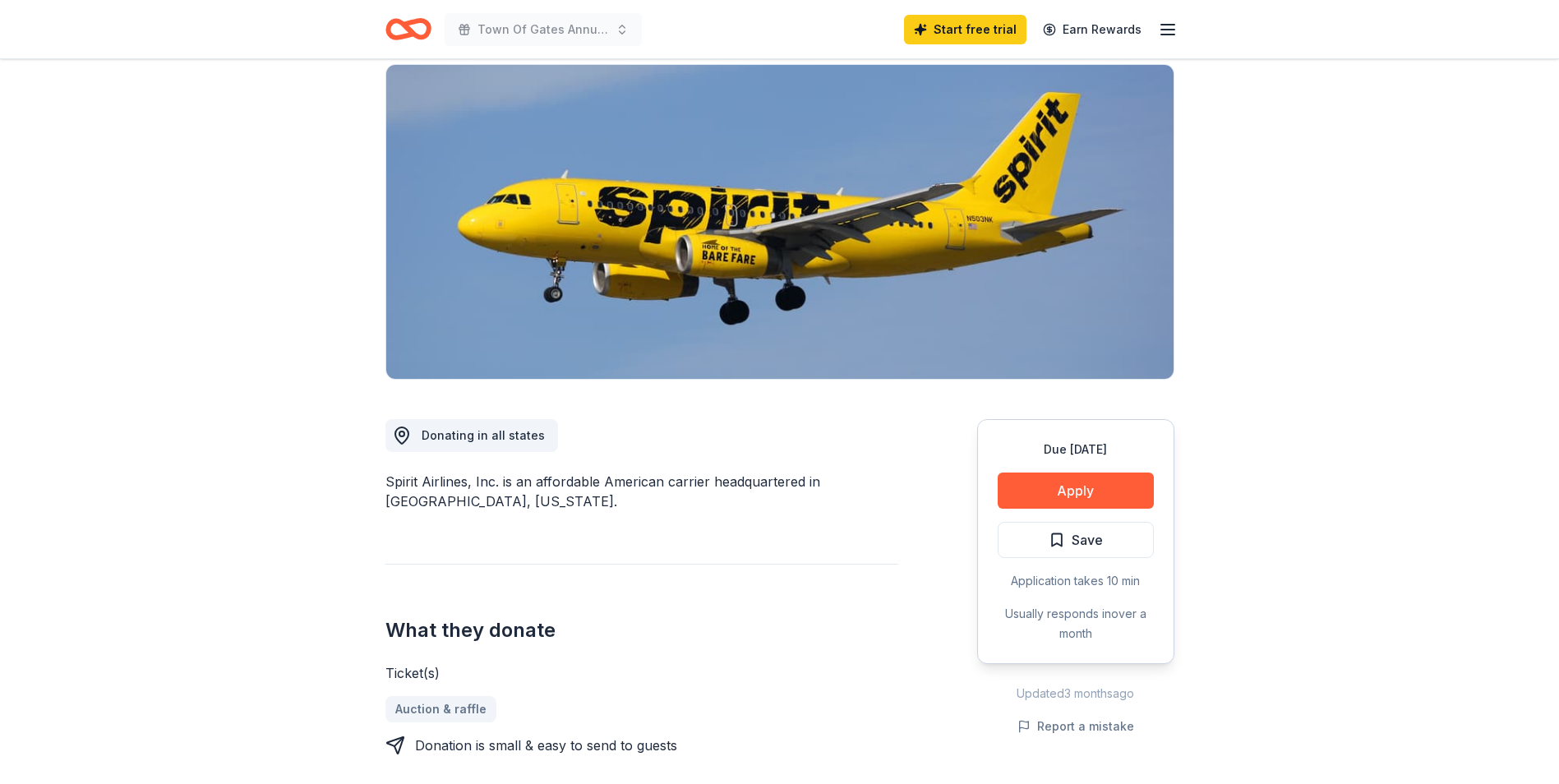
scroll to position [0, 0]
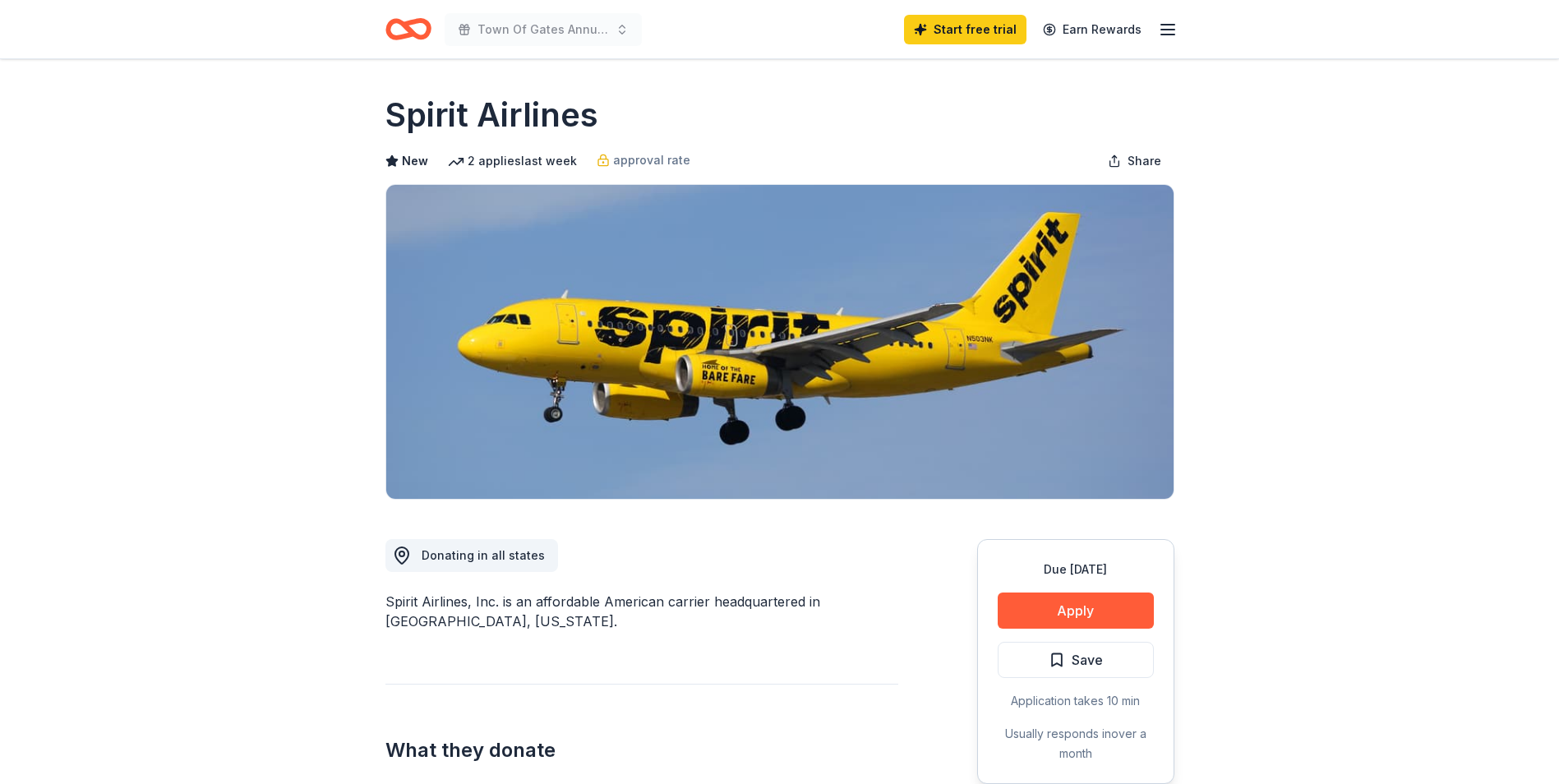
drag, startPoint x: 637, startPoint y: 54, endPoint x: 622, endPoint y: 32, distance: 26.6
click at [637, 51] on div "Town Of Gates Annual staff Christmas Party Start free trial Earn Rewards" at bounding box center [780, 29] width 842 height 58
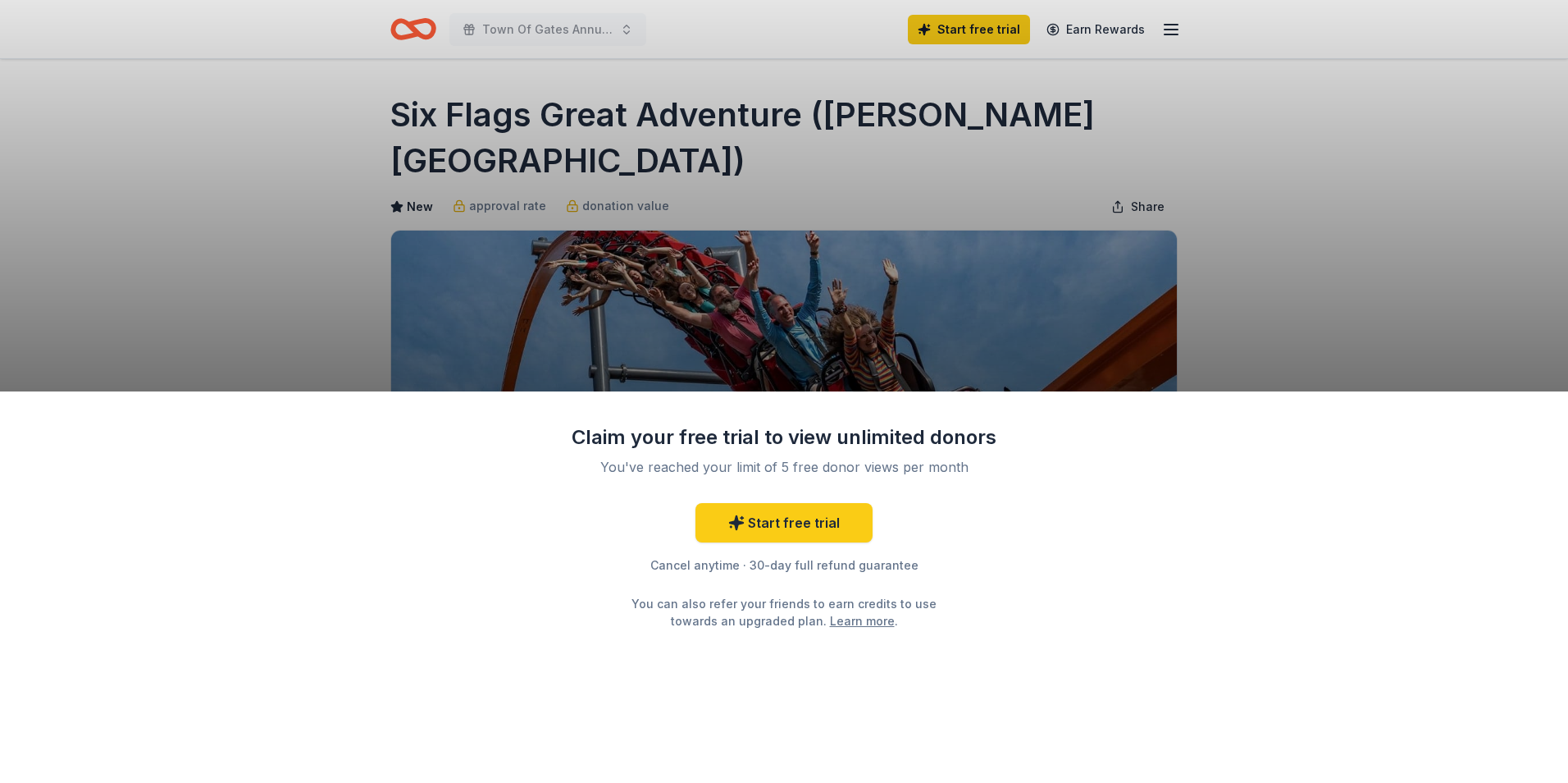
click at [1353, 280] on div "Claim your free trial to view unlimited donors You've reached your limit of 5 f…" at bounding box center [784, 392] width 1568 height 783
